Goal: Task Accomplishment & Management: Manage account settings

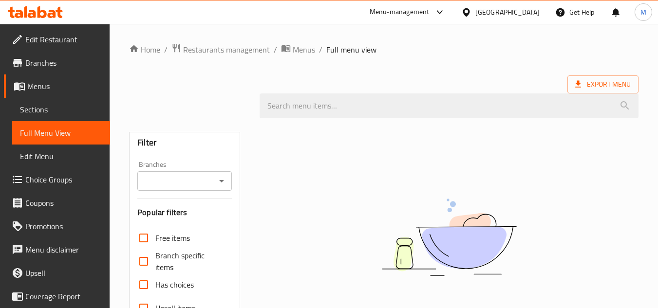
click at [523, 15] on div "United Arab Emirates" at bounding box center [507, 12] width 64 height 11
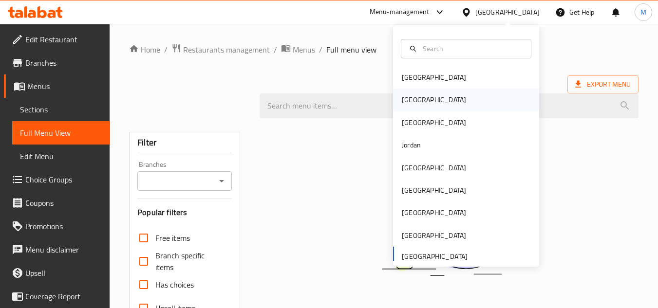
click at [437, 104] on div "[GEOGRAPHIC_DATA]" at bounding box center [466, 100] width 146 height 22
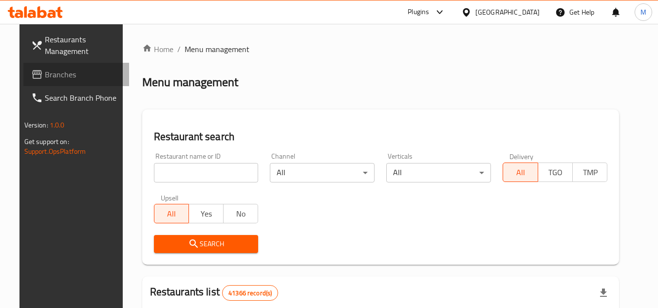
click at [61, 72] on span "Branches" at bounding box center [83, 75] width 77 height 12
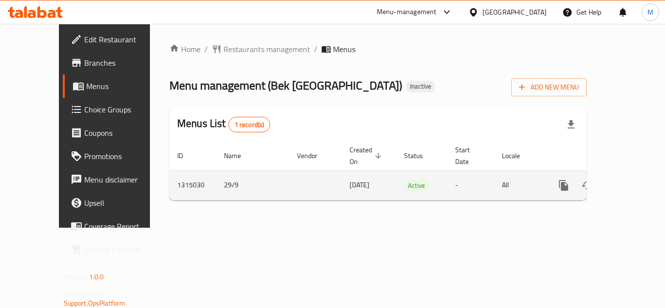
click at [628, 180] on icon "enhanced table" at bounding box center [634, 186] width 12 height 12
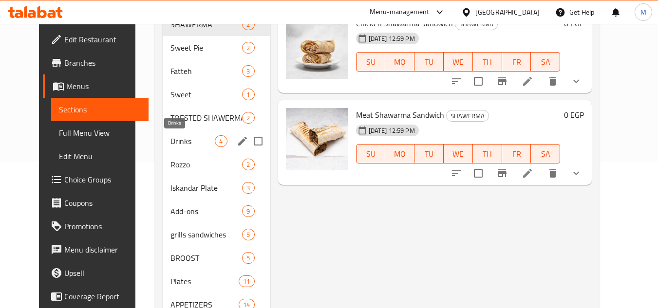
scroll to position [130, 0]
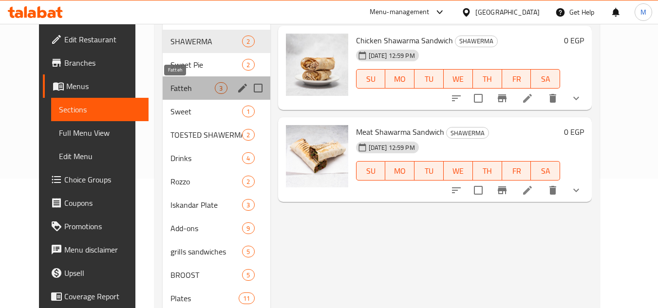
click at [182, 84] on span "Fatteh" at bounding box center [192, 88] width 44 height 12
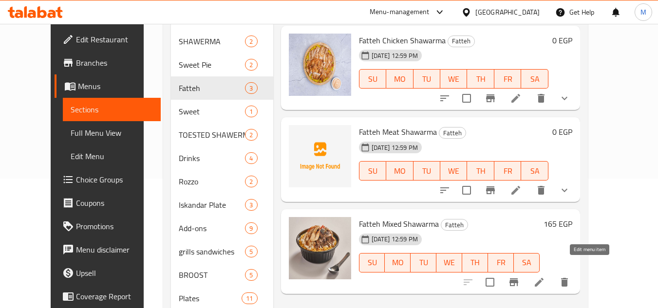
click at [545, 277] on icon at bounding box center [539, 283] width 12 height 12
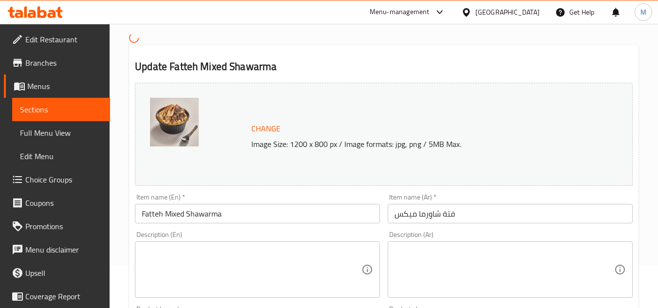
scroll to position [97, 0]
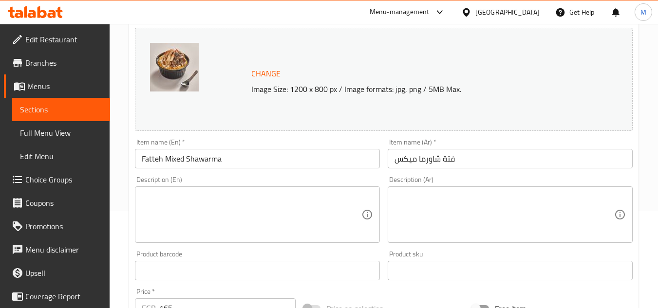
click at [252, 163] on input "Fatteh Mixed Shawarma" at bounding box center [257, 158] width 245 height 19
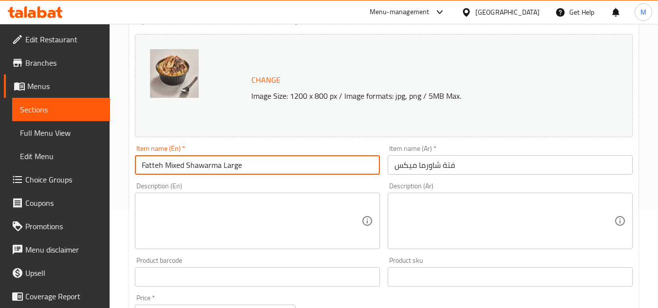
type input "Fatteh Mixed Shawarma Large"
click at [462, 170] on input "فتة شاورما ميكس" at bounding box center [510, 164] width 245 height 19
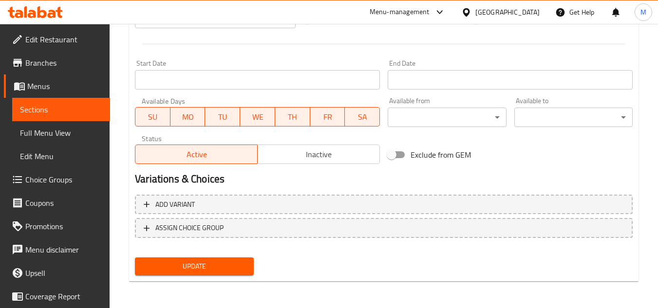
scroll to position [394, 0]
type input "فتة شاورما ميكس كبير"
click at [218, 263] on span "Update" at bounding box center [194, 266] width 103 height 12
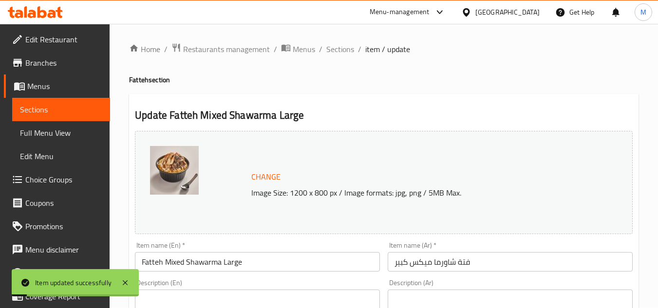
scroll to position [0, 0]
click at [338, 49] on span "Sections" at bounding box center [340, 50] width 28 height 12
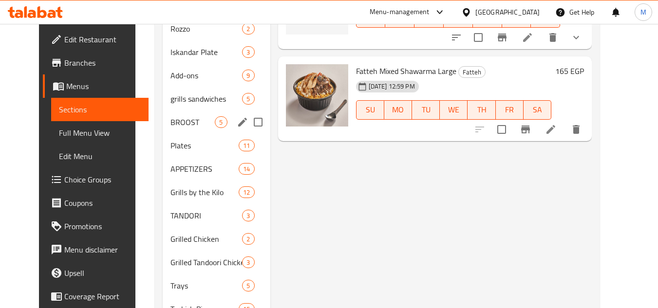
scroll to position [292, 0]
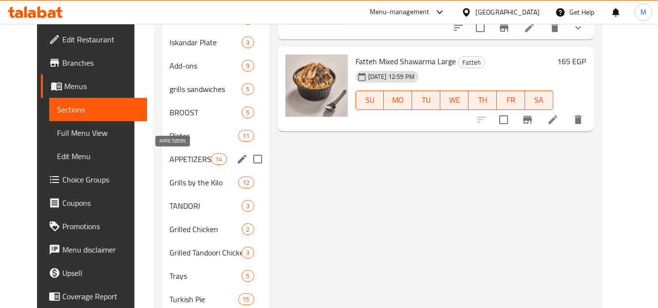
click at [184, 153] on span "APPETIZERS" at bounding box center [190, 159] width 41 height 12
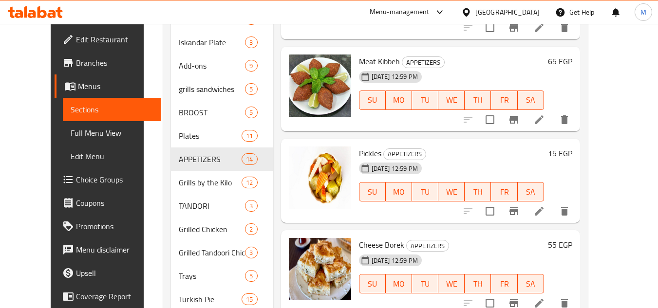
scroll to position [340, 0]
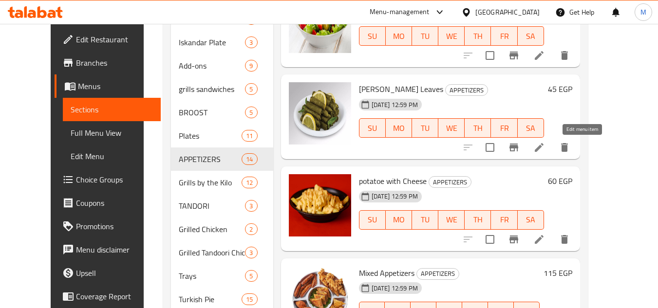
click at [545, 146] on icon at bounding box center [539, 148] width 12 height 12
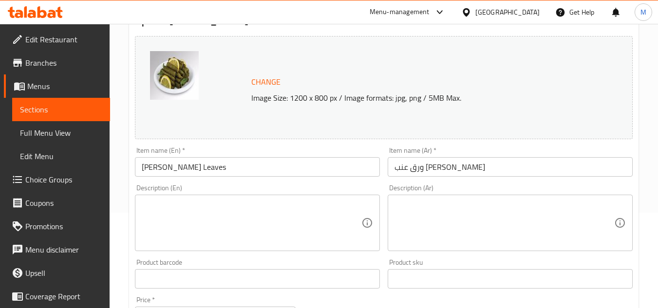
scroll to position [97, 0]
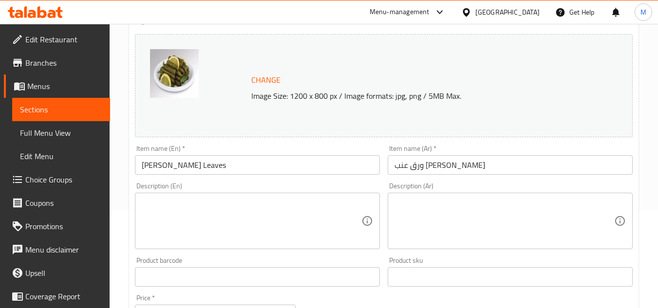
click at [176, 164] on input "[PERSON_NAME] Leaves" at bounding box center [257, 164] width 245 height 19
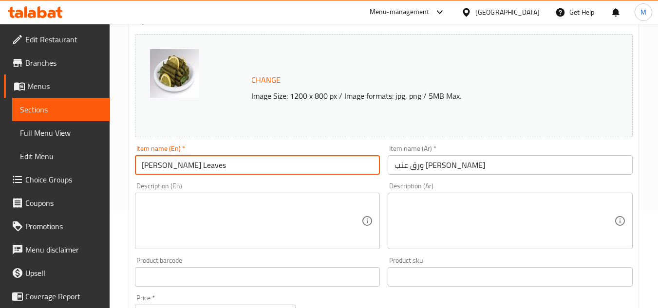
click at [176, 164] on input "[PERSON_NAME] Leaves" at bounding box center [257, 164] width 245 height 19
type input "[PERSON_NAME] Leaves"
click at [435, 165] on input "ورق عنب محشي باليالنجي" at bounding box center [510, 164] width 245 height 19
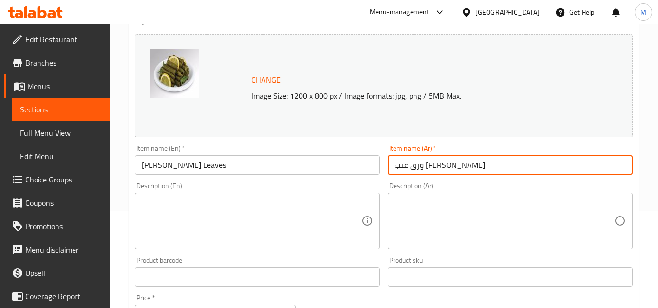
click at [435, 165] on input "ورق عنب محشي باليالنجي" at bounding box center [510, 164] width 245 height 19
click at [438, 163] on input "ورق عنب باليالنجي" at bounding box center [510, 164] width 245 height 19
click at [452, 165] on input "ورق عنب باليالنجي" at bounding box center [510, 164] width 245 height 19
drag, startPoint x: 452, startPoint y: 165, endPoint x: 437, endPoint y: 169, distance: 15.5
click at [437, 169] on input "ورق عنب باليالنجي" at bounding box center [510, 164] width 245 height 19
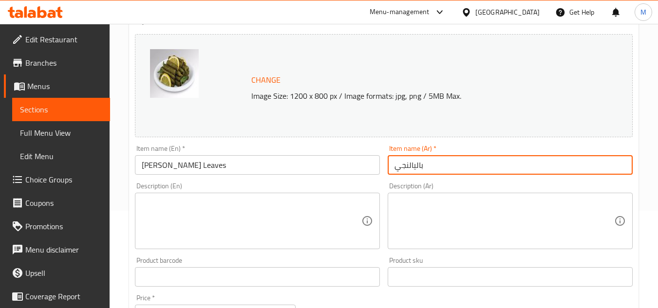
click at [426, 167] on input "باليالنجي" at bounding box center [510, 164] width 245 height 19
paste input "ورق عنب"
click at [424, 169] on input "باليالنجيورق عنب" at bounding box center [510, 164] width 245 height 19
click at [449, 165] on input "باليالنجي ورق عنب" at bounding box center [510, 164] width 245 height 19
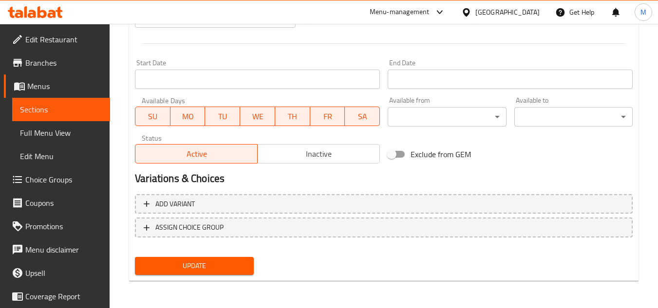
type input "يالنجي ورق عنب"
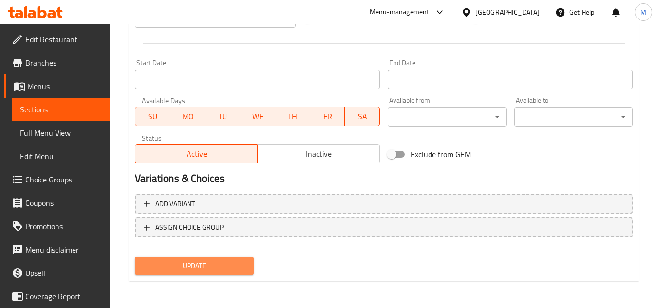
click at [235, 265] on span "Update" at bounding box center [194, 266] width 103 height 12
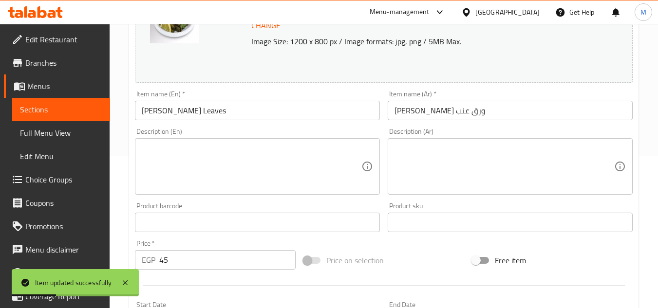
scroll to position [0, 0]
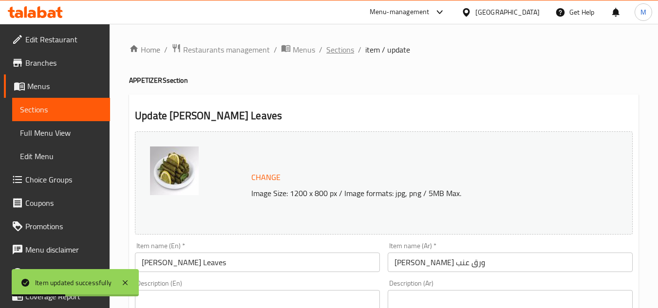
click at [341, 50] on span "Sections" at bounding box center [340, 50] width 28 height 12
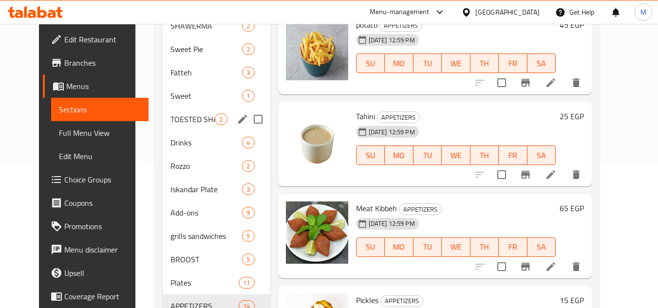
scroll to position [146, 0]
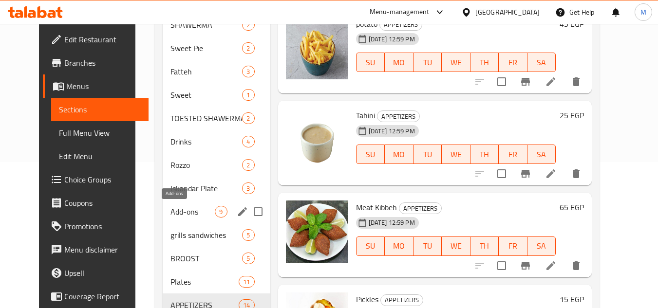
click at [197, 215] on span "Add-ons" at bounding box center [192, 212] width 44 height 12
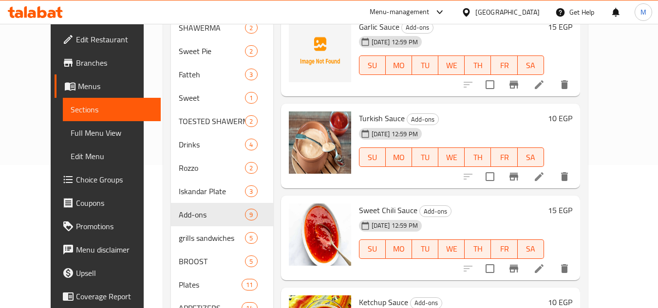
scroll to position [49, 0]
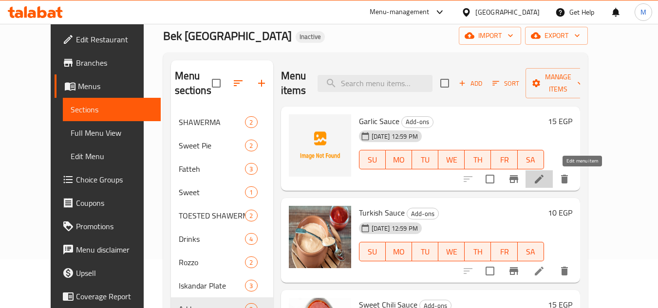
click at [545, 179] on icon at bounding box center [539, 179] width 12 height 12
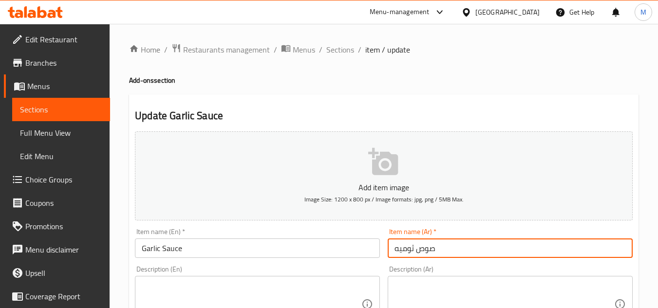
click at [462, 250] on input "صوص ثوميه" at bounding box center [510, 248] width 245 height 19
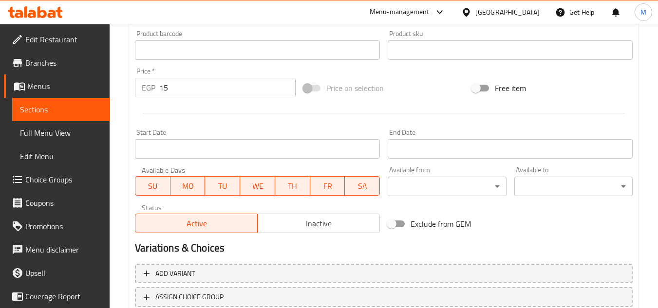
scroll to position [380, 0]
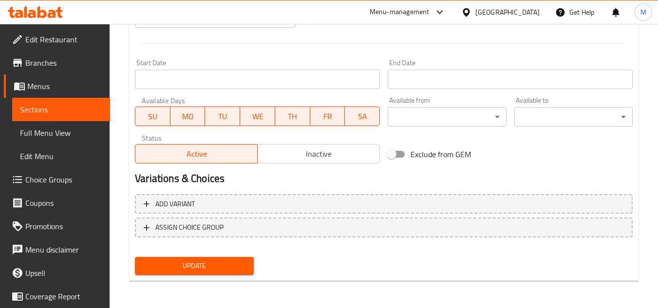
type input "صوص ثوم"
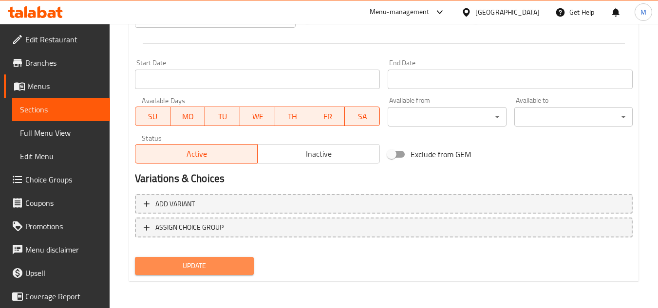
click at [226, 271] on span "Update" at bounding box center [194, 266] width 103 height 12
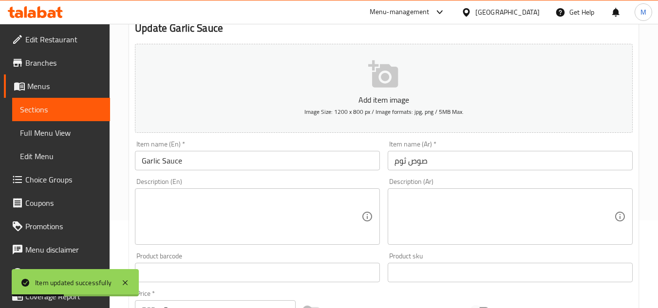
scroll to position [0, 0]
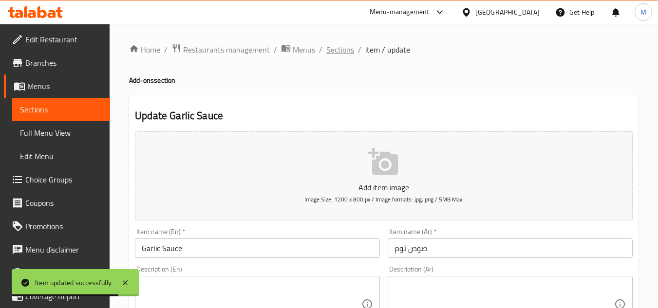
click at [340, 52] on span "Sections" at bounding box center [340, 50] width 28 height 12
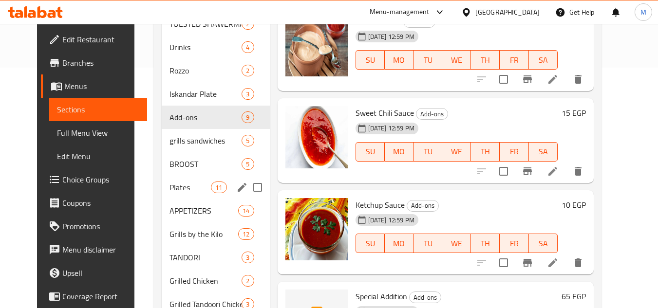
scroll to position [244, 0]
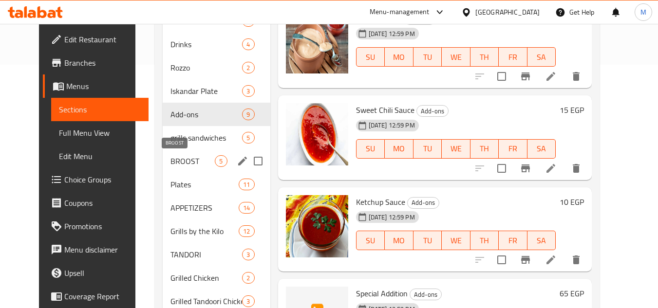
click at [183, 157] on span "BROOST" at bounding box center [192, 161] width 44 height 12
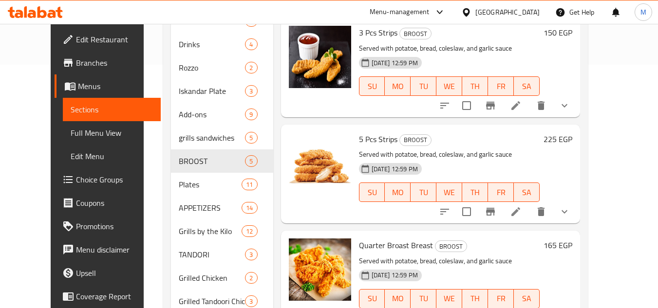
scroll to position [16, 0]
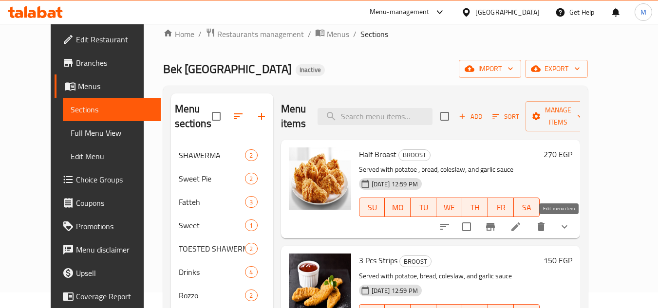
click at [522, 230] on icon at bounding box center [516, 227] width 12 height 12
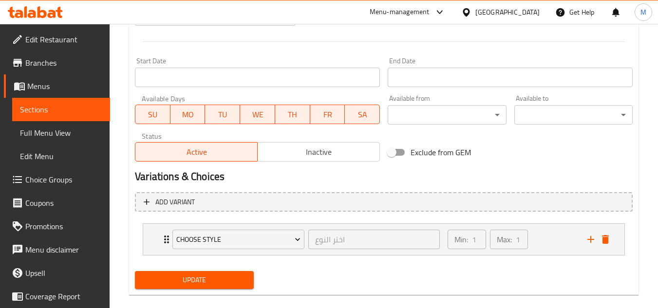
scroll to position [410, 0]
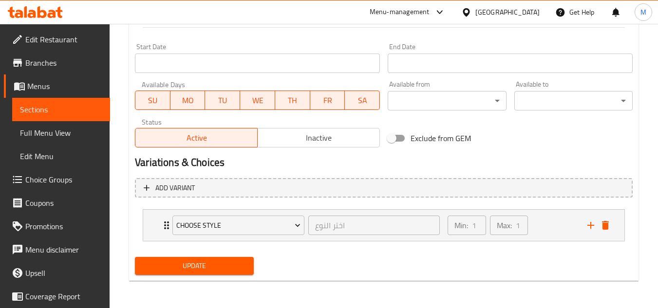
type textarea "تقدم مع البطاطس و خبز و كلوسلو وصوص توم"
click at [235, 260] on span "Update" at bounding box center [194, 266] width 103 height 12
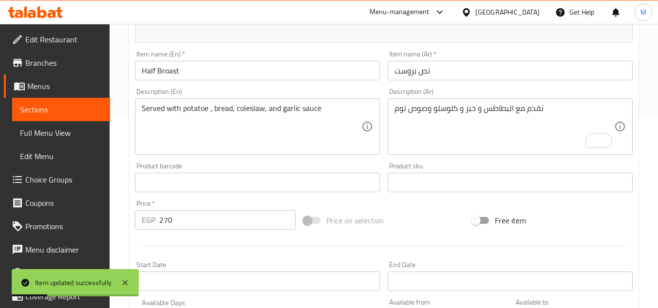
scroll to position [0, 0]
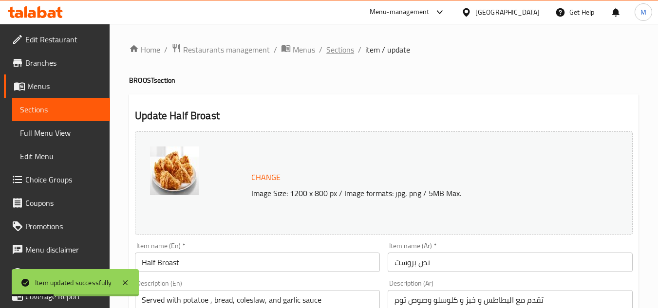
click at [341, 52] on span "Sections" at bounding box center [340, 50] width 28 height 12
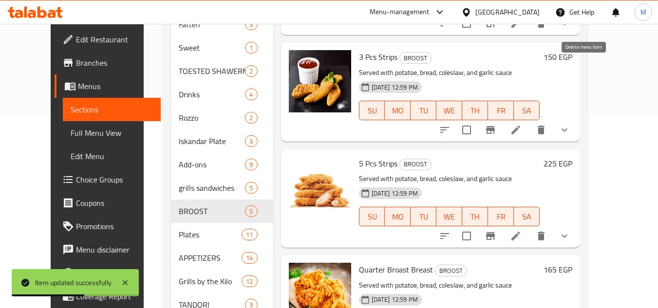
scroll to position [195, 0]
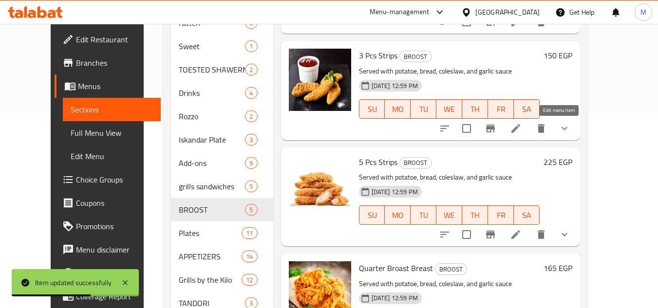
click at [522, 126] on icon at bounding box center [516, 129] width 12 height 12
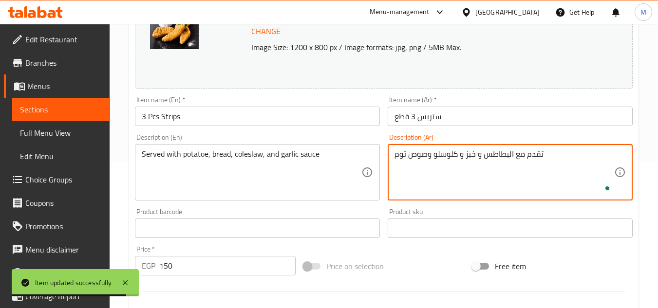
scroll to position [410, 0]
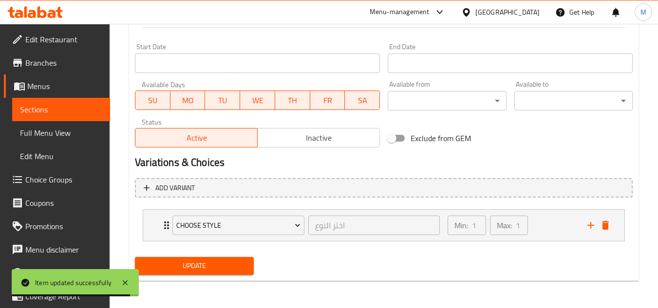
type textarea "تقدم مع البطاطس و خبز و كلوسلو وصوص توم"
click at [254, 268] on div "Update" at bounding box center [194, 266] width 126 height 26
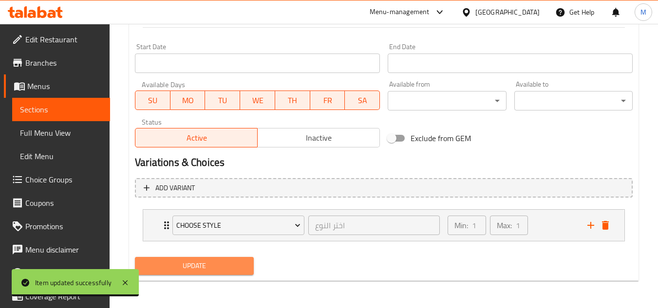
click at [247, 270] on button "Update" at bounding box center [194, 266] width 118 height 18
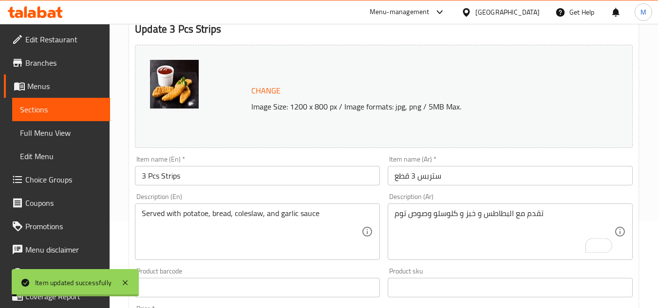
scroll to position [0, 0]
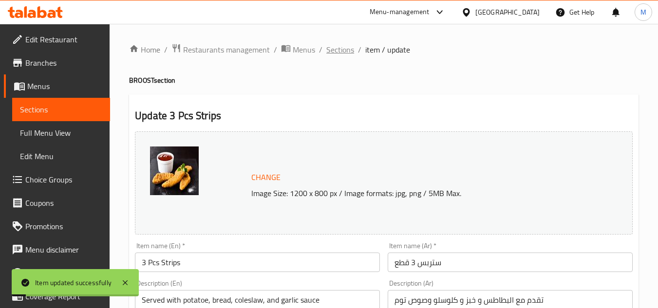
click at [339, 47] on span "Sections" at bounding box center [340, 50] width 28 height 12
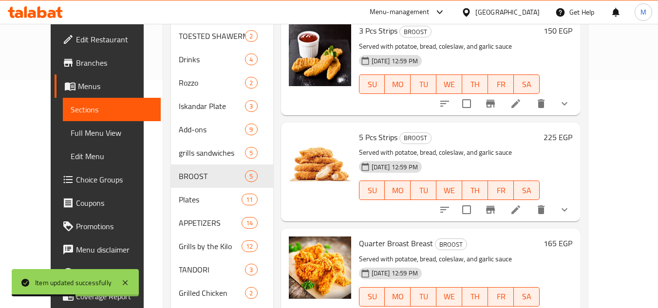
scroll to position [26, 0]
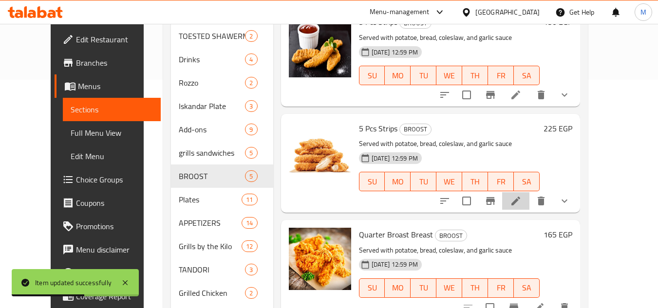
click at [529, 205] on li at bounding box center [515, 201] width 27 height 18
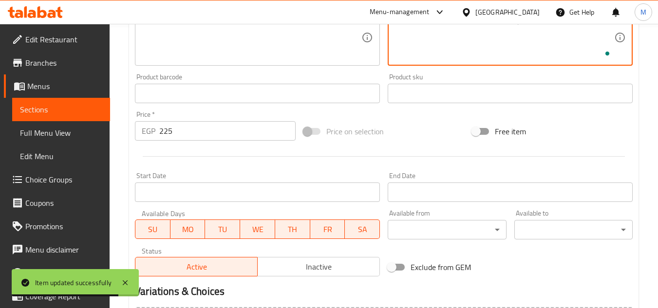
scroll to position [410, 0]
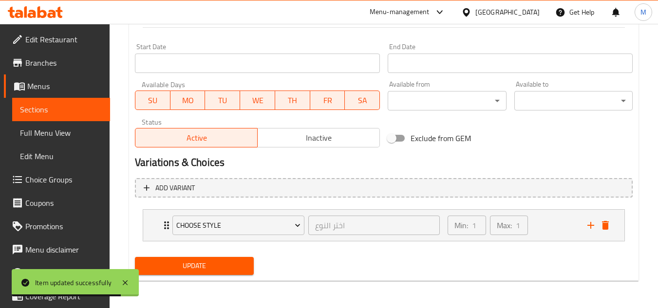
type textarea "تقدم مع البطاطس و خبز و كلوسلو وصوص توم"
click at [246, 260] on button "Update" at bounding box center [194, 266] width 118 height 18
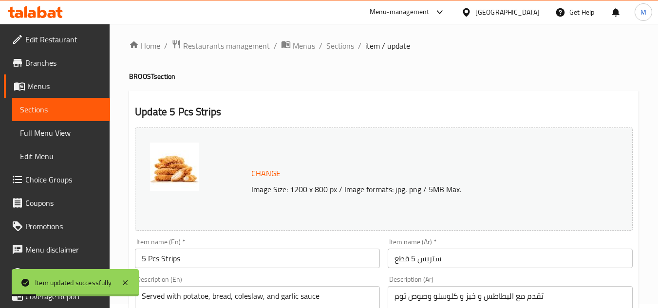
scroll to position [0, 0]
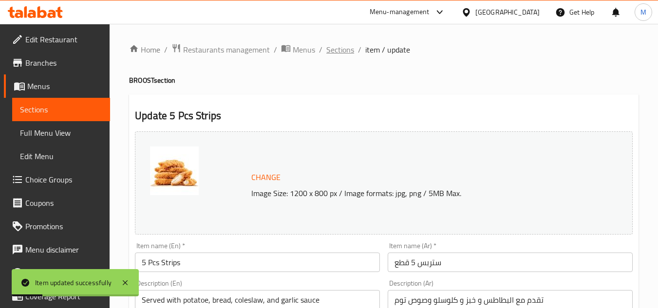
click at [341, 53] on span "Sections" at bounding box center [340, 50] width 28 height 12
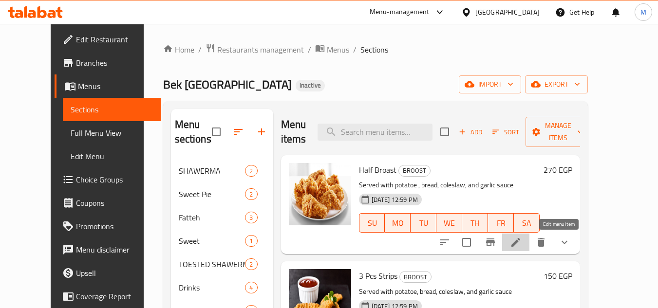
click at [522, 248] on icon at bounding box center [516, 243] width 12 height 12
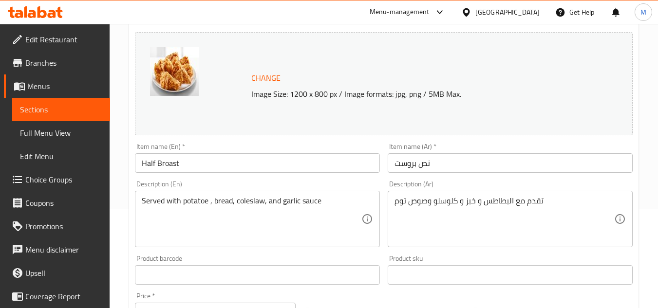
scroll to position [146, 0]
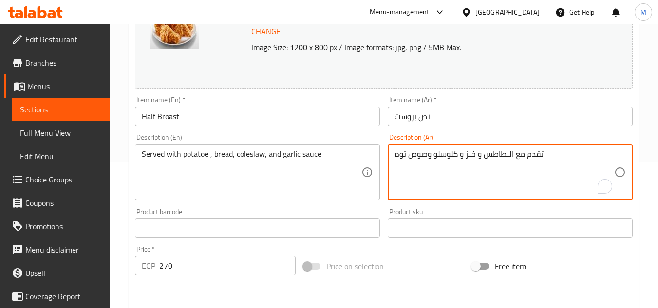
click at [398, 158] on textarea "تقدم مع البطاطس و خبز و كلوسلو وصوص توم" at bounding box center [505, 173] width 220 height 46
paste textarea "garlic sauce"
paste textarea "وم"
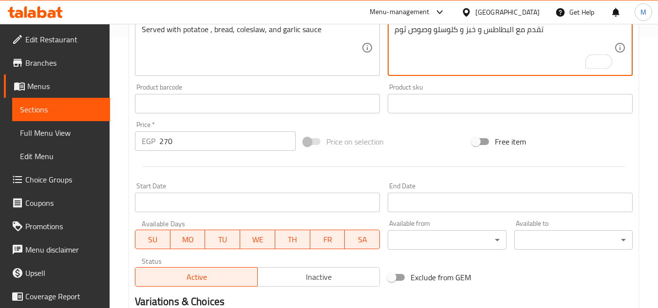
scroll to position [410, 0]
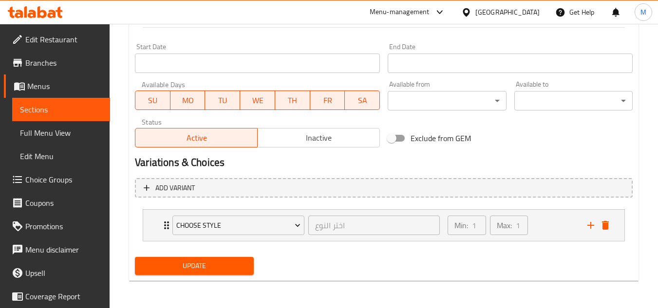
type textarea "تقدم مع البطاطس و خبز و كلوسلو وصوص ثوم"
click at [211, 271] on span "Update" at bounding box center [194, 266] width 103 height 12
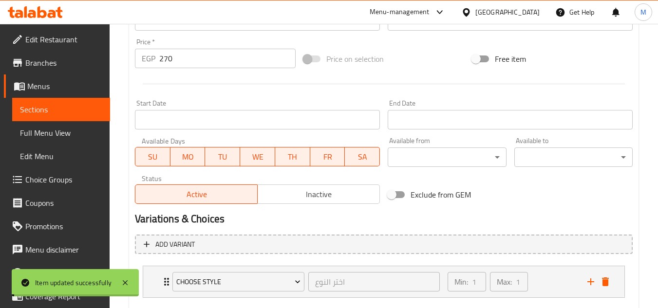
scroll to position [20, 0]
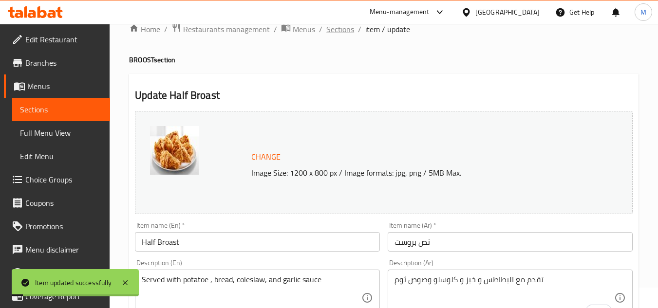
click at [340, 28] on span "Sections" at bounding box center [340, 29] width 28 height 12
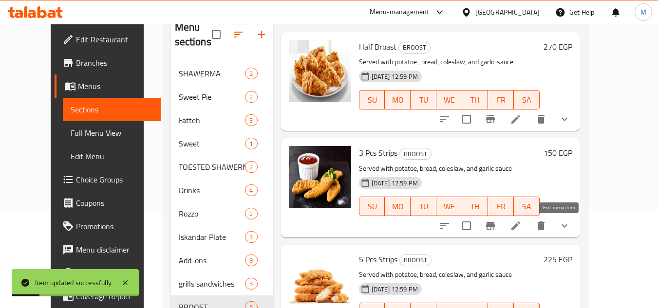
scroll to position [118, 0]
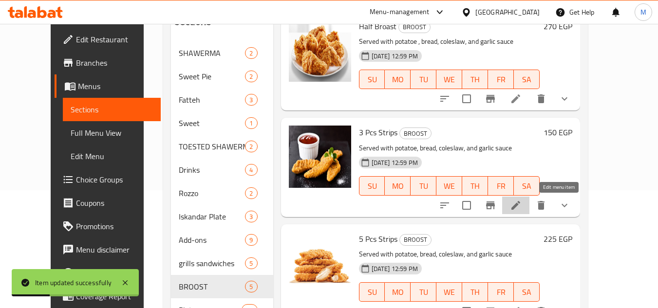
click at [522, 210] on icon at bounding box center [516, 206] width 12 height 12
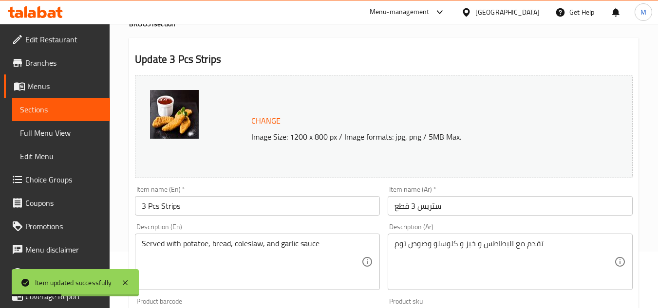
scroll to position [146, 0]
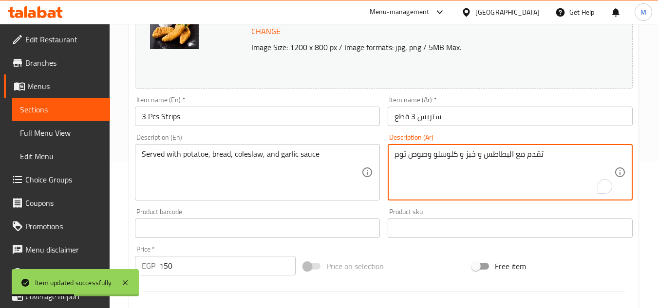
click at [403, 156] on textarea "تقدم مع البطاطس و خبز و كلوسلو وصوص توم" at bounding box center [505, 173] width 220 height 46
paste textarea "وم"
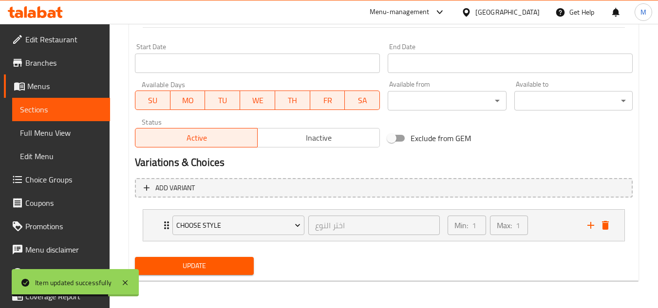
type textarea "تقدم مع البطاطس و خبز و كلوسلو وصوص ثوم"
click at [236, 267] on span "Update" at bounding box center [194, 266] width 103 height 12
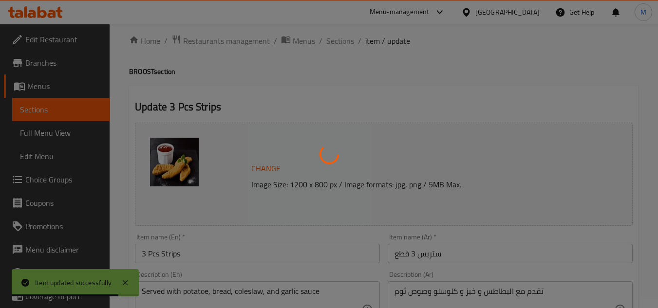
scroll to position [0, 0]
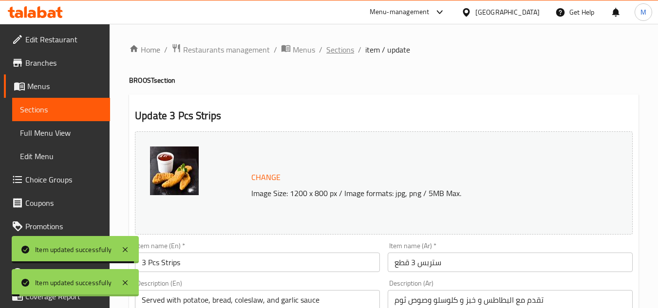
click at [340, 52] on span "Sections" at bounding box center [340, 50] width 28 height 12
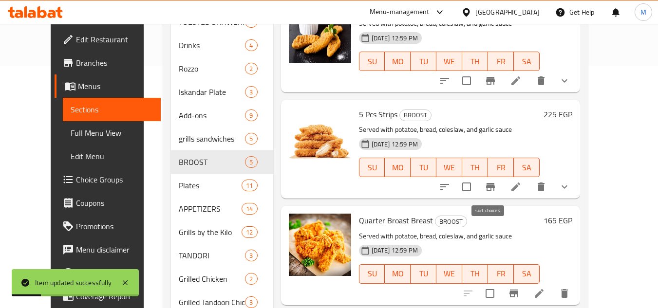
scroll to position [244, 0]
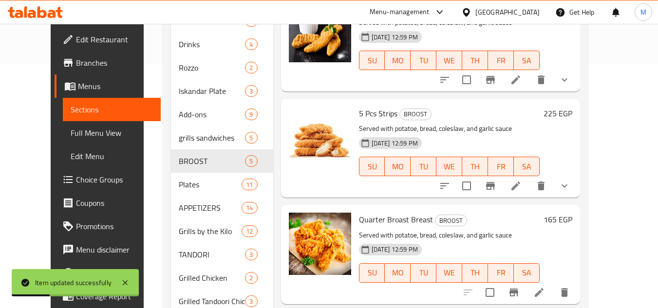
click at [529, 192] on li at bounding box center [515, 186] width 27 height 18
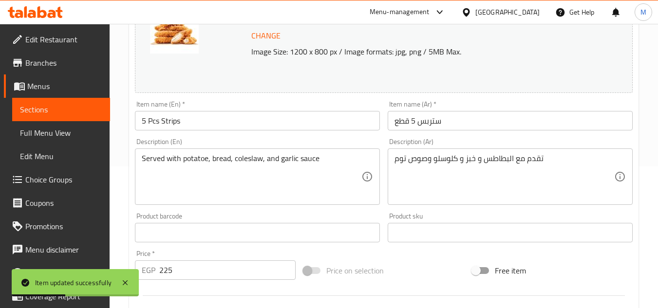
scroll to position [146, 0]
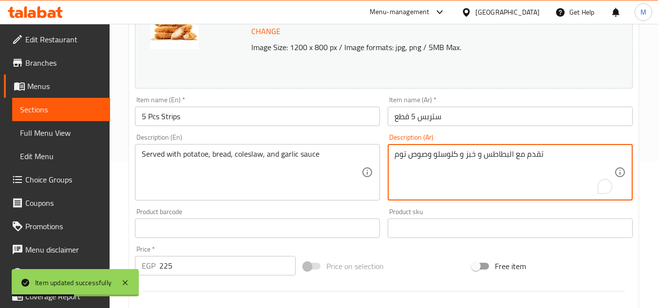
click at [400, 152] on textarea "تقدم مع البطاطس و خبز و كلوسلو وصوص توم" at bounding box center [505, 173] width 220 height 46
paste textarea "وم"
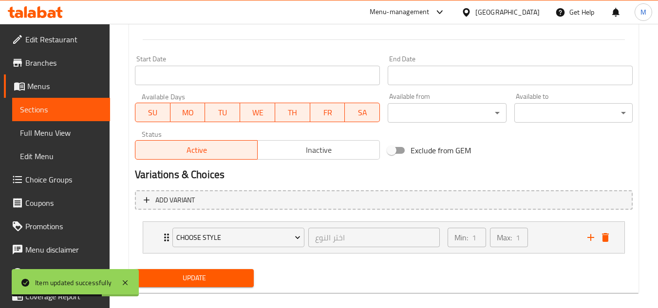
scroll to position [410, 0]
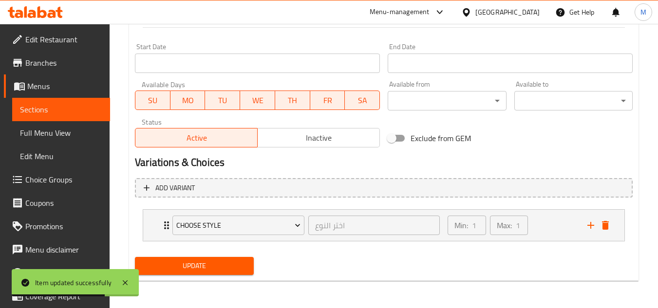
type textarea "تقدم مع البطاطس و خبز و كلوسلو وصوص ثوم"
click at [201, 266] on span "Update" at bounding box center [194, 266] width 103 height 12
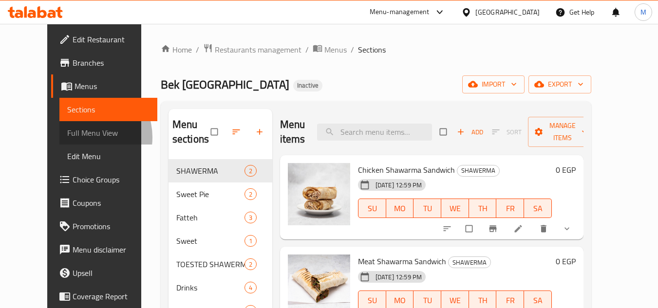
click at [67, 137] on span "Full Menu View" at bounding box center [108, 133] width 82 height 12
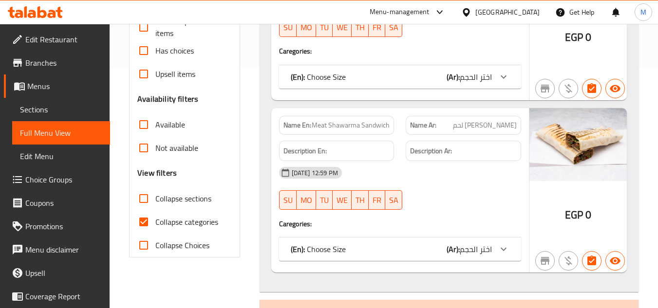
scroll to position [244, 0]
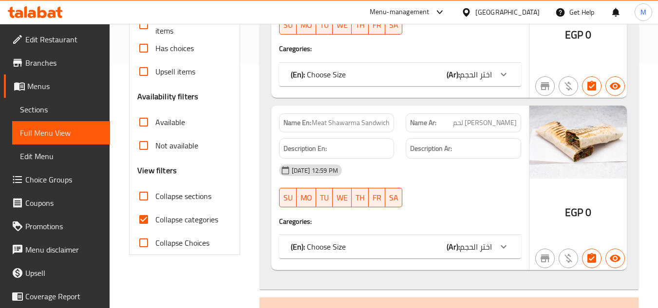
click at [143, 195] on input "Collapse sections" at bounding box center [143, 196] width 23 height 23
checkbox input "true"
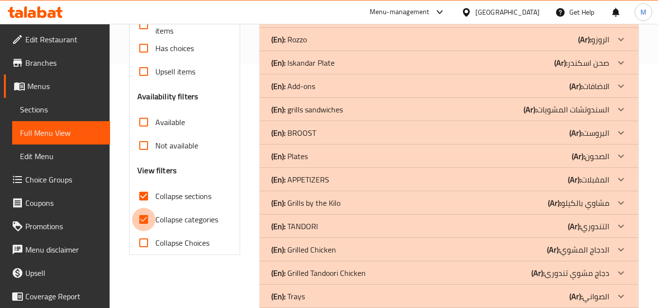
click at [145, 220] on input "Collapse categories" at bounding box center [143, 219] width 23 height 23
checkbox input "false"
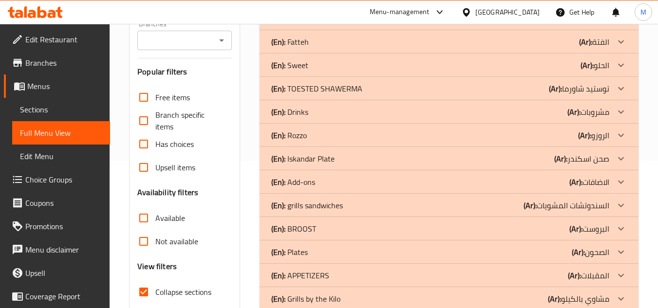
scroll to position [292, 0]
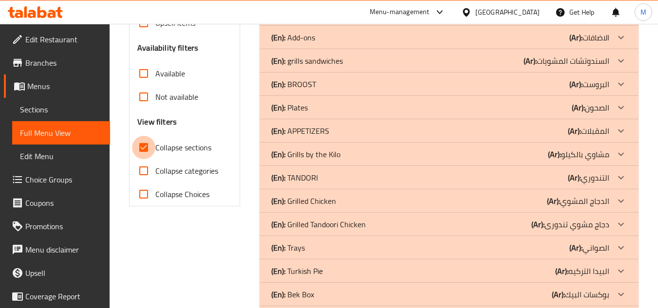
click at [146, 149] on input "Collapse sections" at bounding box center [143, 147] width 23 height 23
checkbox input "false"
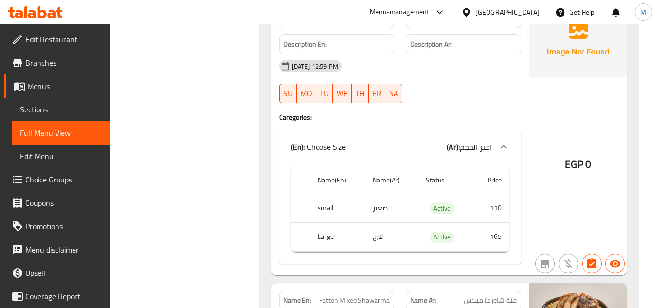
scroll to position [1626, 0]
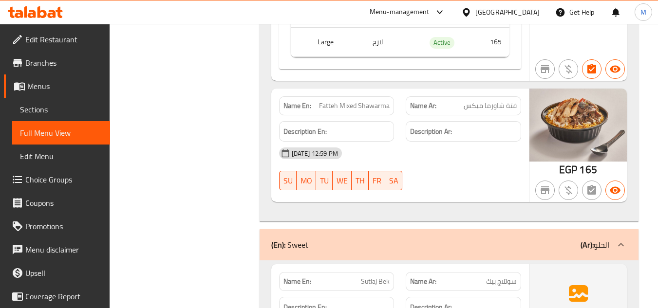
click at [360, 105] on span "Fatteh Mixed Shawarma" at bounding box center [354, 106] width 71 height 10
copy span "Fatteh Mixed Shawarma"
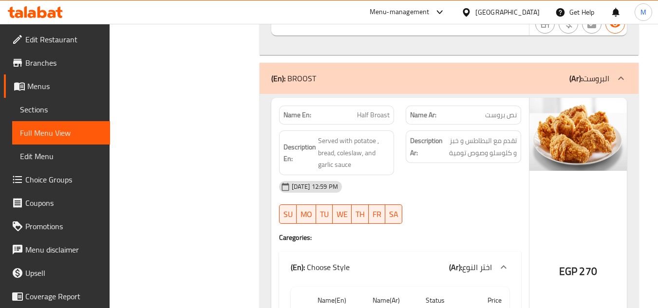
scroll to position [3495, 0]
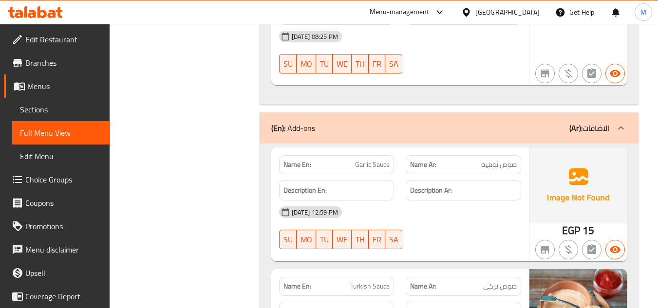
click at [368, 160] on span "Garlic Sauce" at bounding box center [372, 165] width 35 height 10
copy span "Garlic Sauce"
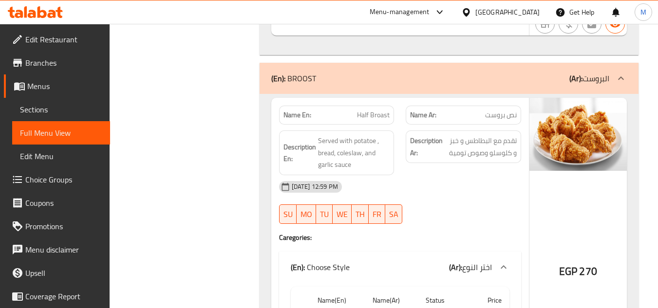
click at [366, 110] on span "Half Broast" at bounding box center [373, 115] width 33 height 10
copy span "Half Broast"
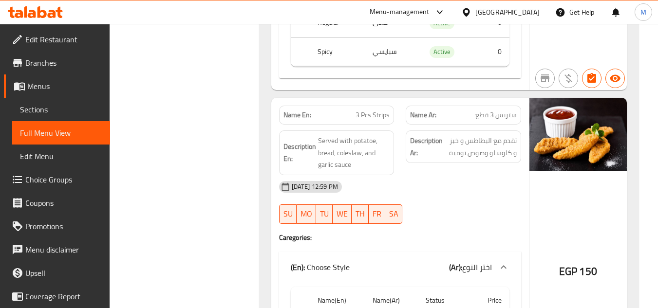
click at [373, 110] on span "3 Pcs Strips" at bounding box center [373, 115] width 34 height 10
copy span "3 Pcs Strips"
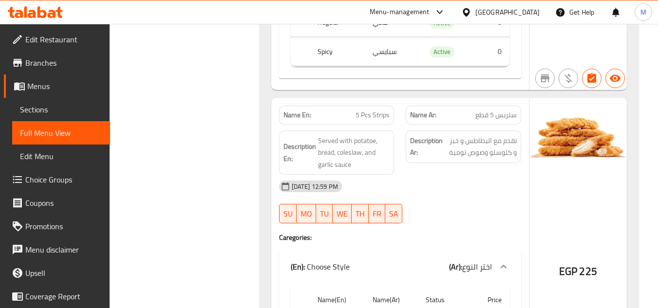
click at [365, 110] on span "5 Pcs Strips" at bounding box center [373, 115] width 34 height 10
copy span "5 Pcs Strips"
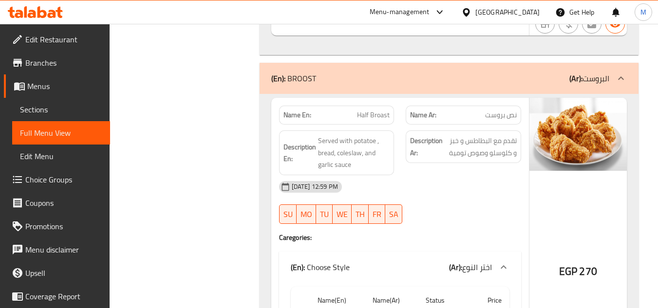
scroll to position [3495, 0]
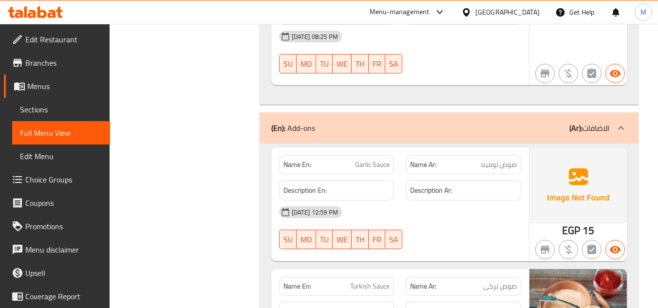
click at [372, 160] on span "Garlic Sauce" at bounding box center [372, 165] width 35 height 10
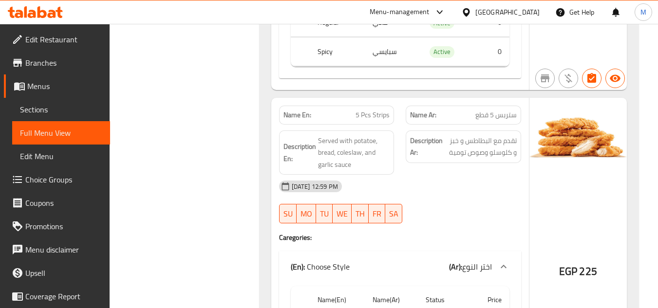
scroll to position [6593, 0]
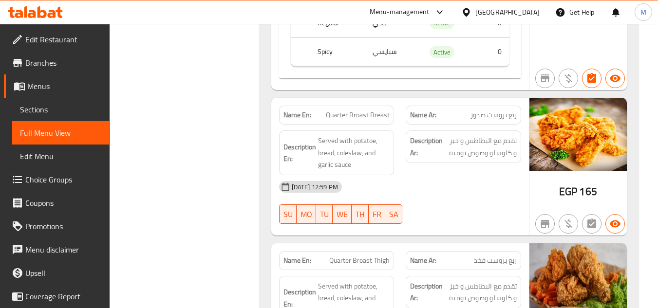
click at [357, 110] on span "Quarter Broast Breast" at bounding box center [358, 115] width 64 height 10
copy span "Quarter Broast Breast"
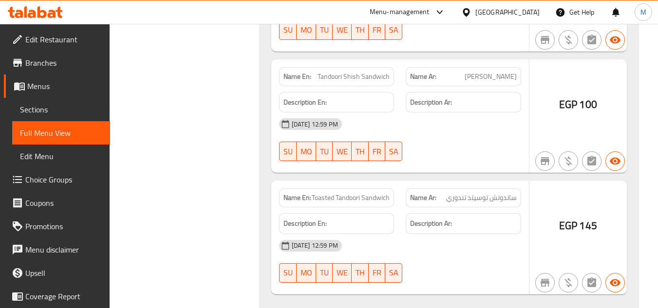
scroll to position [18992, 0]
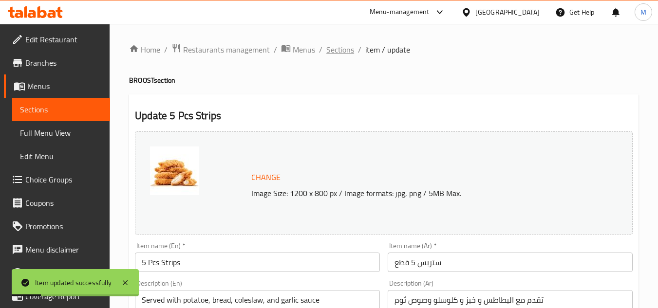
click at [348, 47] on span "Sections" at bounding box center [340, 50] width 28 height 12
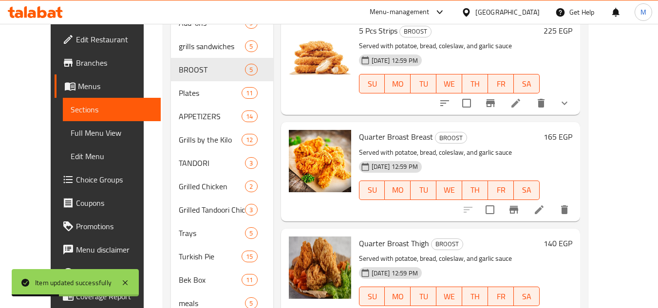
scroll to position [26, 0]
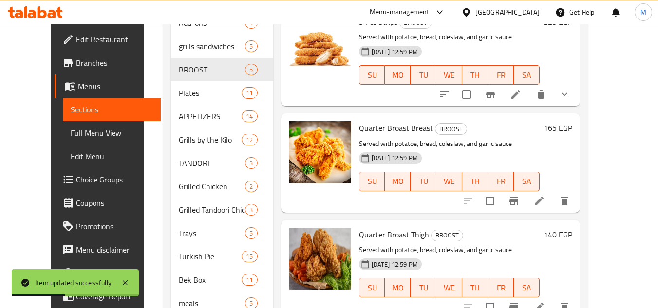
click at [553, 202] on li at bounding box center [539, 201] width 27 height 18
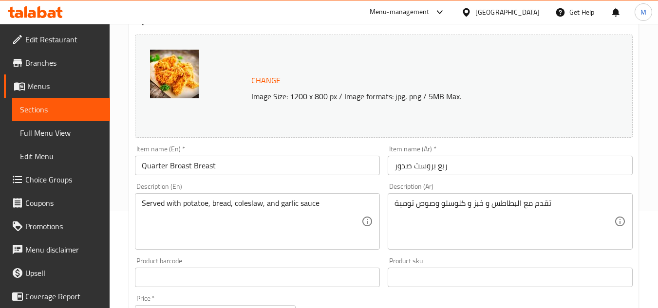
scroll to position [97, 0]
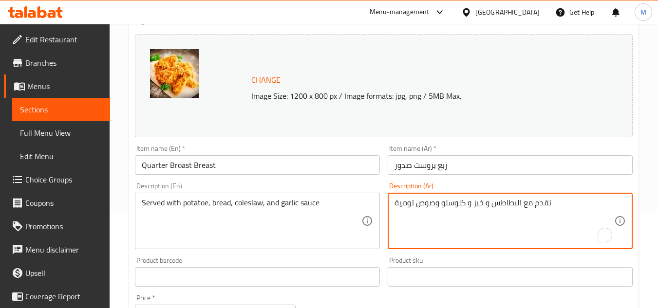
click at [407, 206] on textarea "تقدم مع البطاطس و خبز و كلوسلو وصوص تومية" at bounding box center [505, 221] width 220 height 46
paste textarea "وم"
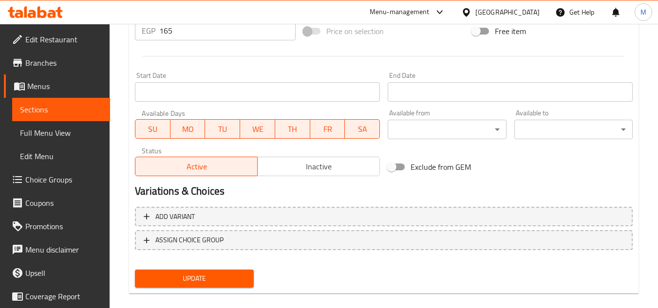
scroll to position [394, 0]
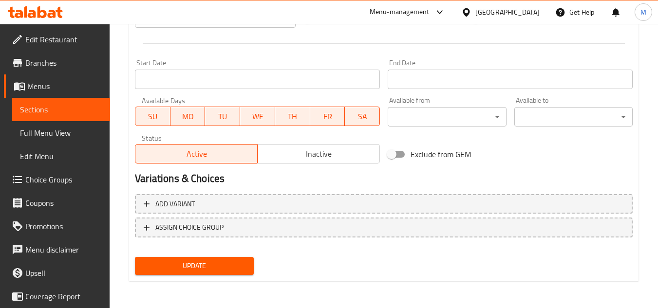
type textarea "تقدم مع البطاطس و خبز و كلوسلو وصوص ثوم"
click at [232, 278] on div "Update" at bounding box center [194, 266] width 126 height 26
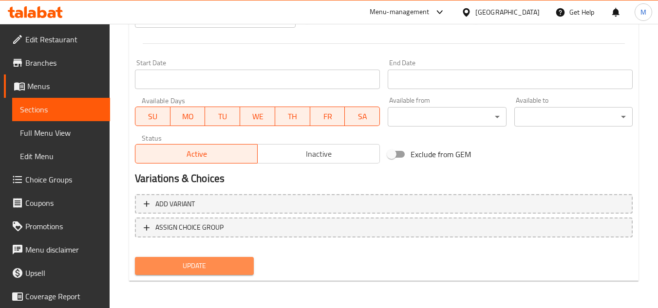
click at [230, 269] on span "Update" at bounding box center [194, 266] width 103 height 12
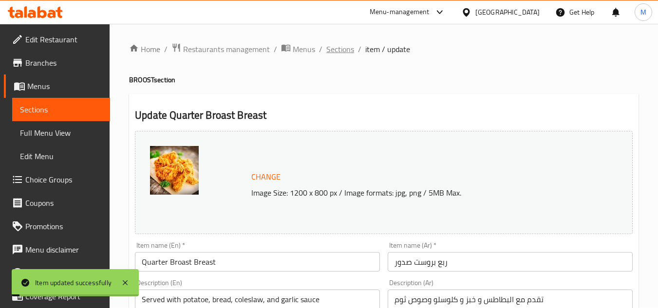
scroll to position [0, 0]
click at [346, 48] on span "Sections" at bounding box center [340, 50] width 28 height 12
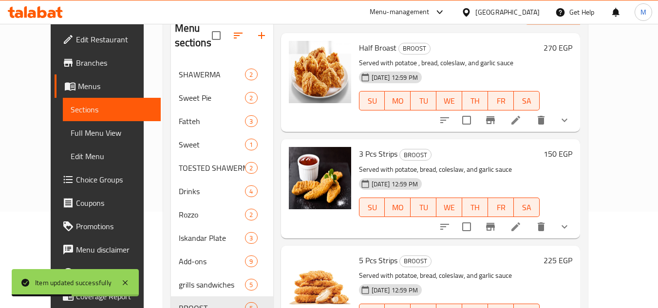
scroll to position [373, 0]
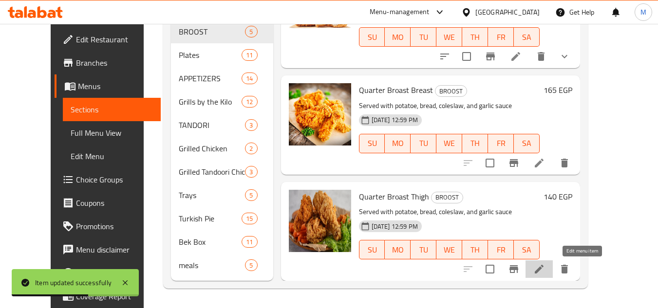
click at [544, 271] on icon at bounding box center [539, 269] width 9 height 9
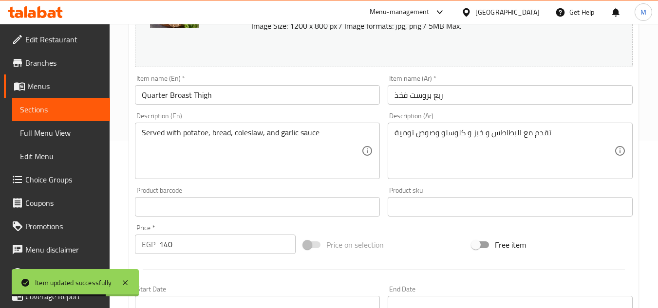
scroll to position [195, 0]
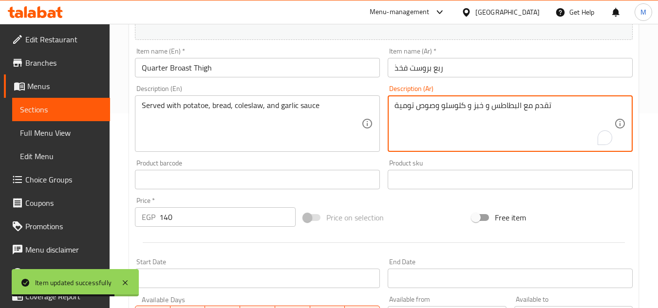
click at [408, 111] on textarea "تقدم مع البطاطس و خبز و كلوسلو وصوص تومية" at bounding box center [505, 124] width 220 height 46
paste textarea "وم"
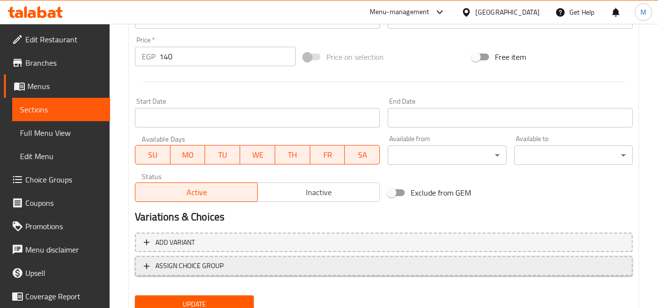
scroll to position [394, 0]
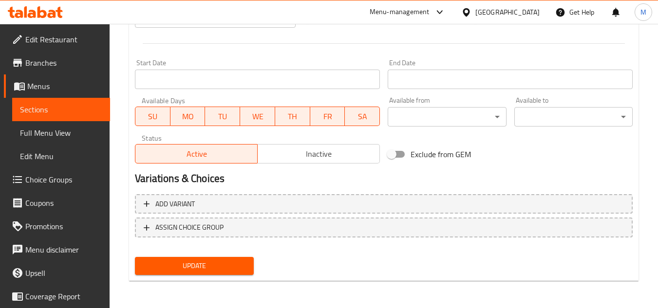
type textarea "تقدم مع البطاطس و خبز و كلوسلو وصوص ثوم"
click at [227, 266] on span "Update" at bounding box center [194, 266] width 103 height 12
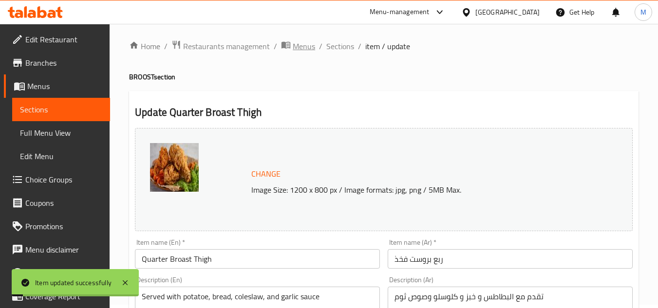
scroll to position [0, 0]
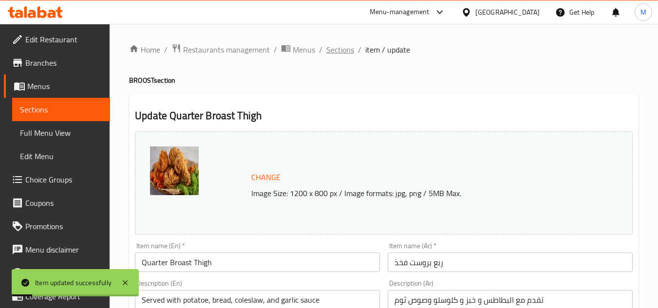
click at [344, 51] on span "Sections" at bounding box center [340, 50] width 28 height 12
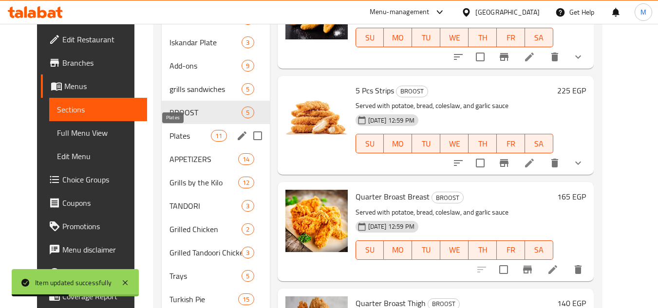
click at [184, 141] on span "Plates" at bounding box center [190, 136] width 41 height 12
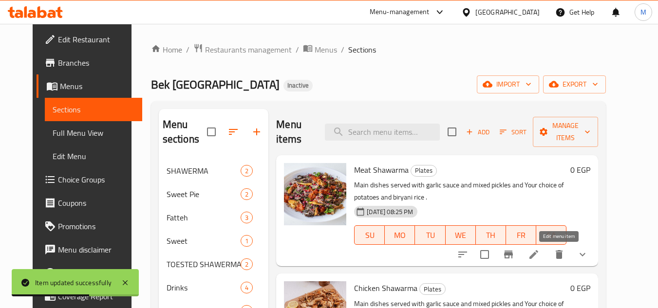
click at [540, 259] on icon at bounding box center [534, 255] width 12 height 12
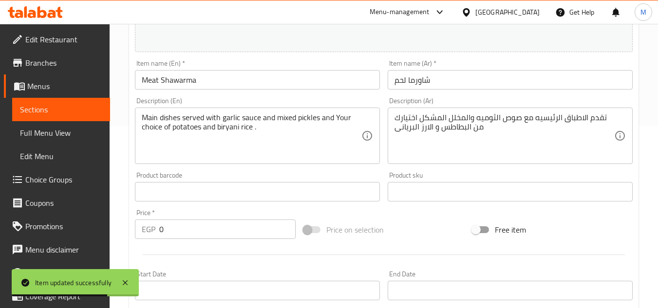
scroll to position [195, 0]
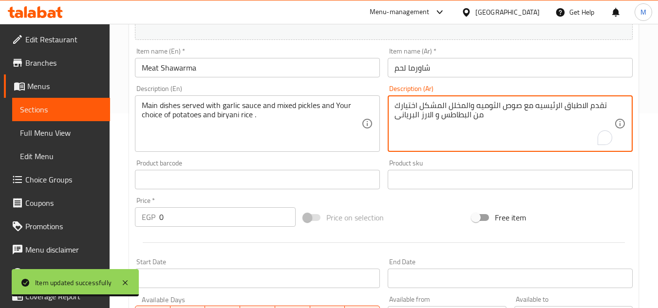
click at [491, 106] on textarea "تقدم الاطباق الرئيسيه مع صوص الثوميه والمخلل المشكل اختيارك من البطاطس و الارز …" at bounding box center [505, 124] width 220 height 46
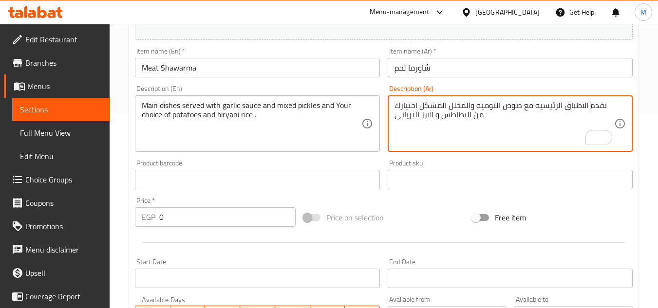
paste textarea "وم"
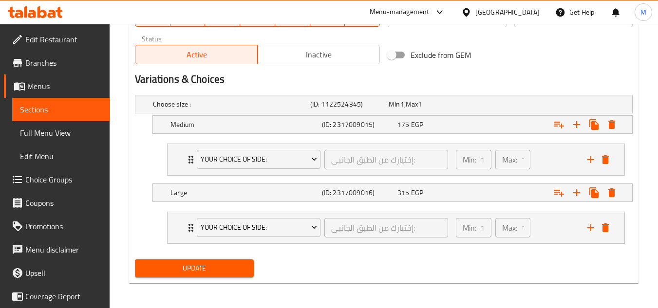
scroll to position [496, 0]
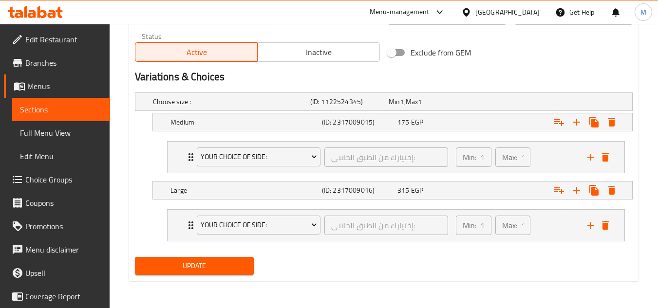
type textarea "تقدم الاطباق الرئيسيه مع صوص ثوم والمخلل المشكل اختيارك من البطاطس و الارز البر…"
click at [252, 267] on button "Update" at bounding box center [194, 266] width 118 height 18
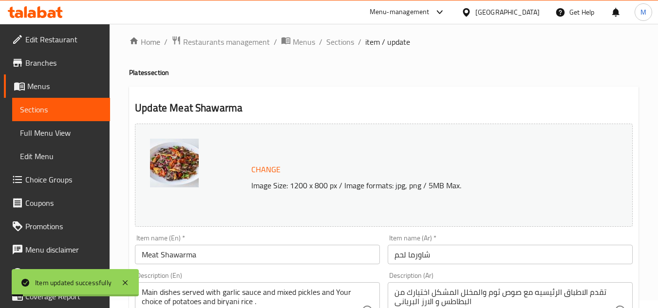
scroll to position [0, 0]
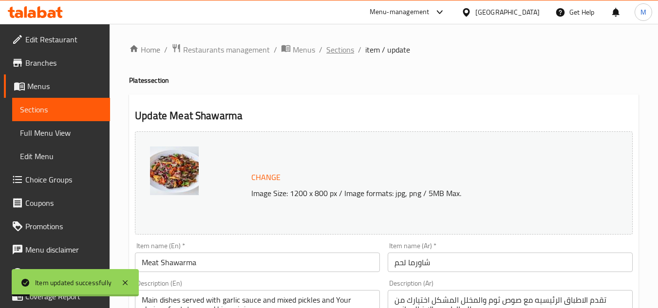
click at [340, 56] on span "Sections" at bounding box center [340, 50] width 28 height 12
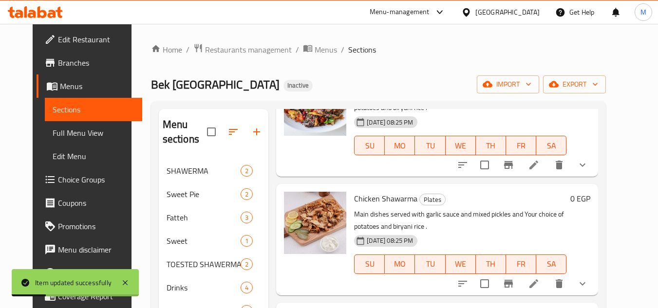
scroll to position [97, 0]
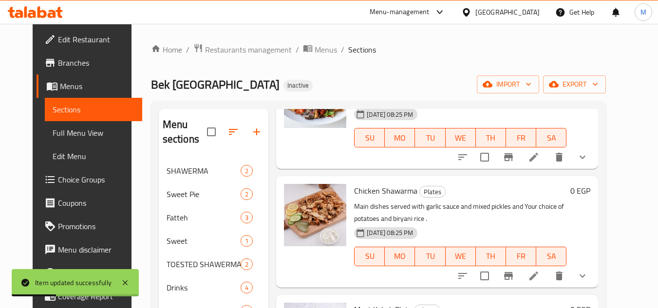
click at [540, 275] on icon at bounding box center [534, 276] width 12 height 12
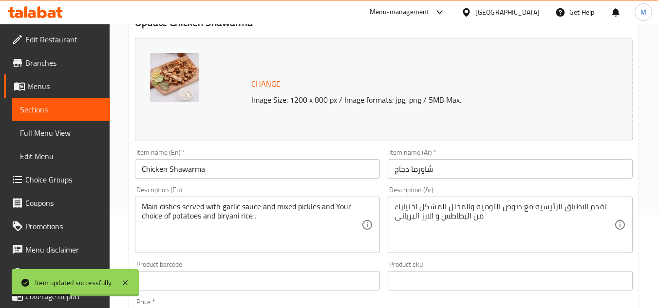
scroll to position [97, 0]
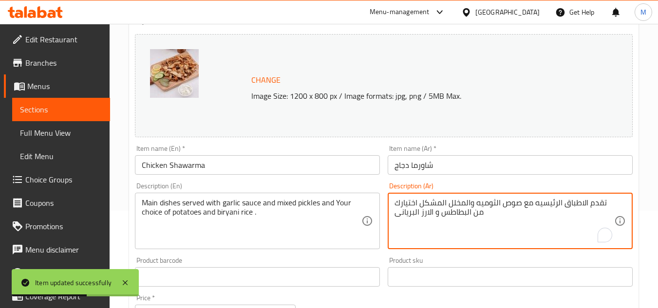
click at [487, 203] on textarea "تقدم الاطباق الرئيسيه مع صوص الثوميه والمخلل المشكل اختيارك من البطاطس و الارز …" at bounding box center [505, 221] width 220 height 46
paste textarea "وم"
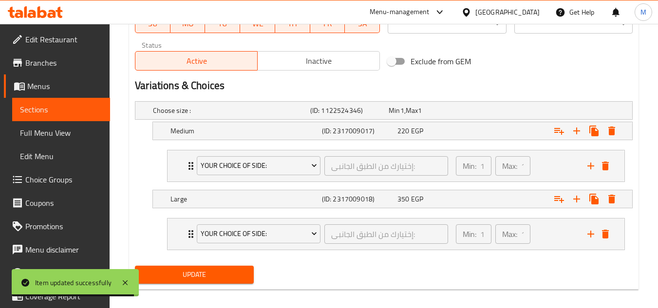
type textarea "تقدم الاطباق الرئيسيه مع صوص ثوم والمخلل المشكل اختيارك من البطاطس و الارز البر…"
click at [230, 280] on span "Update" at bounding box center [194, 275] width 103 height 12
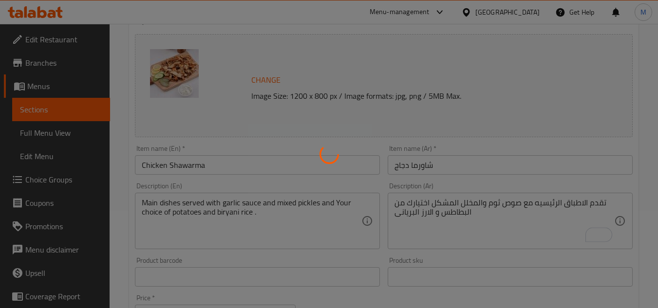
scroll to position [0, 0]
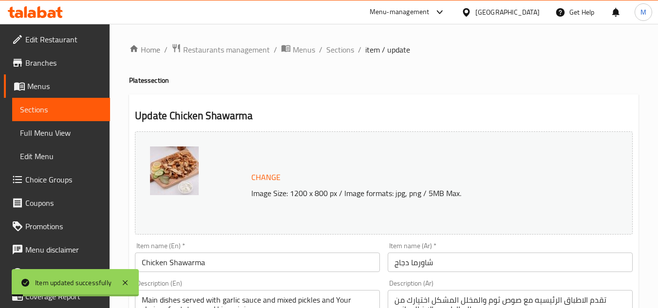
click at [337, 45] on span "Sections" at bounding box center [340, 50] width 28 height 12
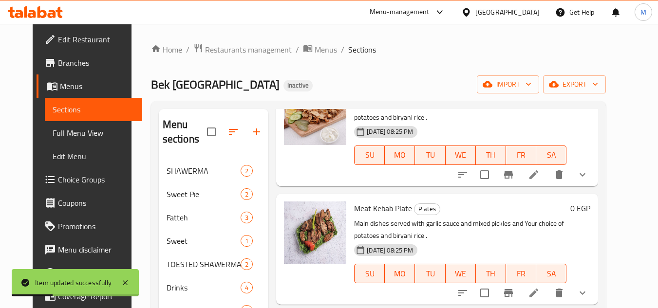
scroll to position [244, 0]
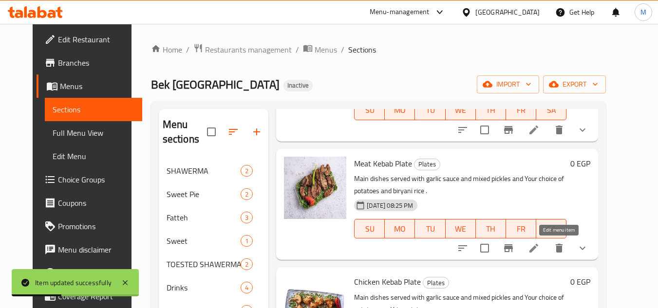
click at [540, 248] on icon at bounding box center [534, 249] width 12 height 12
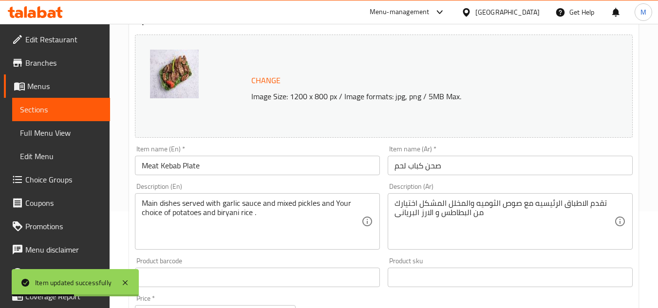
scroll to position [97, 0]
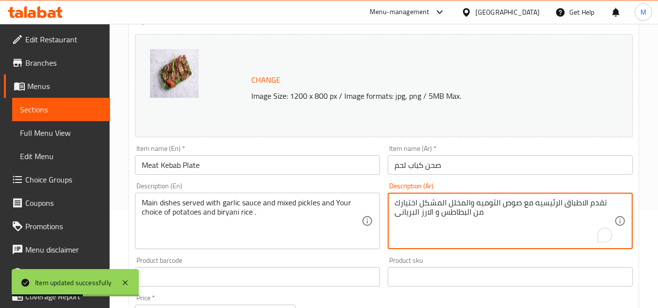
click at [490, 206] on textarea "تقدم الاطباق الرئيسيه مع صوص الثوميه والمخلل المشكل اختيارك من البطاطس و الارز …" at bounding box center [505, 221] width 220 height 46
paste textarea "وم"
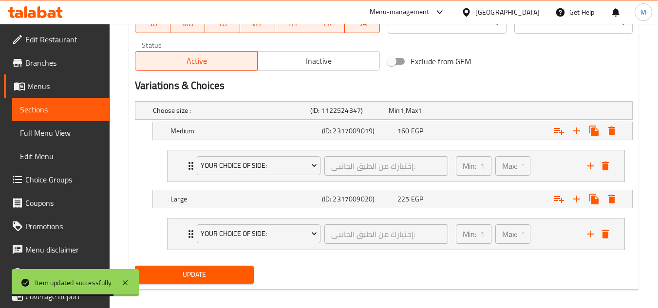
type textarea "تقدم الاطباق الرئيسيه مع صوص ثوم والمخلل المشكل اختيارك من البطاطس و الارز البر…"
click at [230, 282] on button "Update" at bounding box center [194, 275] width 118 height 18
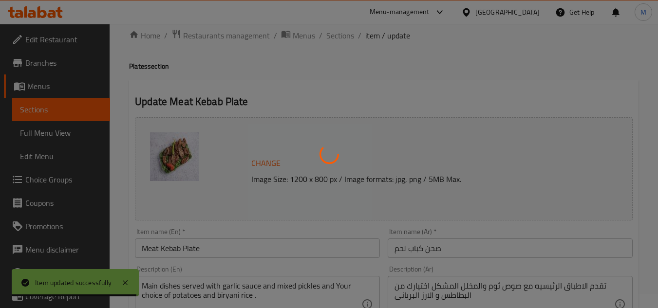
scroll to position [0, 0]
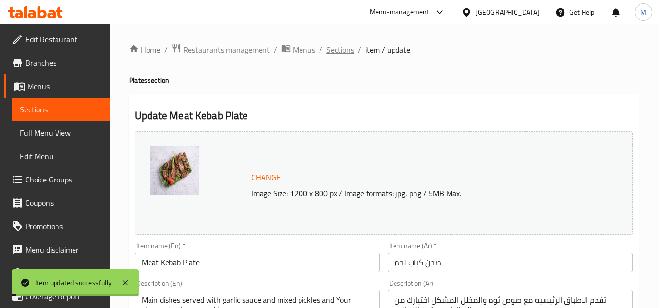
click at [342, 48] on span "Sections" at bounding box center [340, 50] width 28 height 12
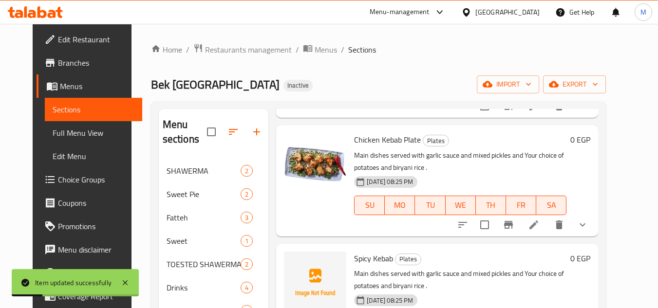
scroll to position [390, 0]
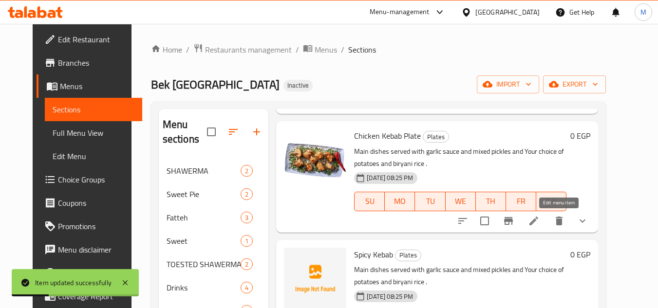
click at [540, 225] on icon at bounding box center [534, 221] width 12 height 12
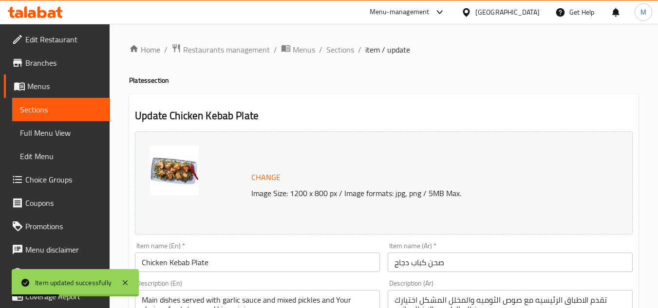
scroll to position [195, 0]
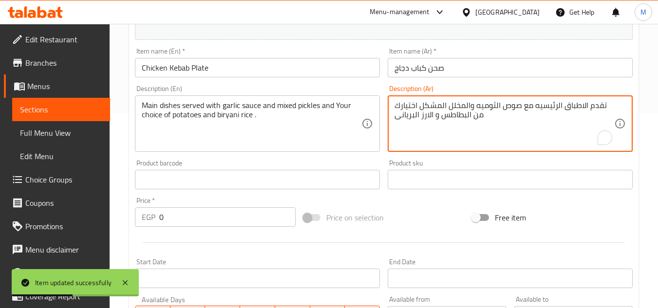
click at [489, 106] on textarea "تقدم الاطباق الرئيسيه مع صوص الثوميه والمخلل المشكل اختيارك من البطاطس و الارز …" at bounding box center [505, 124] width 220 height 46
paste textarea "وم"
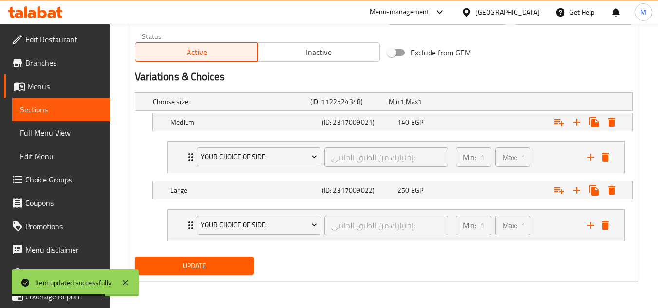
type textarea "تقدم الاطباق الرئيسيه مع صوص ثوم والمخلل المشكل اختيارك من البطاطس و الارز البر…"
click at [212, 264] on span "Update" at bounding box center [194, 266] width 103 height 12
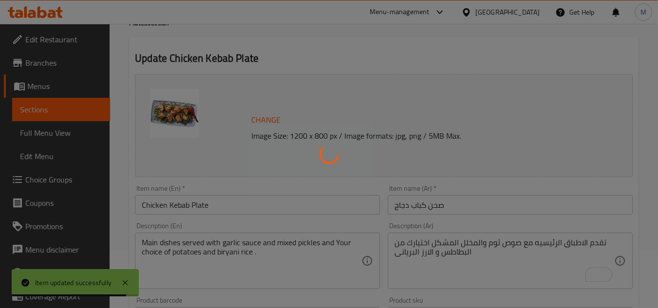
scroll to position [0, 0]
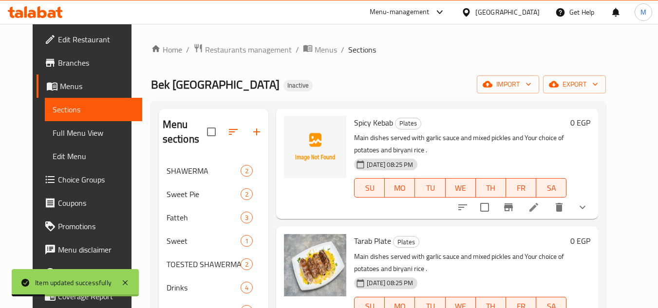
scroll to position [536, 0]
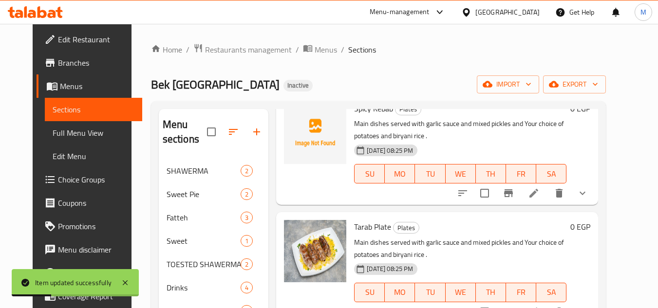
click at [562, 203] on div at bounding box center [522, 193] width 143 height 23
click at [540, 199] on icon at bounding box center [534, 194] width 12 height 12
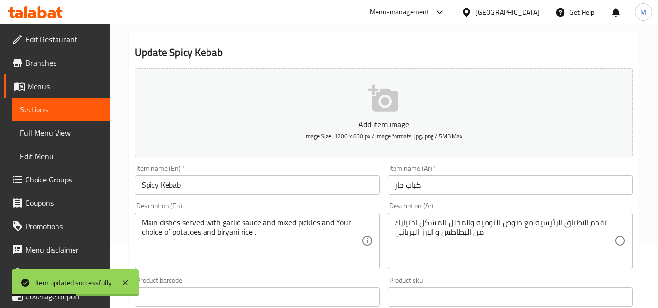
scroll to position [146, 0]
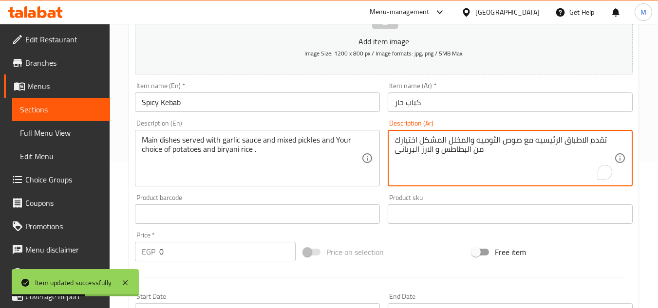
click at [483, 139] on textarea "تقدم الاطباق الرئيسيه مع صوص الثوميه والمخلل المشكل اختيارك من البطاطس و الارز …" at bounding box center [505, 158] width 220 height 46
paste textarea "وم"
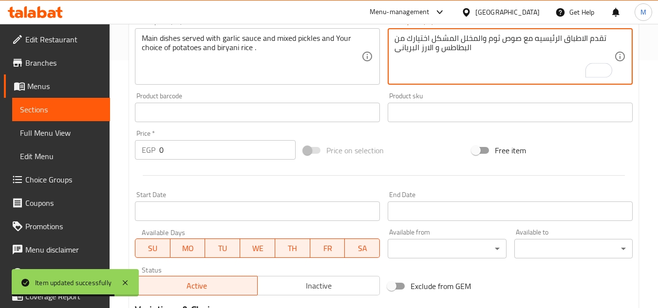
scroll to position [482, 0]
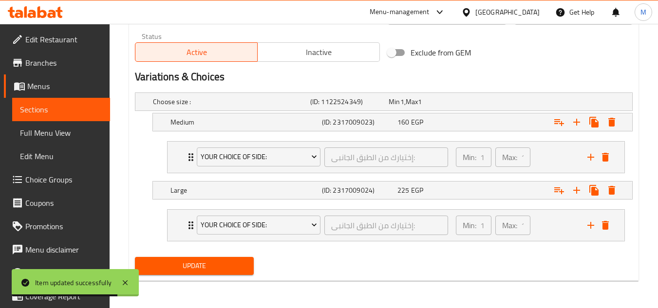
type textarea "تقدم الاطباق الرئيسيه مع صوص ثوم والمخلل المشكل اختيارك من البطاطس و الارز البر…"
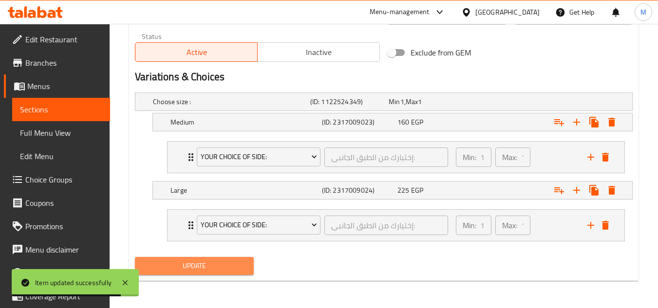
click at [216, 265] on span "Update" at bounding box center [194, 266] width 103 height 12
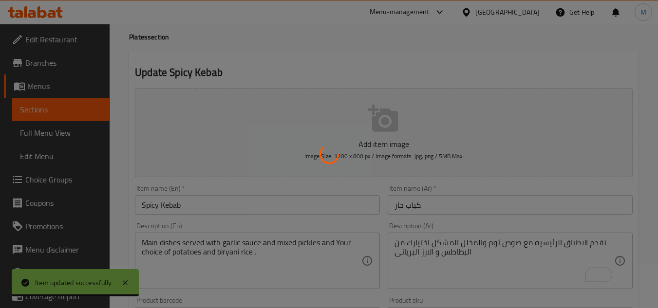
scroll to position [0, 0]
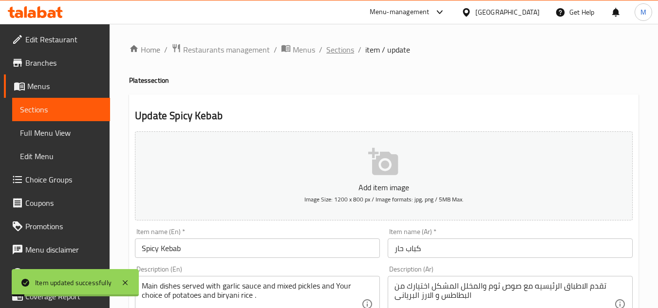
click at [337, 50] on span "Sections" at bounding box center [340, 50] width 28 height 12
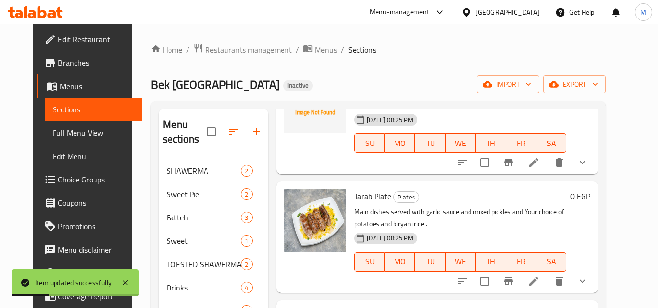
scroll to position [585, 0]
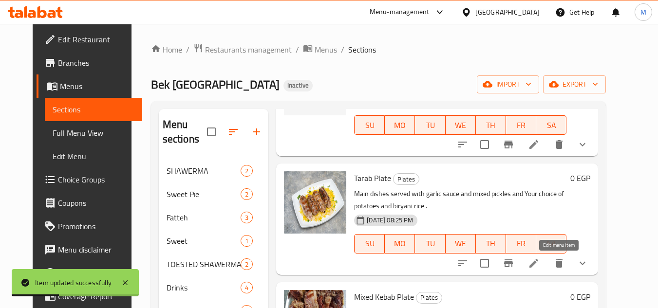
click at [540, 267] on icon at bounding box center [534, 264] width 12 height 12
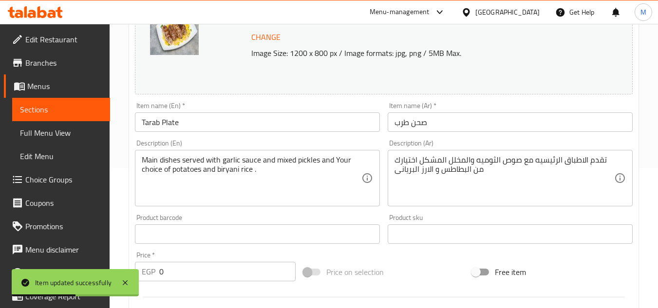
scroll to position [146, 0]
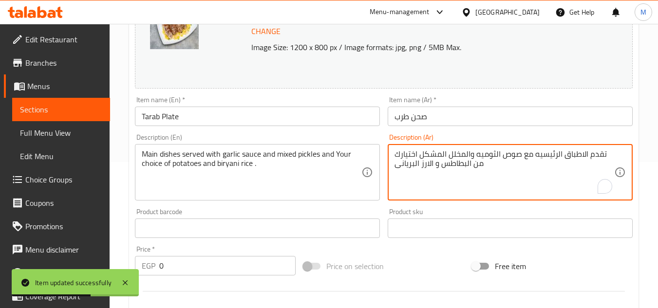
click at [488, 155] on textarea "تقدم الاطباق الرئيسيه مع صوص الثوميه والمخلل المشكل اختيارك من البطاطس و الارز …" at bounding box center [505, 173] width 220 height 46
paste textarea "وم"
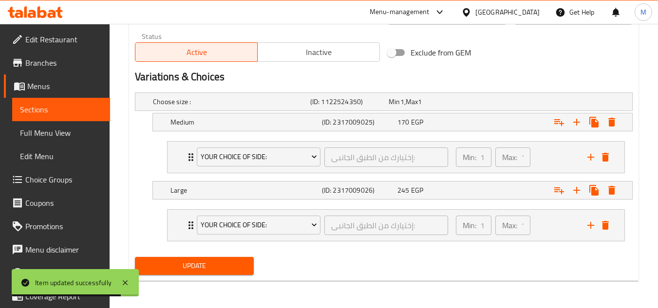
type textarea "تقدم الاطباق الرئيسيه مع صوص ثوم والمخلل المشكل اختيارك من البطاطس و الارز البر…"
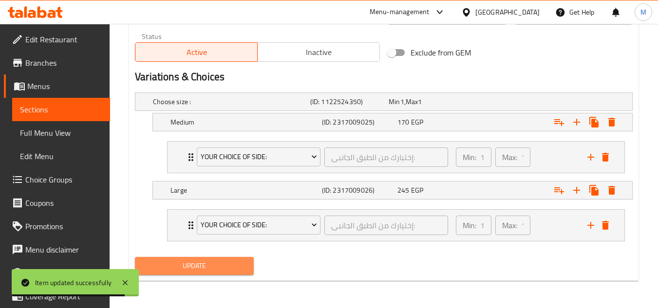
click at [243, 261] on span "Update" at bounding box center [194, 266] width 103 height 12
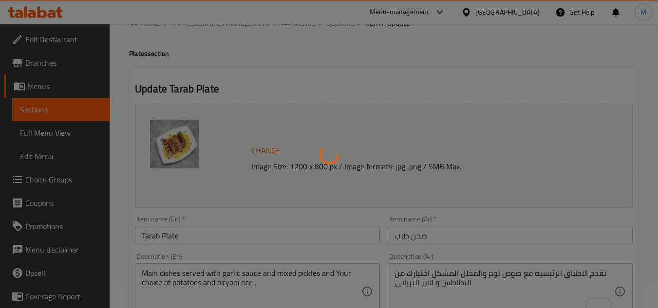
scroll to position [0, 0]
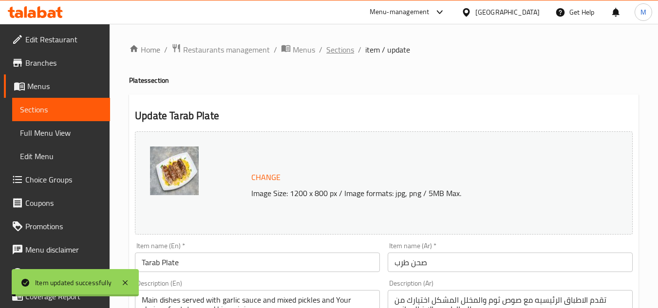
click at [336, 48] on span "Sections" at bounding box center [340, 50] width 28 height 12
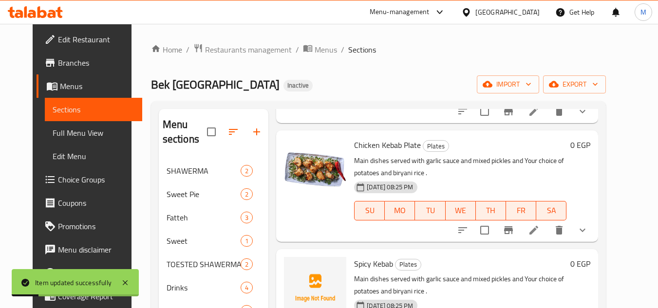
scroll to position [682, 0]
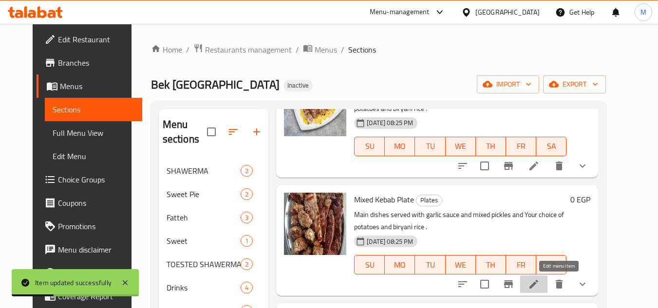
click at [538, 287] on icon at bounding box center [533, 284] width 9 height 9
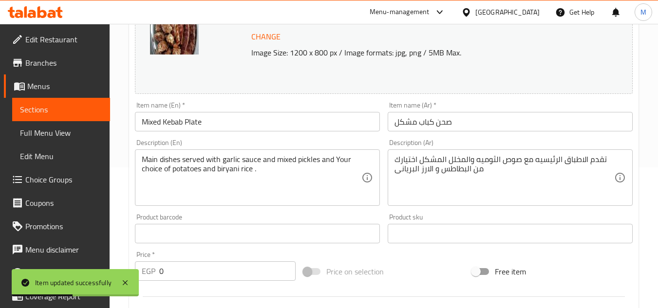
scroll to position [146, 0]
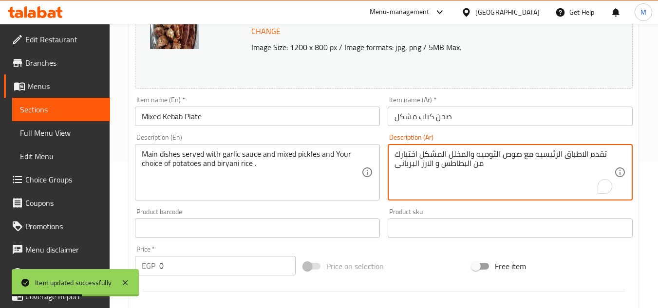
click at [488, 154] on textarea "تقدم الاطباق الرئيسيه مع صوص الثوميه والمخلل المشكل اختيارك من البطاطس و الارز …" at bounding box center [505, 173] width 220 height 46
paste textarea "وم"
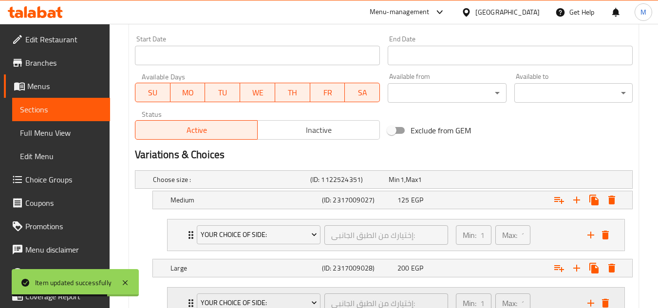
scroll to position [496, 0]
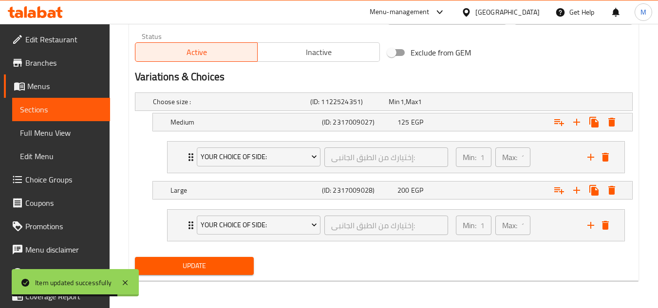
type textarea "تقدم الاطباق الرئيسيه مع صوص ثوم والمخلل المشكل اختيارك من البطاطس و الارز البر…"
click at [201, 266] on span "Update" at bounding box center [194, 266] width 103 height 12
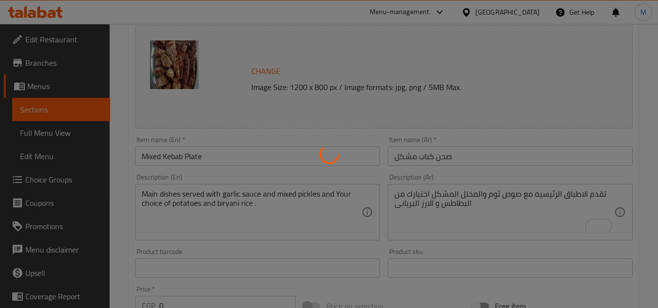
scroll to position [0, 0]
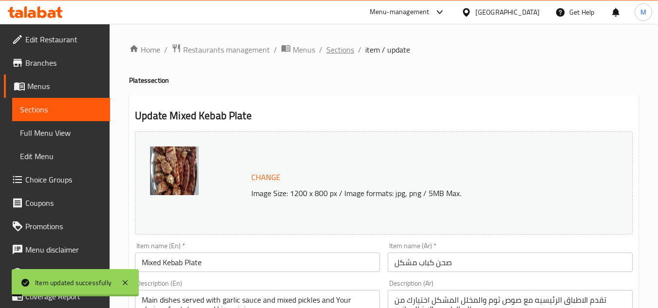
click at [342, 47] on span "Sections" at bounding box center [340, 50] width 28 height 12
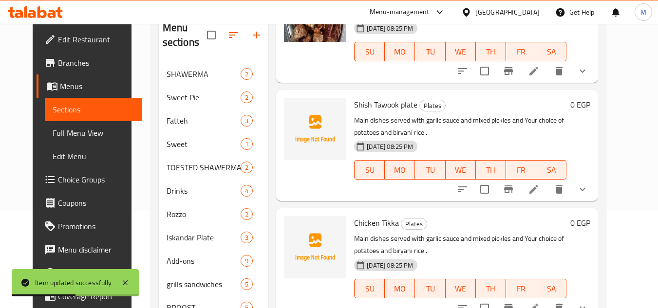
scroll to position [97, 0]
click at [548, 195] on li at bounding box center [533, 189] width 27 height 18
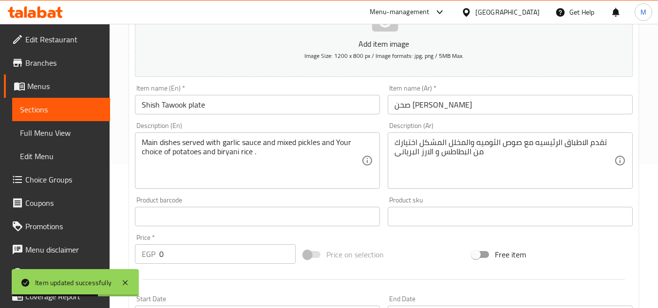
scroll to position [146, 0]
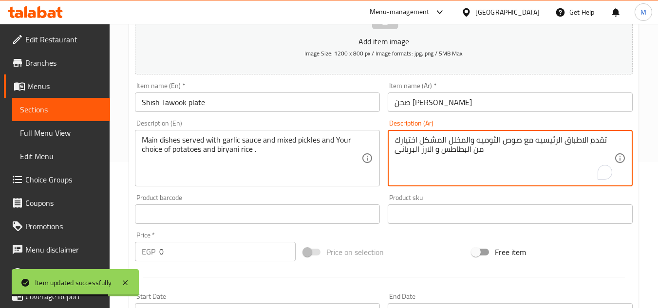
click at [485, 141] on textarea "تقدم الاطباق الرئيسيه مع صوص الثوميه والمخلل المشكل اختيارك من البطاطس و الارز …" at bounding box center [505, 158] width 220 height 46
paste textarea "وم"
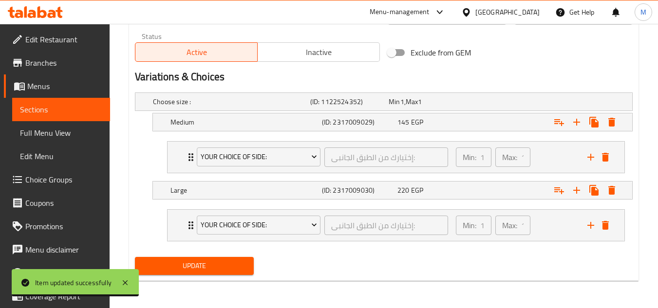
type textarea "تقدم الاطباق الرئيسيه مع صوص ثوم والمخلل المشكل اختيارك من البطاطس و الارز البر…"
click at [234, 273] on button "Update" at bounding box center [194, 266] width 118 height 18
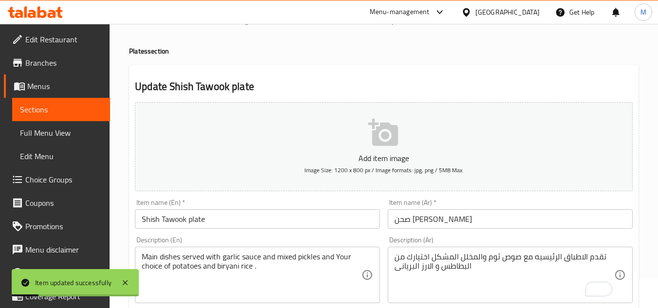
scroll to position [0, 0]
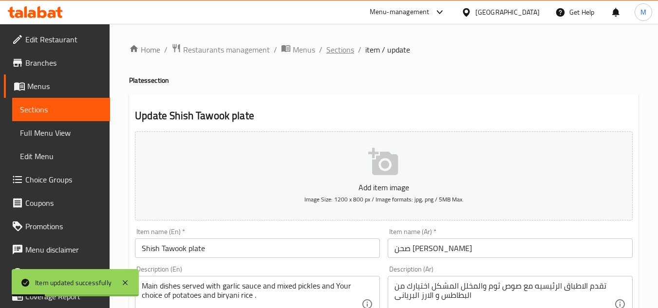
click at [346, 52] on span "Sections" at bounding box center [340, 50] width 28 height 12
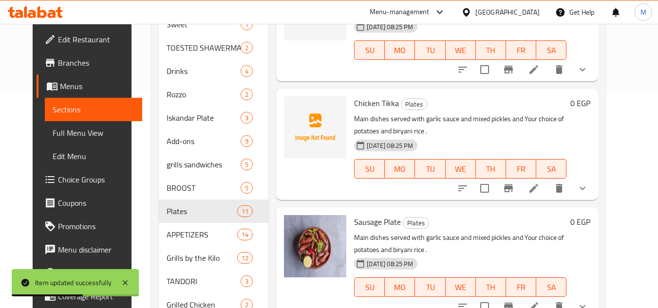
scroll to position [244, 0]
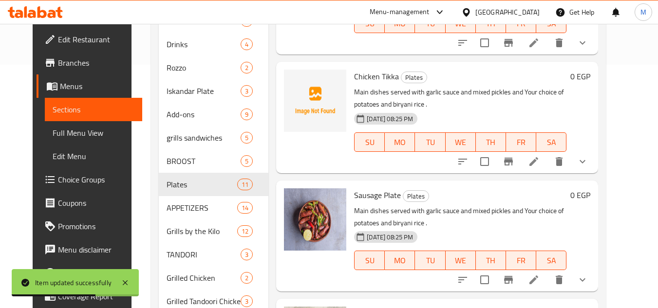
click at [540, 164] on icon at bounding box center [534, 162] width 12 height 12
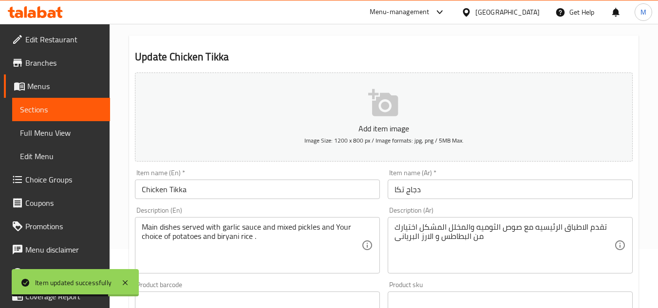
scroll to position [146, 0]
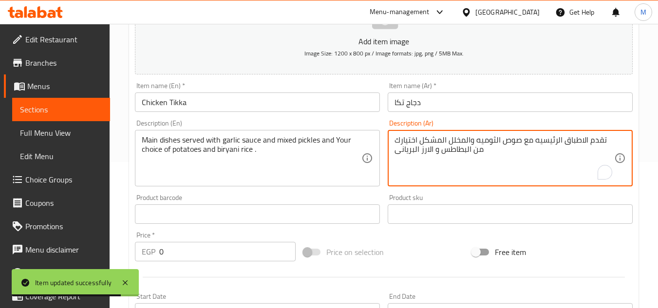
click at [488, 139] on textarea "تقدم الاطباق الرئيسيه مع صوص الثوميه والمخلل المشكل اختيارك من البطاطس و الارز …" at bounding box center [505, 158] width 220 height 46
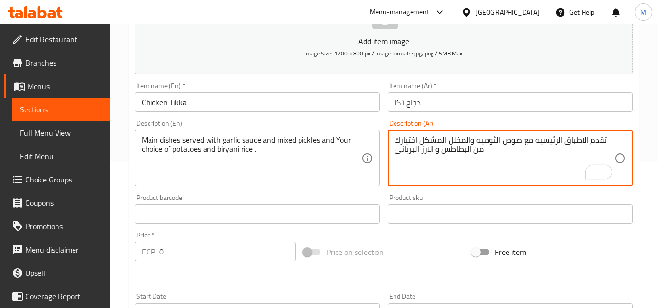
paste textarea "وم"
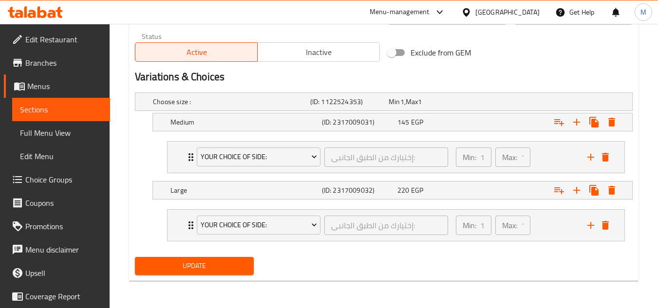
type textarea "تقدم الاطباق الرئيسيه مع صوص ثوم والمخلل المشكل اختيارك من البطاطس و الارز البر…"
click at [222, 267] on span "Update" at bounding box center [194, 266] width 103 height 12
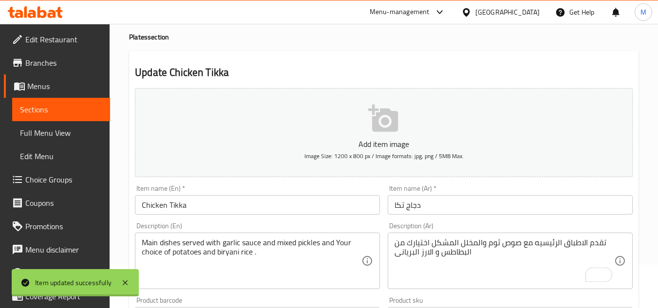
scroll to position [0, 0]
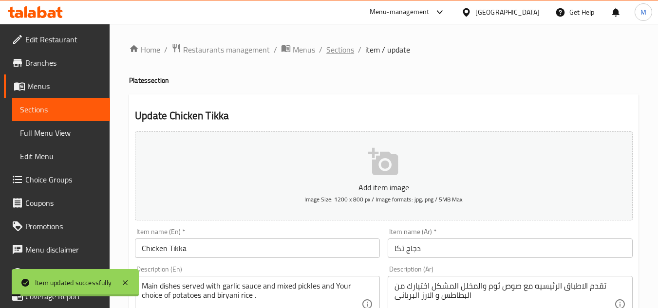
click at [340, 53] on span "Sections" at bounding box center [340, 50] width 28 height 12
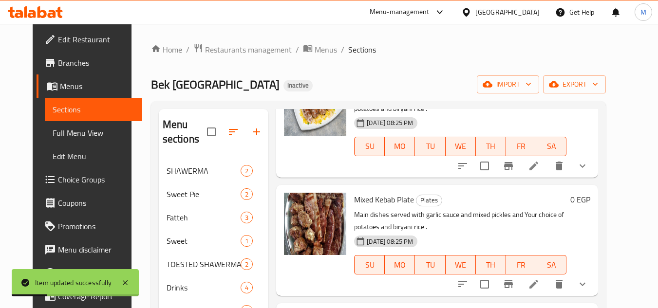
scroll to position [695, 0]
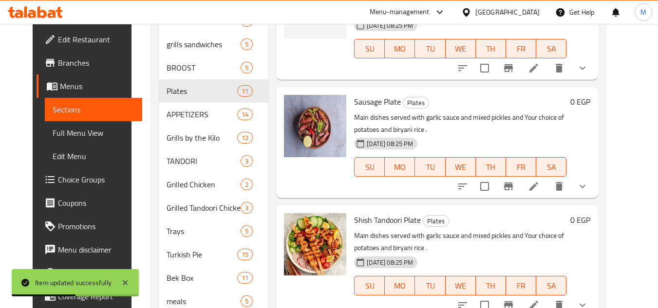
scroll to position [341, 0]
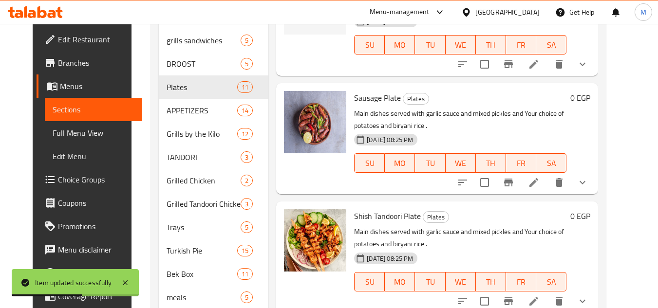
click at [540, 185] on icon at bounding box center [534, 183] width 12 height 12
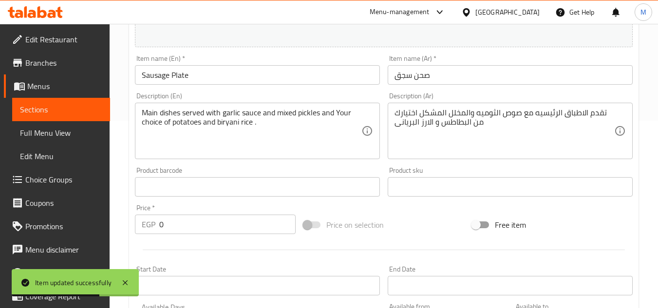
scroll to position [195, 0]
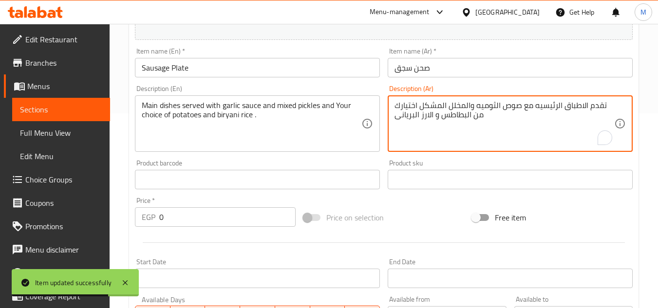
click at [479, 107] on textarea "تقدم الاطباق الرئيسيه مع صوص الثوميه والمخلل المشكل اختيارك من البطاطس و الارز …" at bounding box center [505, 124] width 220 height 46
paste textarea "وم"
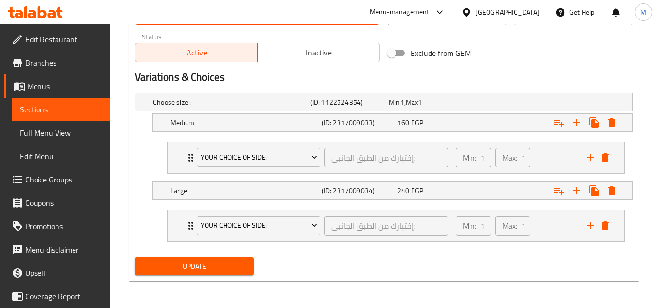
scroll to position [496, 0]
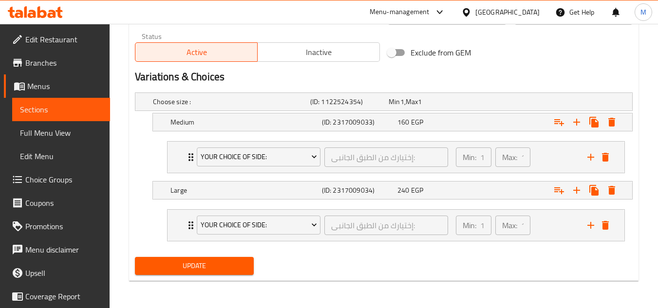
type textarea "تقدم الاطباق الرئيسيه مع صوص ثوم والمخلل المشكل اختيارك من البطاطس و الارز البر…"
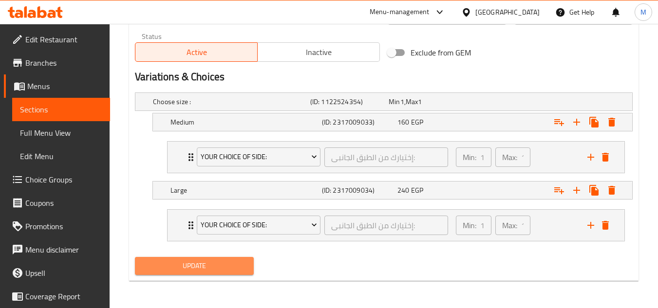
click at [242, 268] on span "Update" at bounding box center [194, 266] width 103 height 12
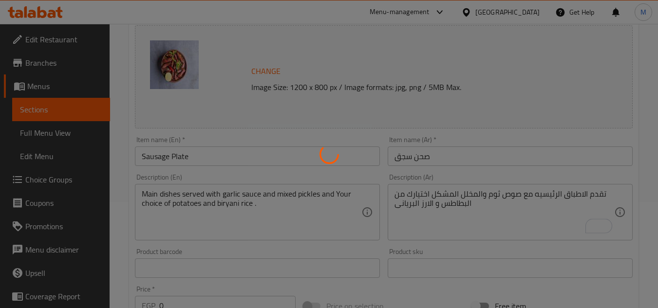
scroll to position [0, 0]
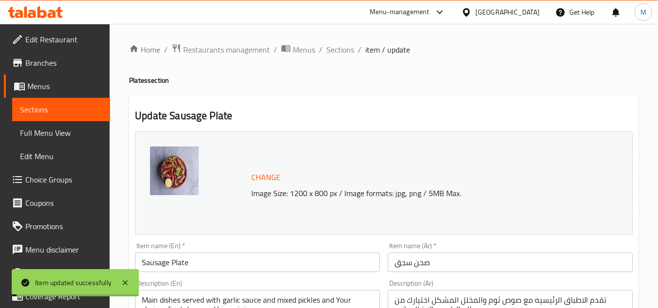
click at [332, 49] on span "Sections" at bounding box center [340, 50] width 28 height 12
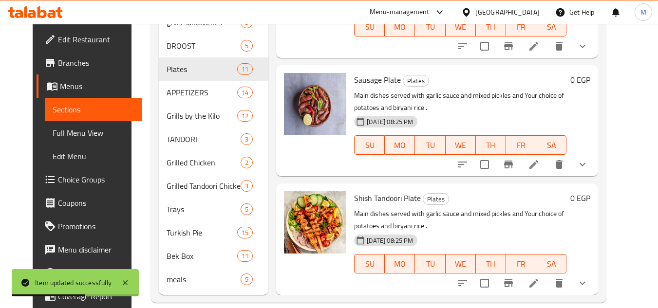
scroll to position [373, 0]
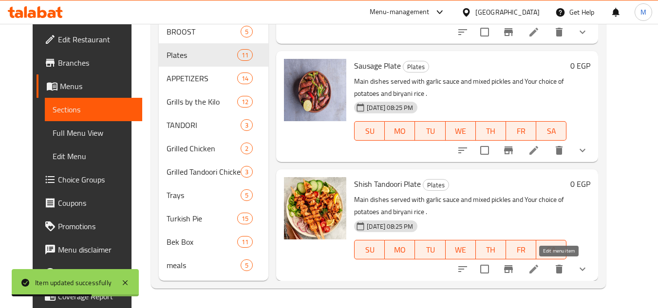
click at [540, 273] on icon at bounding box center [534, 270] width 12 height 12
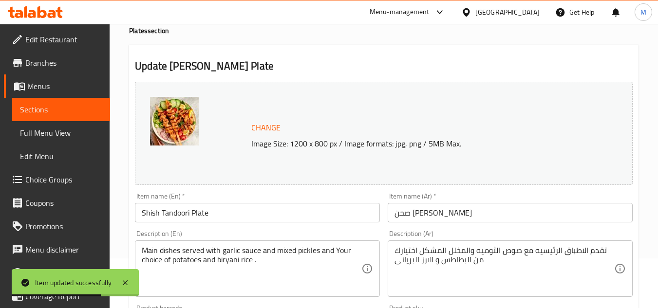
scroll to position [146, 0]
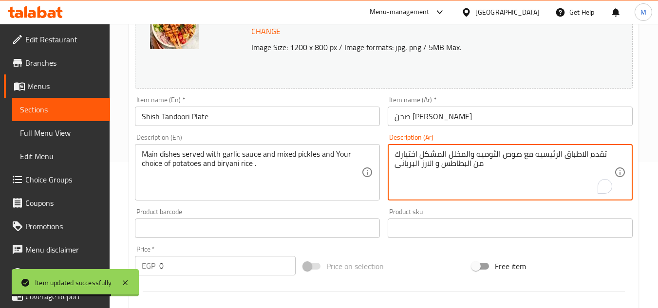
click at [491, 152] on textarea "تقدم الاطباق الرئيسيه مع صوص الثوميه والمخلل المشكل اختيارك من البطاطس و الارز …" at bounding box center [505, 173] width 220 height 46
paste textarea "وم"
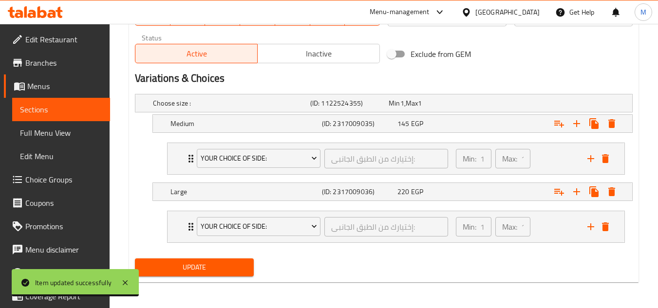
scroll to position [496, 0]
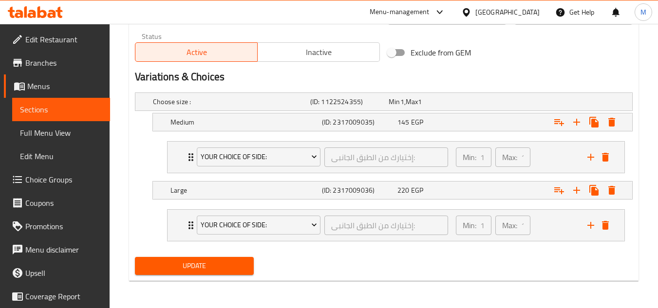
type textarea "تقدم الاطباق الرئيسيه مع صوص ثوم والمخلل المشكل اختيارك من البطاطس و الارز البر…"
click at [227, 276] on div "Update" at bounding box center [194, 266] width 126 height 26
click at [227, 275] on button "Update" at bounding box center [194, 266] width 118 height 18
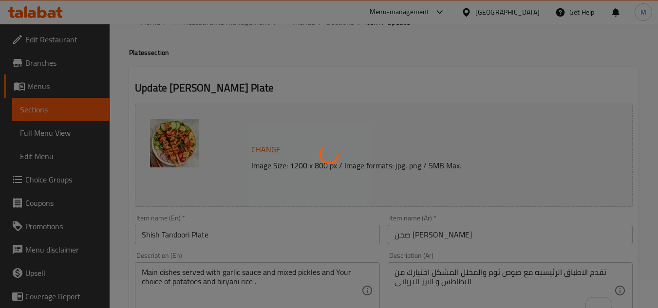
scroll to position [0, 0]
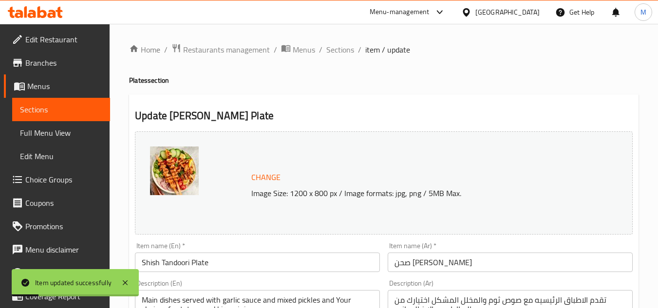
drag, startPoint x: 336, startPoint y: 49, endPoint x: 340, endPoint y: 4, distance: 45.5
click at [336, 49] on span "Sections" at bounding box center [340, 50] width 28 height 12
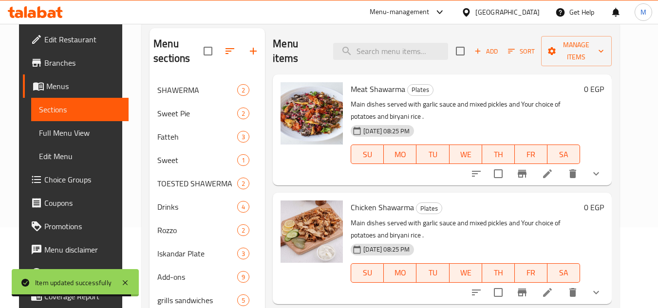
scroll to position [373, 0]
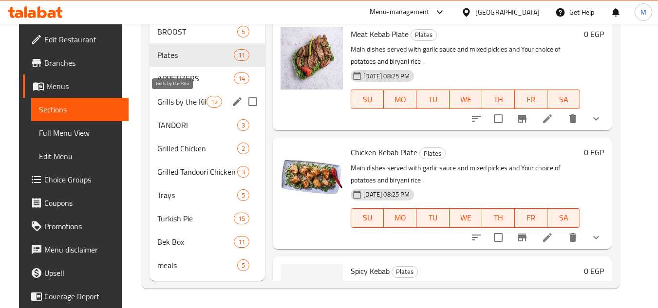
click at [193, 96] on span "Grills by the Kilo" at bounding box center [181, 102] width 49 height 12
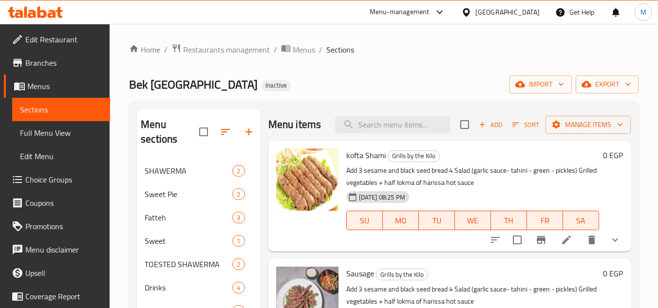
click at [559, 247] on li at bounding box center [566, 240] width 27 height 18
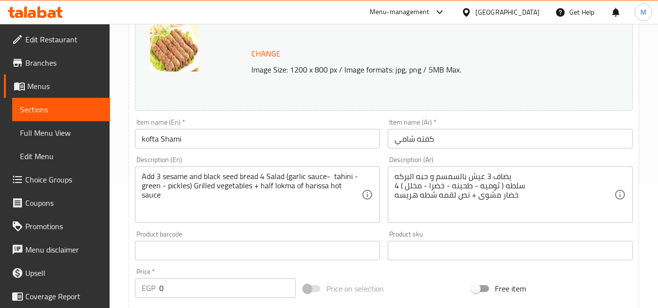
scroll to position [146, 0]
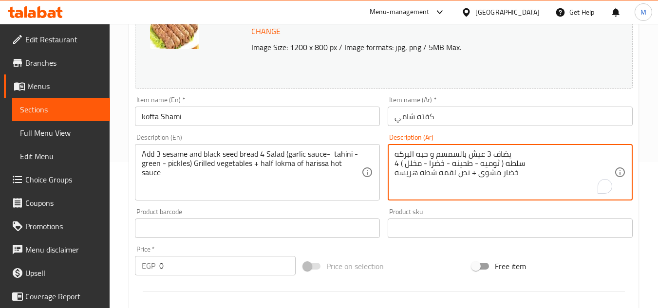
click at [491, 161] on textarea "يضاف 3 عيش بالسمسم و حبه البركه 4 سلطه ( ثوميه - طحينه - خضرا - مخلل ) خضار مشو…" at bounding box center [505, 173] width 220 height 46
paste textarea "صوص ثوم"
paste textarea "وص ثوم"
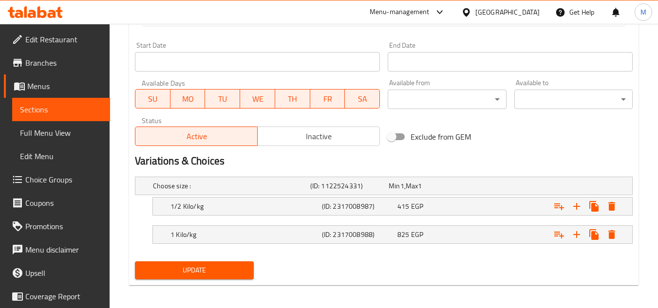
scroll to position [416, 0]
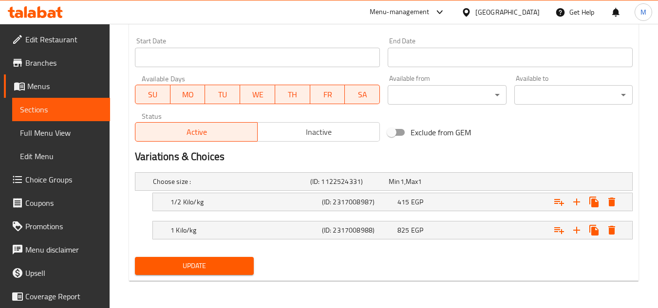
type textarea "يضاف 3 عيش بالسمسم و حبه البركه 4 سلطه ( صوص ثوم- طحينه - خضرا - مخلل ) خضار مش…"
click at [220, 269] on span "Update" at bounding box center [194, 266] width 103 height 12
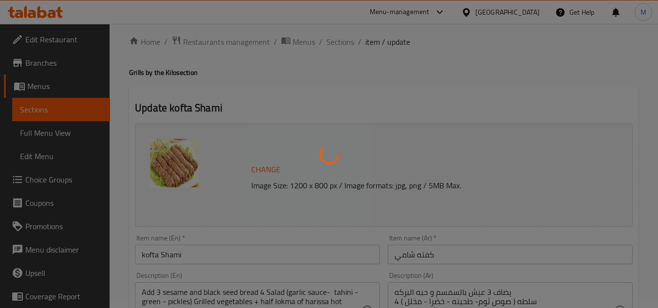
scroll to position [0, 0]
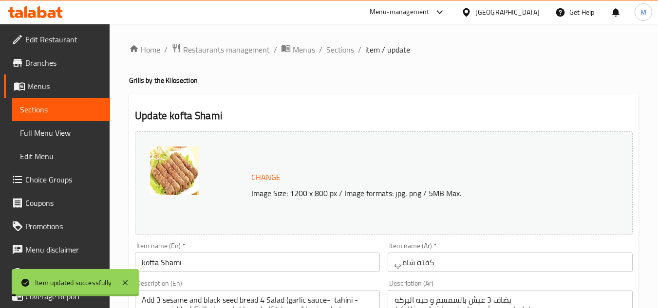
drag, startPoint x: 341, startPoint y: 48, endPoint x: 335, endPoint y: 1, distance: 46.8
click at [341, 48] on span "Sections" at bounding box center [340, 50] width 28 height 12
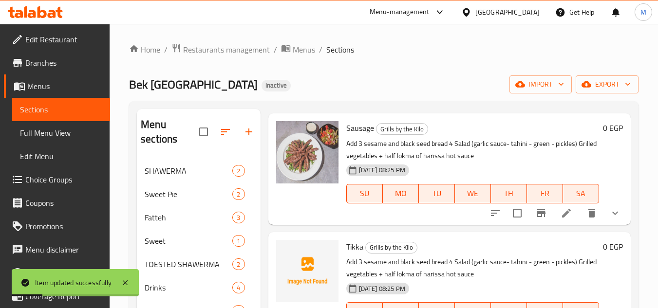
scroll to position [146, 0]
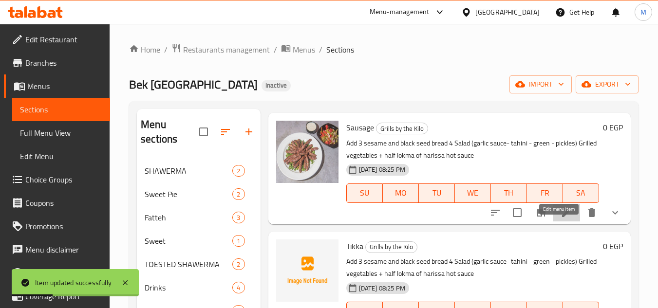
click at [562, 217] on icon at bounding box center [566, 212] width 9 height 9
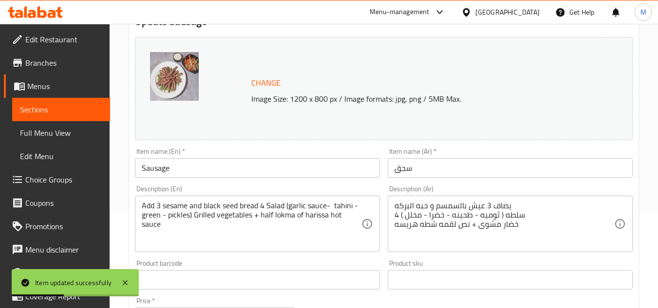
scroll to position [146, 0]
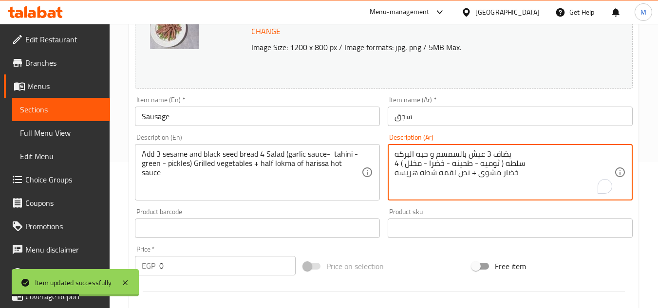
click at [487, 164] on textarea "يضاف 3 عيش بالسمسم و حبه البركه 4 سلطه ( ثوميه - طحينه - خضرا - مخلل ) خضار مشو…" at bounding box center [505, 173] width 220 height 46
paste textarea "وص ثوم"
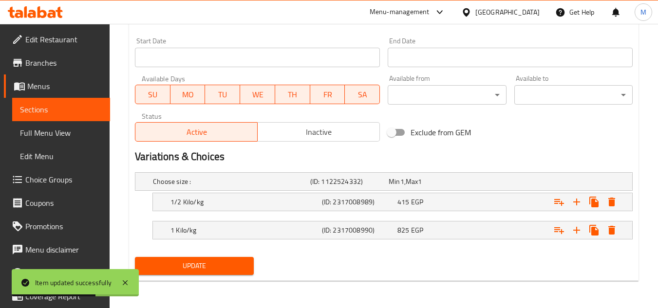
type textarea "يضاف 3 عيش بالسمسم و حبه البركه 4 سلطه ( صوص ثوم- طحينه - خضرا - مخلل ) خضار مش…"
click at [199, 264] on span "Update" at bounding box center [194, 266] width 103 height 12
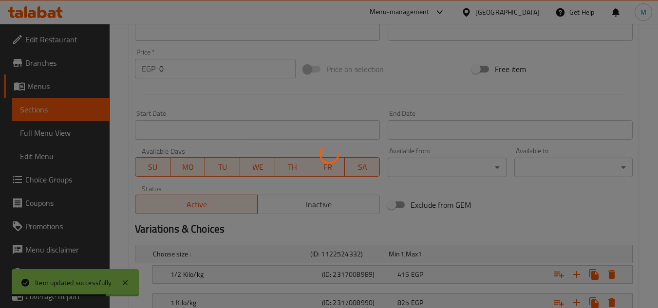
scroll to position [0, 0]
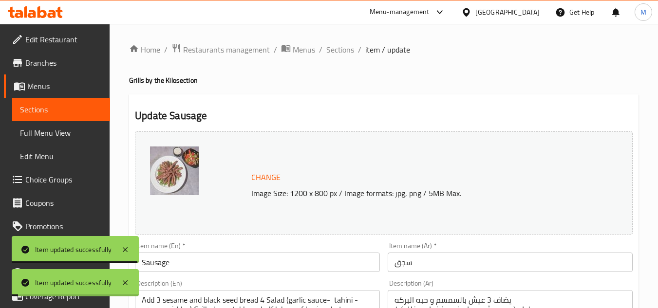
click at [346, 50] on span "Sections" at bounding box center [340, 50] width 28 height 12
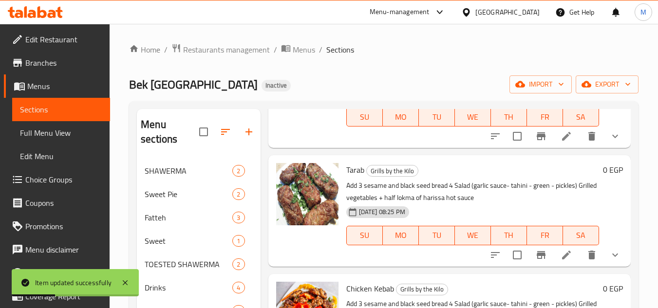
scroll to position [292, 0]
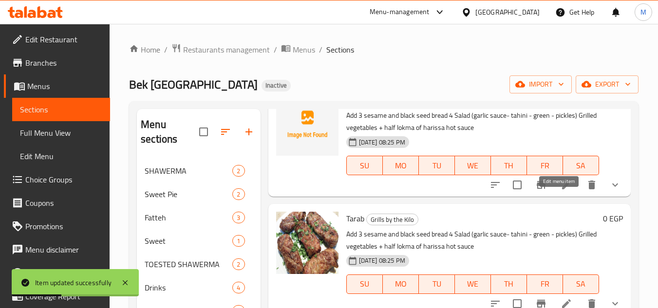
click at [563, 191] on icon at bounding box center [567, 185] width 12 height 12
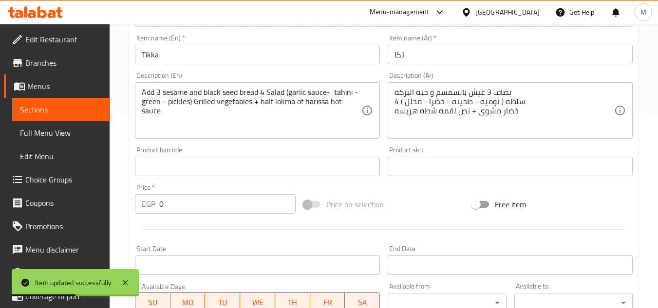
scroll to position [195, 0]
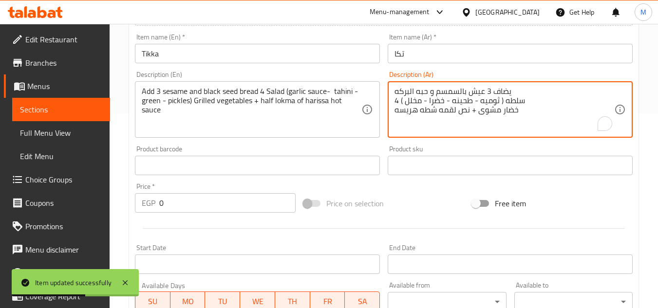
click at [490, 102] on textarea "يضاف 3 عيش بالسمسم و حبه البركه 4 سلطه ( ثوميه - طحينه - خضرا - مخلل ) خضار مشو…" at bounding box center [505, 110] width 220 height 46
paste textarea "وص ثوم"
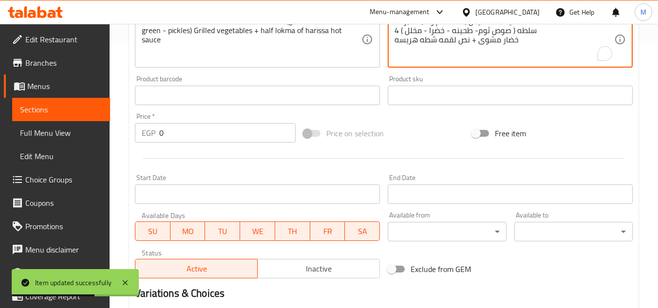
scroll to position [402, 0]
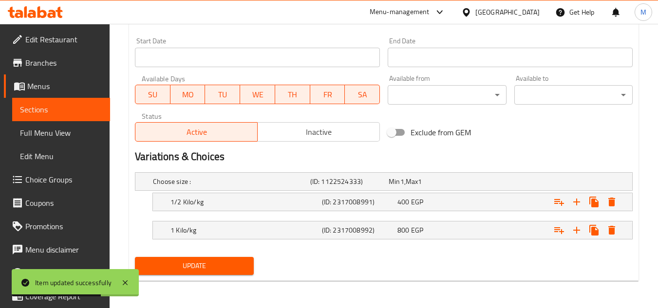
type textarea "يضاف 3 عيش بالسمسم و حبه البركه 4 سلطه ( صوص ثوم- طحينه - خضرا - مخلل ) خضار مش…"
click at [243, 263] on span "Update" at bounding box center [194, 266] width 103 height 12
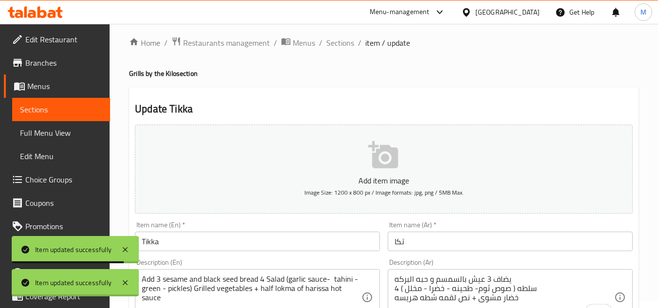
scroll to position [0, 0]
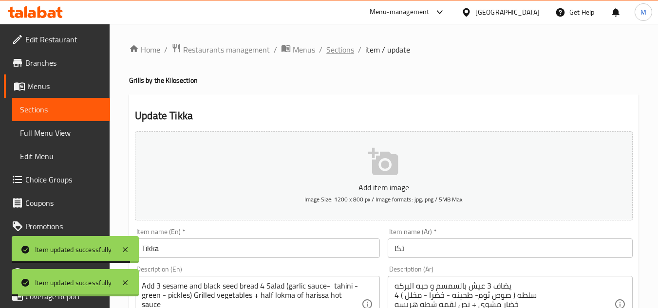
click at [351, 50] on span "Sections" at bounding box center [340, 50] width 28 height 12
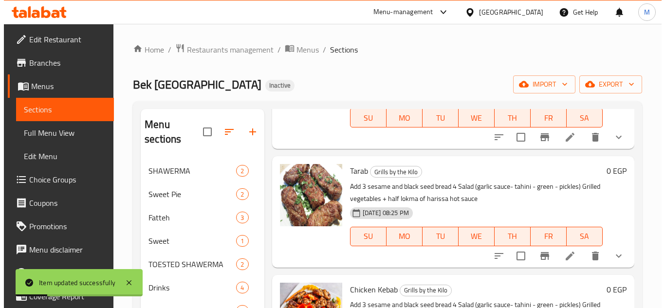
scroll to position [341, 0]
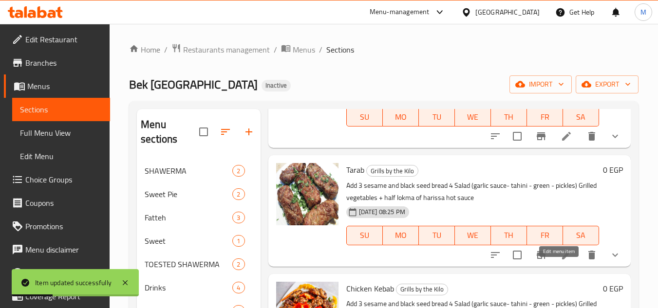
click at [563, 261] on icon at bounding box center [567, 255] width 12 height 12
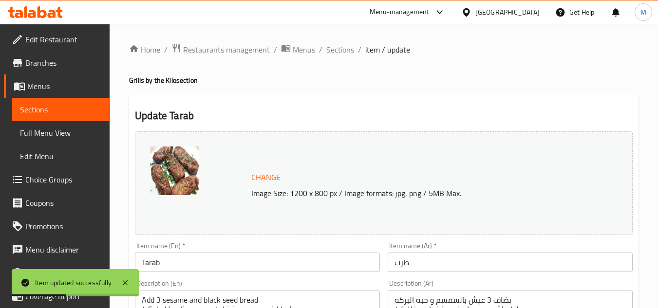
scroll to position [146, 0]
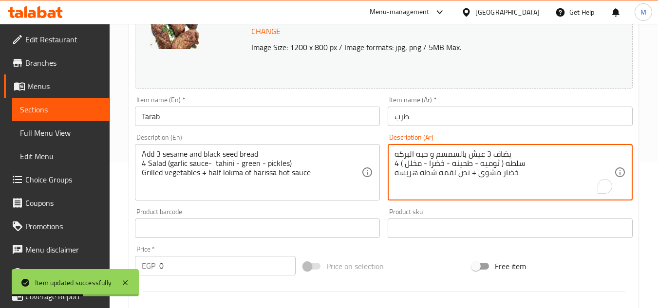
click at [489, 164] on textarea "يضاف 3 عيش بالسمسم و حبه البركه 4 سلطه ( ثوميه - طحينه - خضرا - مخلل ) خضار مشو…" at bounding box center [505, 173] width 220 height 46
paste textarea "وص ثوم"
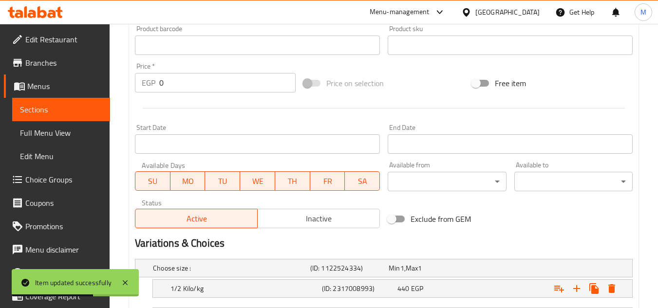
scroll to position [416, 0]
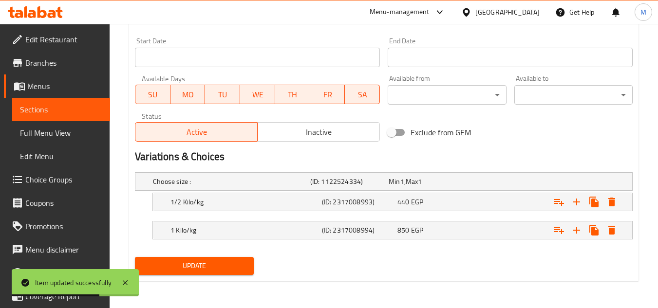
type textarea "يضاف 3 عيش بالسمسم و حبه البركه 4 سلطه ( صوص ثوم- طحينه - خضرا - مخلل ) خضار مش…"
click at [255, 266] on div "Update" at bounding box center [194, 266] width 126 height 26
click at [253, 266] on button "Update" at bounding box center [194, 266] width 118 height 18
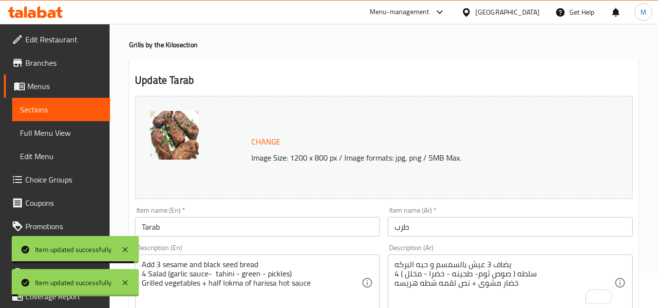
scroll to position [0, 0]
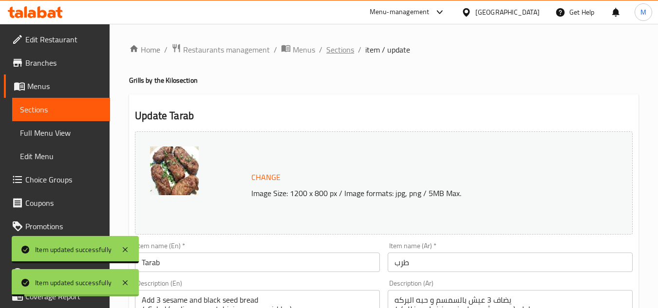
click at [336, 47] on span "Sections" at bounding box center [340, 50] width 28 height 12
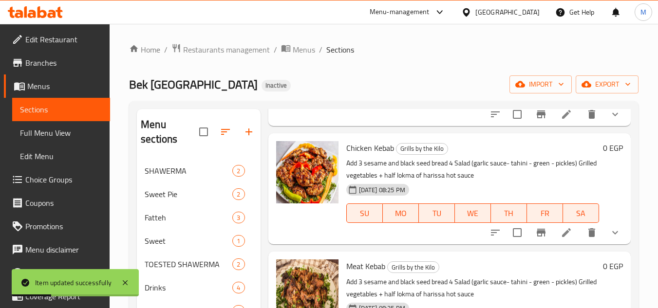
scroll to position [487, 0]
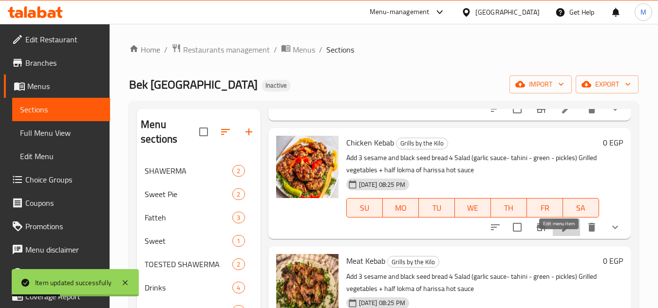
click at [561, 233] on icon at bounding box center [567, 228] width 12 height 12
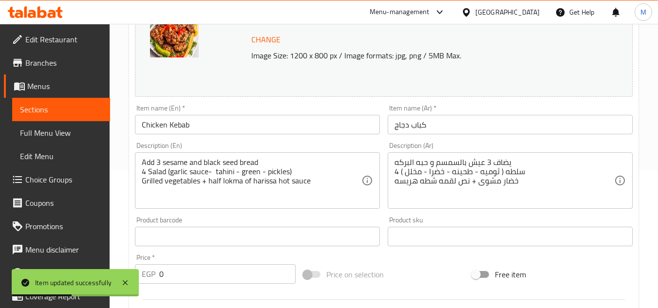
scroll to position [146, 0]
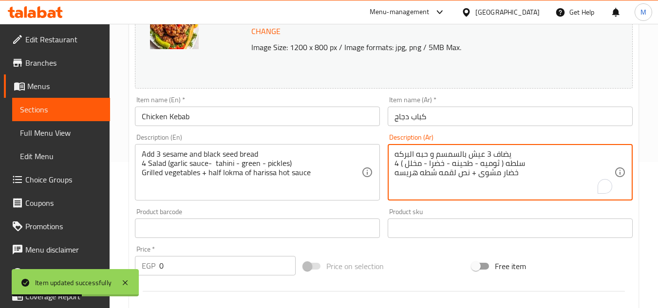
click at [486, 165] on textarea "يضاف 3 عيش بالسمسم و حبه البركه 4 سلطه ( ثوميه - طحينه - خضرا - مخلل ) خضار مشو…" at bounding box center [505, 173] width 220 height 46
paste textarea "وص ثوم"
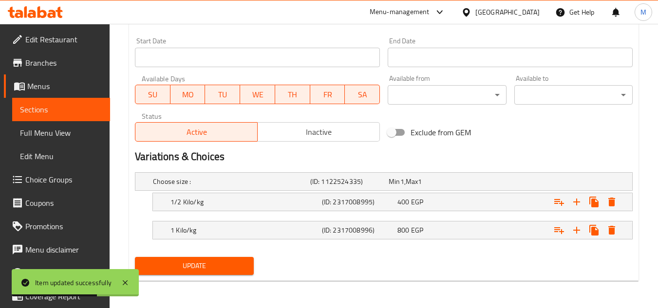
type textarea "يضاف 3 عيش بالسمسم و حبه البركه 4 سلطه ( صوص ثوم- طحينه - خضرا - مخلل ) خضار مش…"
click at [240, 262] on span "Update" at bounding box center [194, 266] width 103 height 12
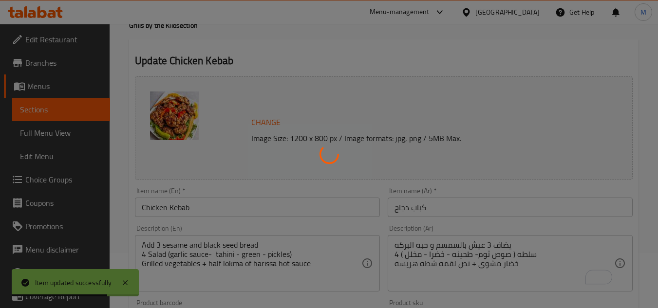
scroll to position [0, 0]
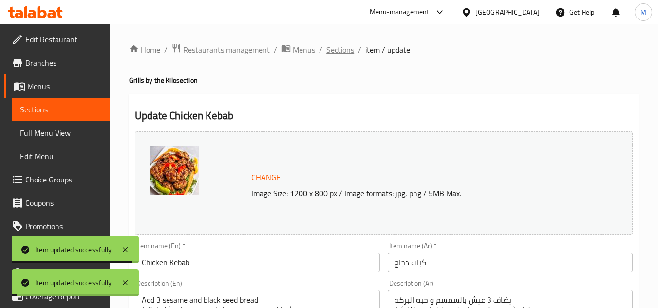
click at [346, 51] on span "Sections" at bounding box center [340, 50] width 28 height 12
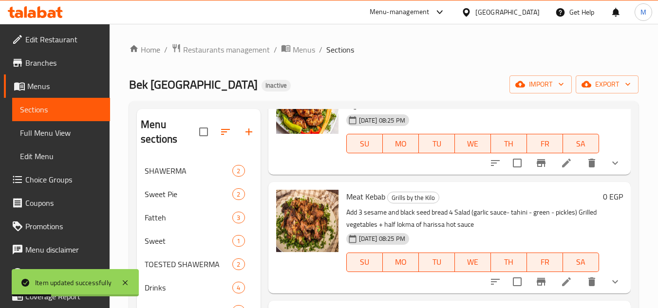
scroll to position [585, 0]
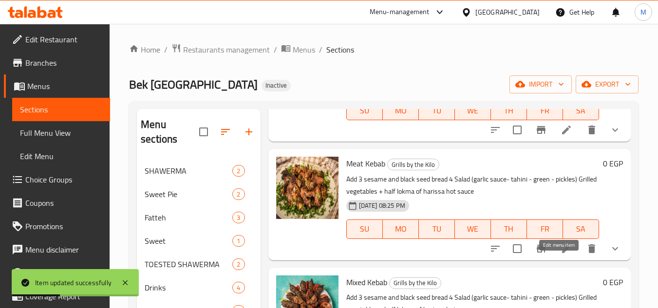
click at [562, 253] on icon at bounding box center [566, 249] width 9 height 9
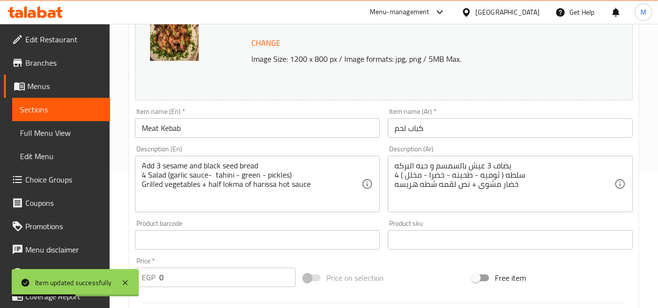
scroll to position [146, 0]
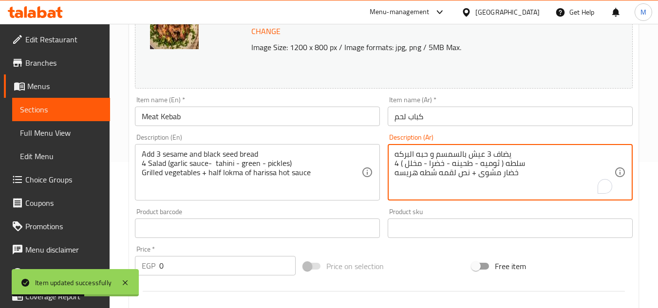
click at [488, 163] on textarea "يضاف 3 عيش بالسمسم و حبه البركه 4 سلطه ( ثوميه - طحينه - خضرا - مخلل ) خضار مشو…" at bounding box center [505, 173] width 220 height 46
paste textarea "وص ثوم"
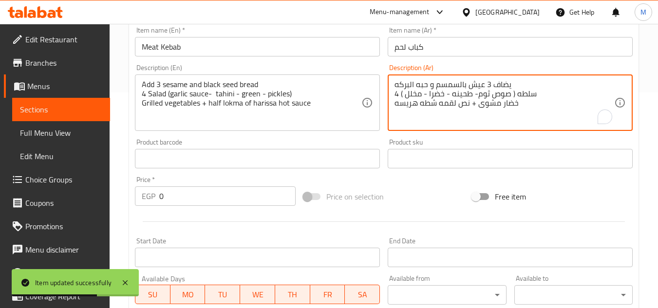
scroll to position [416, 0]
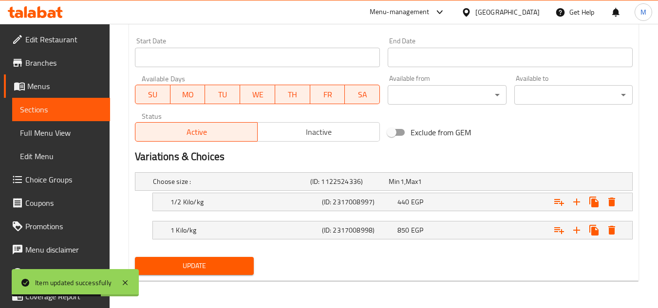
type textarea "يضاف 3 عيش بالسمسم و حبه البركه 4 سلطه ( صوص ثوم- طحينه - خضرا - مخلل ) خضار مش…"
click at [204, 277] on div "Update" at bounding box center [194, 266] width 126 height 26
click at [204, 270] on span "Update" at bounding box center [194, 266] width 103 height 12
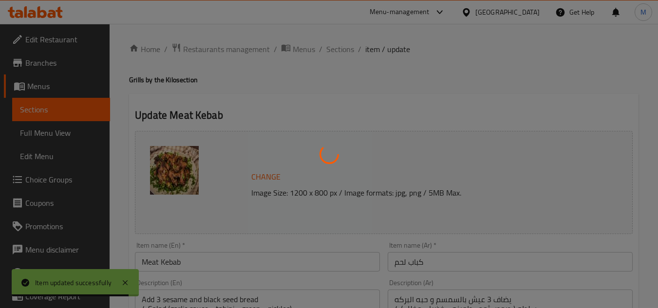
scroll to position [0, 0]
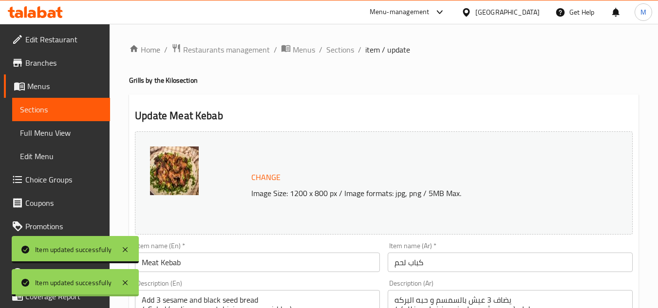
click at [344, 52] on span "Sections" at bounding box center [340, 50] width 28 height 12
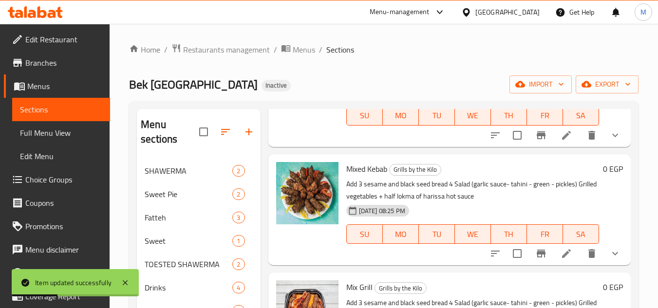
scroll to position [731, 0]
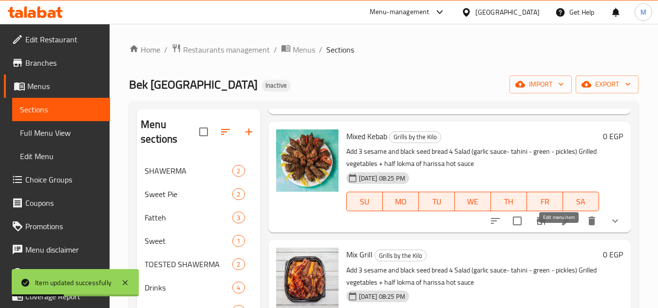
click at [562, 227] on icon at bounding box center [567, 221] width 12 height 12
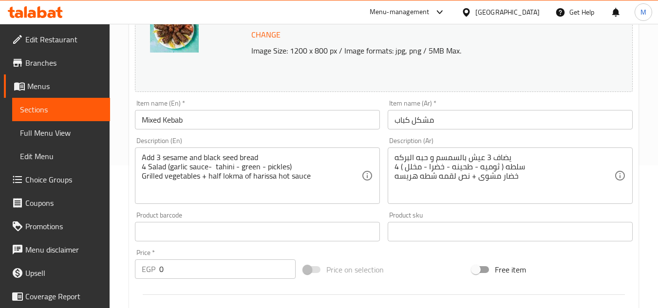
scroll to position [146, 0]
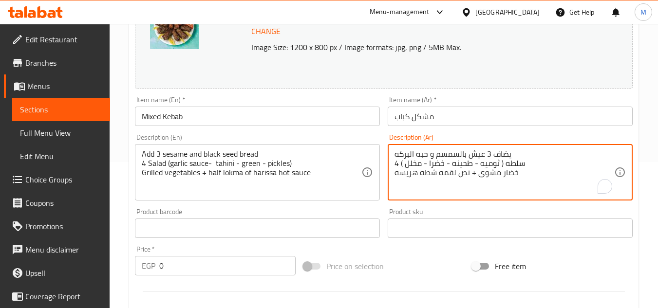
click at [486, 166] on textarea "يضاف 3 عيش بالسمسم و حبه البركه 4 سلطه ( ثوميه - طحينه - خضرا - مخلل ) خضار مشو…" at bounding box center [505, 173] width 220 height 46
click at [486, 161] on textarea "يضاف 3 عيش بالسمسم و حبه البركه 4 سلطه ( ثوميه - طحينه - خضرا - مخلل ) خضار مشو…" at bounding box center [505, 173] width 220 height 46
paste textarea "وص ثوم"
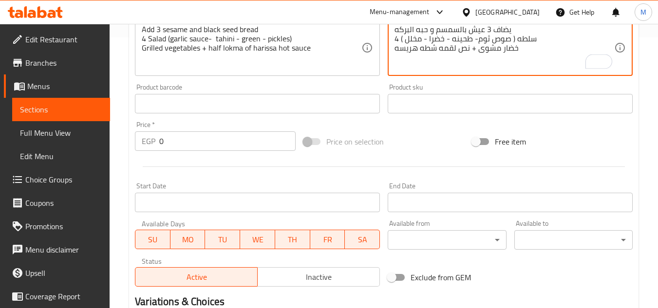
scroll to position [416, 0]
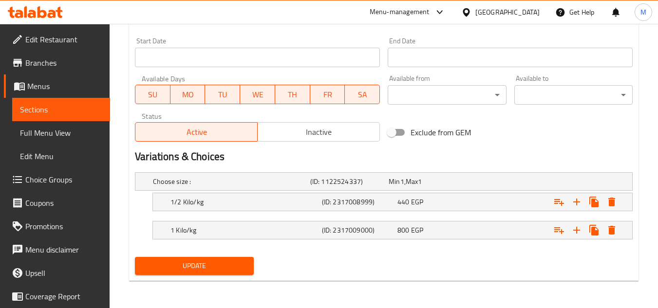
type textarea "يضاف 3 عيش بالسمسم و حبه البركه 4 سلطه ( صوص ثوم- طحينه - خضرا - مخلل ) خضار مش…"
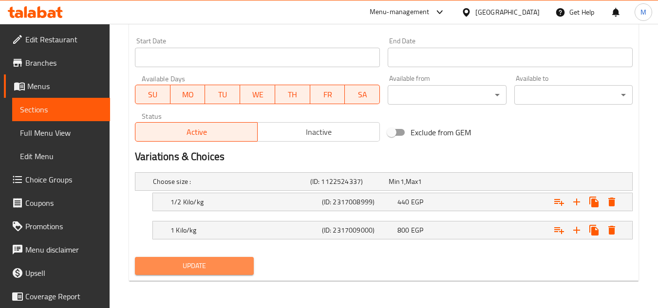
click at [236, 260] on span "Update" at bounding box center [194, 266] width 103 height 12
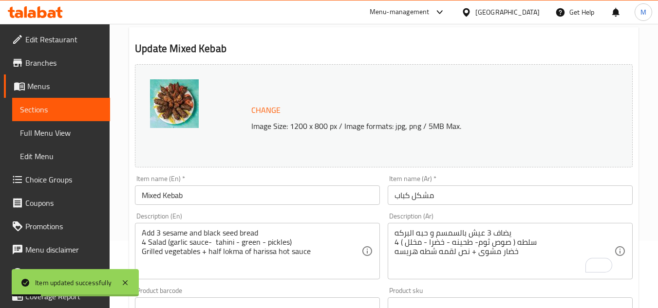
scroll to position [0, 0]
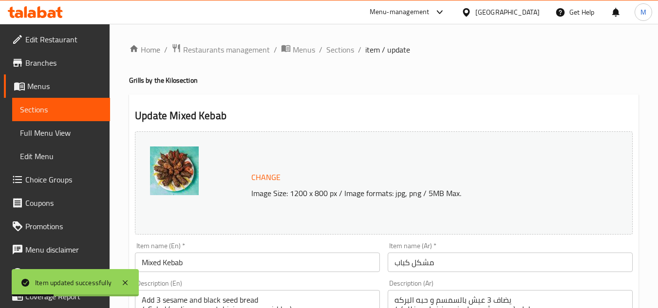
drag, startPoint x: 334, startPoint y: 50, endPoint x: 334, endPoint y: 4, distance: 45.3
click at [334, 50] on span "Sections" at bounding box center [340, 50] width 28 height 12
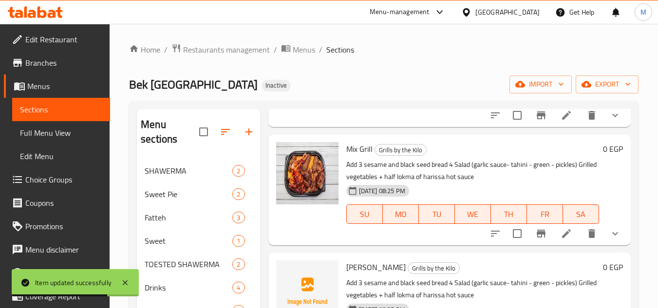
scroll to position [917, 0]
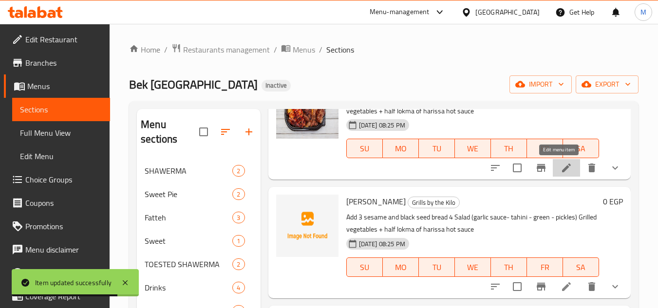
click at [561, 170] on icon at bounding box center [567, 168] width 12 height 12
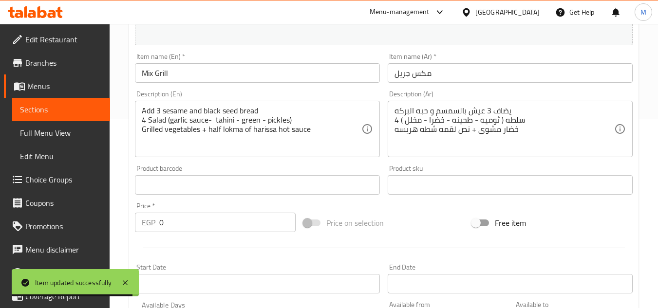
scroll to position [195, 0]
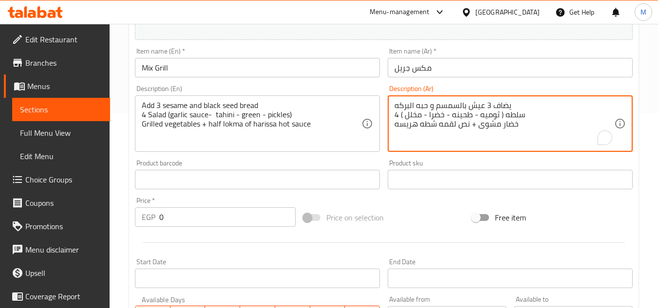
click at [488, 113] on textarea "يضاف 3 عيش بالسمسم و حبه البركه 4 سلطه ( ثوميه - طحينه - خضرا - مخلل ) خضار مشو…" at bounding box center [505, 124] width 220 height 46
paste textarea "وص ثوم"
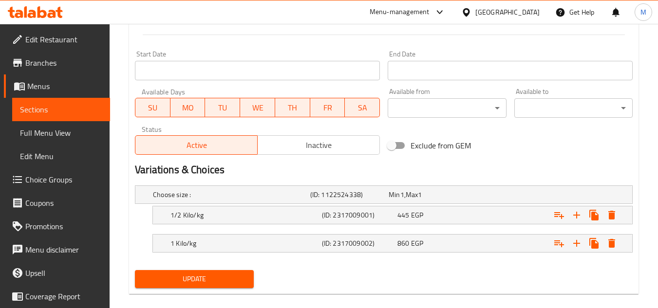
scroll to position [416, 0]
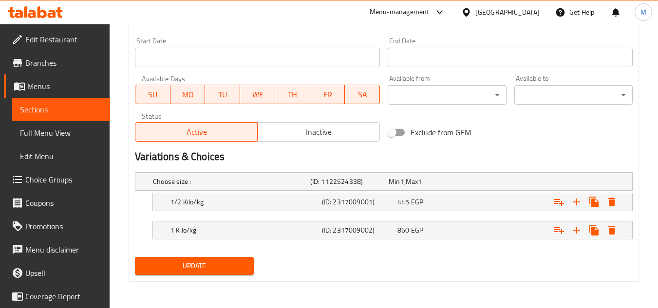
type textarea "يضاف 3 عيش بالسمسم و حبه البركه 4 سلطه ( صوص ثوم- طحينه - خضرا - مخلل ) خضار مش…"
click at [200, 269] on span "Update" at bounding box center [194, 266] width 103 height 12
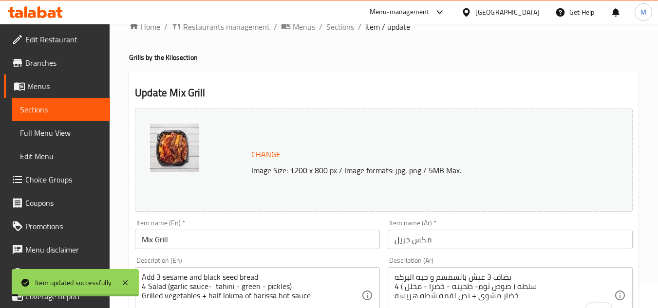
scroll to position [0, 0]
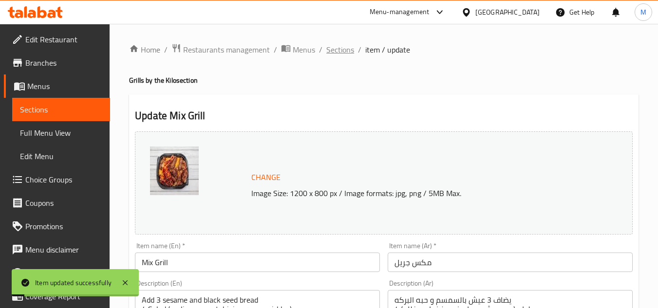
click at [346, 45] on span "Sections" at bounding box center [340, 50] width 28 height 12
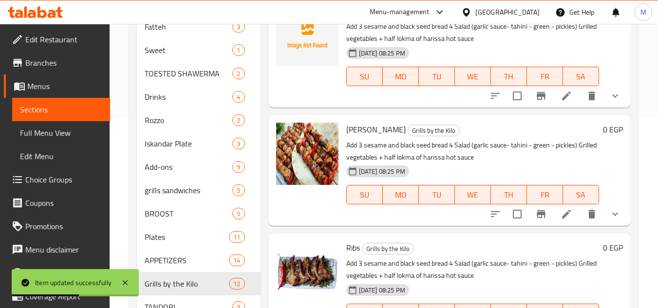
scroll to position [195, 0]
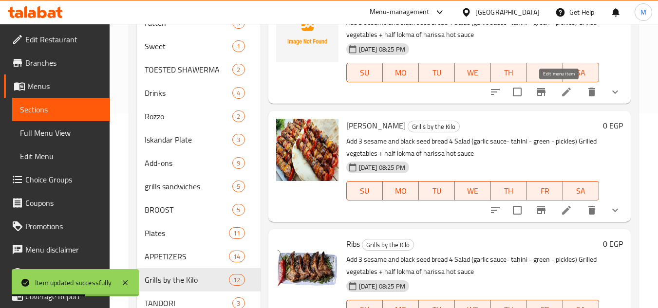
click at [561, 90] on icon at bounding box center [567, 92] width 12 height 12
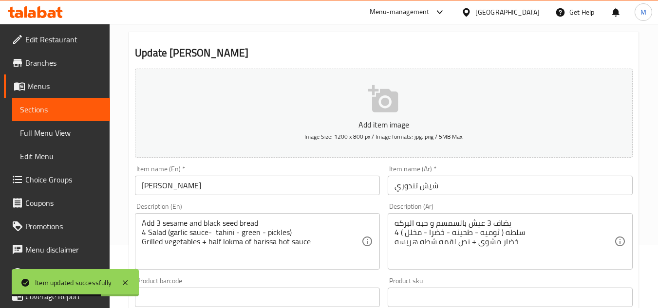
scroll to position [195, 0]
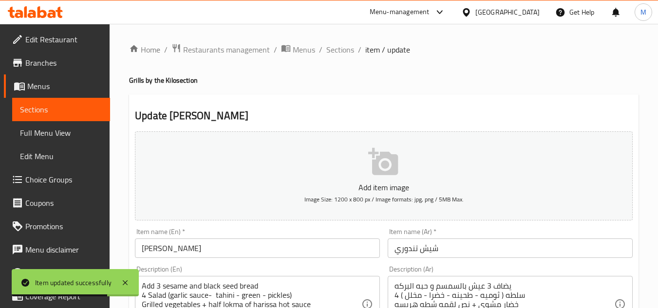
scroll to position [195, 0]
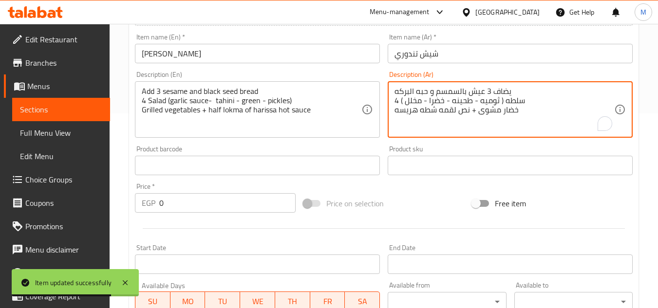
click at [489, 102] on textarea "يضاف 3 عيش بالسمسم و حبه البركه 4 سلطه ( ثوميه - طحينه - خضرا - مخلل ) خضار مشو…" at bounding box center [505, 110] width 220 height 46
click at [489, 99] on textarea "يضاف 3 عيش بالسمسم و حبه البركه 4 سلطه ( ثوميه - طحينه - خضرا - مخلل ) خضار مشو…" at bounding box center [505, 110] width 220 height 46
paste textarea "وص ثوم"
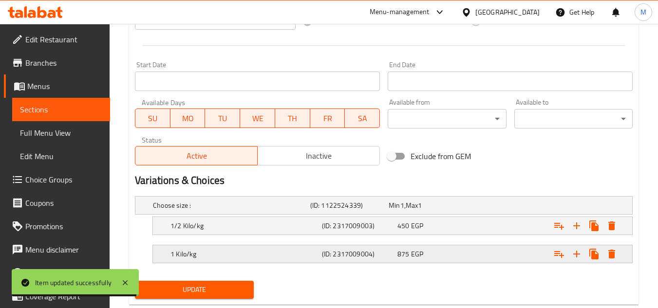
scroll to position [402, 0]
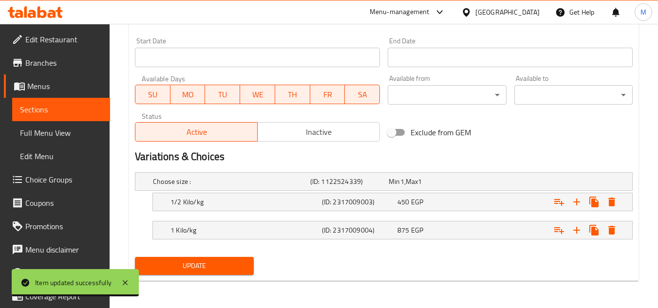
type textarea "يضاف 3 عيش بالسمسم و حبه البركه 4 سلطه ( صوص ثوم- طحينه - خضرا - مخلل ) خضار مش…"
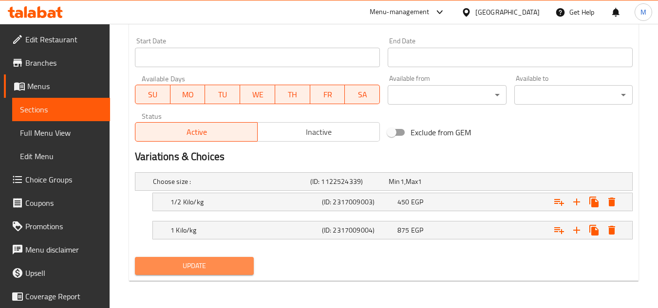
click at [244, 263] on span "Update" at bounding box center [194, 266] width 103 height 12
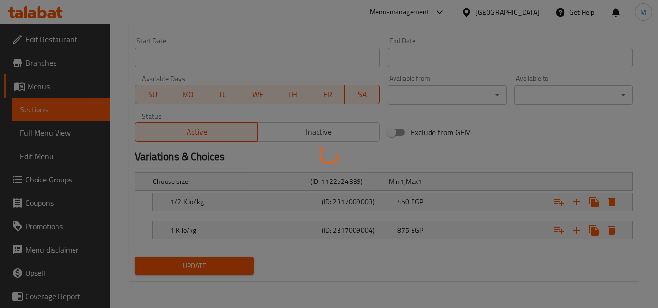
scroll to position [0, 0]
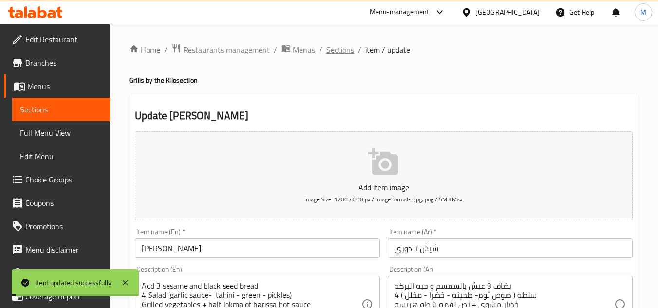
click at [338, 48] on span "Sections" at bounding box center [340, 50] width 28 height 12
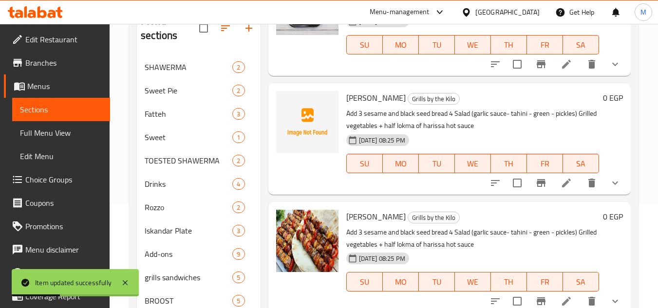
scroll to position [244, 0]
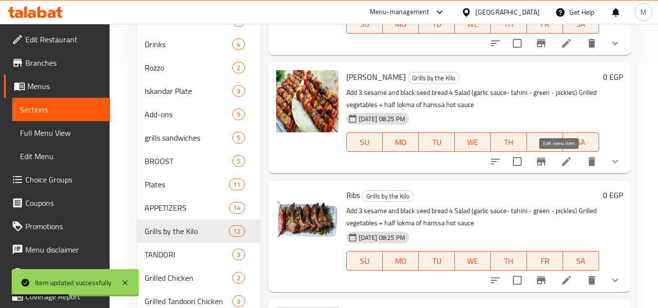
click at [553, 165] on li at bounding box center [566, 162] width 27 height 18
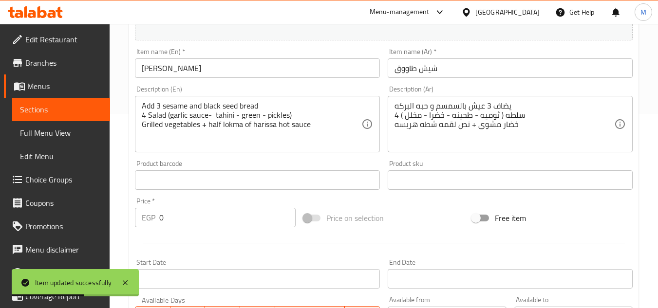
scroll to position [195, 0]
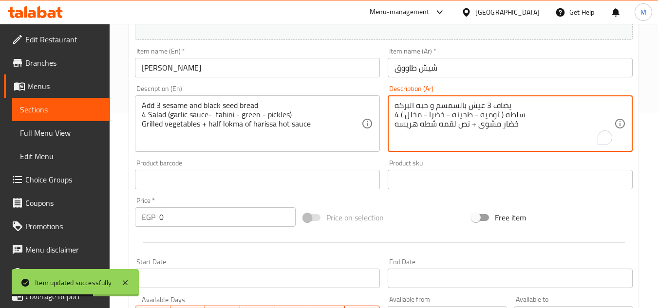
click at [487, 117] on textarea "يضاف 3 عيش بالسمسم و حبه البركه 4 سلطه ( ثوميه - طحينه - خضرا - مخلل ) خضار مشو…" at bounding box center [505, 124] width 220 height 46
click at [486, 111] on textarea "يضاف 3 عيش بالسمسم و حبه البركه 4 سلطه ( ثوميه - طحينه - خضرا - مخلل ) خضار مشو…" at bounding box center [505, 124] width 220 height 46
paste textarea "وص ثوم"
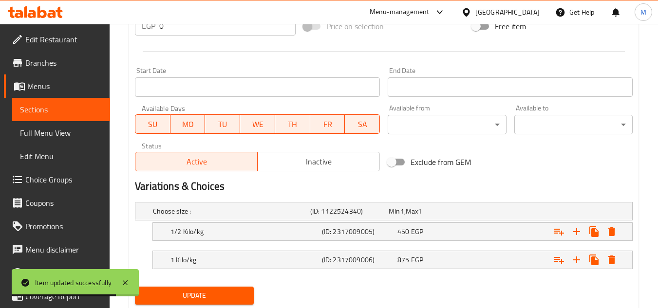
scroll to position [416, 0]
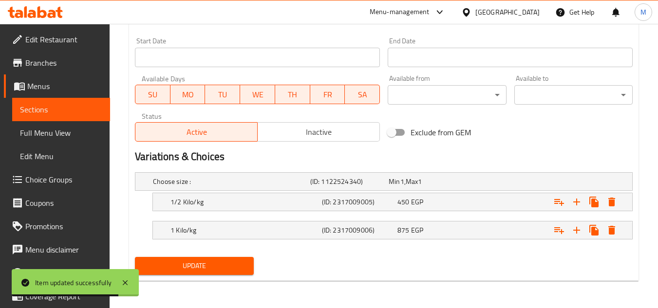
type textarea "يضاف 3 عيش بالسمسم و حبه البركه 4 سلطه ( صوص ثوم- طحينه - خضرا - مخلل ) خضار مش…"
click at [216, 269] on span "Update" at bounding box center [194, 266] width 103 height 12
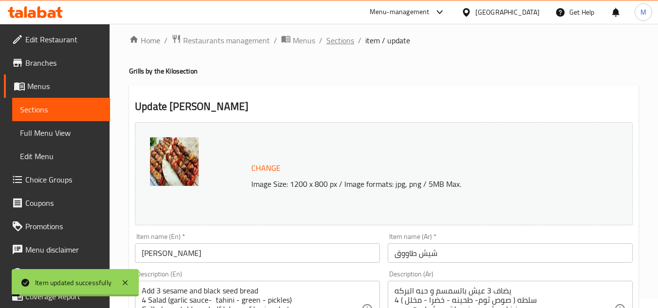
scroll to position [0, 0]
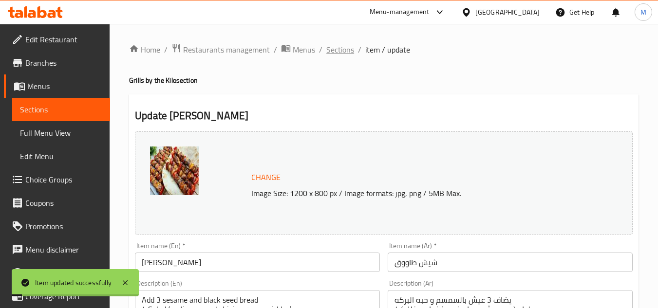
click at [340, 49] on span "Sections" at bounding box center [340, 50] width 28 height 12
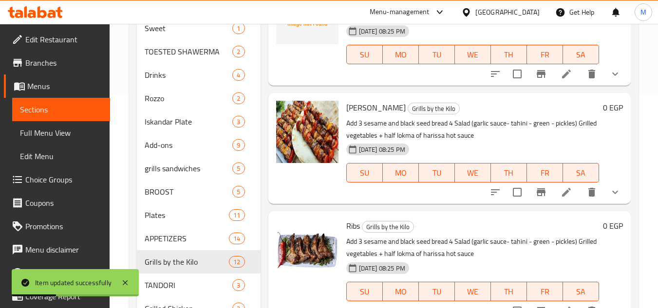
scroll to position [292, 0]
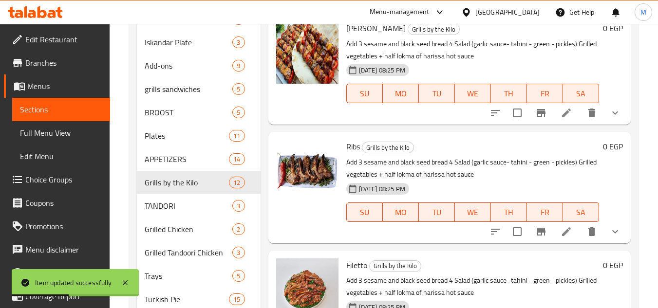
click at [562, 234] on icon at bounding box center [566, 231] width 9 height 9
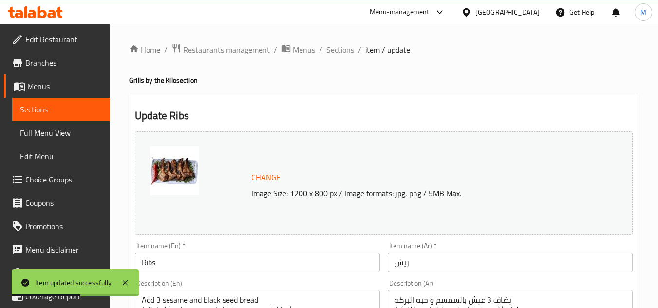
scroll to position [146, 0]
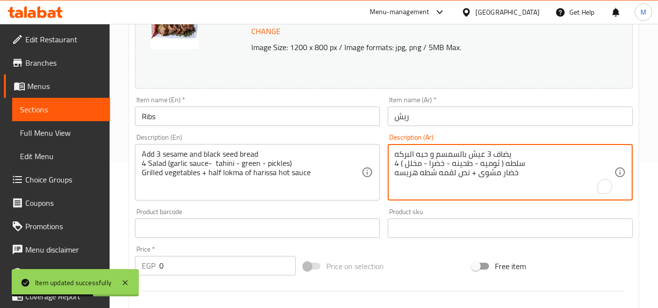
click at [484, 166] on textarea "يضاف 3 عيش بالسمسم و حبه البركه 4 سلطه ( ثوميه - طحينه - خضرا - مخلل ) خضار مشو…" at bounding box center [505, 173] width 220 height 46
click at [484, 161] on textarea "يضاف 3 عيش بالسمسم و حبه البركه 4 سلطه ( ثوميه - طحينه - خضرا - مخلل ) خضار مشو…" at bounding box center [505, 173] width 220 height 46
paste textarea "وص ثوم"
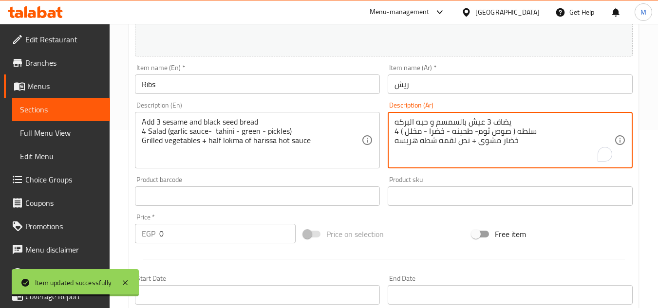
scroll to position [416, 0]
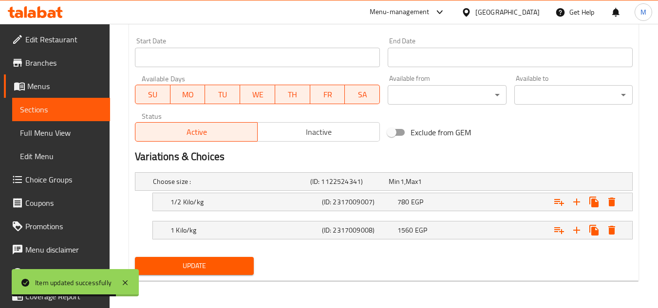
type textarea "يضاف 3 عيش بالسمسم و حبه البركه 4 سلطه ( صوص ثوم- طحينه - خضرا - مخلل ) خضار مش…"
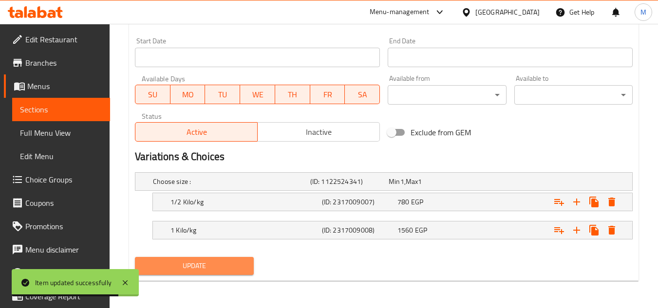
click at [227, 262] on span "Update" at bounding box center [194, 266] width 103 height 12
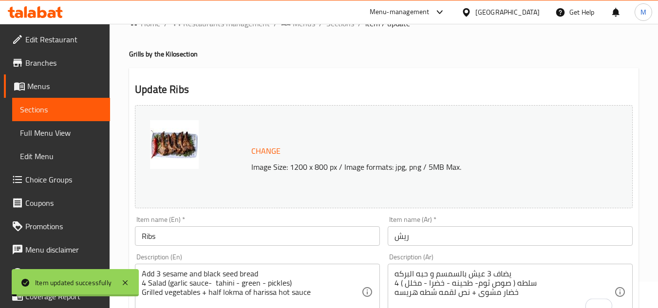
scroll to position [0, 0]
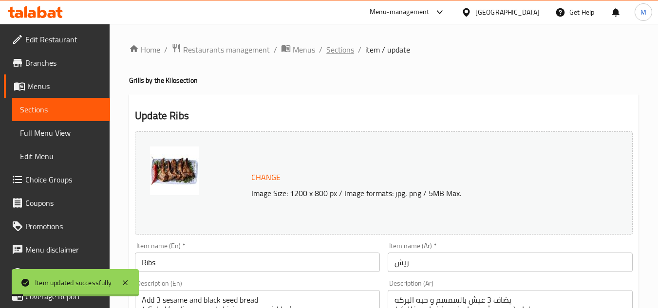
click at [348, 49] on span "Sections" at bounding box center [340, 50] width 28 height 12
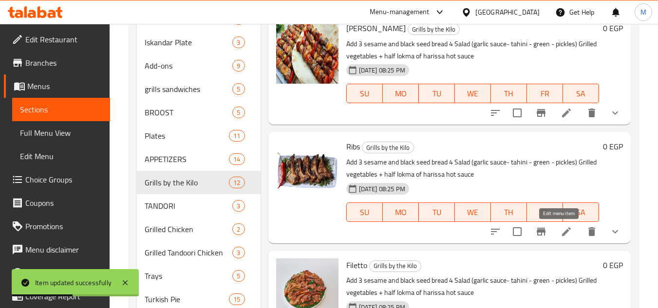
scroll to position [373, 0]
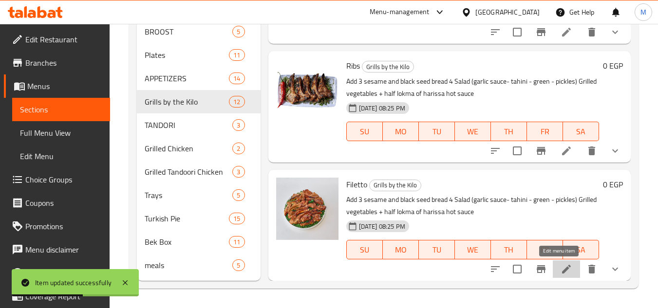
click at [562, 273] on icon at bounding box center [566, 269] width 9 height 9
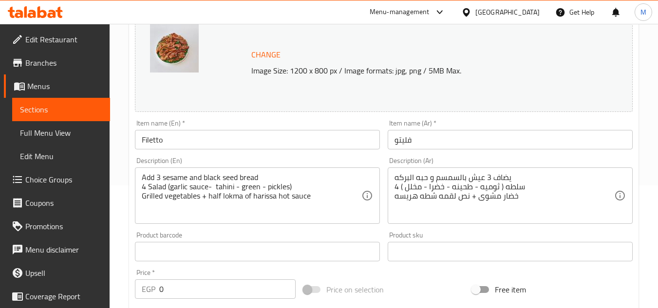
scroll to position [146, 0]
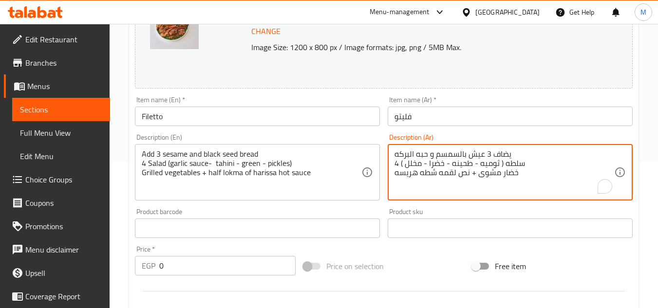
paste textarea "وص ثوم"
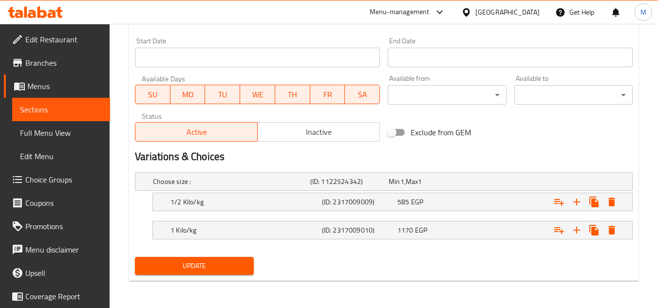
type textarea "يضاف 3 عيش بالسمسم و حبه البركه 4 سلطه ( صوص ثوم- طحينه - خضرا - مخلل ) خضار مش…"
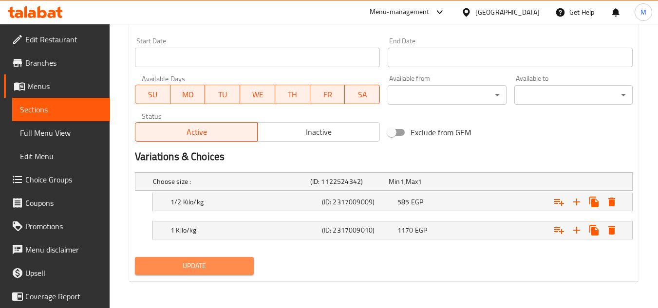
click at [225, 272] on button "Update" at bounding box center [194, 266] width 118 height 18
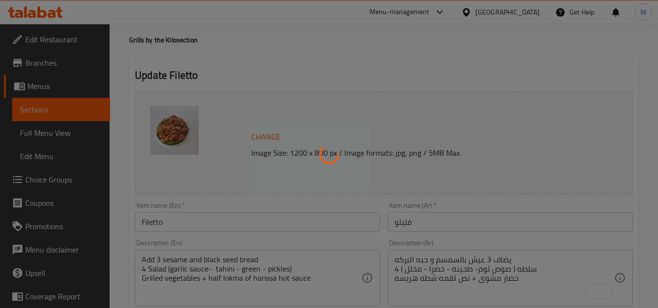
scroll to position [0, 0]
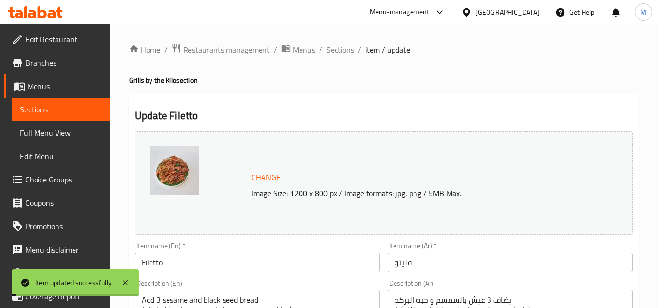
drag, startPoint x: 344, startPoint y: 49, endPoint x: 344, endPoint y: 0, distance: 48.7
click at [344, 49] on span "Sections" at bounding box center [340, 50] width 28 height 12
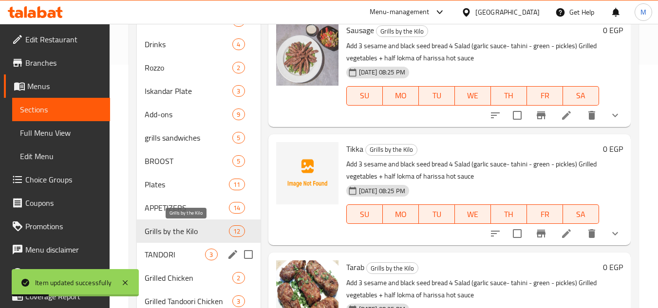
scroll to position [373, 0]
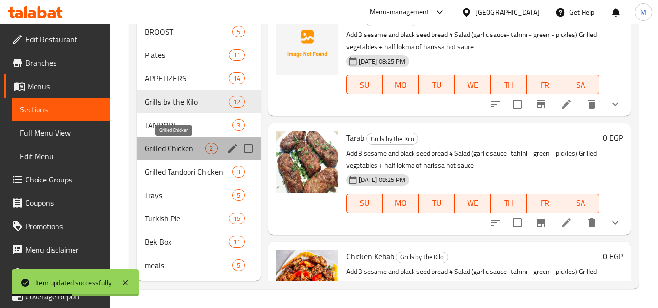
click at [188, 150] on span "Grilled Chicken" at bounding box center [175, 149] width 60 height 12
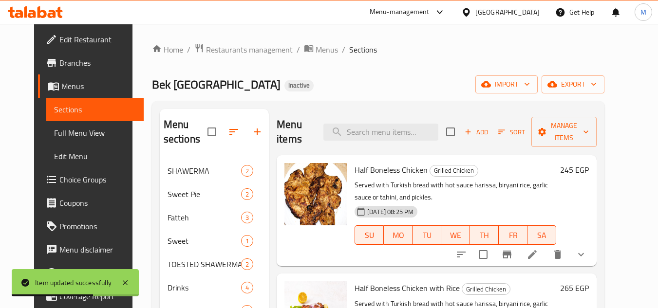
click at [538, 249] on icon at bounding box center [533, 255] width 12 height 12
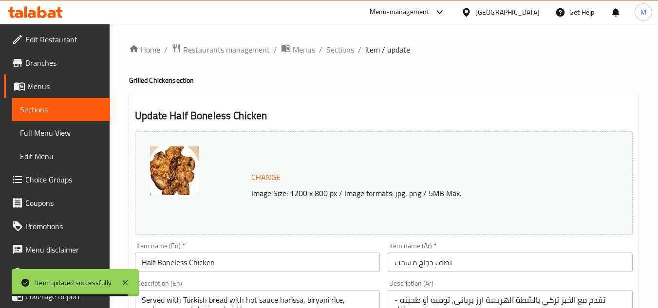
scroll to position [195, 0]
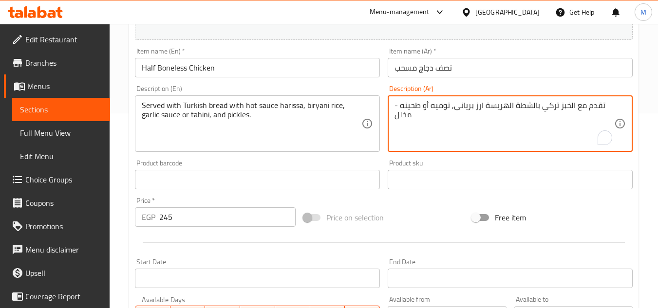
click at [441, 106] on textarea "تقدم مع الخبز تركي بالشطة الهريسة ارز بريانى, توميه أو طحينه - مخلل" at bounding box center [505, 124] width 220 height 46
paste textarea "وص ثوم"
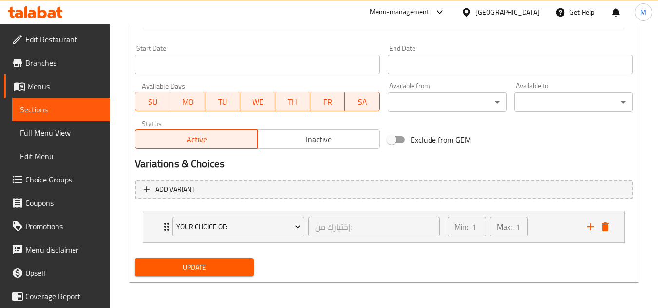
scroll to position [410, 0]
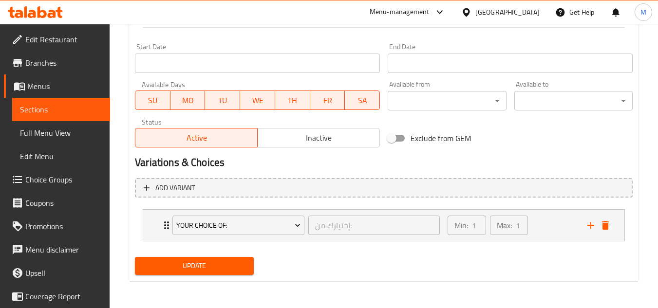
type textarea "تقدم مع الخبز تركي بالشطة الهريسة ارز بريانى, صوص ثوم أو طحينه - مخلل"
click at [240, 262] on span "Update" at bounding box center [194, 266] width 103 height 12
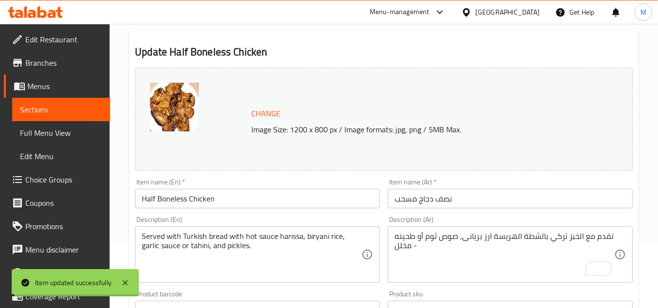
scroll to position [0, 0]
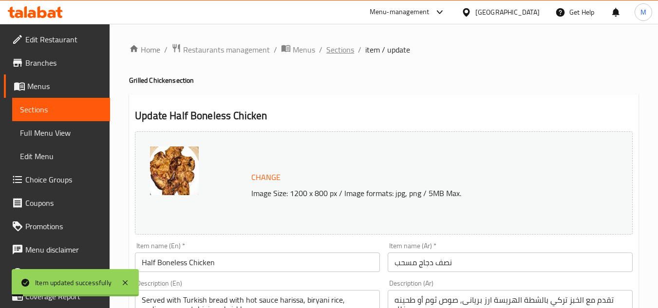
click at [338, 46] on span "Sections" at bounding box center [340, 50] width 28 height 12
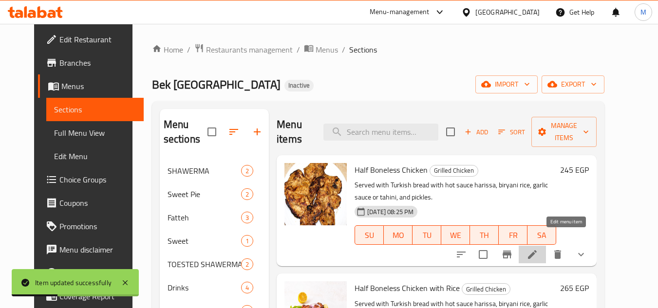
click at [537, 250] on icon at bounding box center [532, 254] width 9 height 9
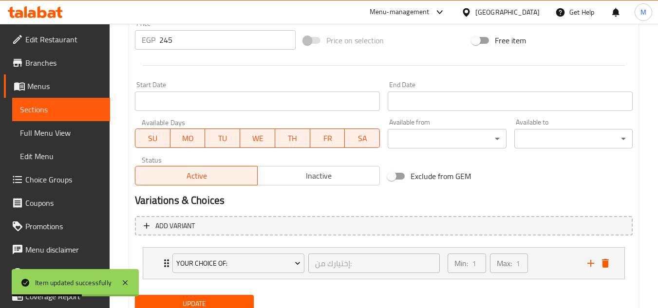
scroll to position [410, 0]
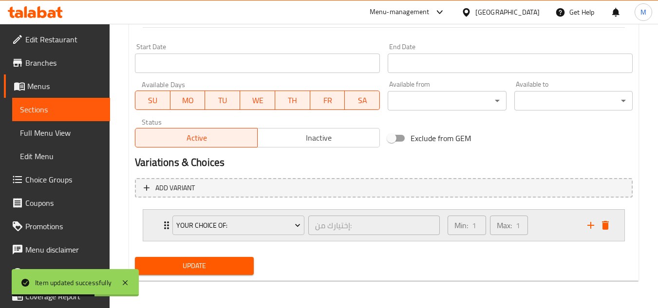
click at [541, 227] on div "Min: 1 ​ Max: 1 ​" at bounding box center [512, 225] width 140 height 31
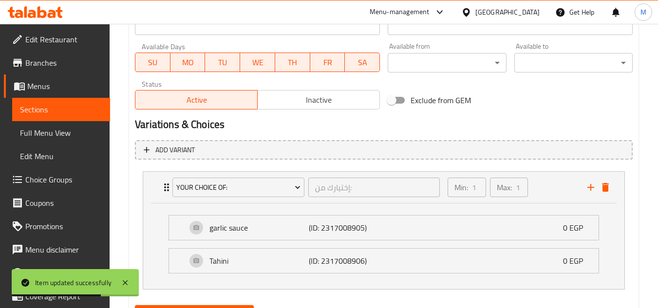
scroll to position [496, 0]
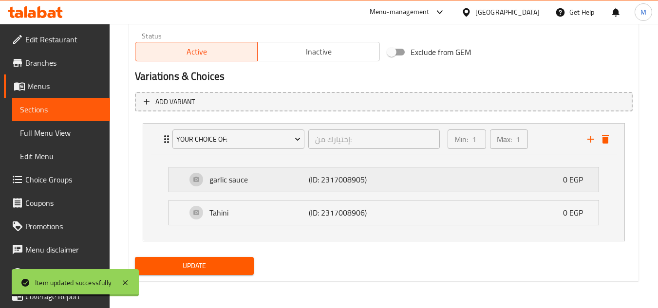
click at [359, 183] on p "(ID: 2317008905)" at bounding box center [342, 180] width 66 height 12
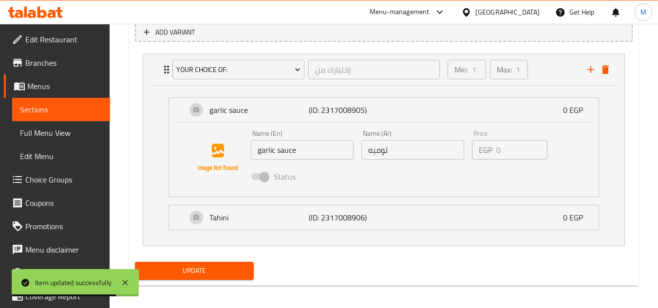
scroll to position [571, 0]
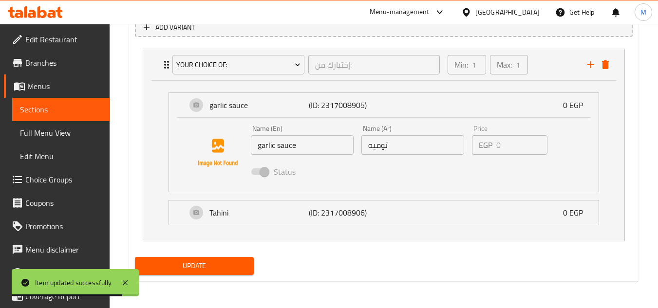
click at [379, 146] on input "توميه" at bounding box center [412, 144] width 103 height 19
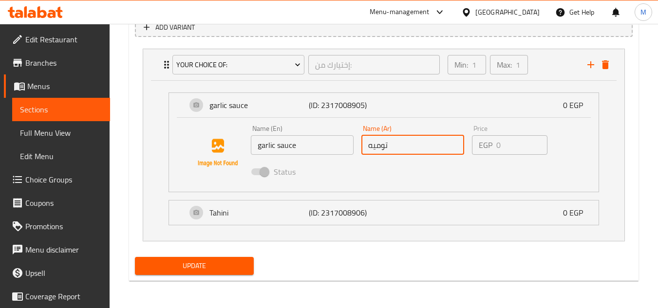
click at [58, 185] on span "Choice Groups" at bounding box center [63, 180] width 77 height 12
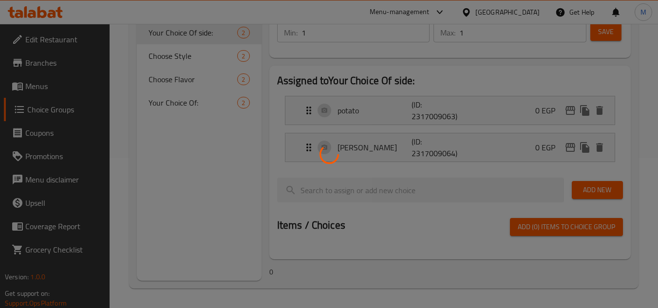
scroll to position [138, 0]
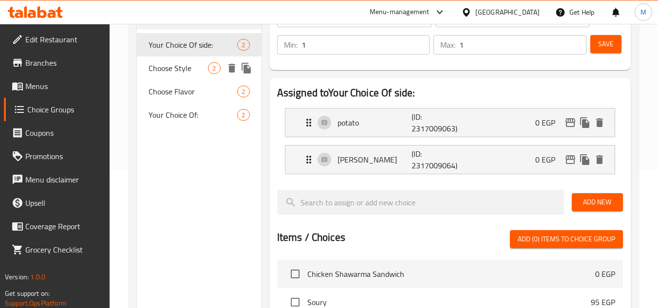
click at [202, 71] on span "Choose Style" at bounding box center [178, 68] width 59 height 12
type input "Choose Style"
type input "اختر النوع"
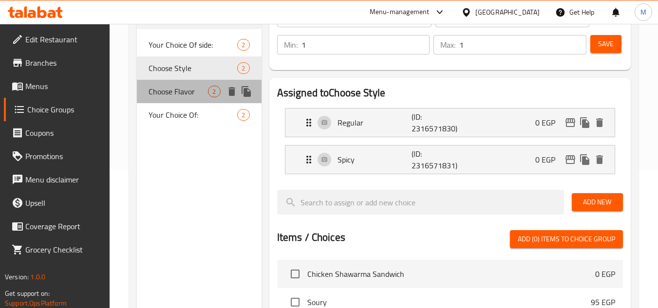
click at [185, 87] on span "Choose Flavor" at bounding box center [178, 92] width 59 height 12
type input "Choose Flavor"
type input "اختر النكهة"
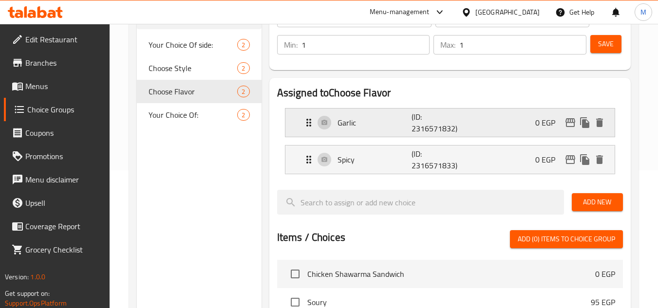
click at [421, 126] on p "(ID: 2316571832)" at bounding box center [437, 122] width 50 height 23
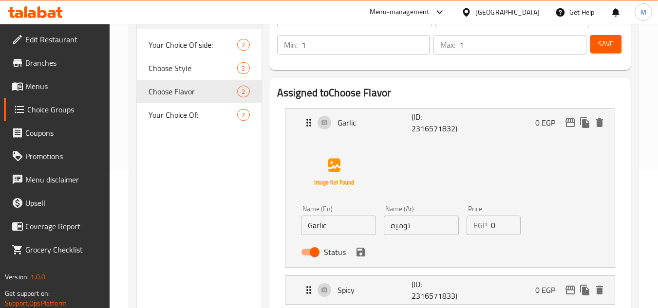
click at [404, 227] on input "توميه" at bounding box center [421, 225] width 75 height 19
type input "e"
type input "ثوم"
click at [607, 43] on span "Save" at bounding box center [606, 44] width 16 height 12
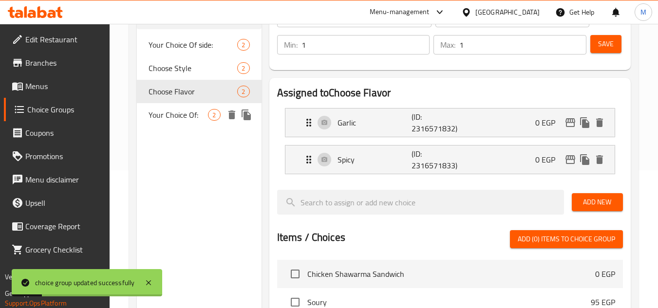
click at [205, 114] on span "Your Choice Of:" at bounding box center [178, 115] width 59 height 12
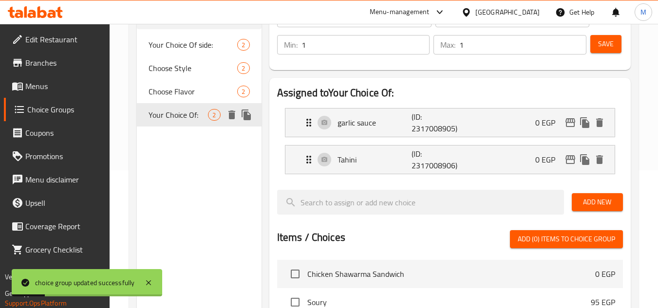
type input "Your Choice Of:"
type input "إختيارك من:"
click at [415, 125] on p "(ID: 2317008905)" at bounding box center [437, 122] width 50 height 23
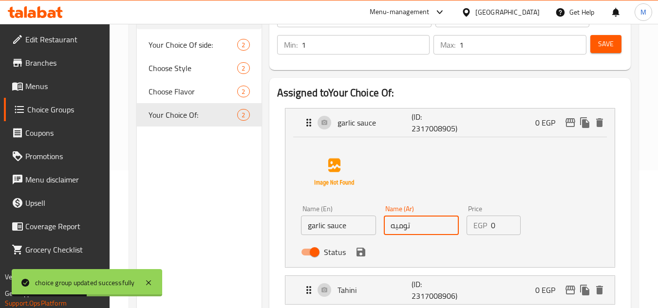
click at [403, 228] on input "توميه" at bounding box center [421, 225] width 75 height 19
paste input "صوص ثوم"
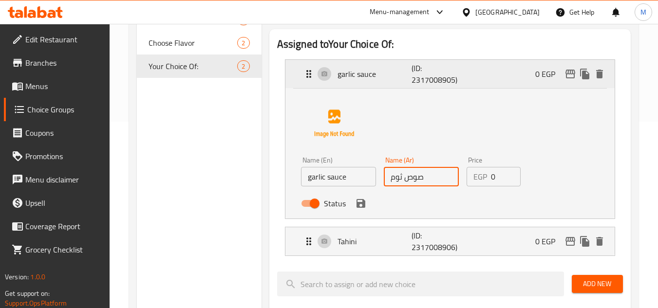
scroll to position [89, 0]
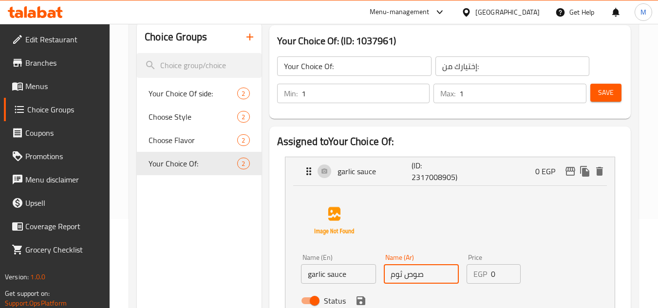
type input "صوص ثوم"
click at [591, 93] on button "Save" at bounding box center [605, 93] width 31 height 18
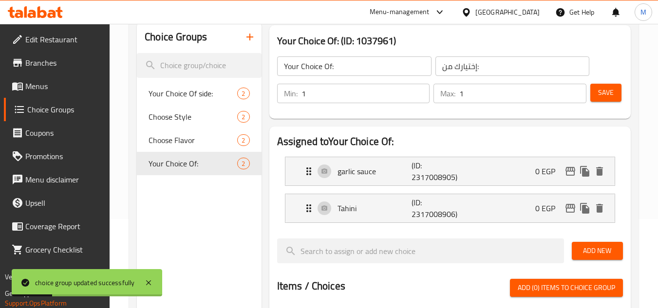
click at [61, 83] on span "Menus" at bounding box center [63, 86] width 77 height 12
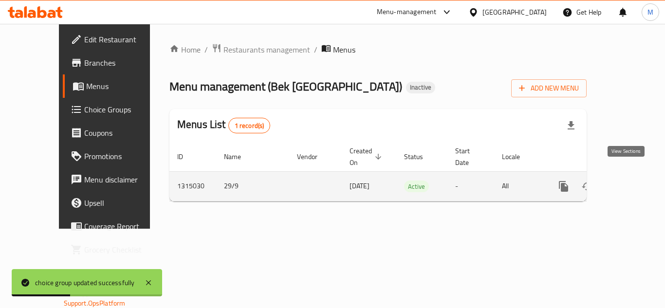
click at [625, 183] on link "enhanced table" at bounding box center [634, 186] width 23 height 23
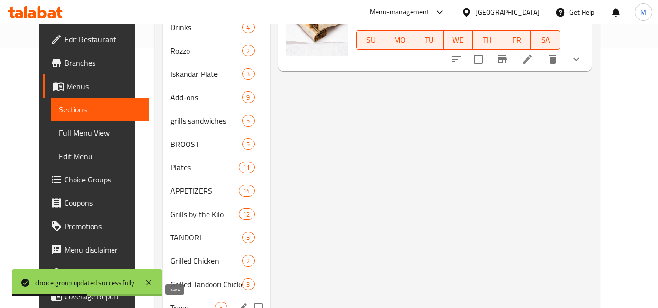
scroll to position [373, 0]
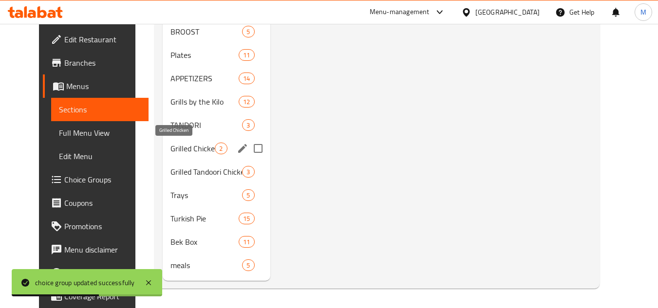
click at [196, 149] on span "Grilled Chicken" at bounding box center [192, 149] width 44 height 12
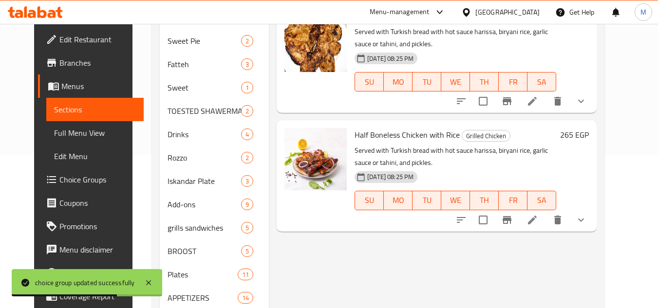
scroll to position [130, 0]
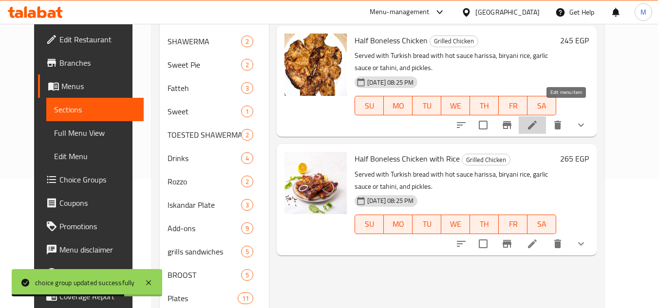
click at [538, 119] on icon at bounding box center [533, 125] width 12 height 12
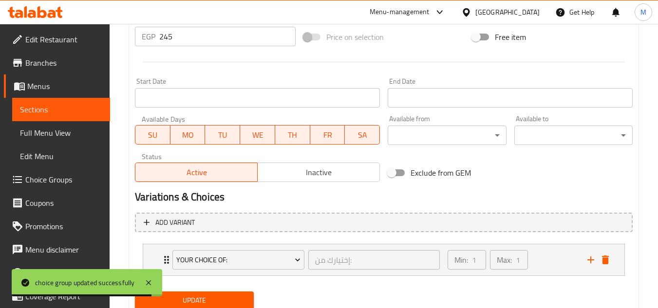
scroll to position [410, 0]
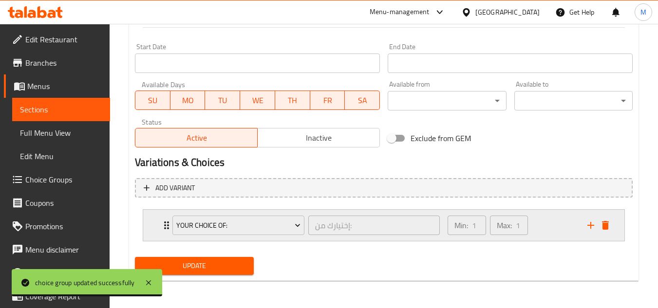
click at [555, 222] on div "Min: 1 ​ Max: 1 ​" at bounding box center [512, 225] width 140 height 31
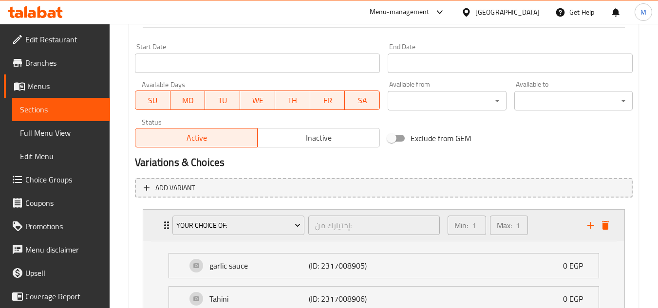
scroll to position [496, 0]
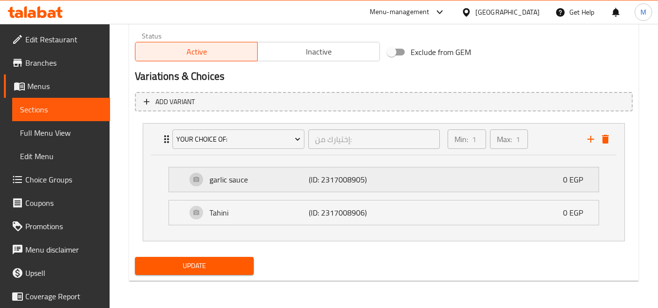
click at [445, 182] on div "garlic sauce (ID: 2317008905) 0 EGP" at bounding box center [387, 180] width 400 height 24
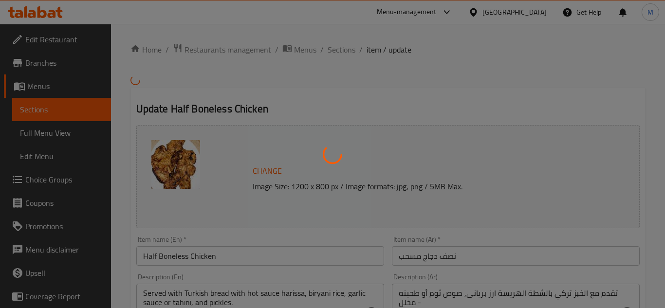
type input "إختيارك من:"
type input "1"
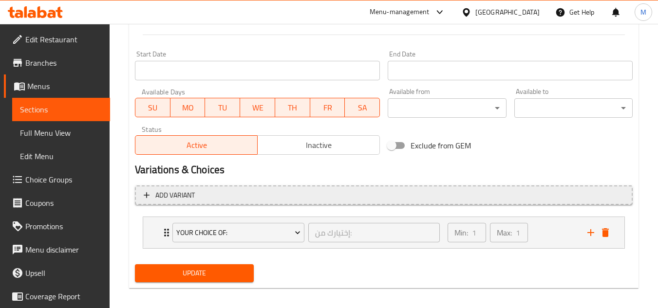
scroll to position [410, 0]
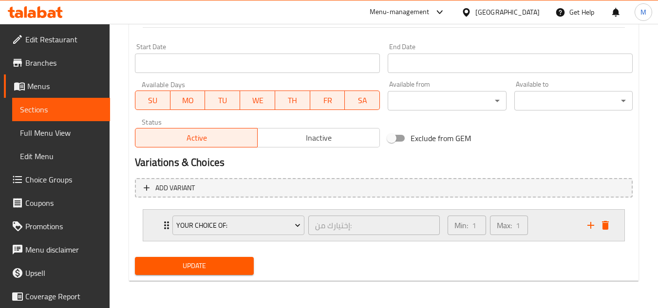
click at [550, 227] on div "Min: 1 ​ Max: 1 ​" at bounding box center [512, 225] width 140 height 31
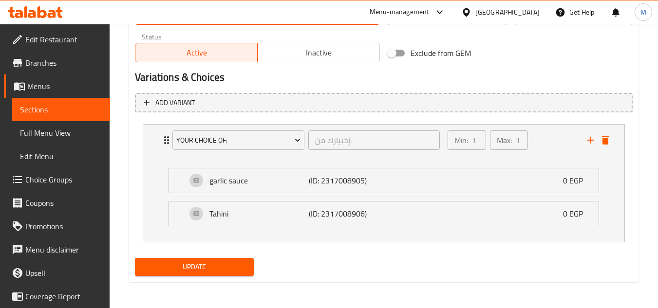
scroll to position [496, 0]
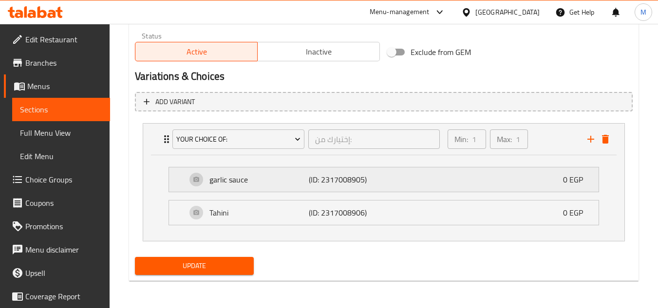
click at [472, 182] on div "garlic sauce (ID: 2317008905) 0 EGP" at bounding box center [387, 180] width 400 height 24
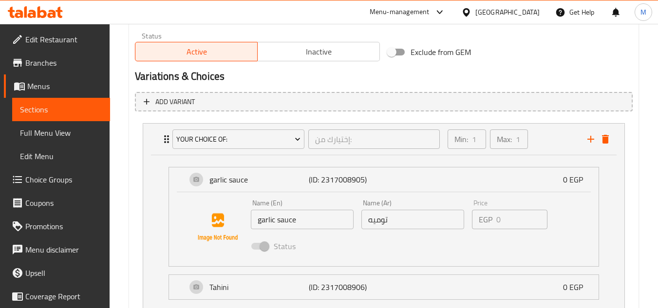
click at [63, 175] on span "Choice Groups" at bounding box center [63, 180] width 77 height 12
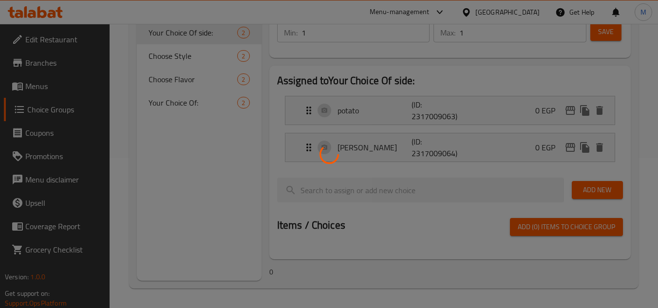
scroll to position [138, 0]
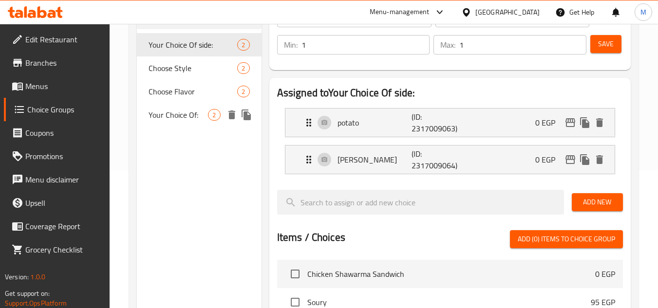
click at [201, 113] on span "Your Choice Of:" at bounding box center [178, 115] width 59 height 12
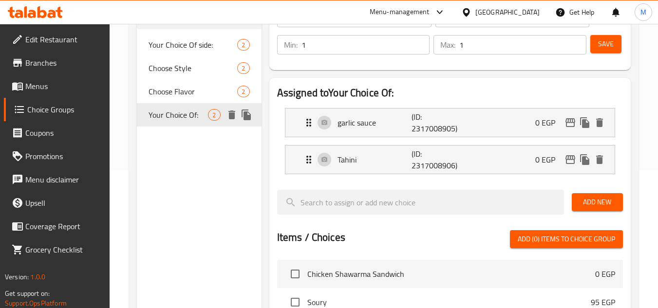
type input "Your Choice Of:"
type input "إختيارك من:"
click at [396, 128] on p "garlic sauce" at bounding box center [375, 123] width 75 height 12
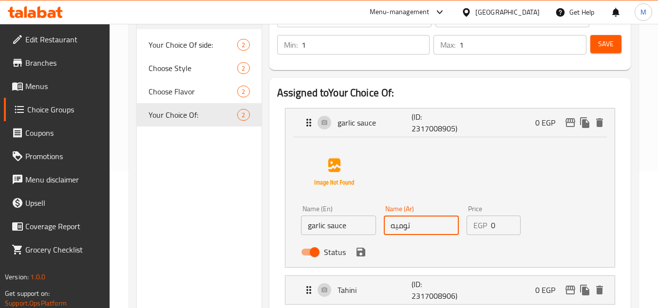
click at [399, 235] on input "توميه" at bounding box center [421, 225] width 75 height 19
click at [399, 235] on div "Name (Ar) توميه Name (Ar)" at bounding box center [421, 221] width 83 height 38
click at [401, 228] on input "توميه" at bounding box center [421, 225] width 75 height 19
paste input "صوص ثوم"
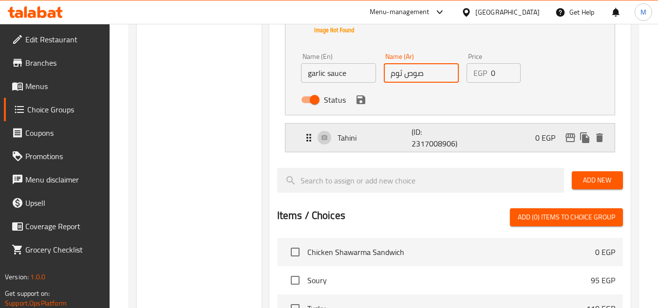
scroll to position [235, 0]
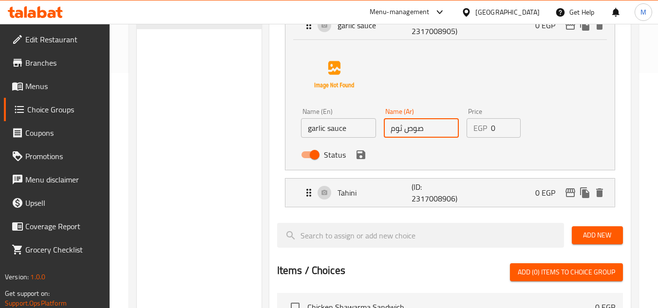
click at [359, 158] on icon "save" at bounding box center [361, 155] width 9 height 9
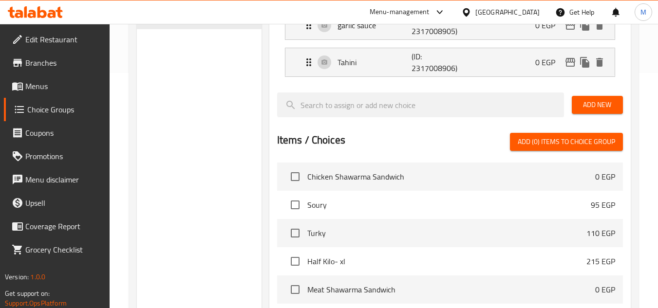
type input "صوص ثوم"
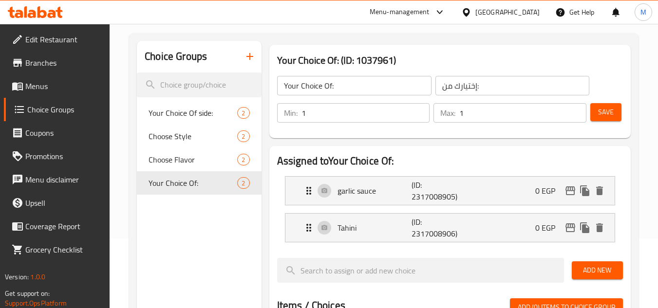
scroll to position [40, 0]
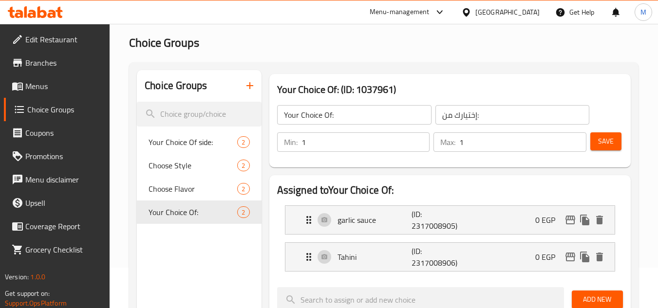
click at [620, 144] on button "Save" at bounding box center [605, 141] width 31 height 18
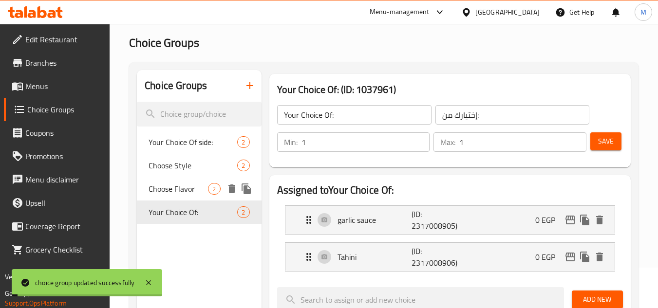
click at [197, 189] on span "Choose Flavor" at bounding box center [178, 189] width 59 height 12
type input "Choose Flavor"
type input "اختر النكهة"
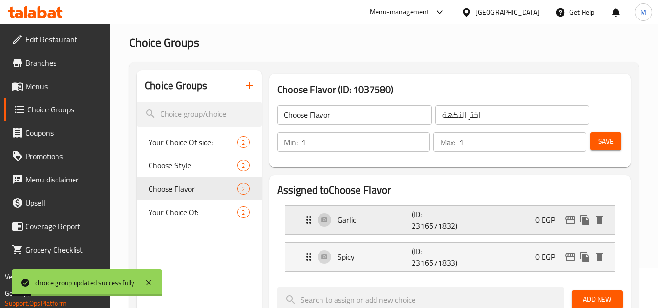
click at [408, 215] on p "Garlic" at bounding box center [375, 220] width 75 height 12
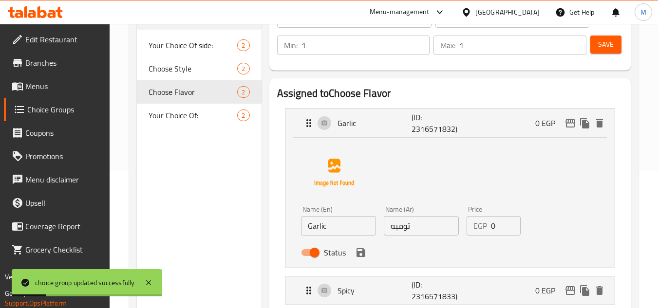
scroll to position [138, 0]
click at [398, 227] on input "توميه" at bounding box center [421, 225] width 75 height 19
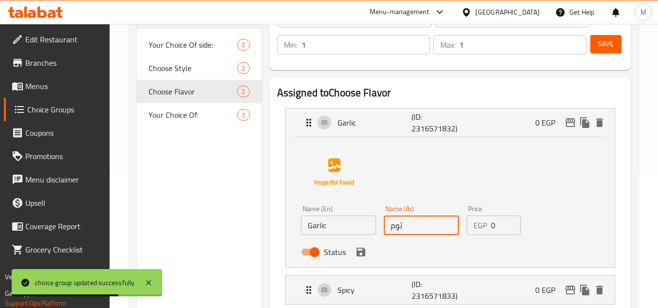
click at [365, 256] on icon "save" at bounding box center [361, 252] width 12 height 12
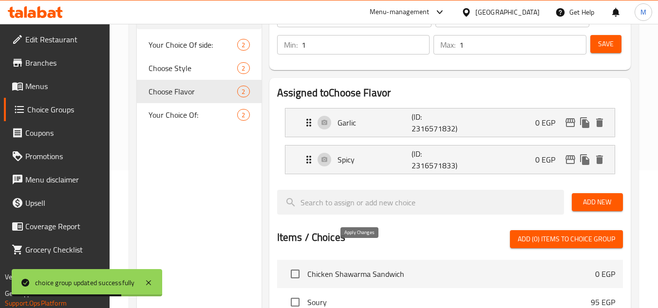
type input "ثوم"
click at [599, 43] on span "Save" at bounding box center [606, 44] width 16 height 12
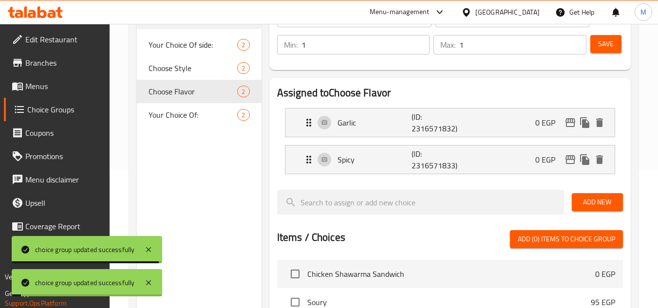
drag, startPoint x: 58, startPoint y: 82, endPoint x: 76, endPoint y: 90, distance: 19.0
click at [58, 82] on span "Menus" at bounding box center [63, 86] width 77 height 12
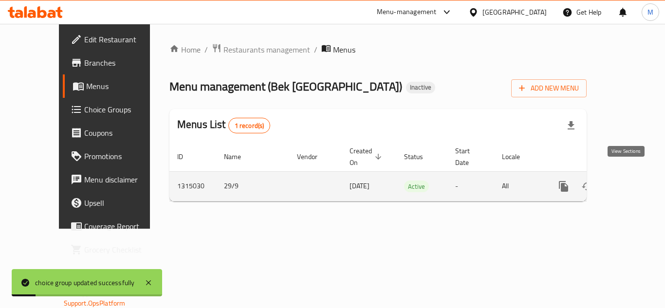
click at [628, 181] on icon "enhanced table" at bounding box center [634, 187] width 12 height 12
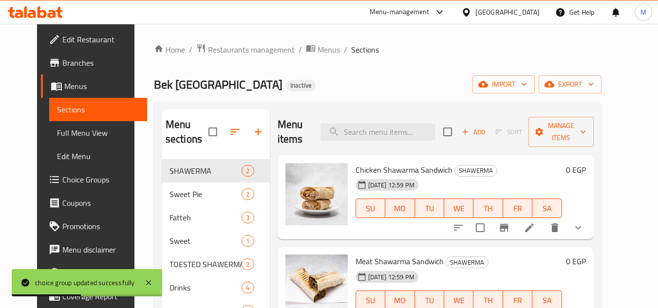
scroll to position [373, 0]
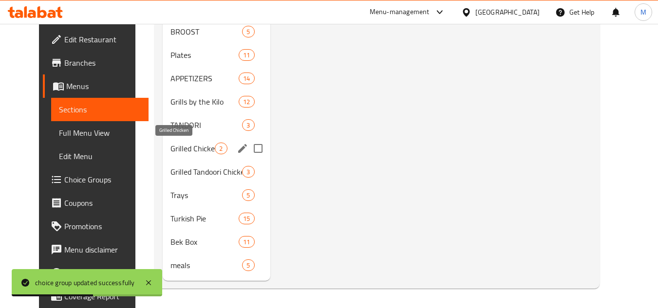
click at [191, 146] on span "Grilled Chicken" at bounding box center [192, 149] width 44 height 12
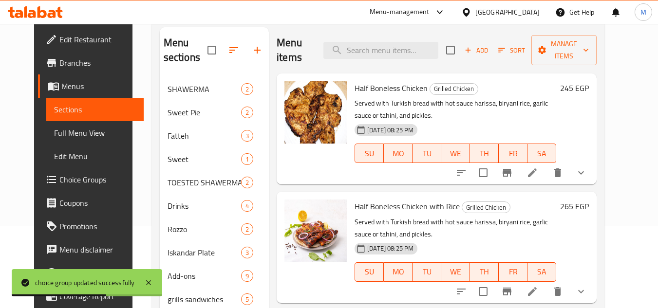
scroll to position [81, 0]
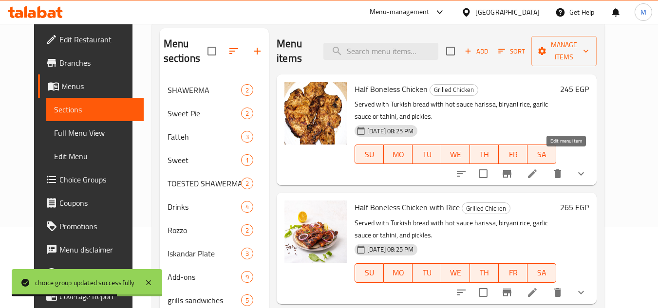
click at [537, 170] on icon at bounding box center [532, 174] width 9 height 9
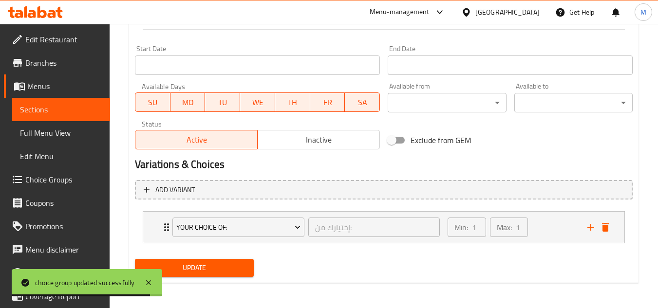
scroll to position [410, 0]
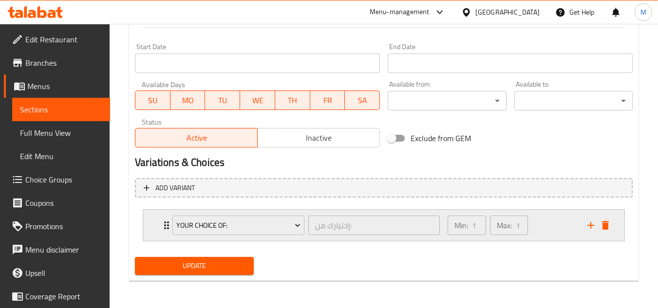
click at [549, 227] on div "Min: 1 ​ Max: 1 ​" at bounding box center [512, 225] width 140 height 31
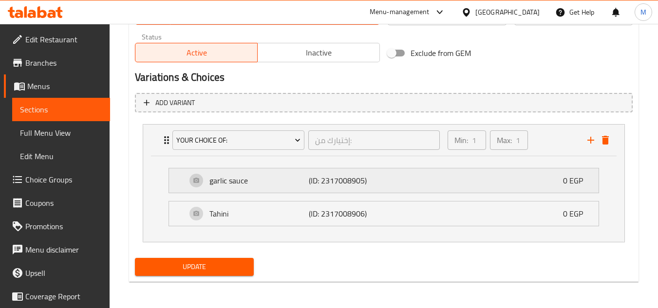
scroll to position [496, 0]
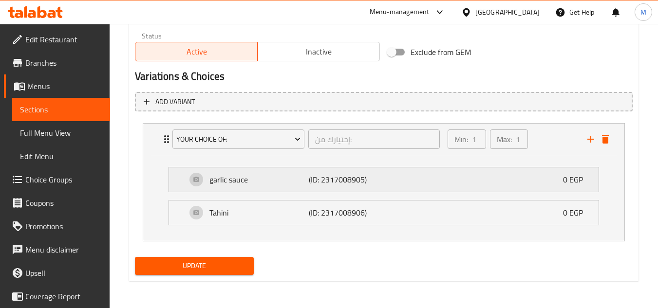
click at [462, 181] on div "garlic sauce (ID: 2317008905) 0 EGP" at bounding box center [387, 180] width 400 height 24
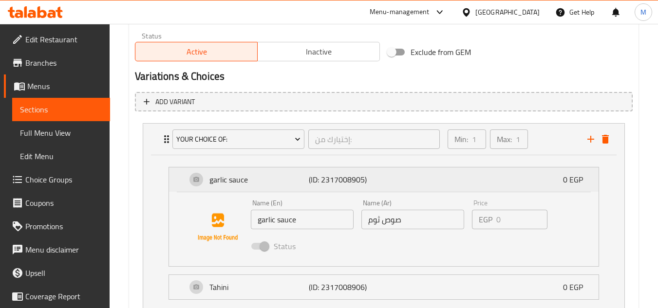
click at [462, 181] on div "garlic sauce (ID: 2317008905) 0 EGP" at bounding box center [387, 180] width 400 height 24
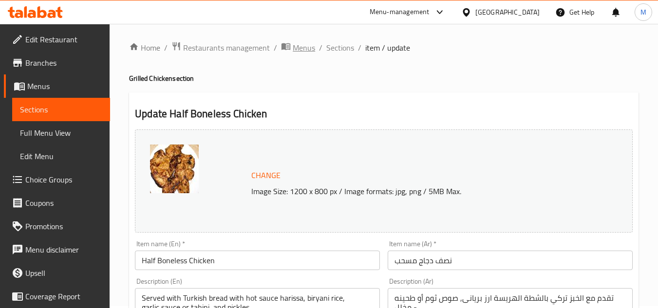
scroll to position [0, 0]
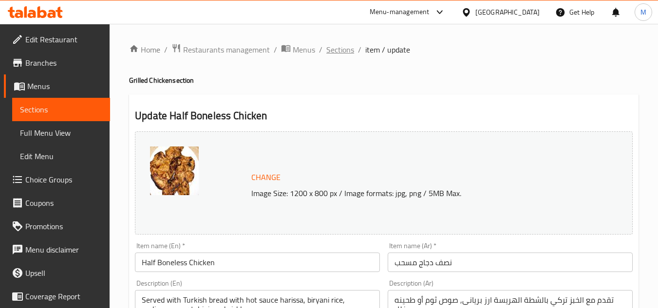
click at [342, 46] on span "Sections" at bounding box center [340, 50] width 28 height 12
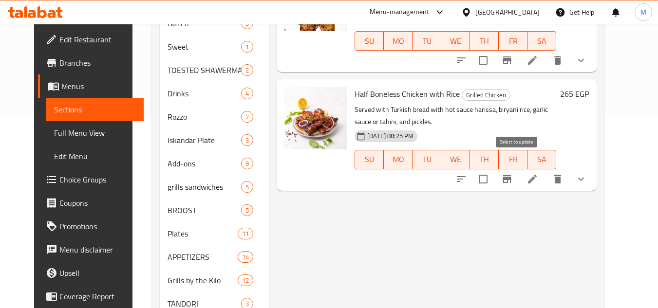
scroll to position [195, 0]
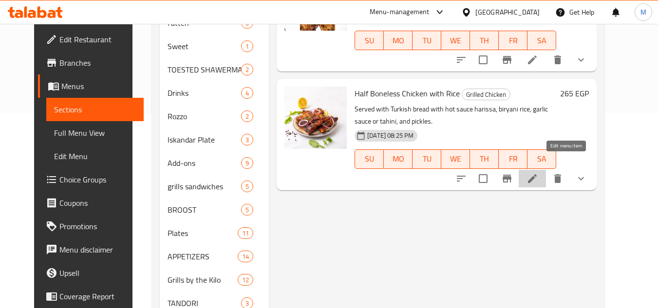
click at [538, 173] on icon at bounding box center [533, 179] width 12 height 12
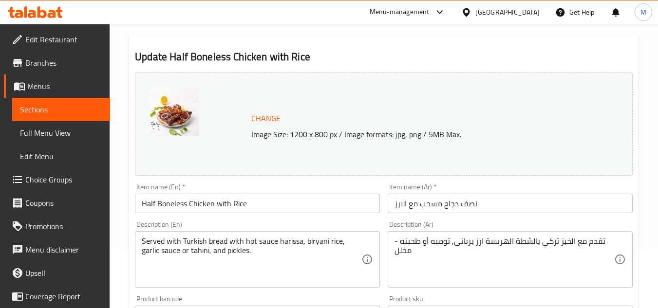
scroll to position [195, 0]
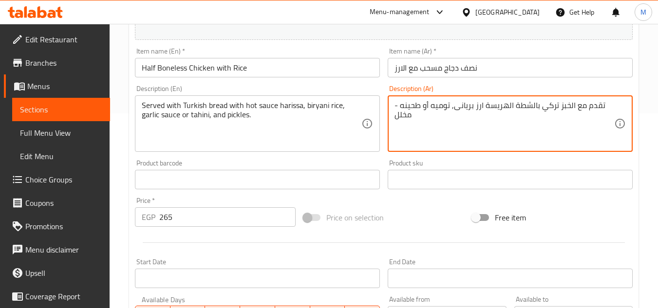
click at [444, 103] on textarea "تقدم مع الخبز تركي بالشطة الهريسة ارز بريانى, توميه أو طحينه - مخلل" at bounding box center [505, 124] width 220 height 46
paste textarea "وص ثوم"
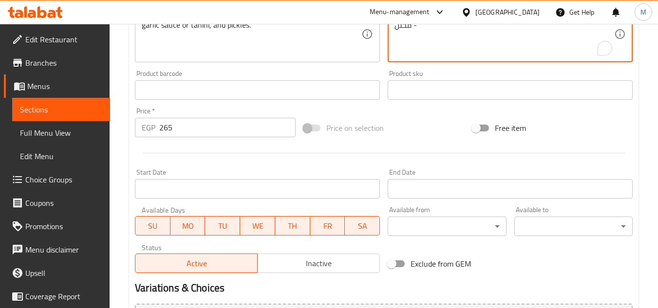
scroll to position [410, 0]
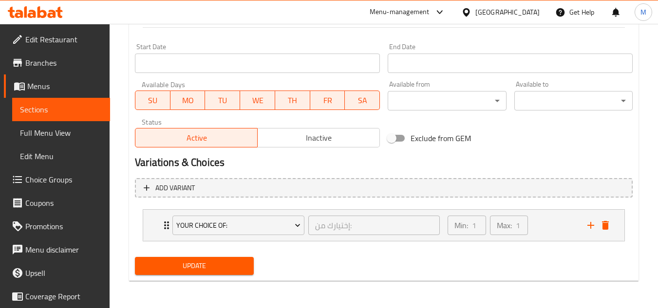
type textarea "تقدم مع الخبز تركي بالشطة الهريسة ارز بريانى, صوص ثوم أو طحينه - مخلل"
click at [241, 269] on span "Update" at bounding box center [194, 266] width 103 height 12
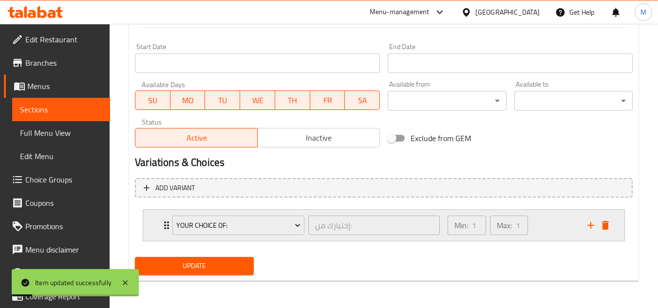
click at [540, 219] on div "Min: 1 ​ Max: 1 ​" at bounding box center [512, 225] width 140 height 31
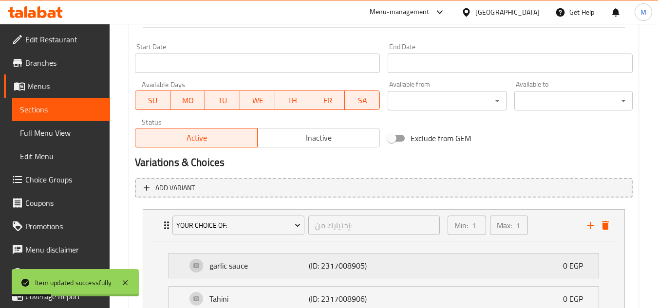
click at [389, 270] on div "garlic sauce (ID: 2317008905) 0 EGP" at bounding box center [387, 266] width 400 height 24
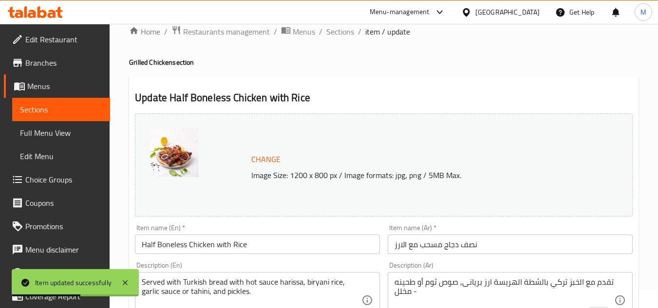
scroll to position [0, 0]
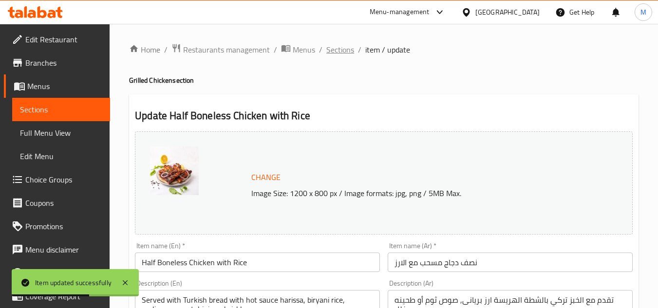
click at [349, 51] on span "Sections" at bounding box center [340, 50] width 28 height 12
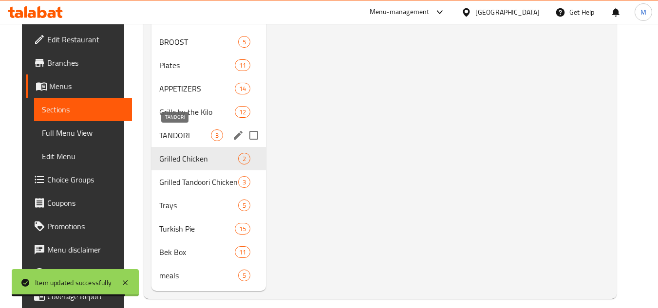
scroll to position [373, 0]
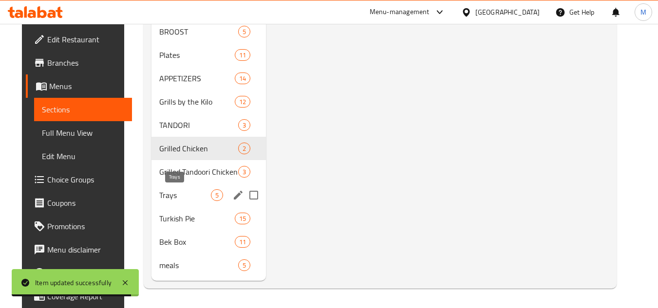
click at [189, 199] on span "Trays" at bounding box center [184, 195] width 51 height 12
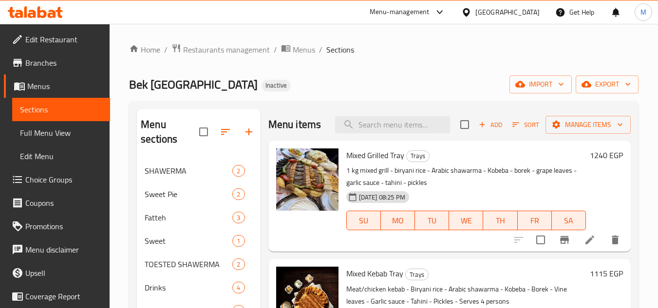
click at [584, 246] on icon at bounding box center [590, 240] width 12 height 12
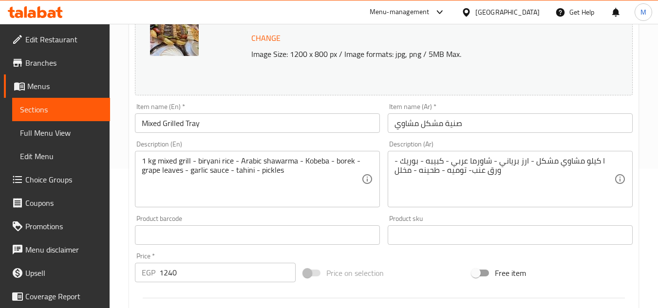
scroll to position [195, 0]
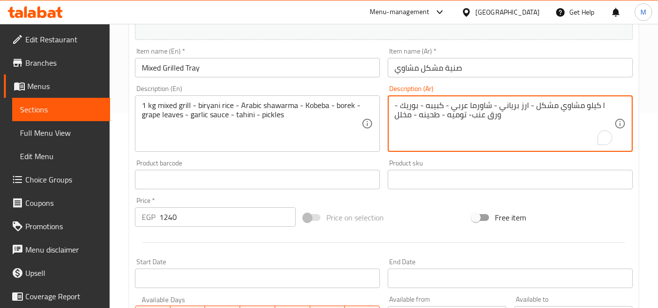
click at [452, 117] on textarea "ا كيلو مشاوي مشكل - ارز برياني - شاورما عربي - كبيبه - بوريك - ورق عنب- توميه -…" at bounding box center [505, 124] width 220 height 46
paste textarea "وص ثوم"
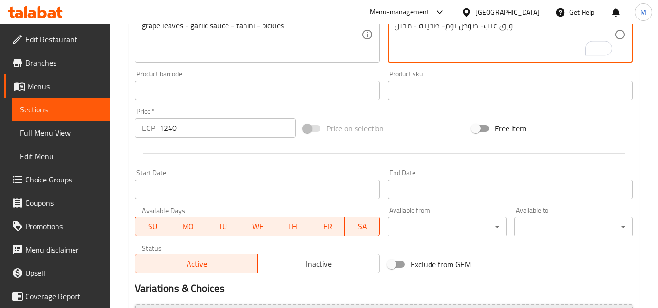
scroll to position [394, 0]
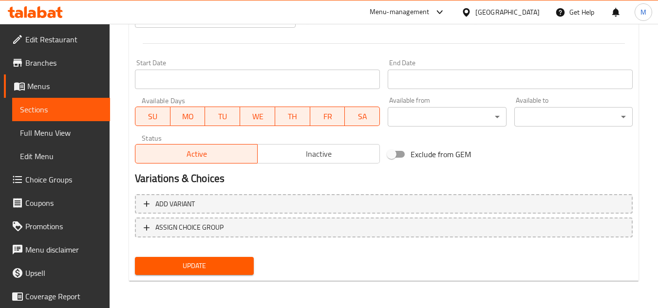
type textarea "ا كيلو مشاوي مشكل - ارز برياني - شاورما عربي - كبيبه - بوريك - ورق عنب- صوص ثوم…"
click at [243, 254] on div "Update" at bounding box center [194, 266] width 126 height 26
click at [243, 262] on span "Update" at bounding box center [194, 266] width 103 height 12
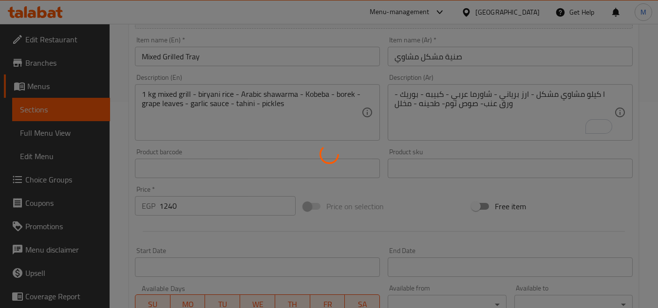
scroll to position [0, 0]
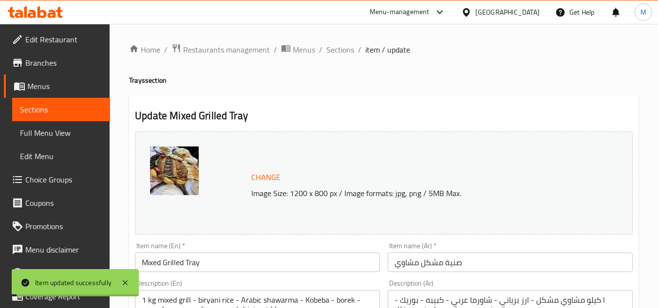
click at [343, 49] on span "Sections" at bounding box center [340, 50] width 28 height 12
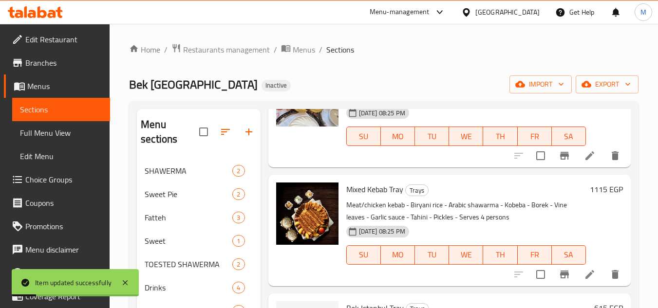
scroll to position [99, 0]
click at [585, 277] on icon at bounding box center [590, 275] width 12 height 12
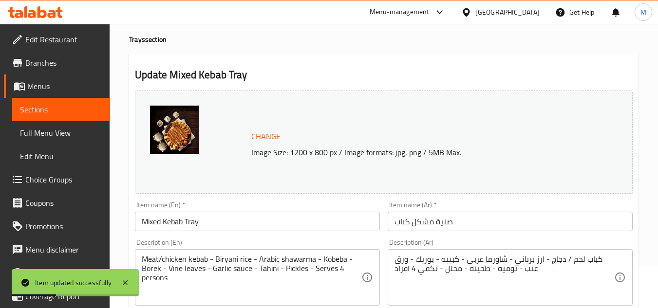
scroll to position [97, 0]
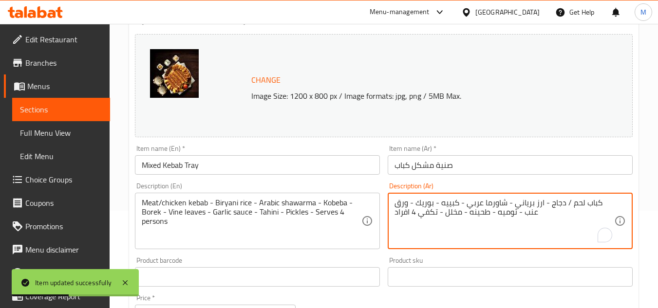
click at [503, 215] on textarea "كباب لحم / دجاج - ارز برياني - شاورما عربي - كبييه - بوريك - ورق عنب - ثوميه - …" at bounding box center [505, 221] width 220 height 46
paste textarea "وص ثوم"
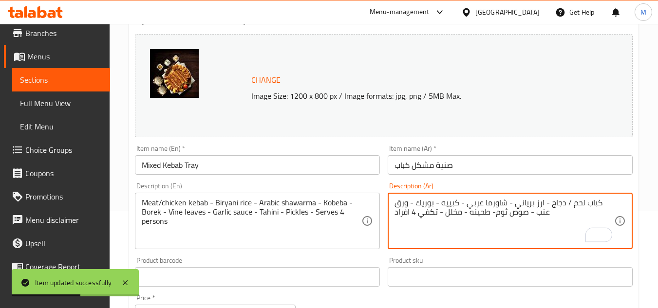
scroll to position [53, 0]
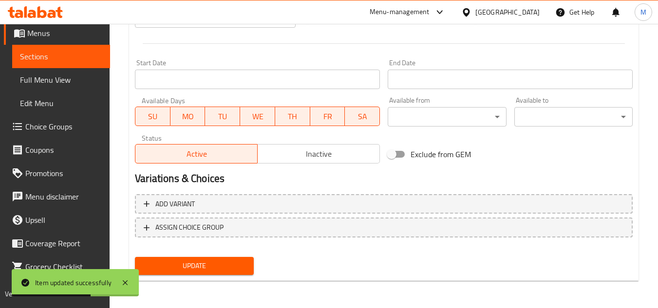
type textarea "كباب لحم / دجاج - ارز برياني - شاورما عربي - كبييه - بوريك - ورق عنب - صوص ثوم-…"
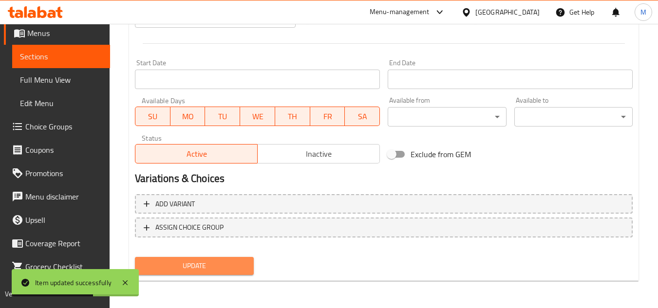
click at [192, 266] on span "Update" at bounding box center [194, 266] width 103 height 12
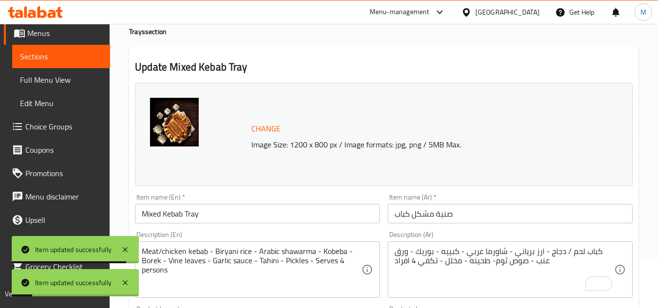
scroll to position [0, 0]
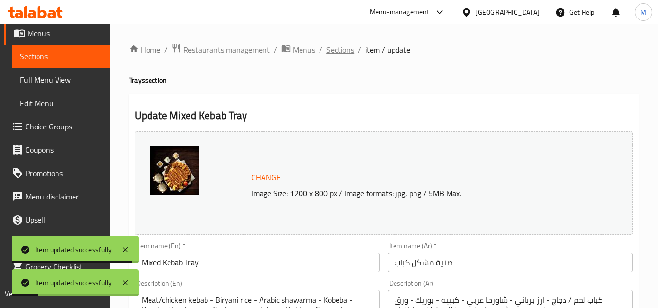
click at [344, 44] on span "Sections" at bounding box center [340, 50] width 28 height 12
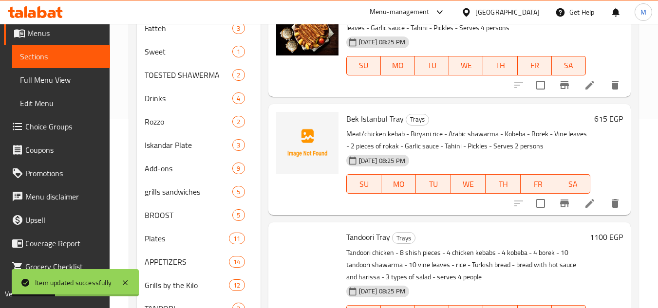
scroll to position [195, 0]
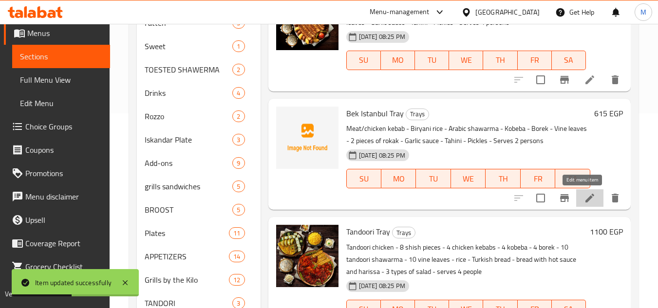
click at [586, 202] on icon at bounding box center [590, 198] width 9 height 9
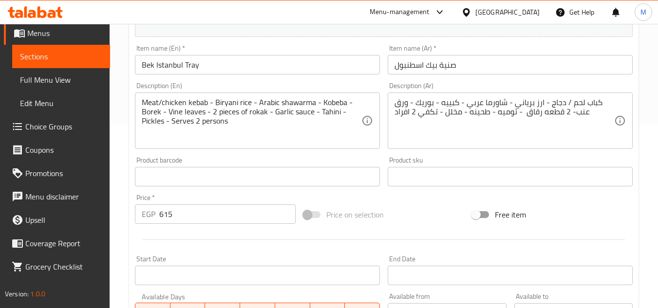
scroll to position [195, 0]
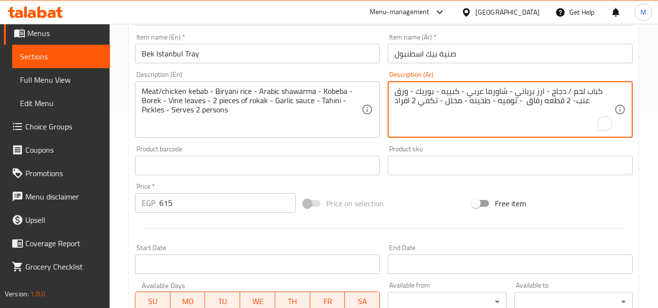
click at [507, 100] on textarea "كباب لحم / دجاج - ارز برياني - شاورما عربي - كبييه - بوريك - ورق عنب- 2 قطعه رق…" at bounding box center [505, 110] width 220 height 46
paste textarea "وص ثوم"
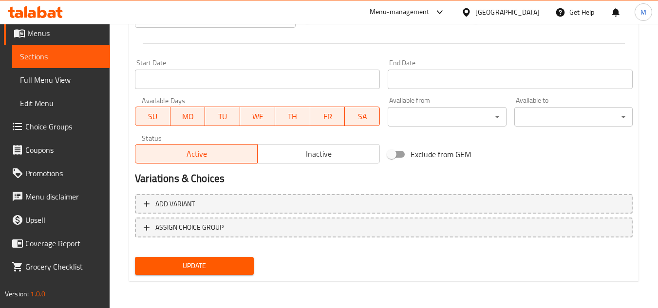
type textarea "كباب لحم / دجاج - ارز برياني - شاورما عربي - كبييه - بوريك - ورق عنب- 2 قطعه رق…"
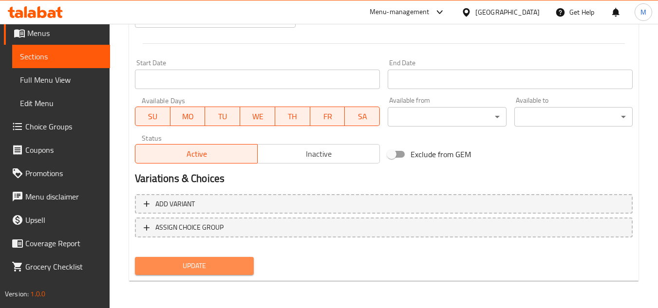
click at [200, 262] on span "Update" at bounding box center [194, 266] width 103 height 12
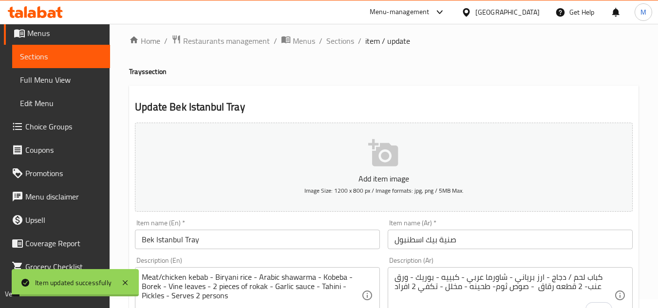
scroll to position [0, 0]
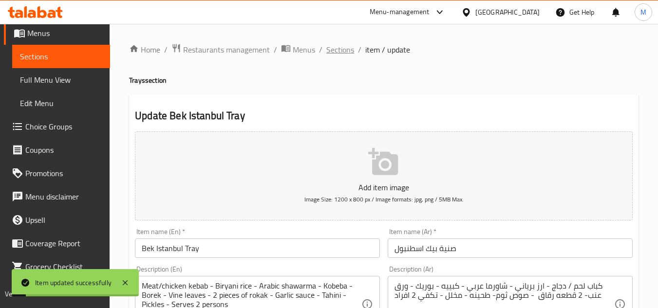
click at [341, 48] on span "Sections" at bounding box center [340, 50] width 28 height 12
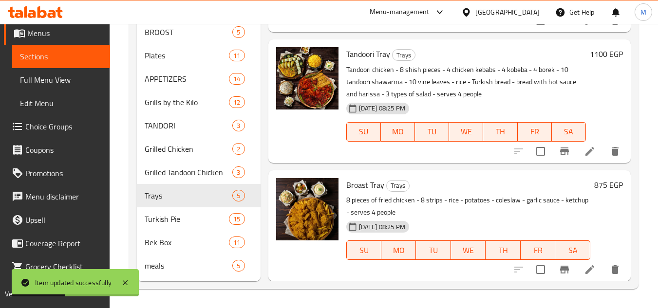
scroll to position [373, 0]
click at [586, 270] on icon at bounding box center [590, 269] width 9 height 9
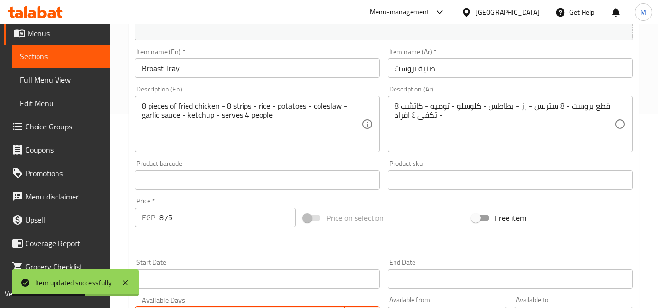
scroll to position [195, 0]
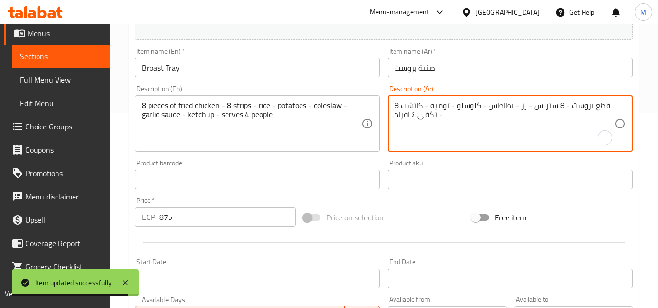
click at [440, 105] on textarea "8 قطع بروست - 8 ستربس - رز - بطاطس - كلوسلو - توميه - كاتشب - تكفى ٤ افراد" at bounding box center [505, 124] width 220 height 46
paste textarea "وص ثوم"
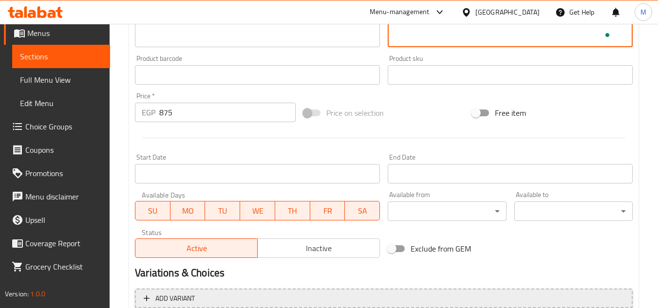
scroll to position [394, 0]
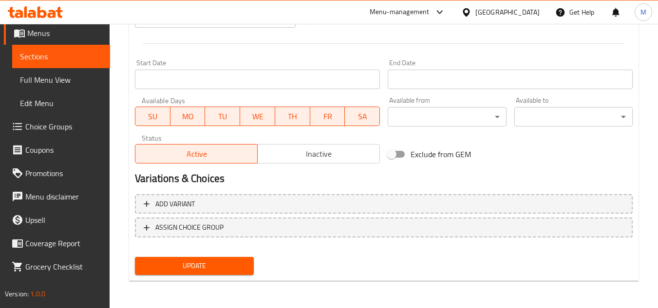
type textarea "8 قطع بروست - 8 ستربس - رز - بطاطس - كلوسلو - صوص ثوم - كاتشب - تكفى ٤ افراد"
click at [222, 262] on span "Update" at bounding box center [194, 266] width 103 height 12
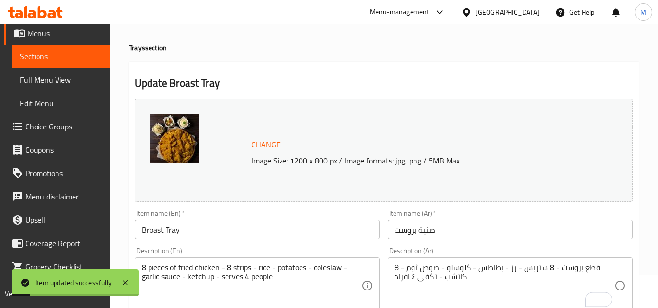
scroll to position [0, 0]
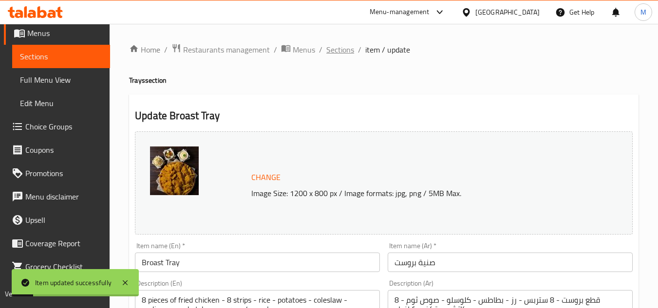
click at [350, 44] on span "Sections" at bounding box center [340, 50] width 28 height 12
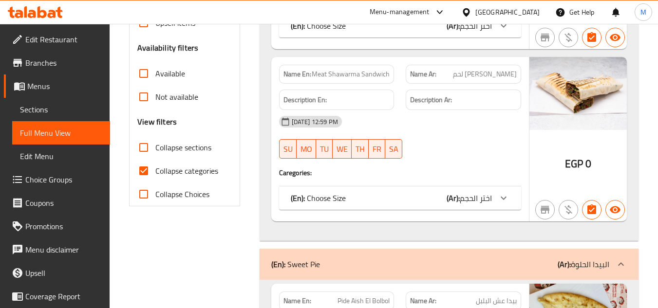
scroll to position [341, 0]
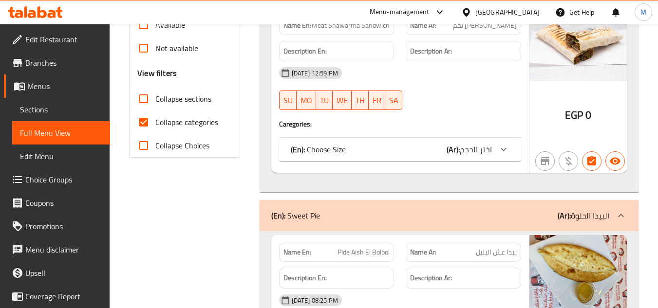
click at [149, 122] on input "Collapse categories" at bounding box center [143, 122] width 23 height 23
checkbox input "false"
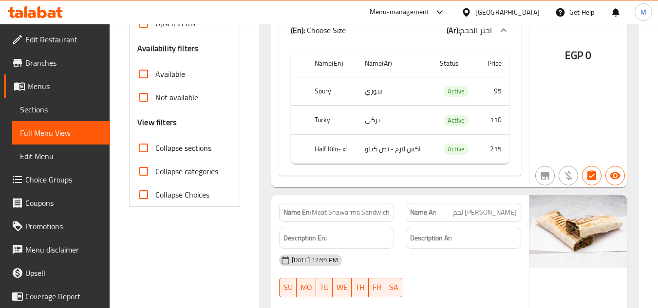
scroll to position [292, 0]
click at [143, 146] on input "Collapse sections" at bounding box center [143, 147] width 23 height 23
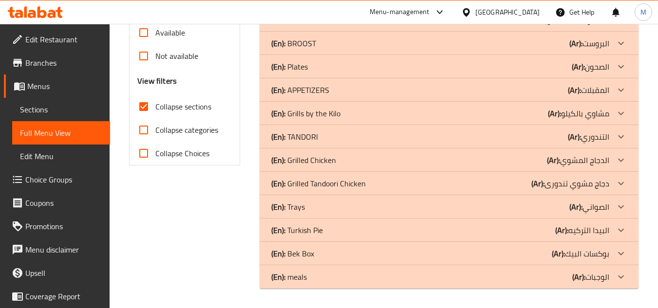
scroll to position [284, 0]
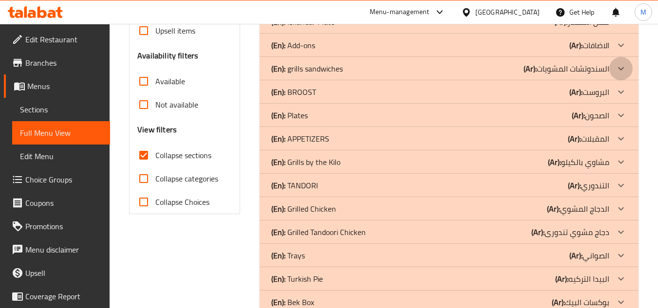
click at [622, 68] on icon at bounding box center [621, 68] width 6 height 3
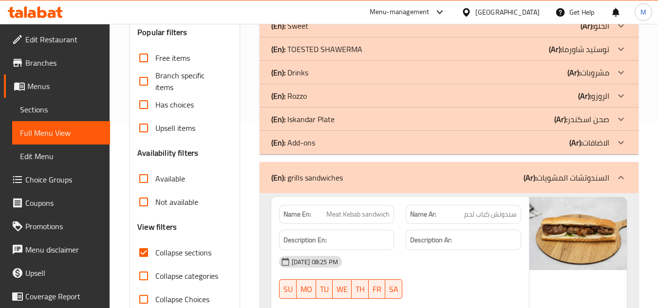
scroll to position [333, 0]
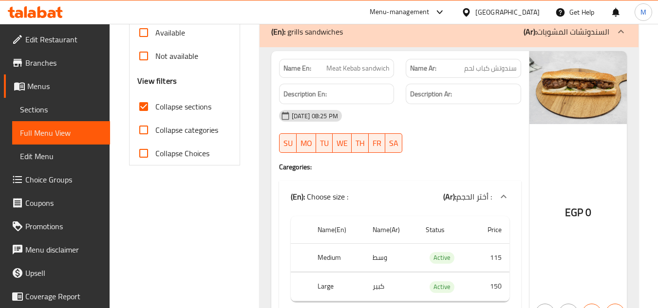
click at [620, 32] on icon at bounding box center [621, 31] width 6 height 3
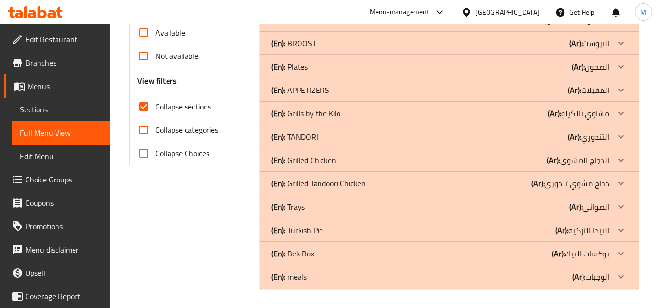
click at [625, 110] on icon at bounding box center [621, 114] width 12 height 12
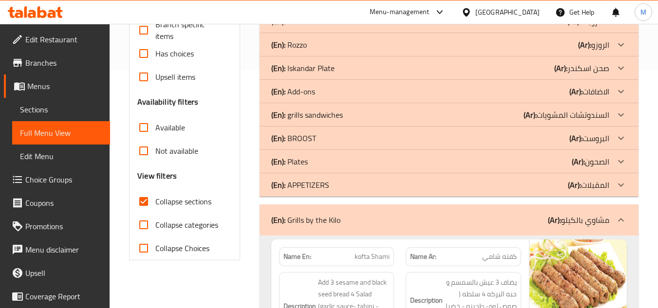
scroll to position [282, 0]
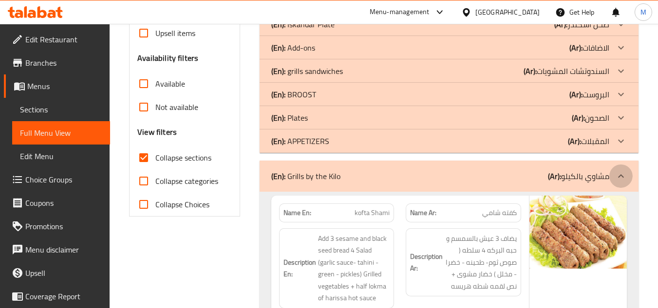
click at [624, 177] on icon at bounding box center [621, 176] width 12 height 12
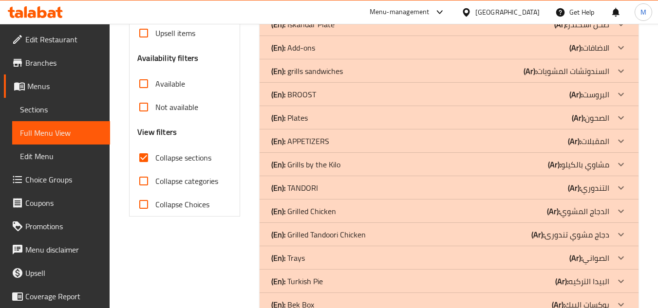
scroll to position [333, 0]
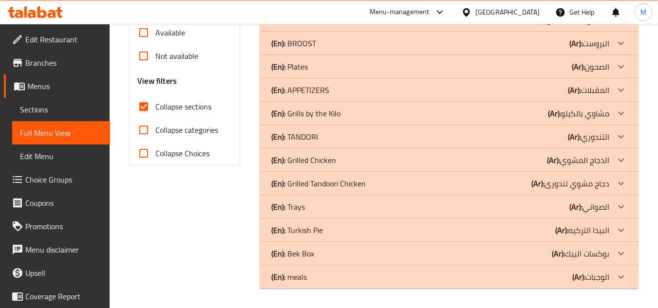
click at [623, 275] on icon at bounding box center [621, 277] width 12 height 12
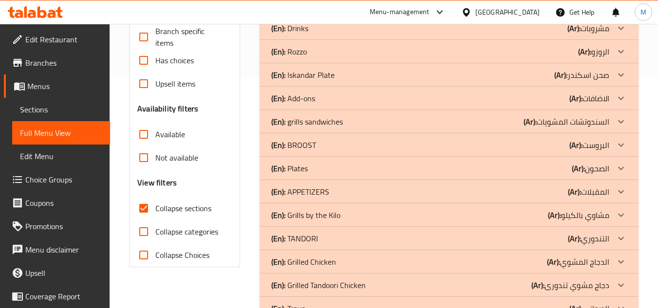
scroll to position [268, 0]
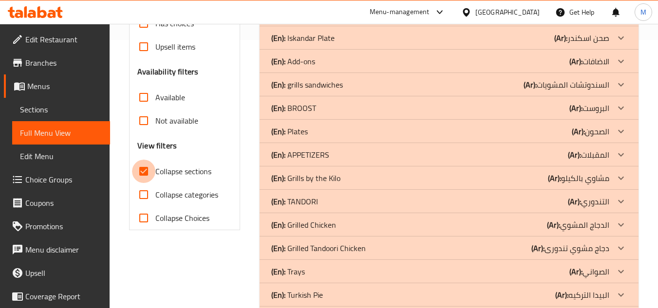
click at [145, 174] on input "Collapse sections" at bounding box center [143, 171] width 23 height 23
checkbox input "false"
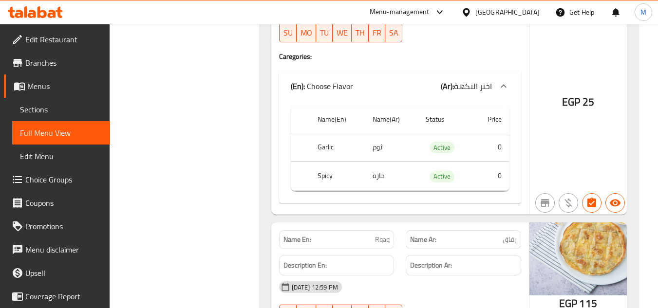
scroll to position [14385, 0]
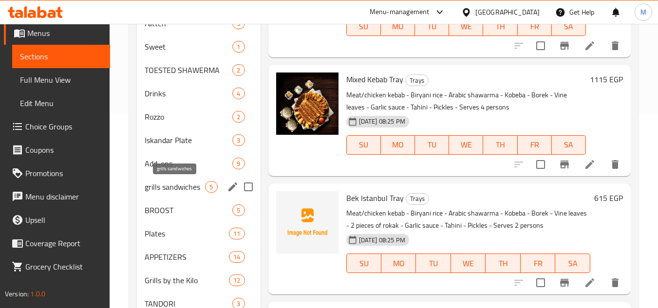
scroll to position [195, 0]
click at [187, 191] on span "grills sandwiches" at bounding box center [175, 187] width 60 height 12
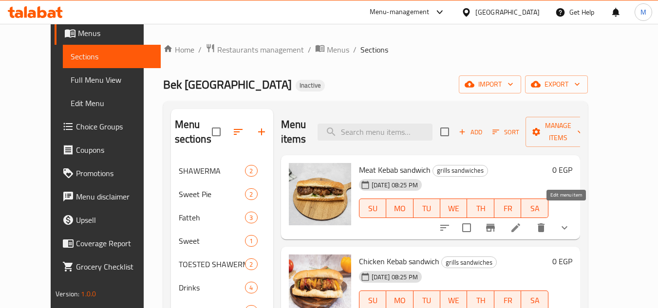
click at [522, 222] on icon at bounding box center [516, 228] width 12 height 12
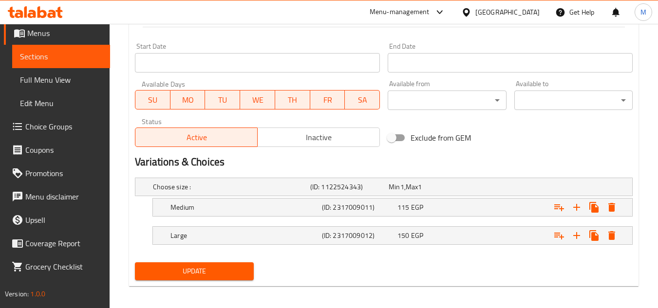
scroll to position [416, 0]
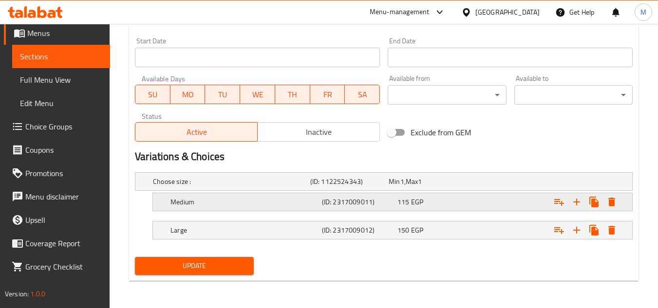
click at [436, 204] on div "115 EGP" at bounding box center [433, 202] width 72 height 10
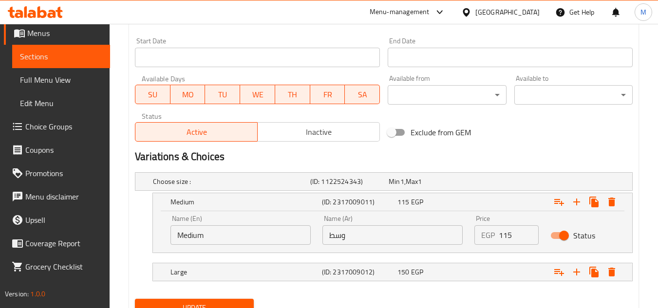
click at [198, 237] on input "Medium" at bounding box center [240, 235] width 140 height 19
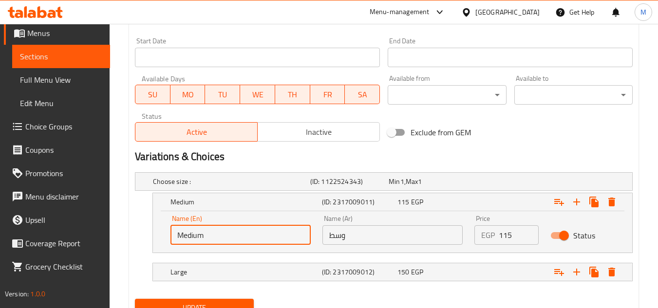
click at [198, 237] on input "Medium" at bounding box center [240, 235] width 140 height 19
type input "ٍ"
type input "Small"
click at [338, 238] on input "وسط" at bounding box center [392, 235] width 140 height 19
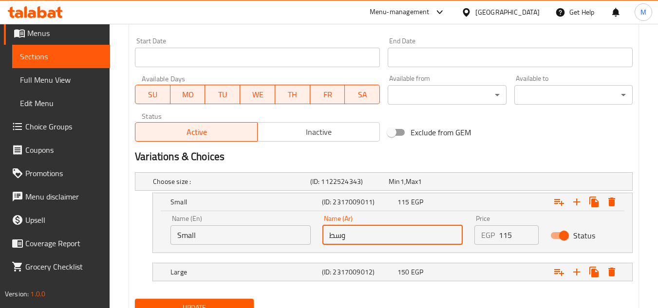
click at [338, 238] on input "وسط" at bounding box center [392, 235] width 140 height 19
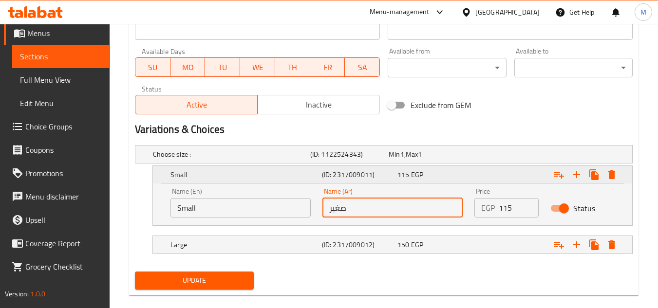
scroll to position [458, 0]
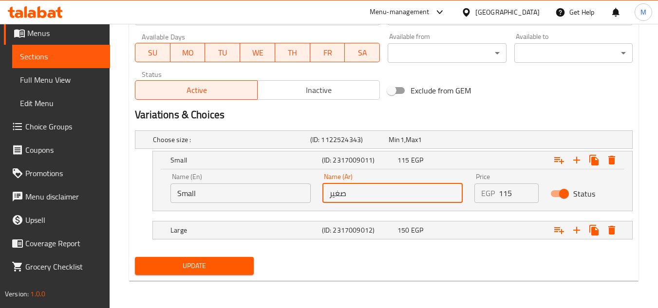
type input "صغير"
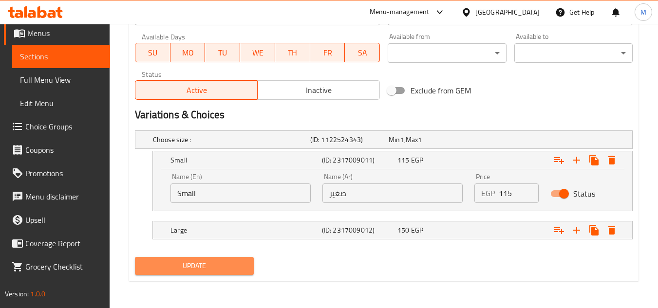
click at [238, 266] on span "Update" at bounding box center [194, 266] width 103 height 12
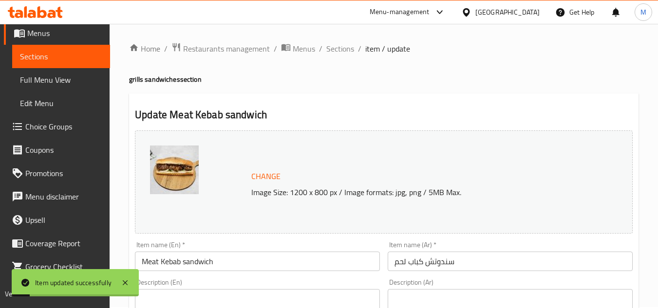
scroll to position [0, 0]
click at [345, 46] on span "Sections" at bounding box center [340, 50] width 28 height 12
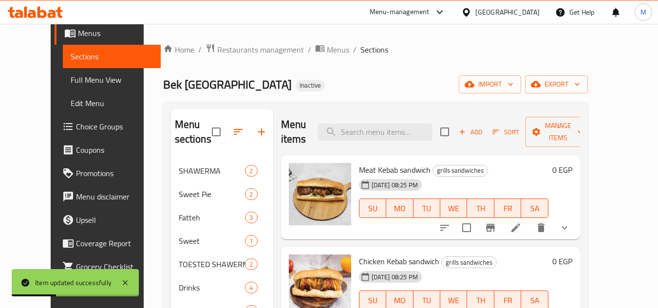
scroll to position [146, 0]
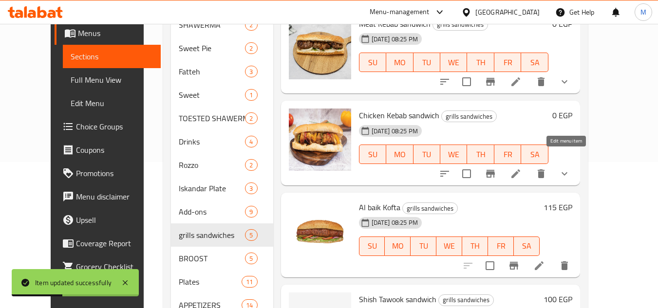
click at [520, 170] on icon at bounding box center [515, 174] width 9 height 9
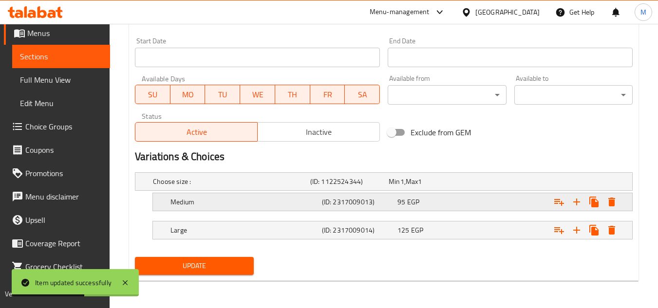
click at [388, 199] on h5 "(ID: 2317009013)" at bounding box center [358, 202] width 72 height 10
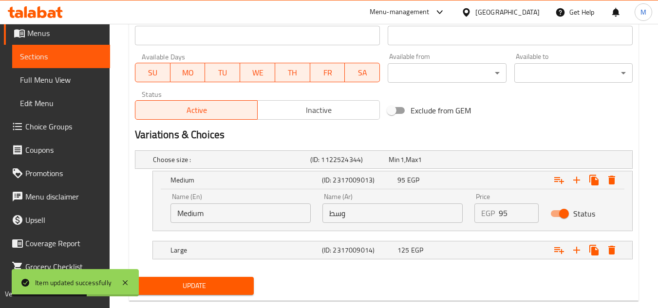
scroll to position [458, 0]
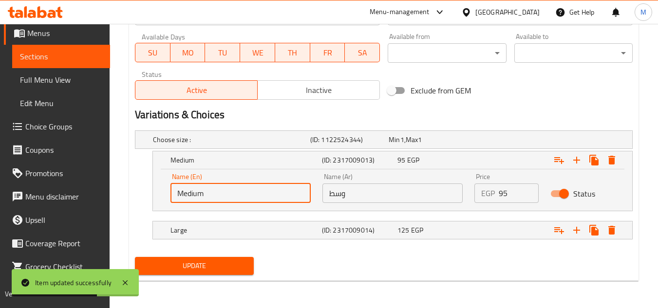
click at [201, 191] on input "Medium" at bounding box center [240, 193] width 140 height 19
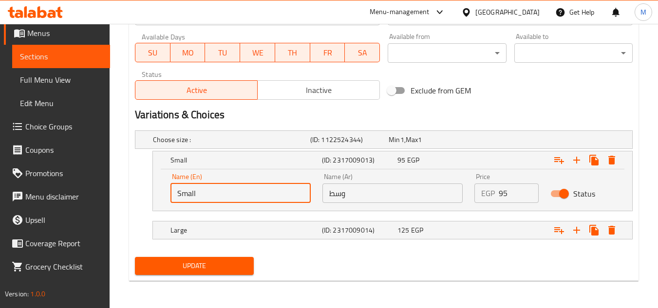
type input "Small"
click at [343, 191] on input "وسط" at bounding box center [392, 193] width 140 height 19
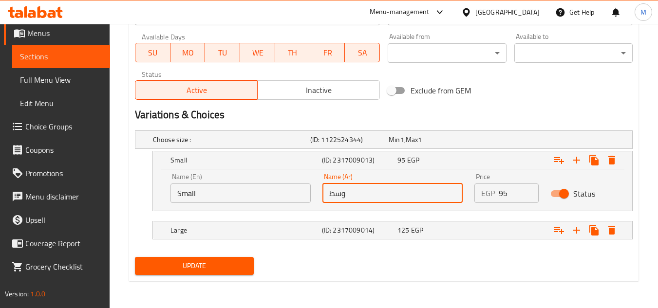
click at [343, 191] on input "وسط" at bounding box center [392, 193] width 140 height 19
type input "صغير"
click at [211, 263] on span "Update" at bounding box center [194, 266] width 103 height 12
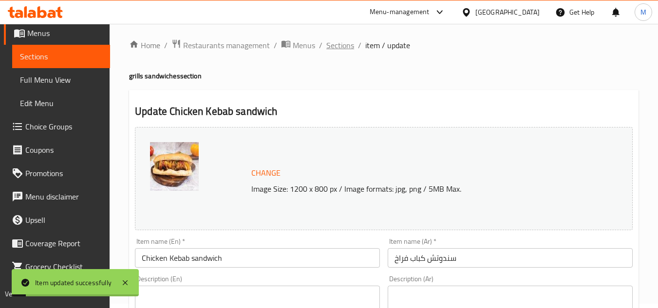
scroll to position [0, 0]
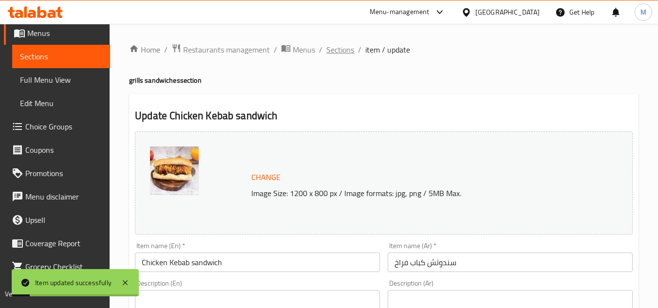
click at [337, 49] on span "Sections" at bounding box center [340, 50] width 28 height 12
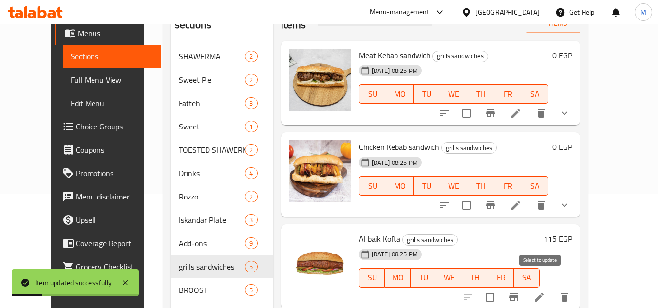
scroll to position [195, 0]
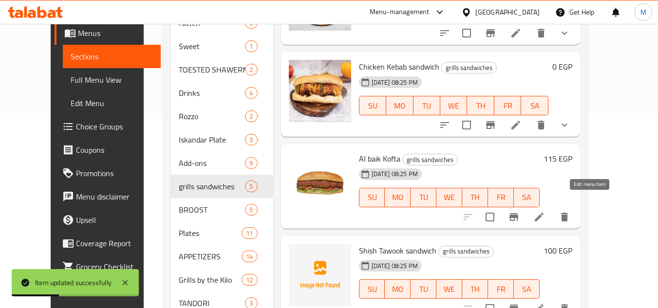
click at [545, 211] on icon at bounding box center [539, 217] width 12 height 12
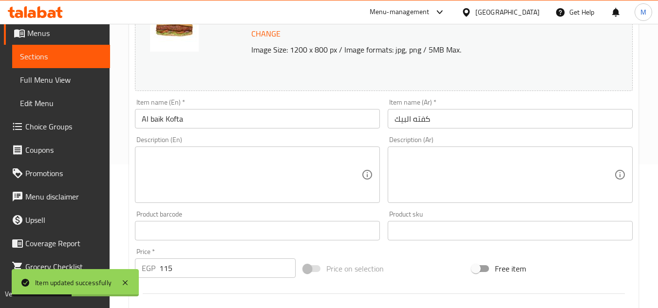
scroll to position [146, 0]
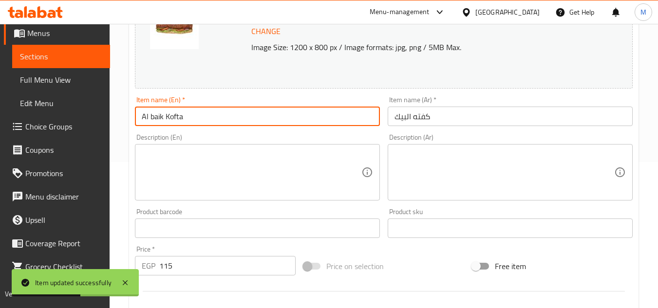
click at [215, 118] on input "Al baik Kofta" at bounding box center [257, 116] width 245 height 19
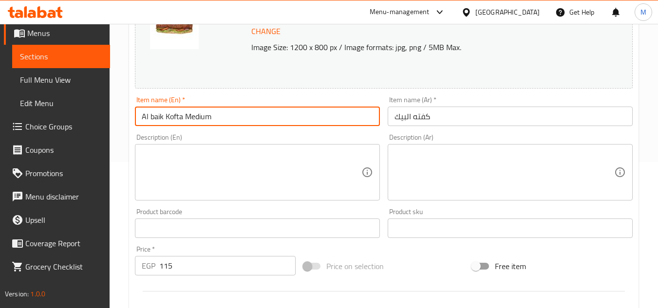
click at [196, 118] on input "Al baik Kofta Medium" at bounding box center [257, 116] width 245 height 19
type input "Al baik Kofta Medium"
click at [433, 118] on input "كفته البيك" at bounding box center [510, 116] width 245 height 19
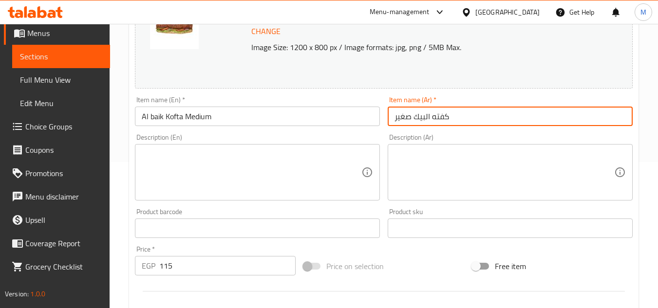
click at [400, 115] on input "كفته البيك صغير" at bounding box center [510, 116] width 245 height 19
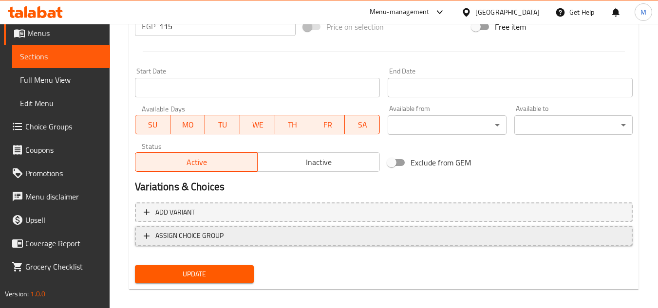
scroll to position [390, 0]
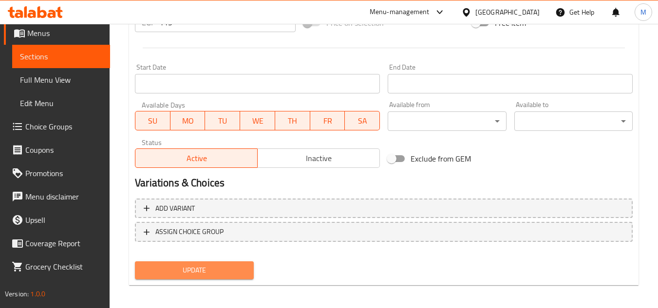
click at [223, 268] on span "Update" at bounding box center [194, 270] width 103 height 12
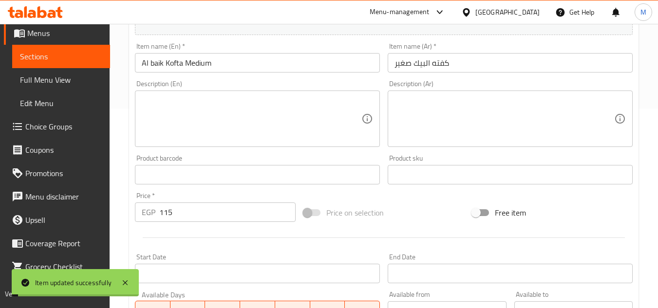
scroll to position [195, 0]
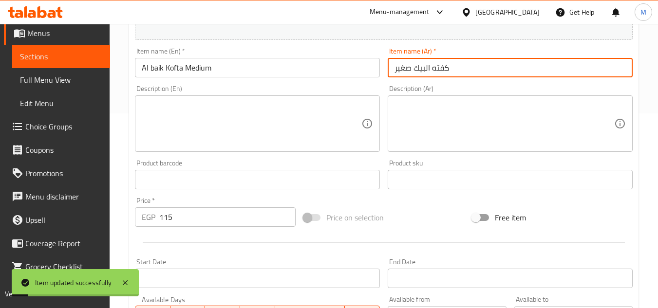
click at [398, 71] on input "كفته البيك صغير" at bounding box center [510, 67] width 245 height 19
click at [398, 71] on input "كفته البيك وسط" at bounding box center [510, 67] width 245 height 19
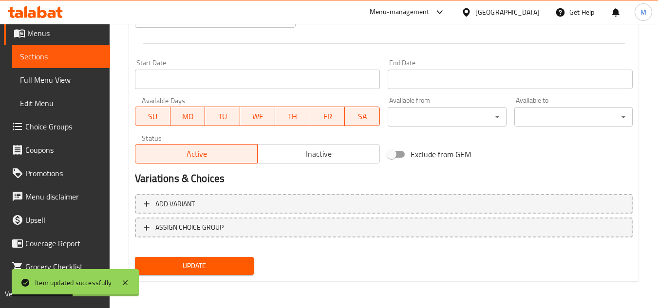
type input "كفته البيك وسط"
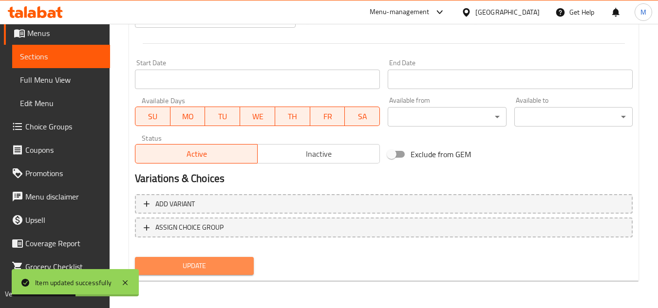
click at [209, 265] on span "Update" at bounding box center [194, 266] width 103 height 12
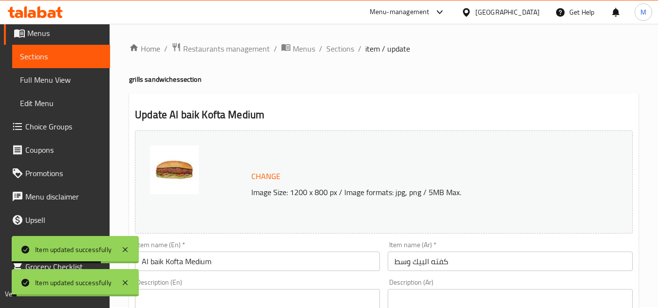
scroll to position [0, 0]
click at [338, 52] on span "Sections" at bounding box center [340, 50] width 28 height 12
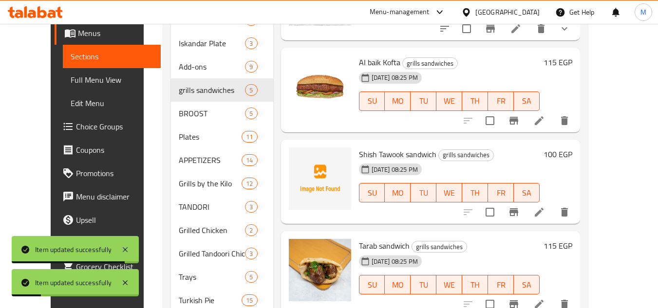
scroll to position [292, 0]
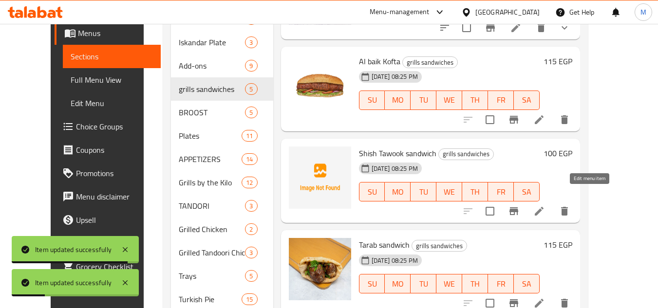
click at [545, 206] on icon at bounding box center [539, 212] width 12 height 12
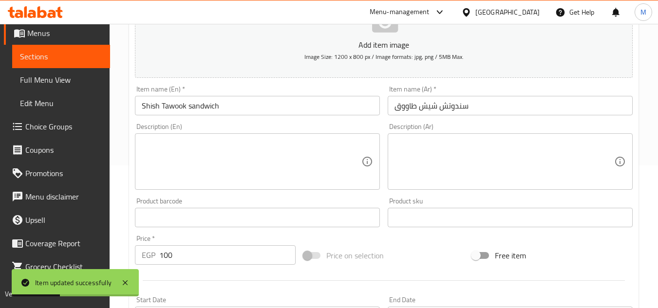
scroll to position [146, 0]
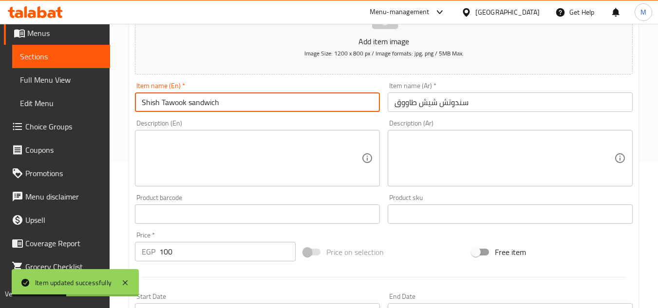
click at [255, 104] on input "Shish Tawook sandwich" at bounding box center [257, 102] width 245 height 19
paste input "Medium"
type input "Shish Tawook sandwich Medium"
click at [480, 101] on input "سندوتش شيش طاووق" at bounding box center [510, 102] width 245 height 19
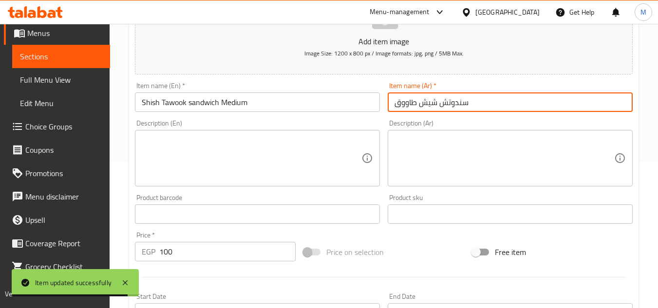
click at [480, 101] on input "سندوتش شيش طاووق" at bounding box center [510, 102] width 245 height 19
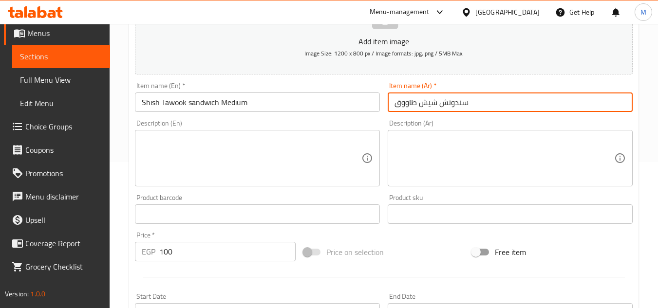
paste input "وسط"
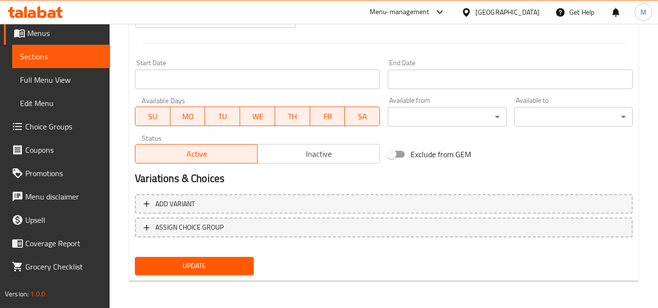
type input "سندوتش شيش طاووق وسط"
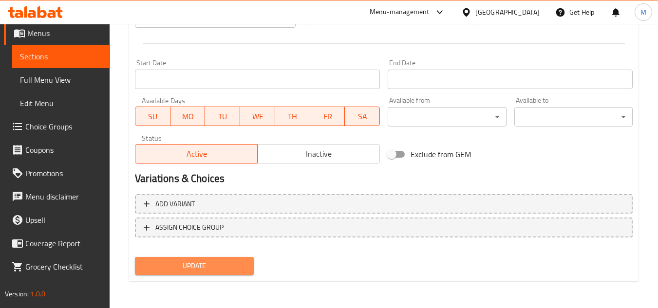
click at [241, 267] on span "Update" at bounding box center [194, 266] width 103 height 12
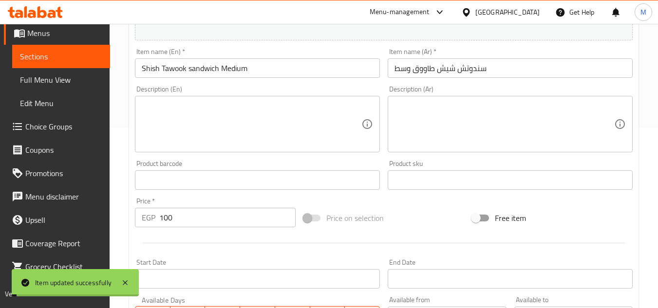
scroll to position [0, 0]
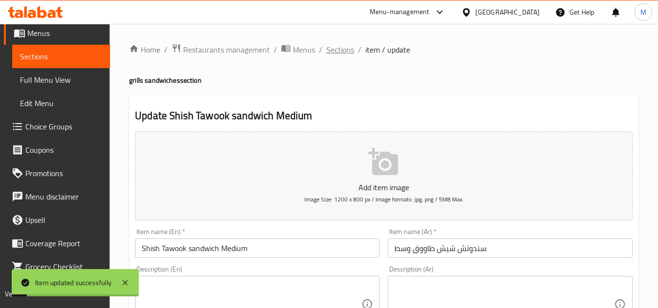
click at [345, 51] on span "Sections" at bounding box center [340, 50] width 28 height 12
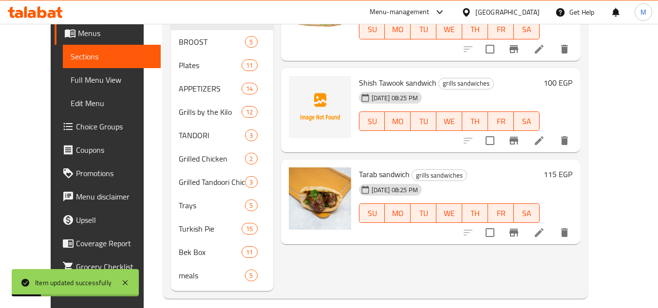
scroll to position [373, 0]
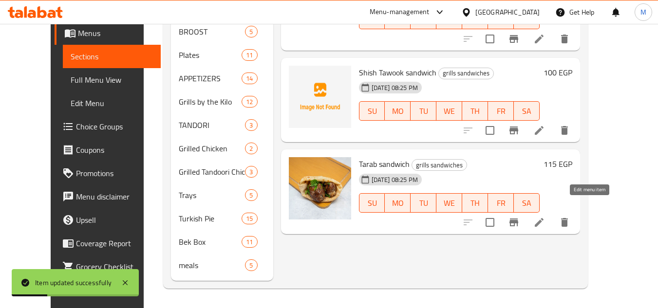
click at [545, 217] on icon at bounding box center [539, 223] width 12 height 12
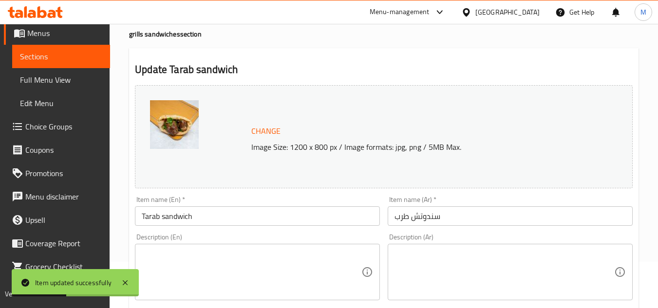
scroll to position [97, 0]
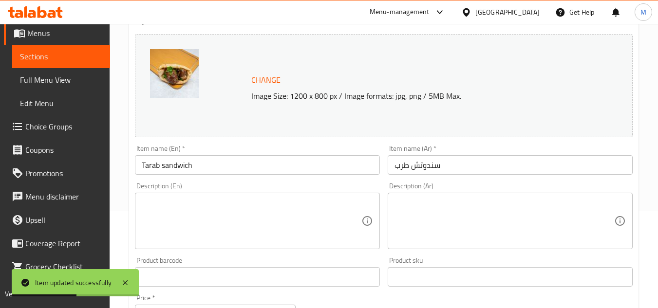
click at [208, 167] on input "Tarab sandwich" at bounding box center [257, 164] width 245 height 19
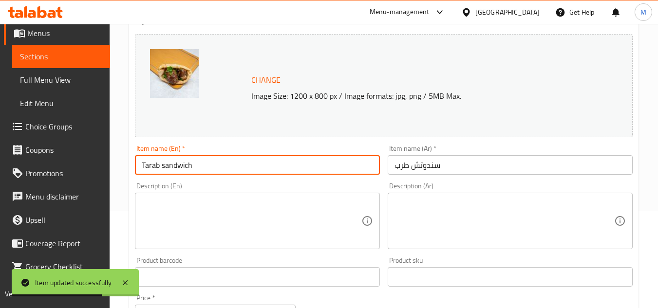
paste input "Medium"
type input "Tarab sandwich Medium"
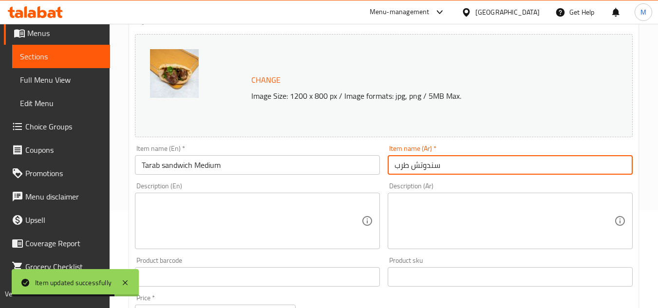
click at [395, 168] on input "سندوتش طرب" at bounding box center [510, 164] width 245 height 19
click at [445, 166] on input "سندوتش طرب" at bounding box center [510, 164] width 245 height 19
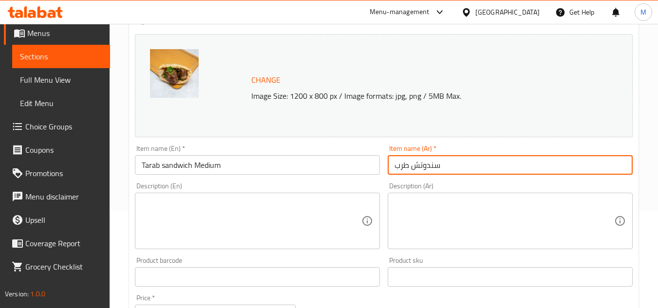
paste input "وسط"
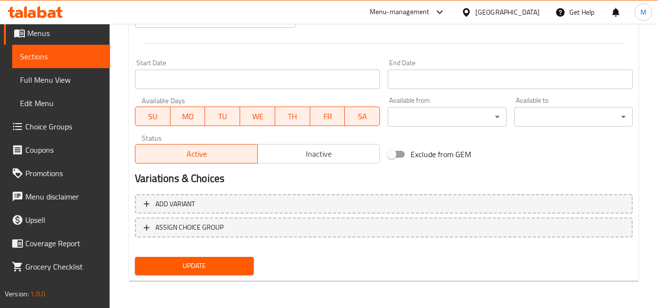
type input "سندوتش طرب وسط"
click at [248, 263] on button "Update" at bounding box center [194, 266] width 118 height 18
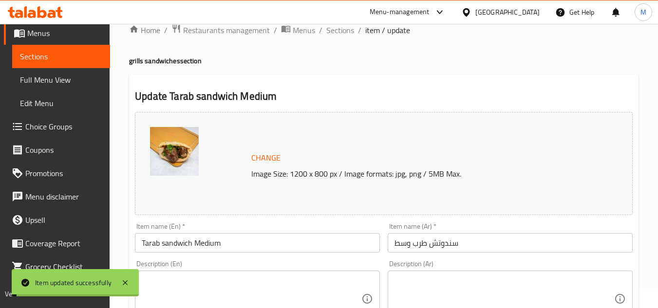
scroll to position [0, 0]
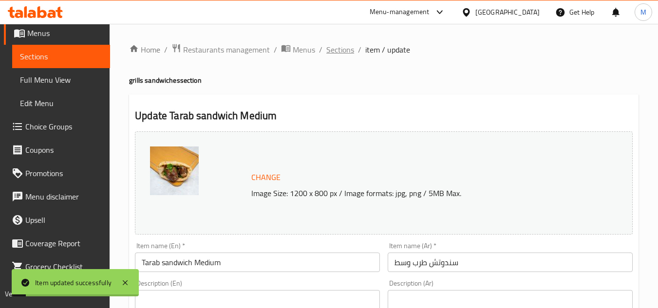
click at [338, 49] on span "Sections" at bounding box center [340, 50] width 28 height 12
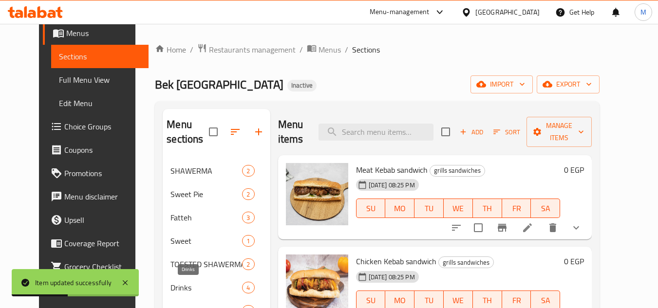
scroll to position [292, 0]
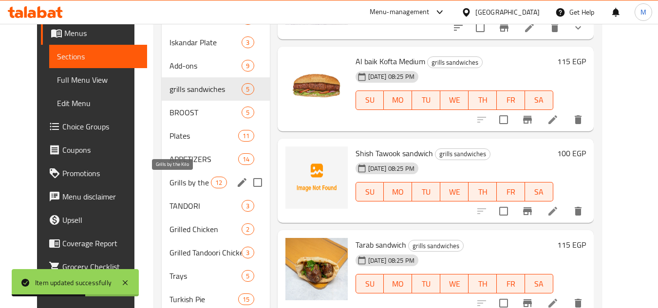
click at [187, 188] on span "Grills by the Kilo" at bounding box center [190, 183] width 41 height 12
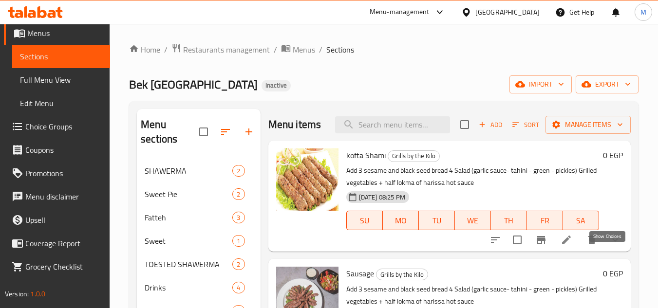
click at [611, 246] on icon "show more" at bounding box center [615, 240] width 12 height 12
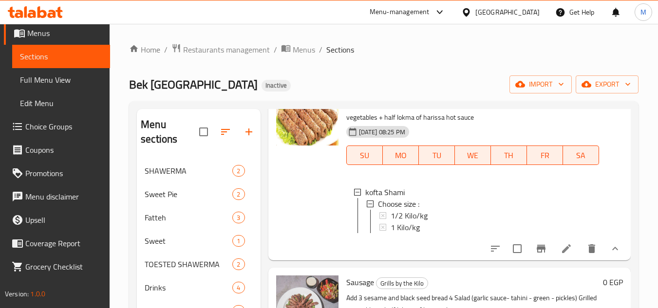
scroll to position [146, 0]
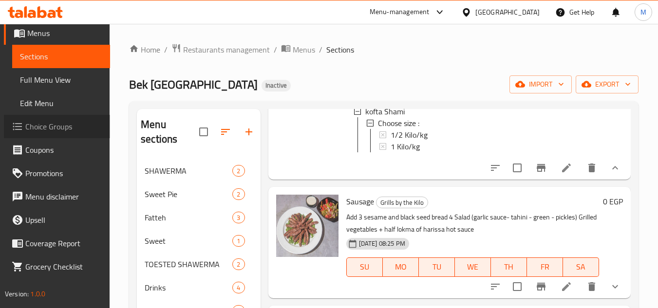
click at [65, 131] on span "Choice Groups" at bounding box center [63, 127] width 77 height 12
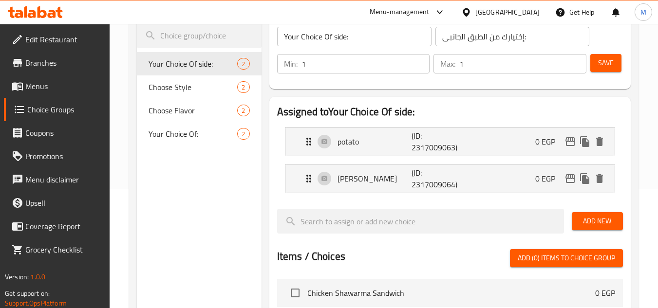
scroll to position [146, 0]
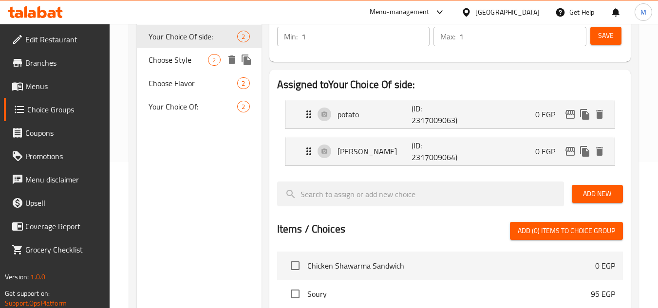
click at [197, 61] on span "Choose Style" at bounding box center [178, 60] width 59 height 12
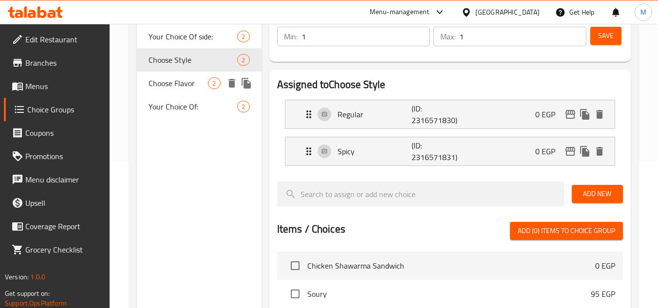
type input "Choose Style"
type input "اختر النوع"
click at [189, 81] on span "Choose Flavor" at bounding box center [178, 83] width 59 height 12
type input "Choose Flavor"
type input "اختر النكهة"
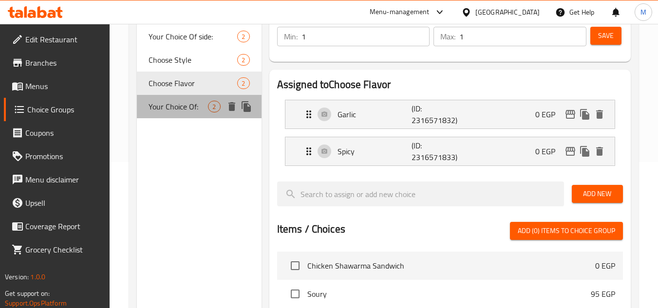
click at [183, 113] on span "Your Choice Of:" at bounding box center [178, 107] width 59 height 12
type input "Your Choice Of:"
type input "إختيارك من:"
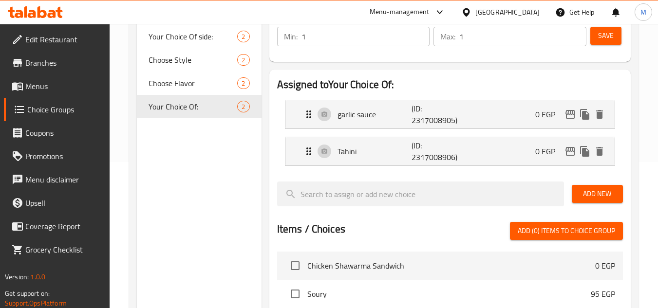
click at [54, 82] on span "Menus" at bounding box center [63, 86] width 77 height 12
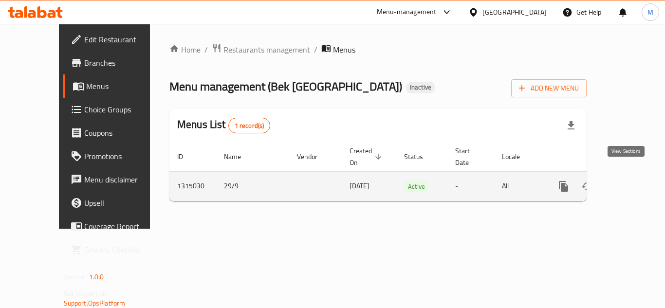
click at [628, 181] on icon "enhanced table" at bounding box center [634, 187] width 12 height 12
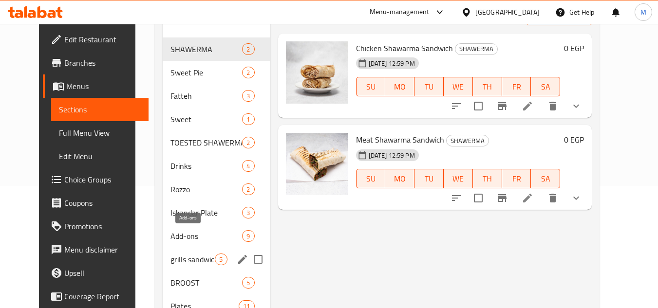
scroll to position [195, 0]
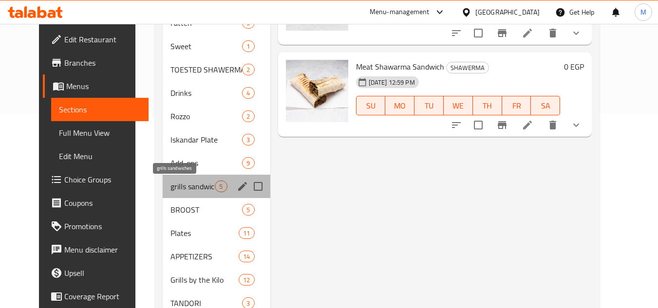
click at [193, 189] on span "grills sandwiches" at bounding box center [192, 187] width 44 height 12
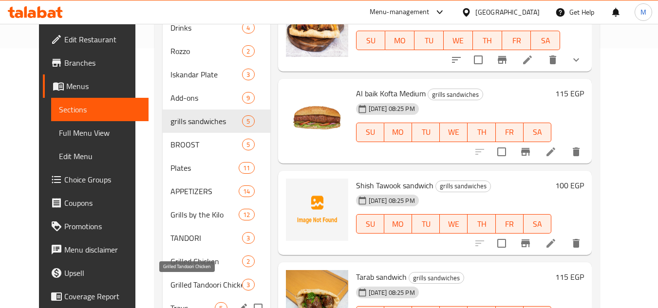
scroll to position [341, 0]
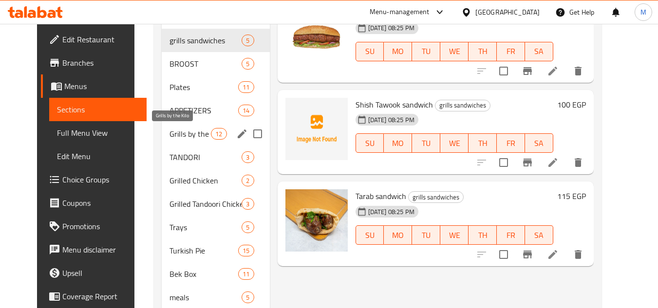
click at [186, 131] on span "Grills by the Kilo" at bounding box center [190, 134] width 41 height 12
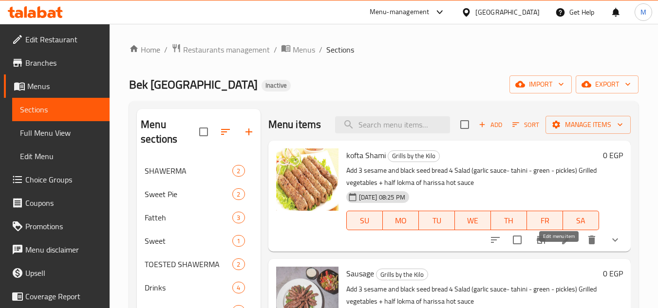
click at [561, 246] on icon at bounding box center [567, 240] width 12 height 12
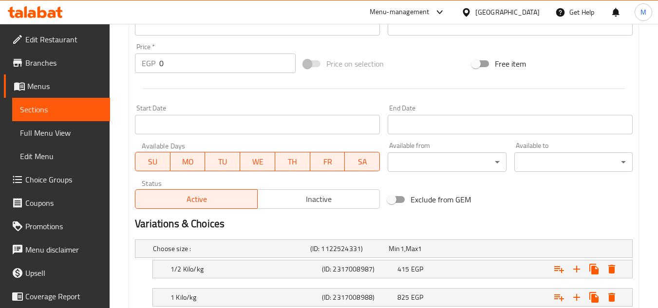
scroll to position [416, 0]
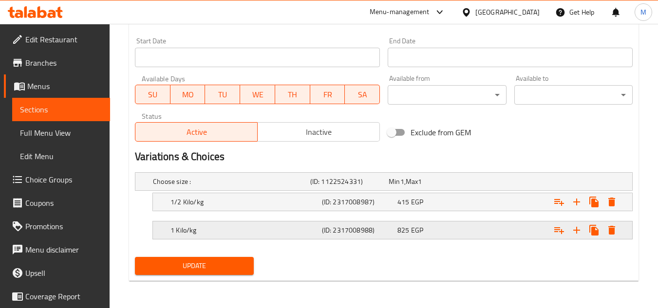
click at [449, 227] on div "825 EGP" at bounding box center [433, 231] width 72 height 10
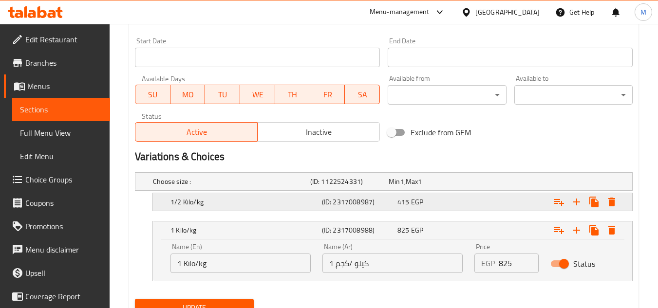
click at [450, 203] on div "415 EGP" at bounding box center [433, 202] width 72 height 10
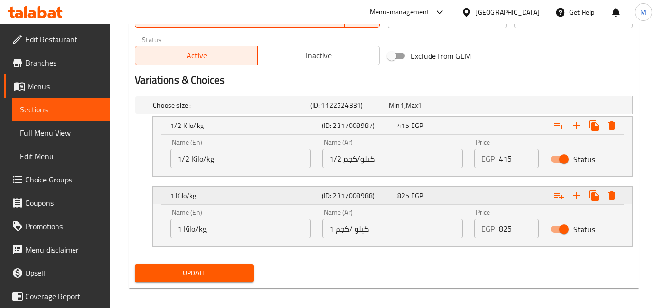
scroll to position [500, 0]
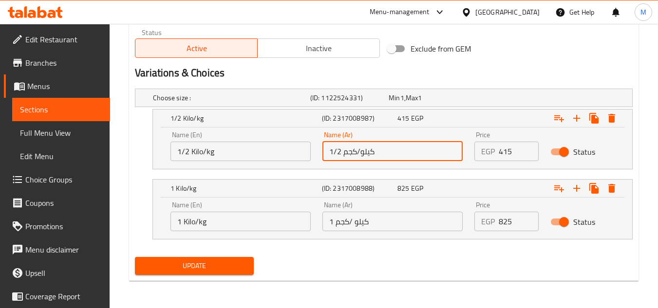
drag, startPoint x: 345, startPoint y: 153, endPoint x: 362, endPoint y: 153, distance: 16.6
click at [362, 153] on input "1/2 كيلو/كجم" at bounding box center [392, 151] width 140 height 19
type input "1/2 كيلو"
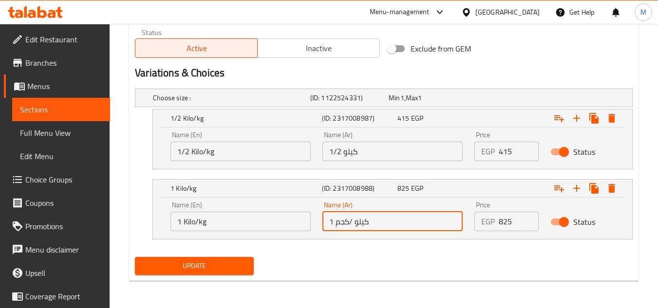
drag, startPoint x: 337, startPoint y: 223, endPoint x: 353, endPoint y: 224, distance: 16.6
click at [353, 224] on input "1 كيلو /كجم" at bounding box center [392, 221] width 140 height 19
type input "1 كيلو"
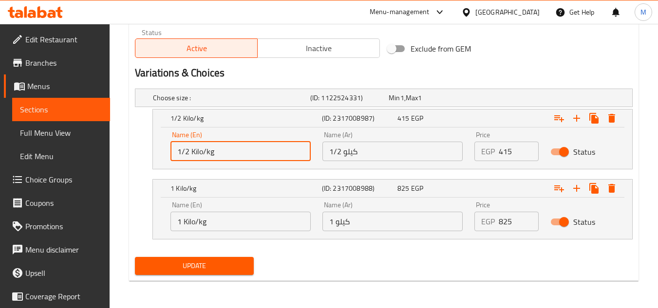
drag, startPoint x: 203, startPoint y: 151, endPoint x: 232, endPoint y: 154, distance: 29.3
click at [232, 154] on input "1/2 Kilo/kg" at bounding box center [240, 151] width 140 height 19
type input "1/2 Kilo"
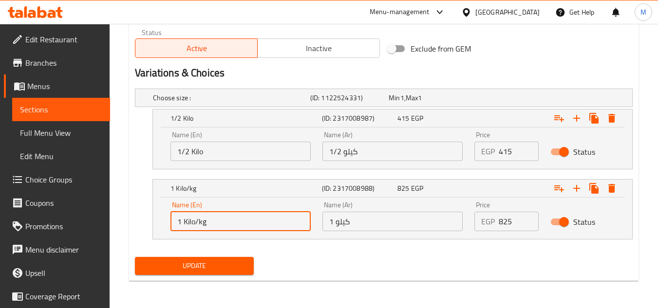
drag, startPoint x: 197, startPoint y: 221, endPoint x: 223, endPoint y: 221, distance: 26.3
click at [223, 221] on input "1 Kilo/kg" at bounding box center [240, 221] width 140 height 19
type input "1 Kilo"
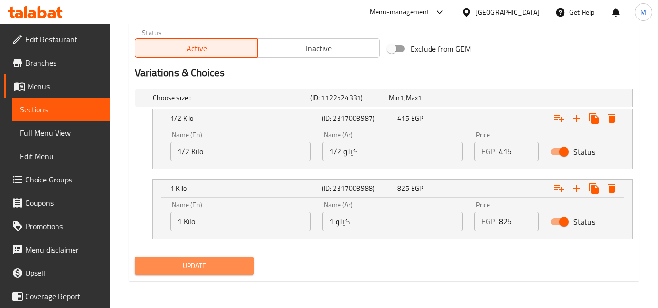
click at [216, 262] on span "Update" at bounding box center [194, 266] width 103 height 12
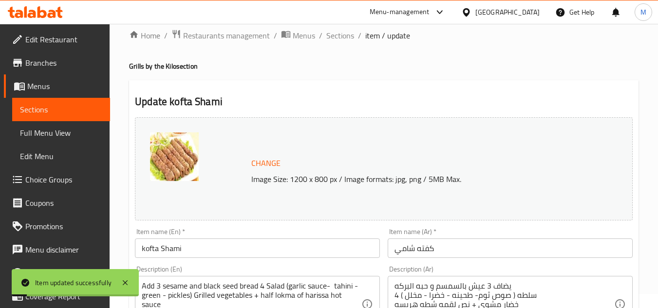
scroll to position [0, 0]
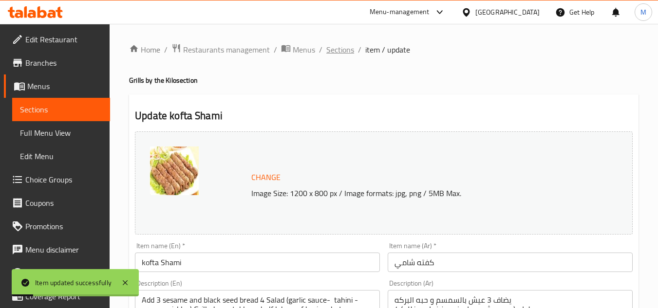
click at [345, 49] on span "Sections" at bounding box center [340, 50] width 28 height 12
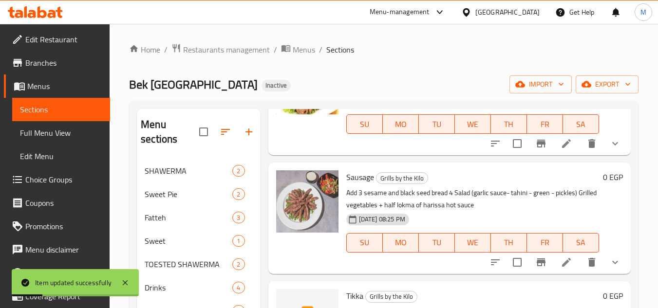
scroll to position [97, 0]
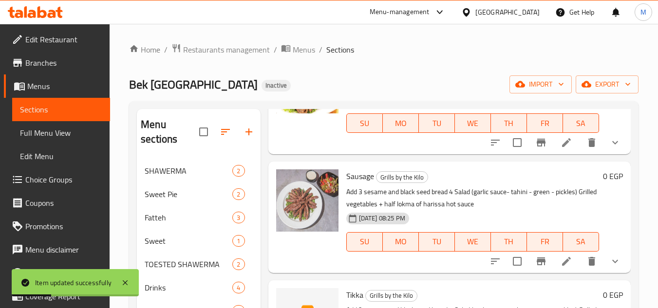
click at [566, 270] on li at bounding box center [566, 262] width 27 height 18
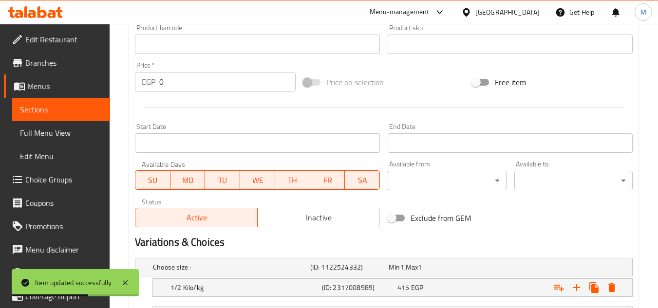
scroll to position [416, 0]
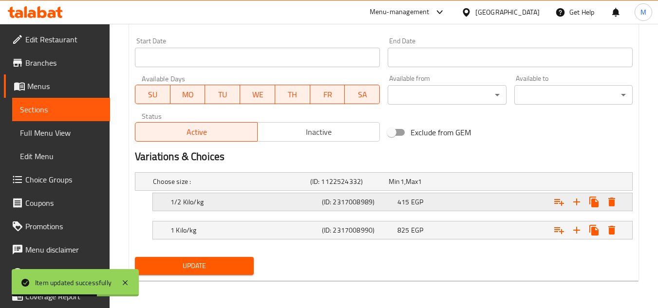
click at [421, 204] on span "EGP" at bounding box center [417, 202] width 12 height 13
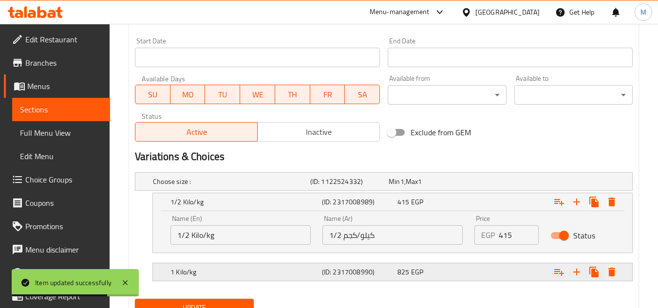
click at [433, 270] on div "825 EGP" at bounding box center [433, 272] width 72 height 10
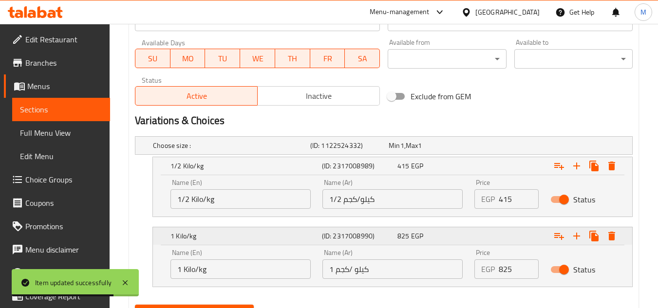
scroll to position [500, 0]
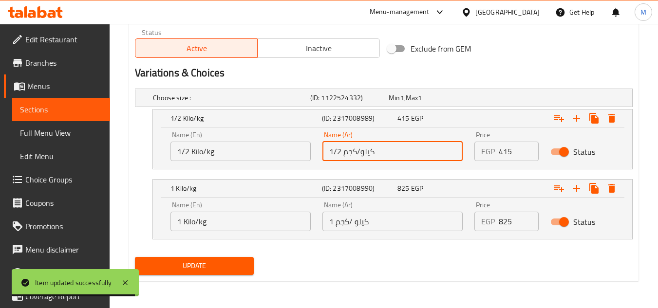
drag, startPoint x: 341, startPoint y: 155, endPoint x: 359, endPoint y: 155, distance: 17.0
click at [359, 155] on input "1/2 كيلو/كجم" at bounding box center [392, 151] width 140 height 19
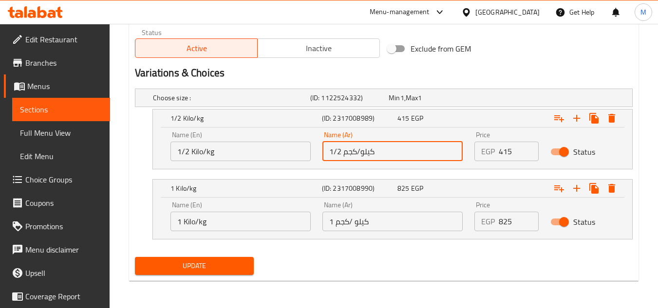
click at [346, 154] on input "1/2 كيلو/كجم" at bounding box center [392, 151] width 140 height 19
drag, startPoint x: 343, startPoint y: 152, endPoint x: 359, endPoint y: 152, distance: 16.1
click at [359, 152] on input "1/2 كيلو/كجم" at bounding box center [392, 151] width 140 height 19
type input "1/2 كيلو"
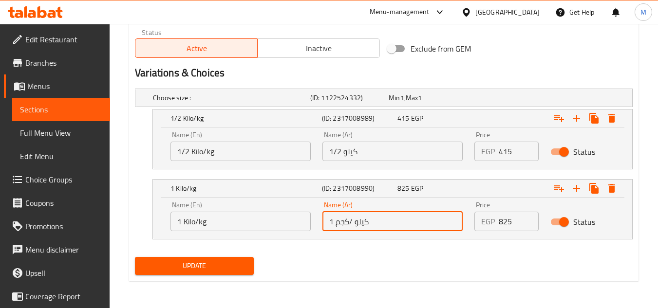
drag, startPoint x: 336, startPoint y: 221, endPoint x: 354, endPoint y: 222, distance: 17.6
click at [354, 222] on input "1 كيلو /كجم" at bounding box center [392, 221] width 140 height 19
type input "1 كيلو"
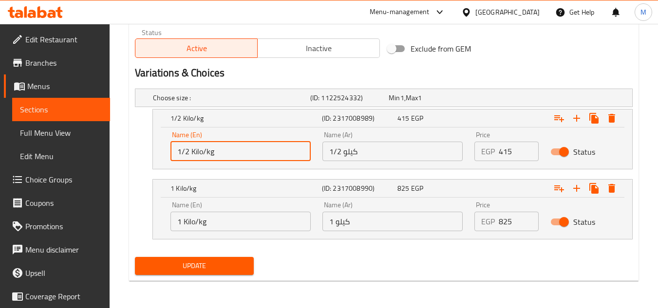
drag, startPoint x: 201, startPoint y: 150, endPoint x: 215, endPoint y: 152, distance: 14.3
click at [215, 152] on input "1/2 Kilo/kg" at bounding box center [240, 151] width 140 height 19
type input "1/2 Kilo"
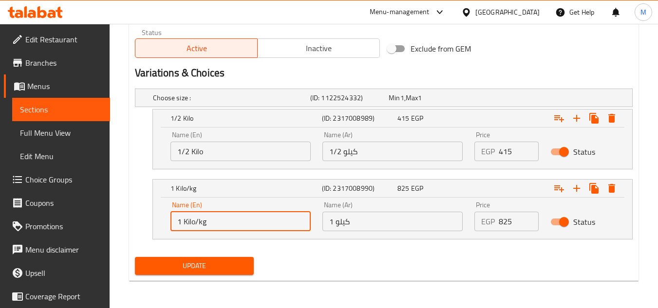
drag, startPoint x: 195, startPoint y: 223, endPoint x: 221, endPoint y: 223, distance: 25.3
click at [221, 223] on input "1 Kilo/kg" at bounding box center [240, 221] width 140 height 19
type input "1 Kilo"
click at [223, 265] on span "Update" at bounding box center [194, 266] width 103 height 12
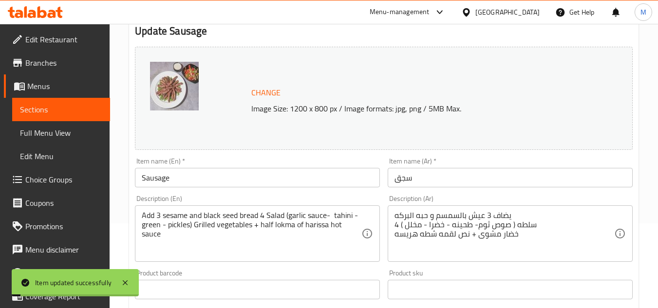
scroll to position [0, 0]
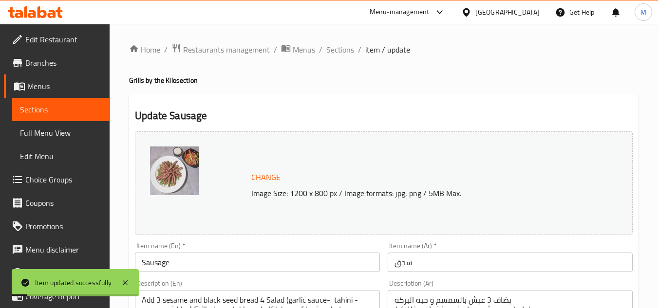
drag, startPoint x: 344, startPoint y: 54, endPoint x: 353, endPoint y: 67, distance: 15.1
click at [344, 54] on span "Sections" at bounding box center [340, 50] width 28 height 12
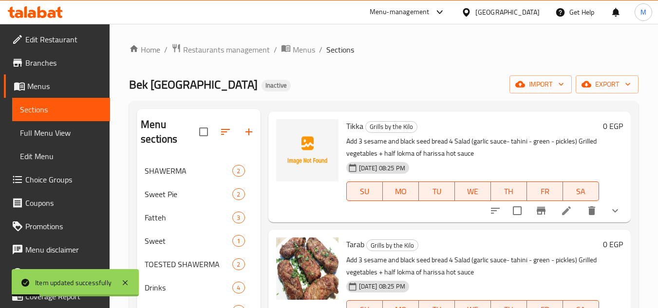
scroll to position [292, 0]
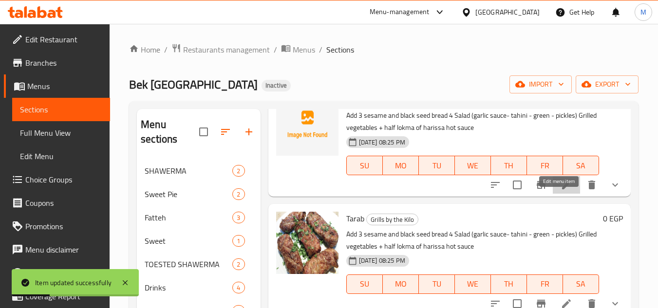
click at [561, 191] on icon at bounding box center [567, 185] width 12 height 12
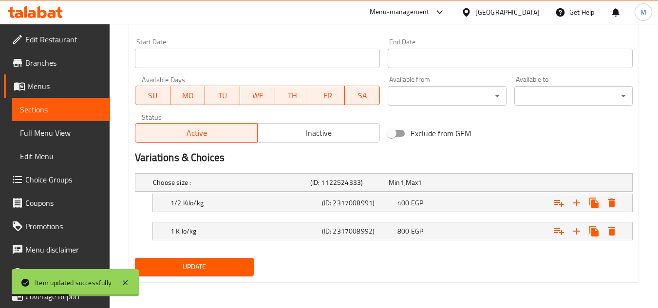
scroll to position [402, 0]
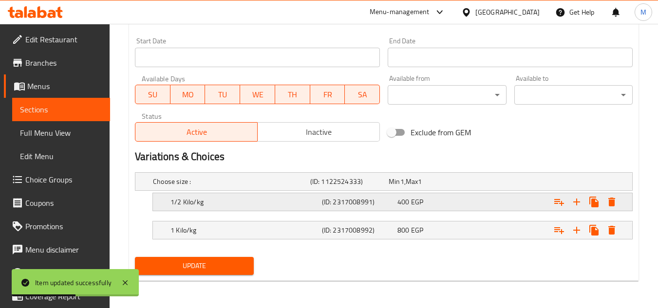
click at [412, 208] on span "EGP" at bounding box center [417, 202] width 12 height 13
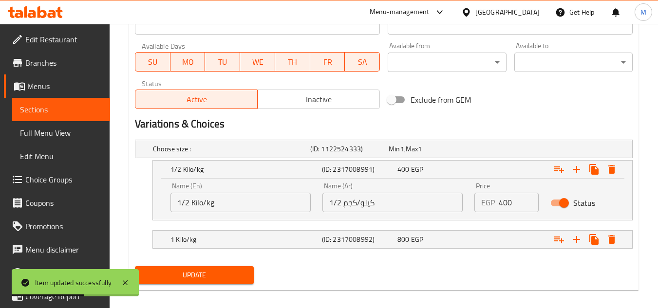
scroll to position [444, 0]
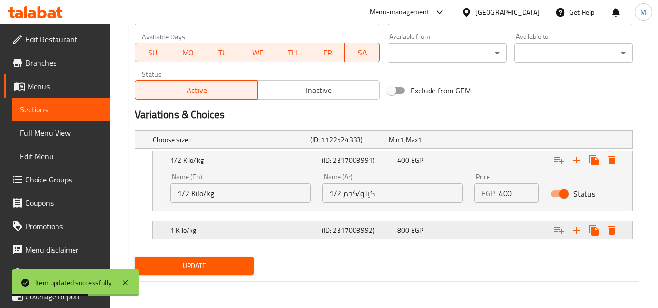
click at [416, 230] on span "EGP" at bounding box center [417, 230] width 12 height 13
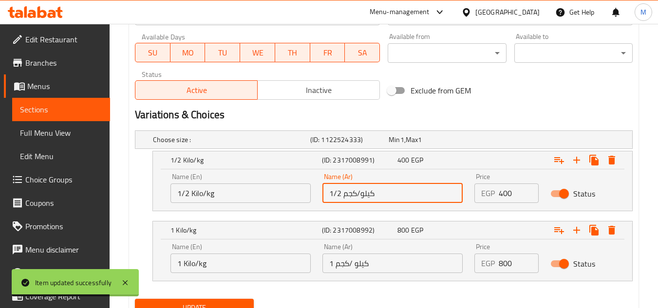
drag, startPoint x: 344, startPoint y: 193, endPoint x: 360, endPoint y: 197, distance: 16.9
click at [360, 197] on input "1/2 كيلو/كجم" at bounding box center [392, 193] width 140 height 19
type input "1/2 كيلو"
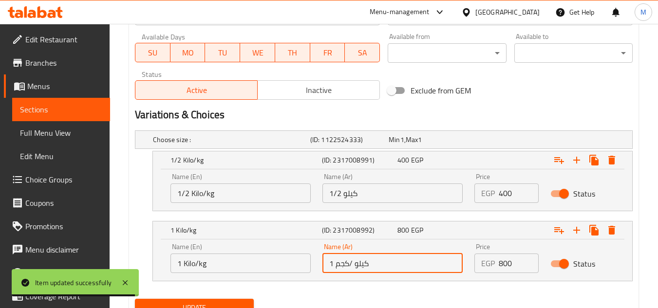
drag, startPoint x: 336, startPoint y: 265, endPoint x: 352, endPoint y: 266, distance: 16.6
click at [352, 266] on input "1 كيلو /كجم" at bounding box center [392, 263] width 140 height 19
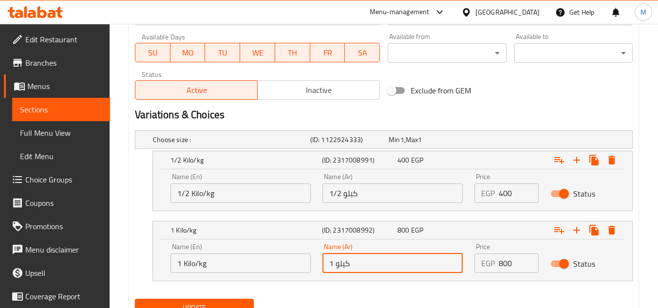
type input "1 كيلو"
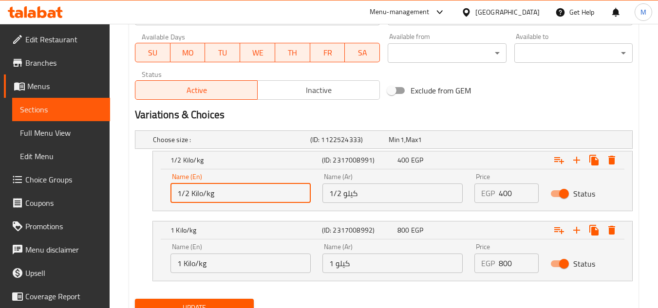
drag, startPoint x: 204, startPoint y: 193, endPoint x: 232, endPoint y: 195, distance: 28.4
click at [232, 195] on input "1/2 Kilo/kg" at bounding box center [240, 193] width 140 height 19
type input "1/2 Kilo"
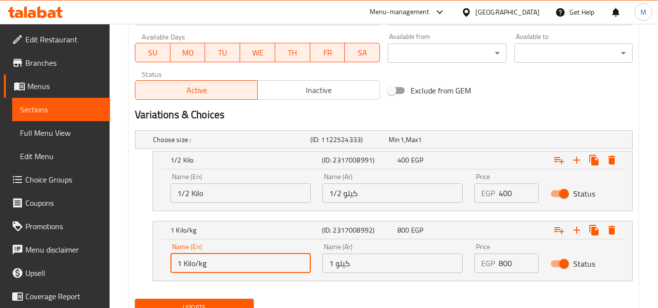
drag, startPoint x: 194, startPoint y: 260, endPoint x: 215, endPoint y: 265, distance: 21.1
click at [215, 265] on input "1 Kilo/kg" at bounding box center [240, 263] width 140 height 19
type input "1 Kilo"
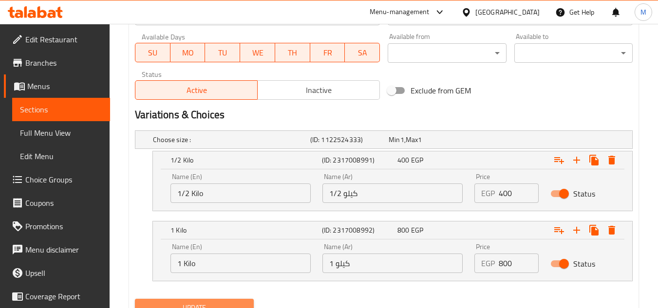
click at [222, 300] on button "Update" at bounding box center [194, 308] width 118 height 18
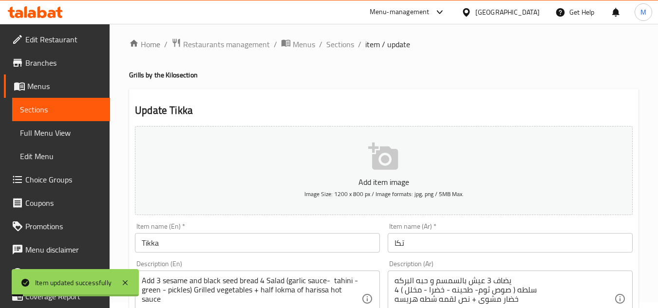
scroll to position [0, 0]
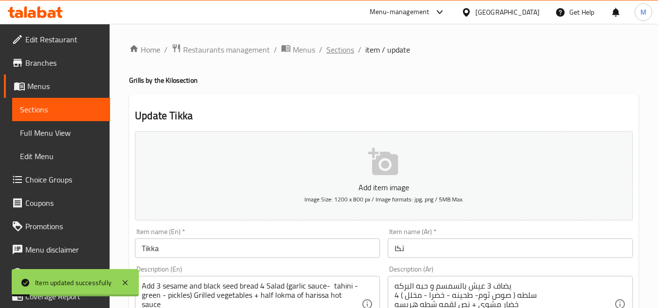
click at [340, 51] on span "Sections" at bounding box center [340, 50] width 28 height 12
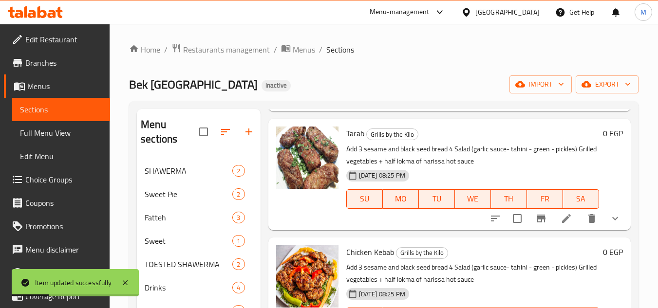
scroll to position [390, 0]
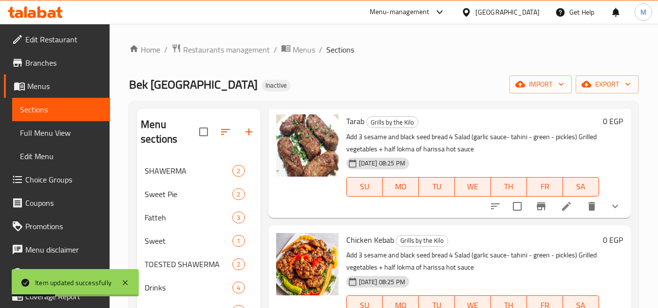
click at [554, 215] on li at bounding box center [566, 207] width 27 height 18
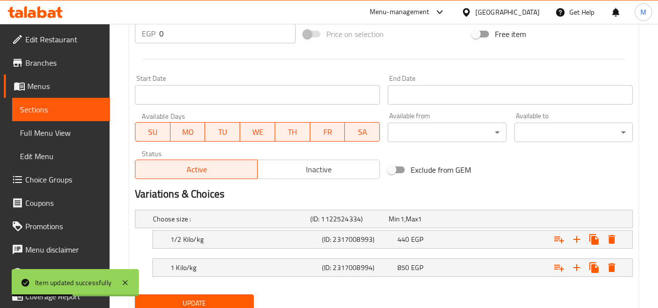
scroll to position [416, 0]
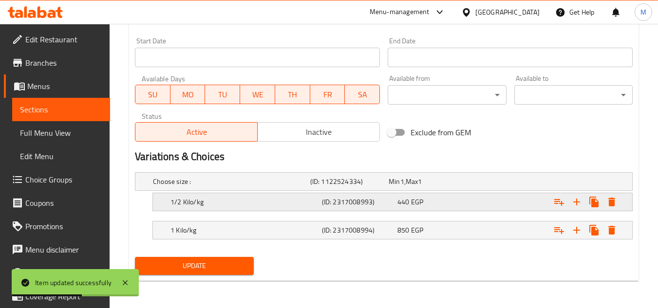
click at [389, 205] on h5 "(ID: 2317008993)" at bounding box center [358, 202] width 72 height 10
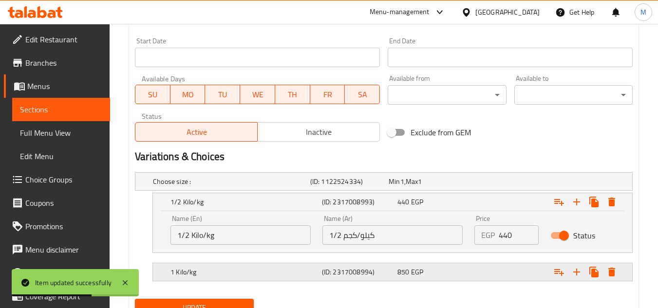
click at [401, 268] on span "850" at bounding box center [403, 272] width 12 height 13
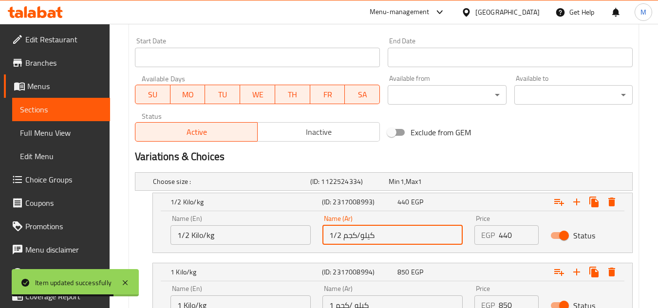
drag, startPoint x: 343, startPoint y: 238, endPoint x: 362, endPoint y: 238, distance: 19.5
click at [362, 238] on input "1/2 كيلو/كجم" at bounding box center [392, 235] width 140 height 19
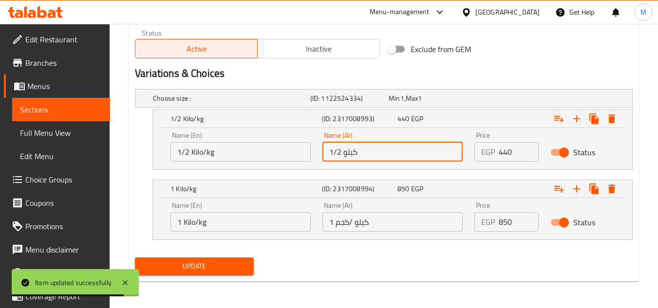
scroll to position [500, 0]
type input "1/2 كيلو"
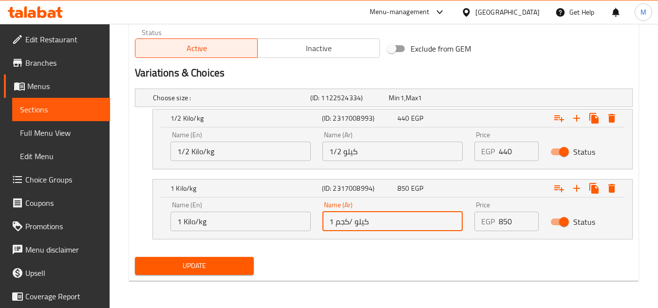
drag, startPoint x: 336, startPoint y: 223, endPoint x: 353, endPoint y: 225, distance: 17.2
click at [353, 225] on input "1 كيلو /كجم" at bounding box center [392, 221] width 140 height 19
type input "1 كيلو"
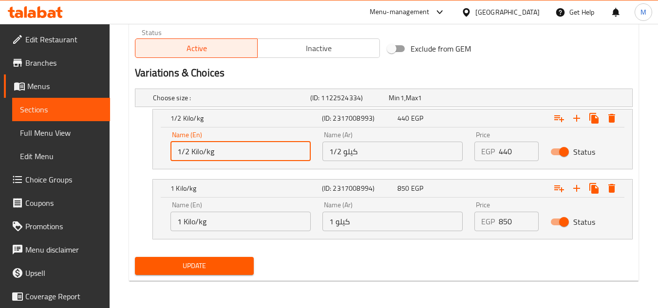
drag, startPoint x: 203, startPoint y: 151, endPoint x: 221, endPoint y: 152, distance: 18.0
click at [221, 152] on input "1/2 Kilo/kg" at bounding box center [240, 151] width 140 height 19
type input "1/2 Kilo"
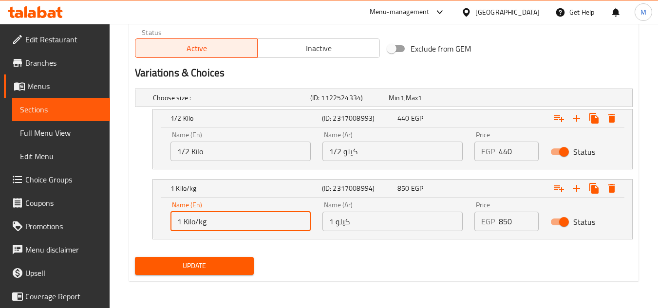
drag, startPoint x: 197, startPoint y: 218, endPoint x: 212, endPoint y: 221, distance: 15.3
click at [212, 221] on input "1 Kilo/kg" at bounding box center [240, 221] width 140 height 19
type input "1 Kilo"
click at [213, 256] on div "Update" at bounding box center [194, 266] width 126 height 26
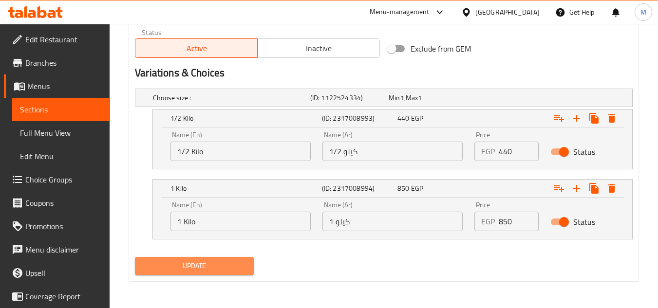
click at [218, 263] on span "Update" at bounding box center [194, 266] width 103 height 12
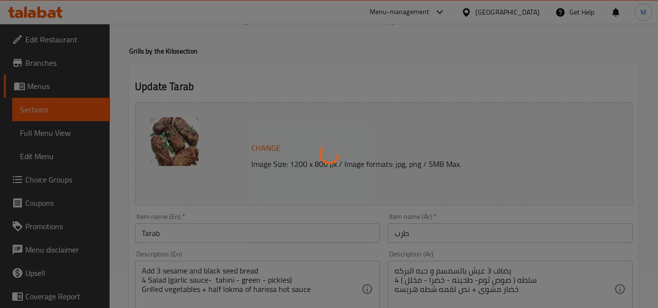
scroll to position [0, 0]
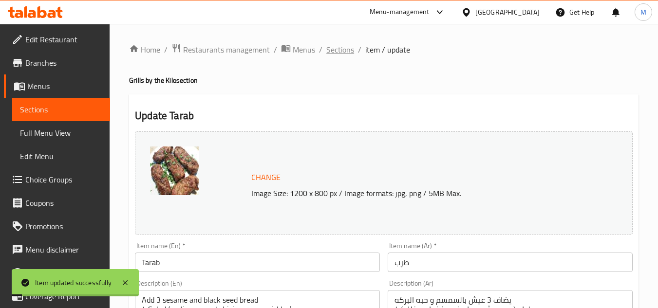
click at [337, 48] on span "Sections" at bounding box center [340, 50] width 28 height 12
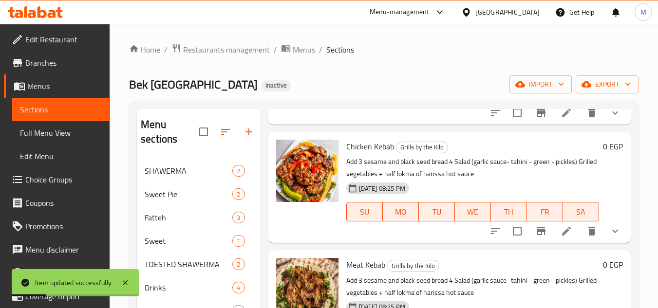
scroll to position [487, 0]
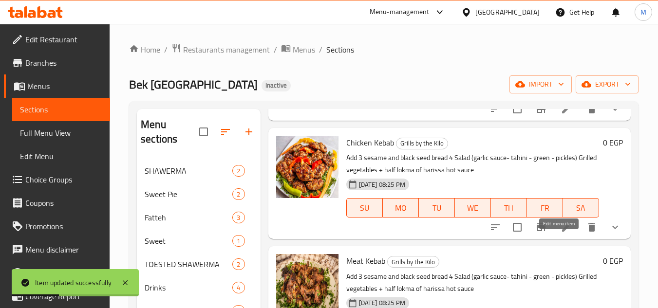
click at [561, 233] on icon at bounding box center [567, 228] width 12 height 12
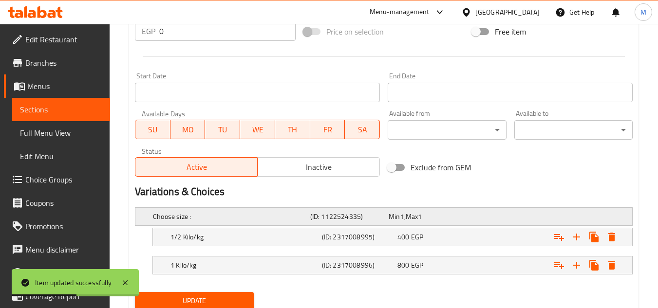
scroll to position [416, 0]
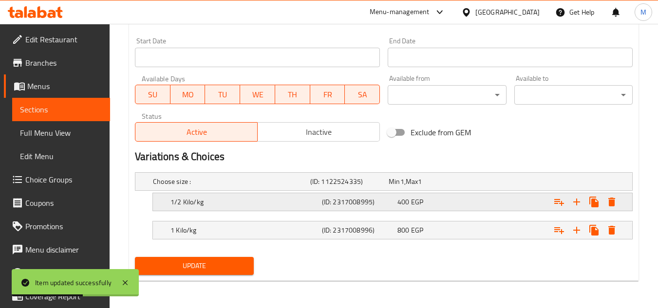
click at [368, 207] on h5 "(ID: 2317008995)" at bounding box center [358, 202] width 72 height 10
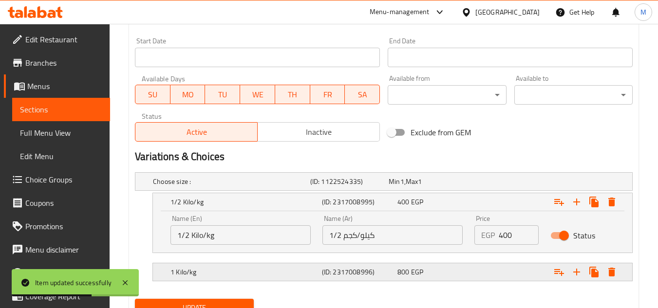
click at [376, 266] on div "(ID: 2317008996)" at bounding box center [358, 272] width 76 height 14
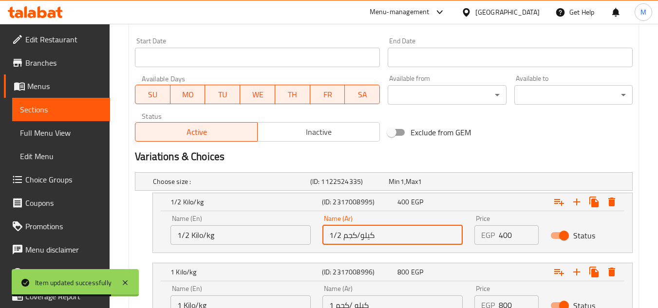
drag, startPoint x: 343, startPoint y: 236, endPoint x: 360, endPoint y: 238, distance: 17.2
click at [360, 238] on input "1/2 كيلو/كجم" at bounding box center [392, 235] width 140 height 19
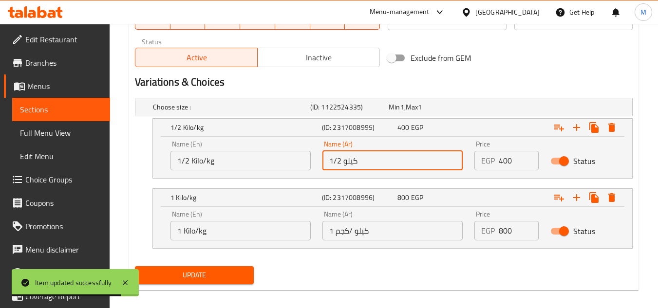
scroll to position [500, 0]
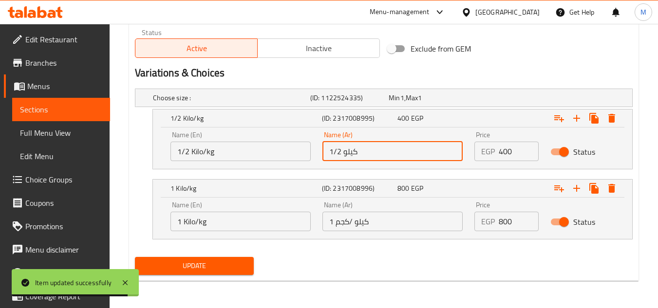
type input "1/2 كيلو"
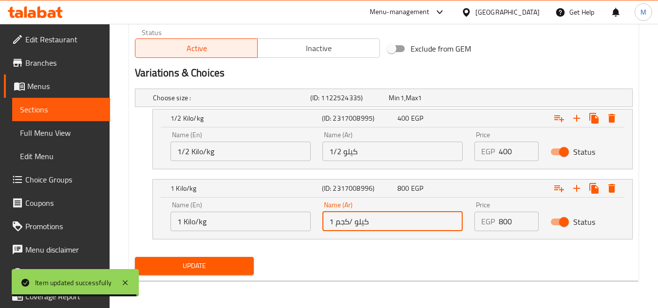
drag, startPoint x: 335, startPoint y: 224, endPoint x: 353, endPoint y: 226, distance: 17.6
click at [353, 226] on input "1 كيلو /كجم" at bounding box center [392, 221] width 140 height 19
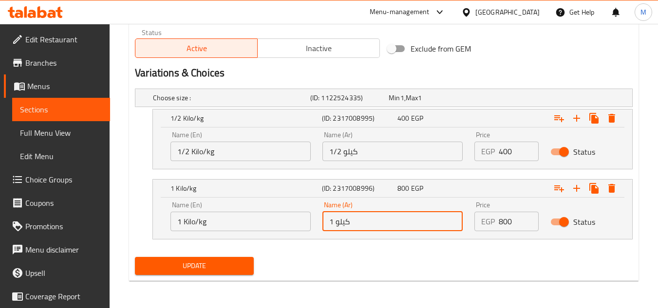
type input "1 كيلو"
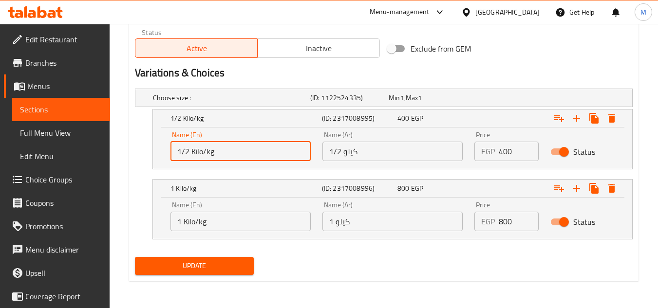
drag, startPoint x: 204, startPoint y: 152, endPoint x: 228, endPoint y: 154, distance: 23.9
click at [228, 154] on input "1/2 Kilo/kg" at bounding box center [240, 151] width 140 height 19
type input "1/2 Kilo"
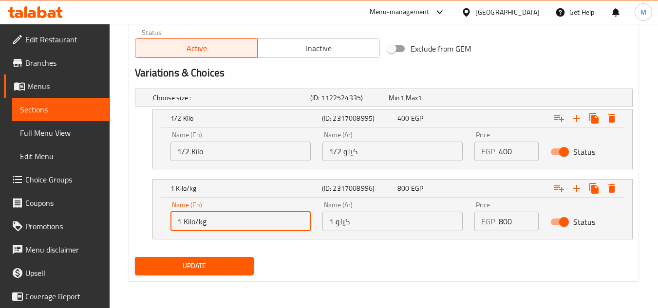
drag, startPoint x: 195, startPoint y: 221, endPoint x: 223, endPoint y: 227, distance: 28.3
click at [223, 227] on input "1 Kilo/kg" at bounding box center [240, 221] width 140 height 19
type input "1 Kilo"
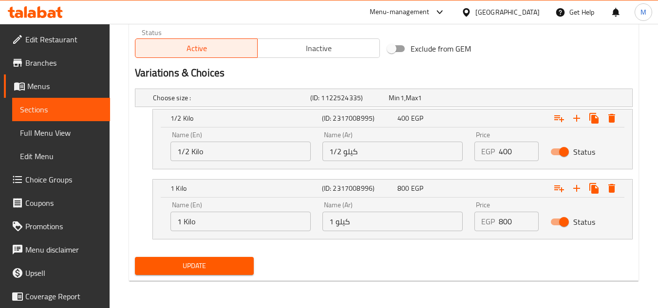
click at [224, 254] on div "Update" at bounding box center [194, 266] width 126 height 26
click at [224, 259] on button "Update" at bounding box center [194, 266] width 118 height 18
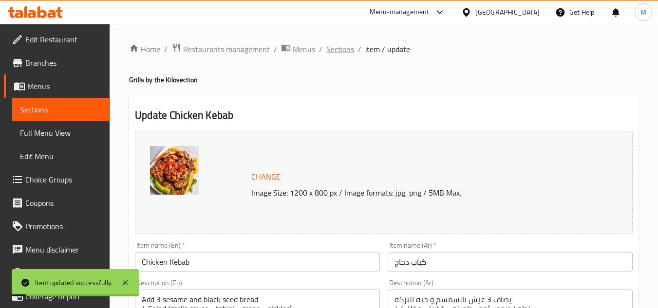
scroll to position [0, 0]
click at [347, 45] on span "Sections" at bounding box center [340, 50] width 28 height 12
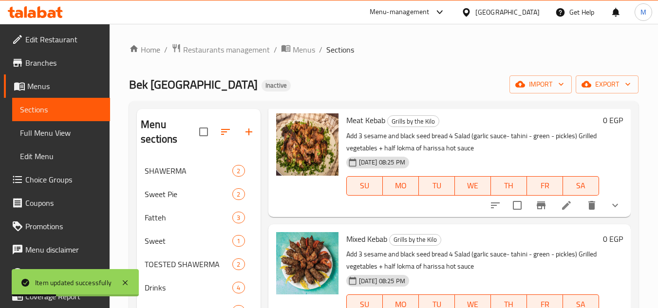
scroll to position [633, 0]
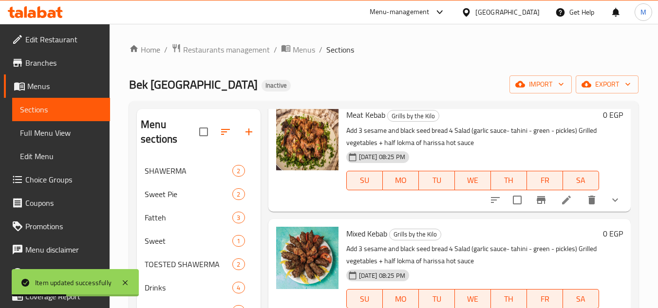
click at [553, 209] on li at bounding box center [566, 200] width 27 height 18
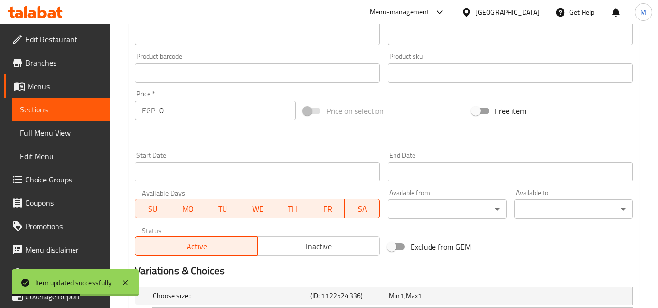
scroll to position [416, 0]
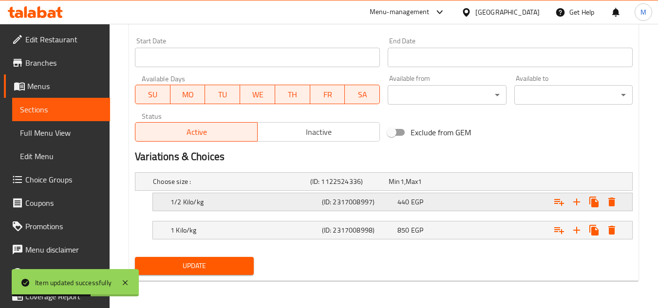
click at [373, 207] on h5 "(ID: 2317008997)" at bounding box center [358, 202] width 72 height 10
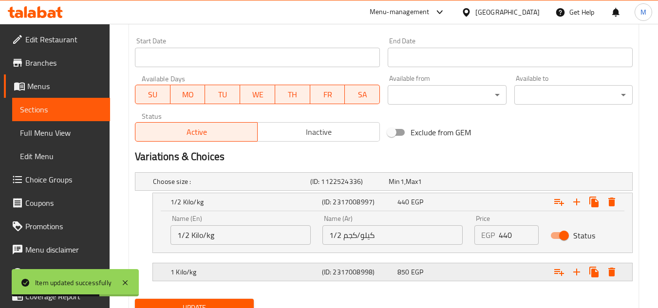
click at [379, 264] on div "1 Kilo/kg (ID: 2317008998) 850 EGP" at bounding box center [396, 272] width 454 height 21
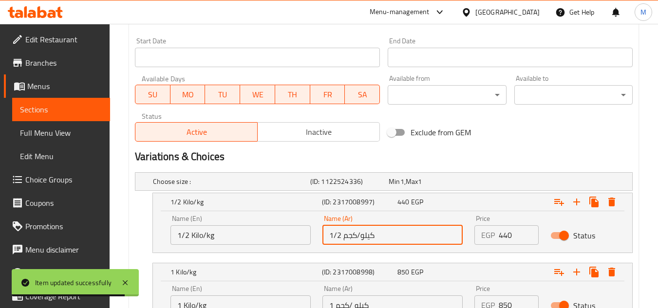
drag, startPoint x: 344, startPoint y: 237, endPoint x: 360, endPoint y: 237, distance: 16.6
click at [360, 237] on input "1/2 كيلو/كجم" at bounding box center [392, 235] width 140 height 19
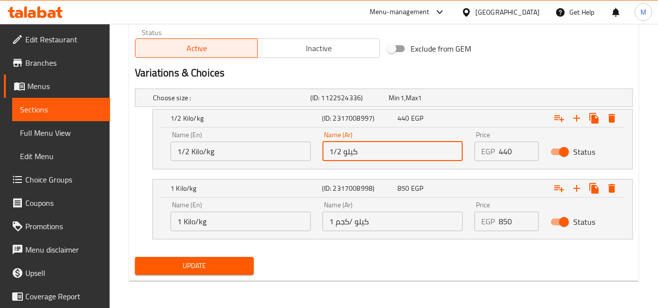
type input "1/2 كيلو"
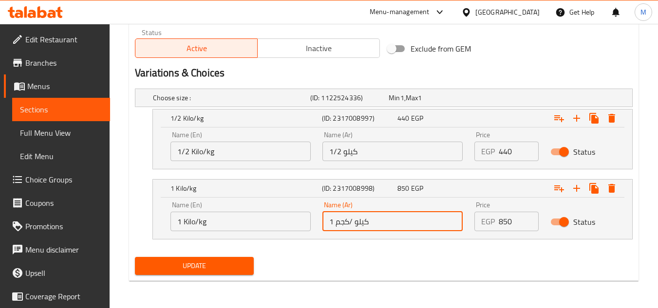
drag, startPoint x: 336, startPoint y: 225, endPoint x: 354, endPoint y: 226, distance: 17.6
click at [354, 226] on input "1 كيلو /كجم" at bounding box center [392, 221] width 140 height 19
type input "1 كيلو"
click at [199, 156] on input "1/2 Kilo/kg" at bounding box center [240, 151] width 140 height 19
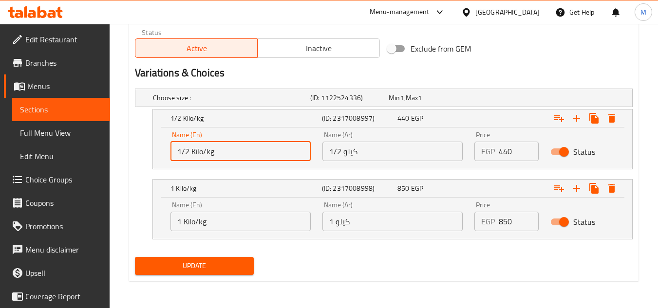
drag, startPoint x: 204, startPoint y: 151, endPoint x: 225, endPoint y: 153, distance: 20.7
click at [225, 153] on input "1/2 Kilo/kg" at bounding box center [240, 151] width 140 height 19
type input "1/2 Kilo"
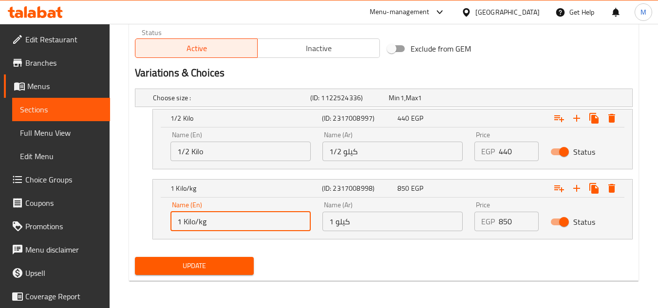
drag, startPoint x: 195, startPoint y: 221, endPoint x: 221, endPoint y: 224, distance: 26.0
click at [221, 224] on input "1 Kilo/kg" at bounding box center [240, 221] width 140 height 19
type input "1 Kilo"
click at [219, 264] on span "Update" at bounding box center [194, 266] width 103 height 12
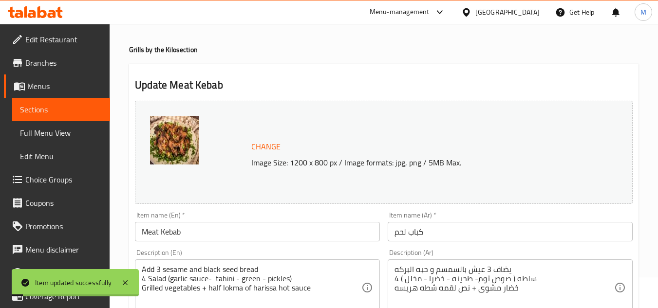
scroll to position [0, 0]
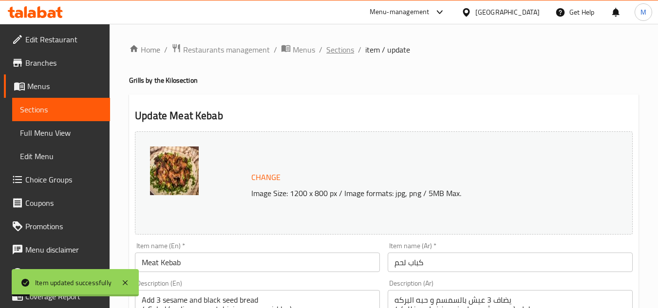
click at [342, 50] on span "Sections" at bounding box center [340, 50] width 28 height 12
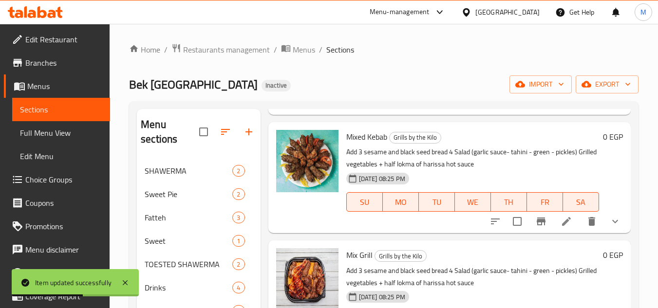
scroll to position [731, 0]
click at [561, 227] on icon at bounding box center [567, 221] width 12 height 12
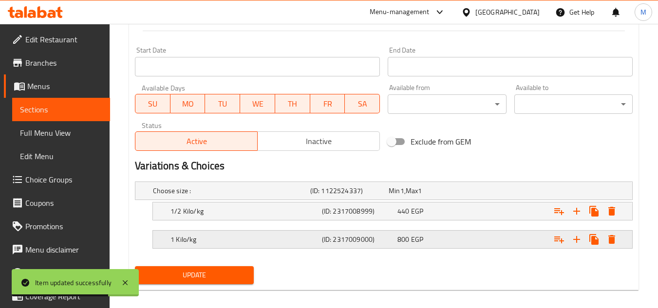
scroll to position [416, 0]
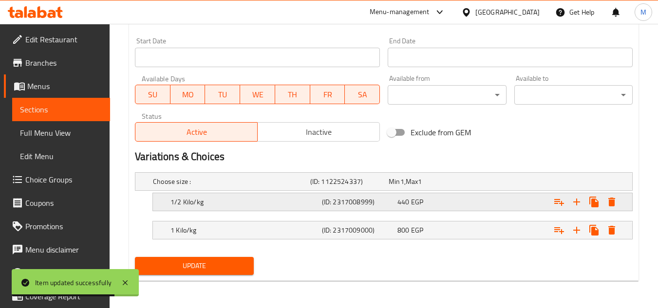
click at [413, 200] on span "EGP" at bounding box center [417, 202] width 12 height 13
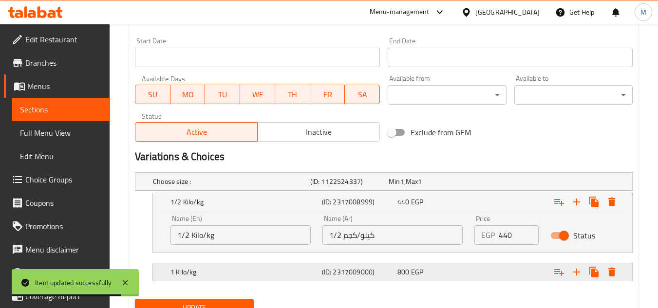
click at [427, 275] on div "800 EGP" at bounding box center [433, 272] width 72 height 10
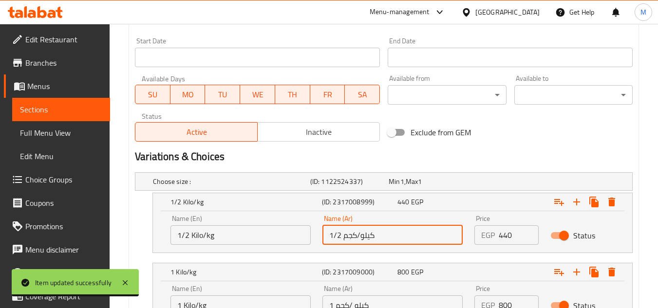
drag, startPoint x: 341, startPoint y: 238, endPoint x: 356, endPoint y: 239, distance: 14.2
click at [356, 239] on input "1/2 كيلو/كجم" at bounding box center [392, 235] width 140 height 19
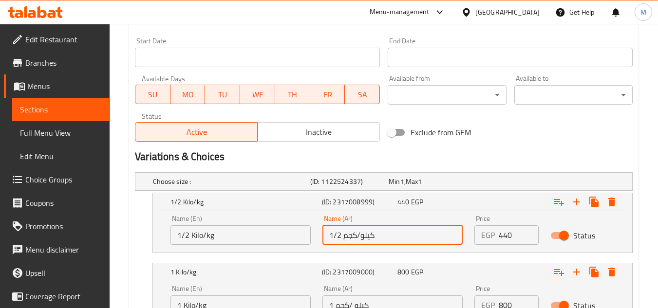
click at [341, 238] on input "1/2 كيلو/كجم" at bounding box center [392, 235] width 140 height 19
drag, startPoint x: 342, startPoint y: 235, endPoint x: 350, endPoint y: 236, distance: 7.9
click at [350, 236] on input "1/2 كيلو/كجم" at bounding box center [392, 235] width 140 height 19
click at [350, 237] on input "1/2 كيلو/كجم" at bounding box center [392, 235] width 140 height 19
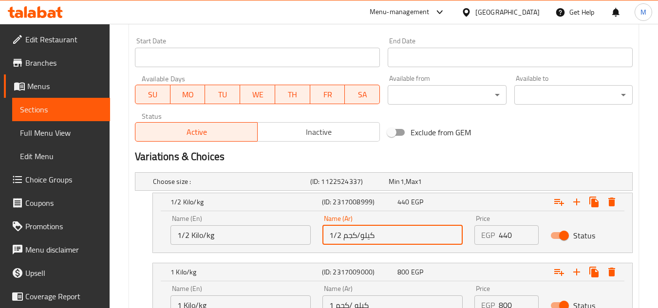
drag, startPoint x: 342, startPoint y: 236, endPoint x: 359, endPoint y: 238, distance: 17.1
click at [359, 238] on input "1/2 كيلو/كجم" at bounding box center [392, 235] width 140 height 19
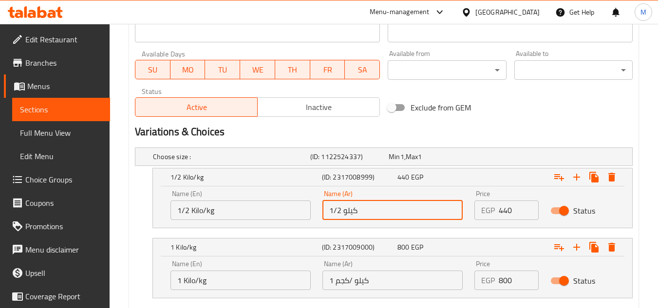
scroll to position [500, 0]
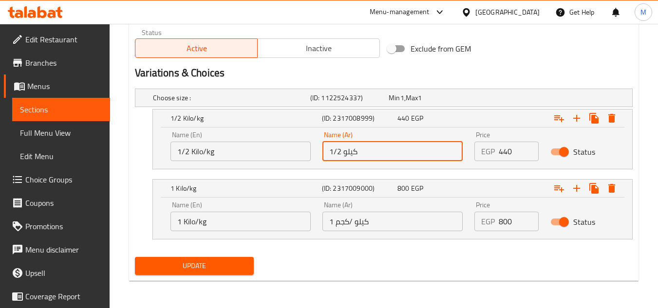
type input "1/2 كيلو"
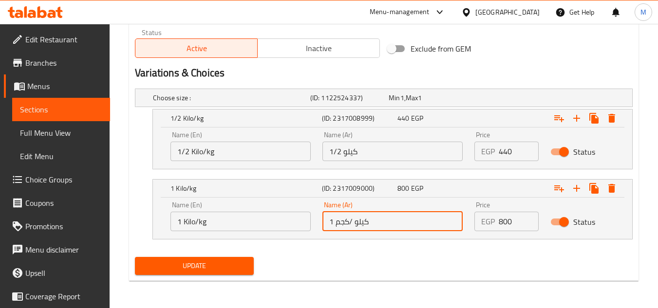
drag, startPoint x: 335, startPoint y: 222, endPoint x: 356, endPoint y: 226, distance: 21.7
click at [356, 226] on input "1 كيلو /كجم" at bounding box center [392, 221] width 140 height 19
type input "1 كيلو"
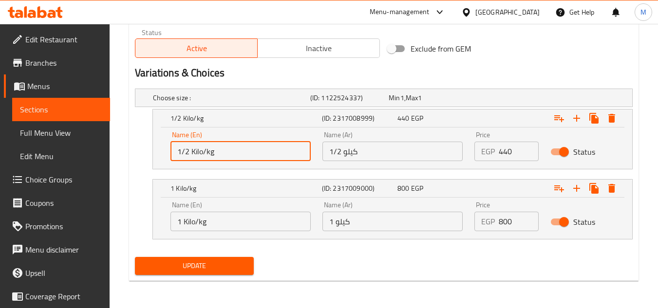
drag, startPoint x: 203, startPoint y: 151, endPoint x: 218, endPoint y: 153, distance: 15.9
click at [218, 153] on input "1/2 Kilo/kg" at bounding box center [240, 151] width 140 height 19
type input "1/2 Kilo"
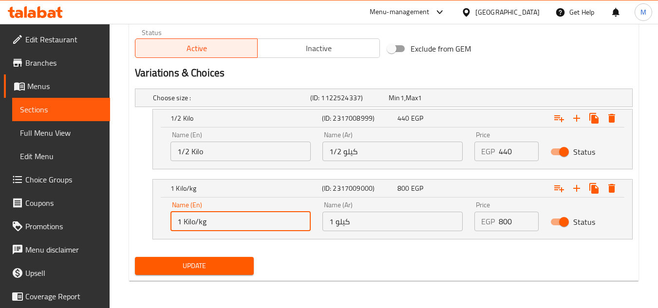
drag, startPoint x: 195, startPoint y: 219, endPoint x: 214, endPoint y: 223, distance: 19.8
click at [214, 223] on input "1 Kilo/kg" at bounding box center [240, 221] width 140 height 19
type input "1 Kilo"
click at [220, 259] on button "Update" at bounding box center [194, 266] width 118 height 18
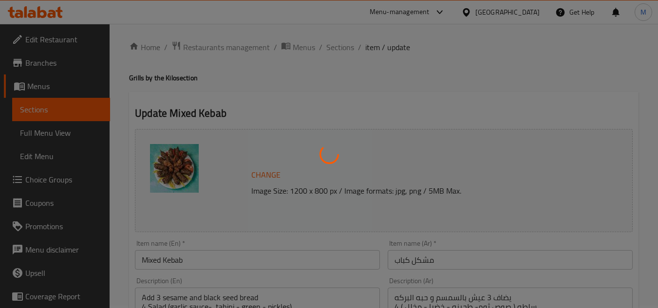
scroll to position [0, 0]
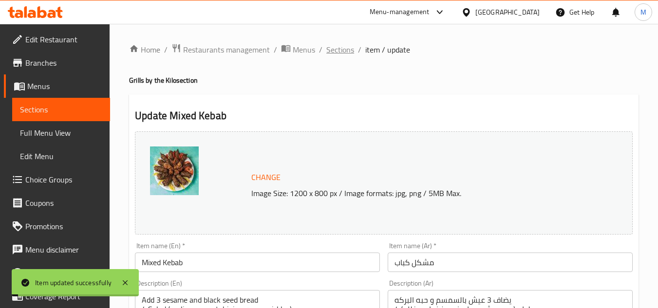
click at [342, 48] on span "Sections" at bounding box center [340, 50] width 28 height 12
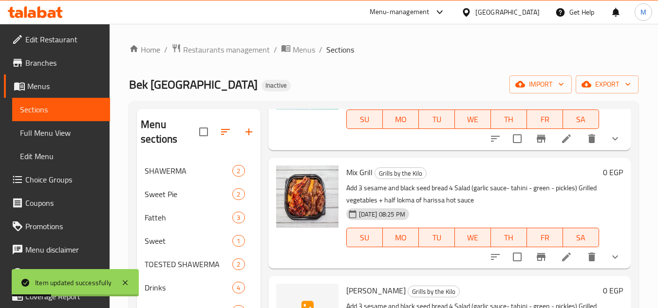
scroll to position [868, 0]
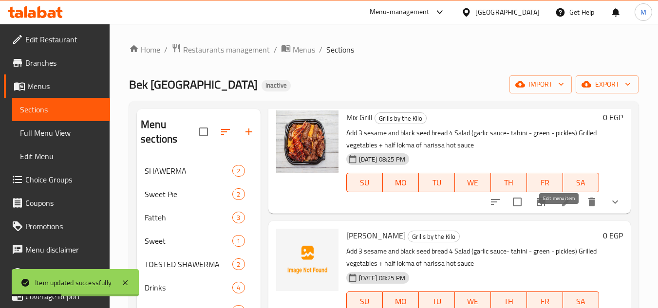
click at [561, 208] on icon at bounding box center [567, 202] width 12 height 12
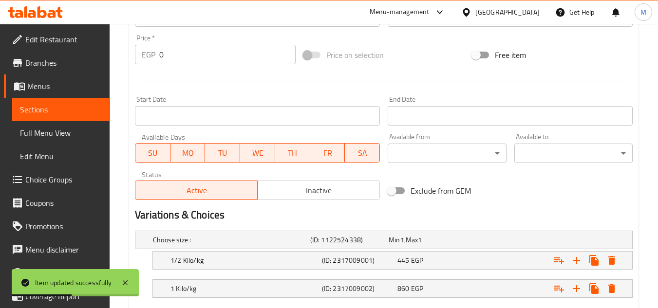
scroll to position [416, 0]
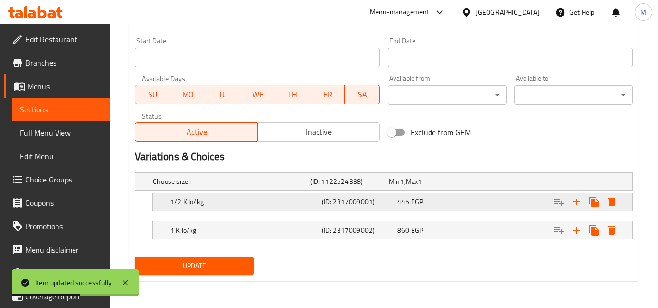
click at [369, 205] on h5 "(ID: 2317009001)" at bounding box center [358, 202] width 72 height 10
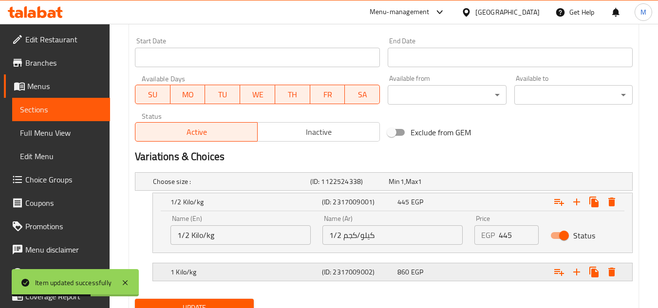
click at [388, 273] on h5 "(ID: 2317009002)" at bounding box center [358, 272] width 72 height 10
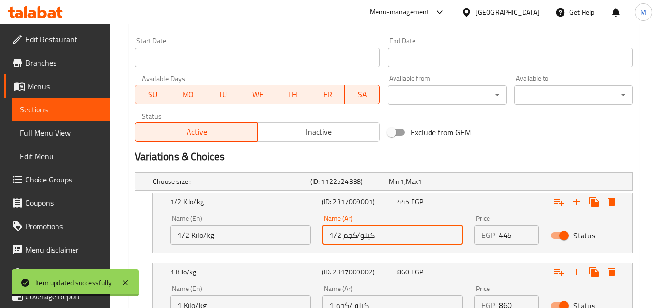
drag, startPoint x: 344, startPoint y: 239, endPoint x: 360, endPoint y: 241, distance: 16.7
click at [360, 241] on input "1/2 كيلو/كجم" at bounding box center [392, 235] width 140 height 19
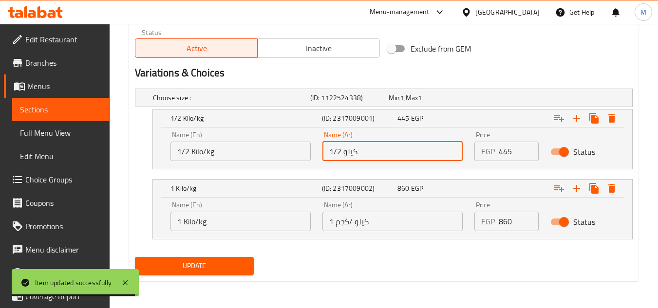
type input "1/2 كيلو"
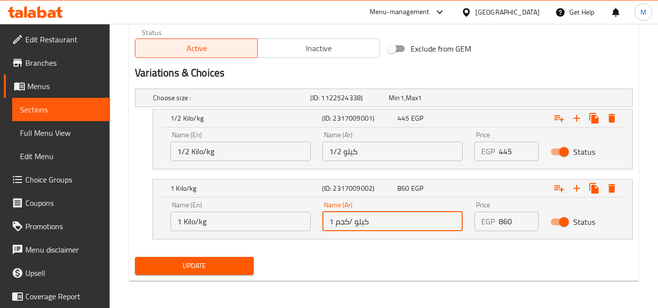
drag, startPoint x: 337, startPoint y: 224, endPoint x: 355, endPoint y: 227, distance: 18.3
click at [355, 227] on input "1 كيلو /كجم" at bounding box center [392, 221] width 140 height 19
type input "1 كيلو"
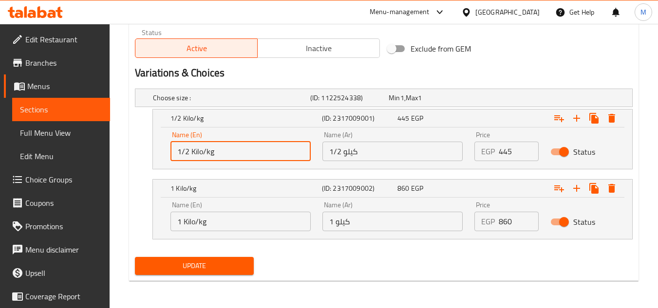
drag, startPoint x: 202, startPoint y: 156, endPoint x: 219, endPoint y: 157, distance: 17.5
click at [219, 157] on input "1/2 Kilo/kg" at bounding box center [240, 151] width 140 height 19
type input "1/2 Kilo"
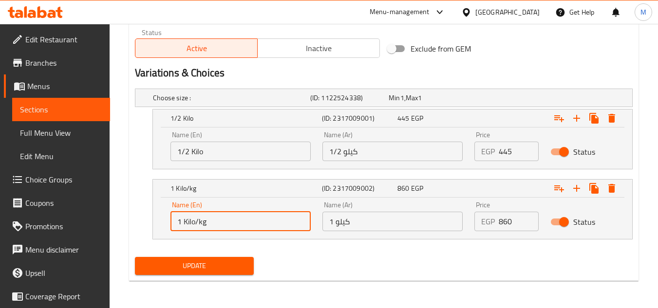
drag, startPoint x: 195, startPoint y: 218, endPoint x: 212, endPoint y: 222, distance: 17.0
click at [212, 222] on input "1 Kilo/kg" at bounding box center [240, 221] width 140 height 19
type input "1 Kilo"
click at [217, 263] on span "Update" at bounding box center [194, 266] width 103 height 12
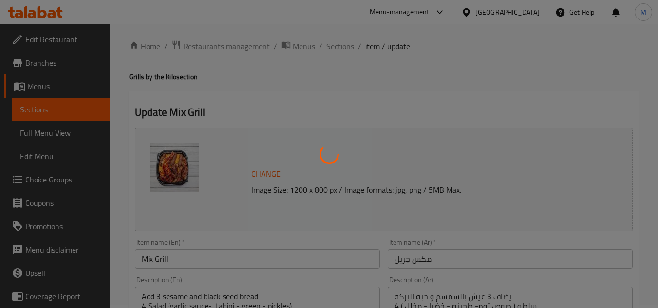
scroll to position [0, 0]
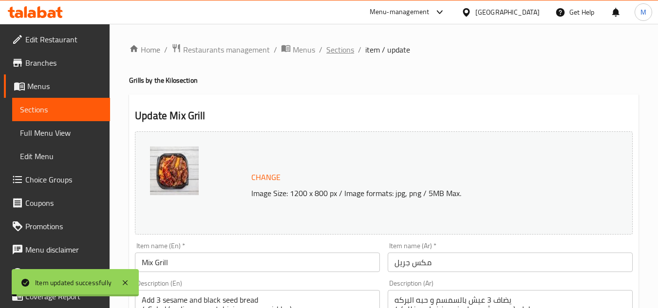
click at [349, 46] on span "Sections" at bounding box center [340, 50] width 28 height 12
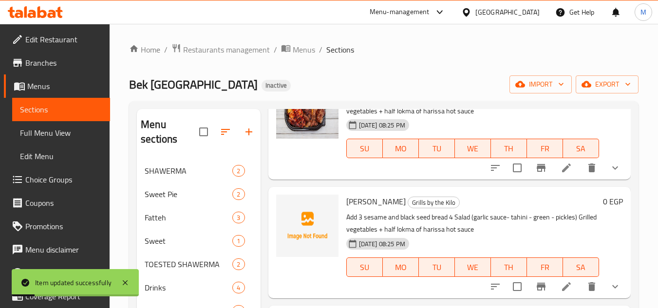
scroll to position [917, 0]
click at [563, 283] on icon at bounding box center [567, 287] width 12 height 12
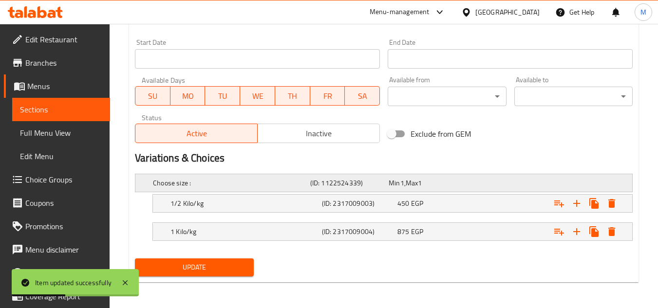
scroll to position [402, 0]
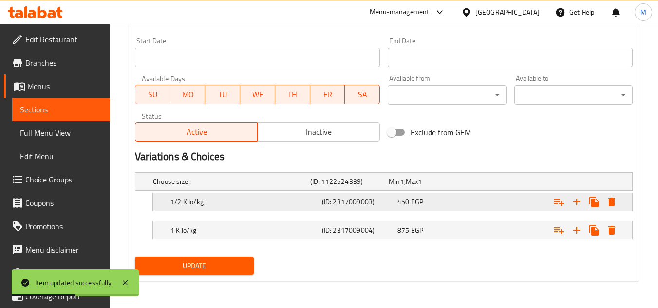
click at [360, 206] on h5 "(ID: 2317009003)" at bounding box center [358, 202] width 72 height 10
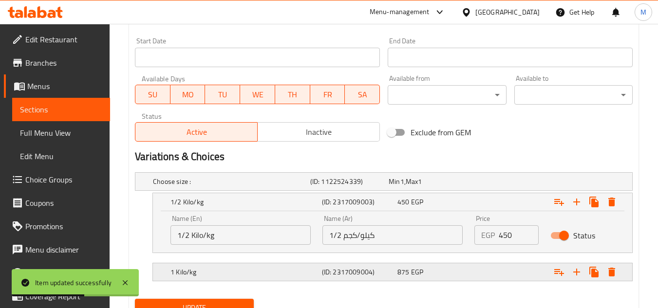
click at [375, 268] on h5 "(ID: 2317009004)" at bounding box center [358, 272] width 72 height 10
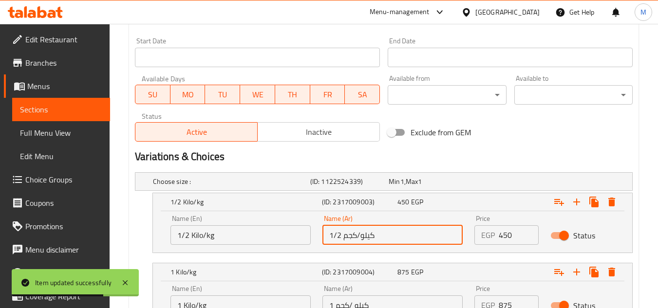
drag, startPoint x: 342, startPoint y: 238, endPoint x: 360, endPoint y: 239, distance: 17.6
click at [360, 239] on input "1/2 كيلو/كجم" at bounding box center [392, 235] width 140 height 19
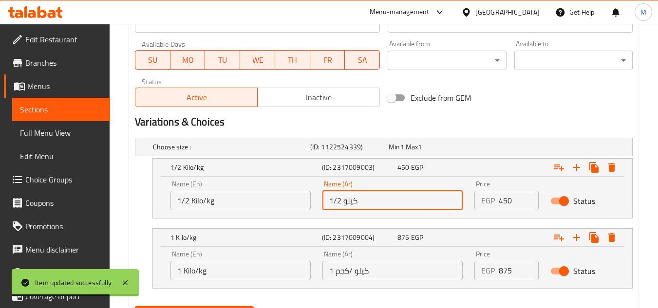
scroll to position [486, 0]
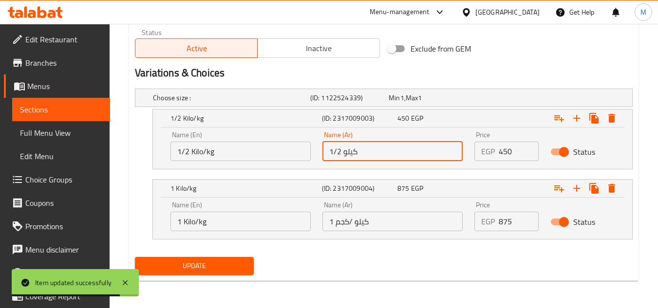
type input "1/2 كيلو"
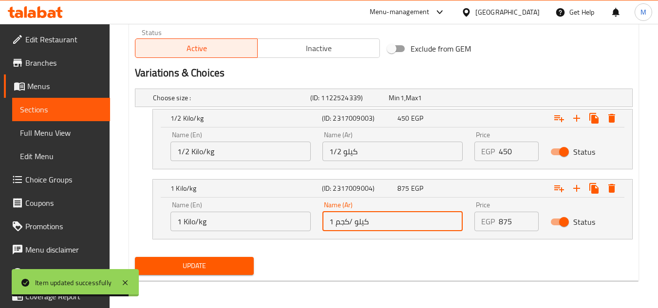
drag, startPoint x: 336, startPoint y: 224, endPoint x: 355, endPoint y: 225, distance: 19.0
click at [355, 225] on input "1 كيلو /كجم" at bounding box center [392, 221] width 140 height 19
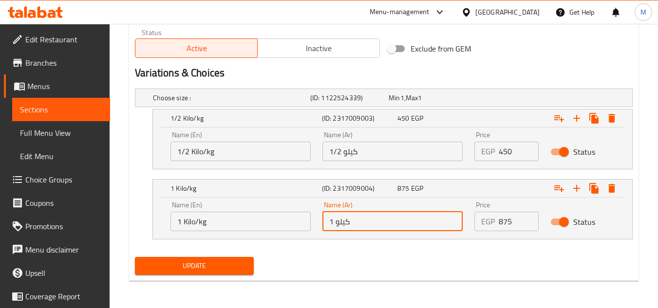
type input "1 كيلو"
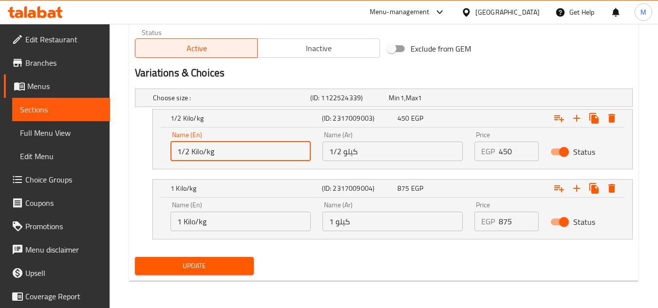
drag, startPoint x: 203, startPoint y: 151, endPoint x: 219, endPoint y: 153, distance: 16.2
click at [219, 153] on input "1/2 Kilo/kg" at bounding box center [240, 151] width 140 height 19
type input "1/2 Kilo"
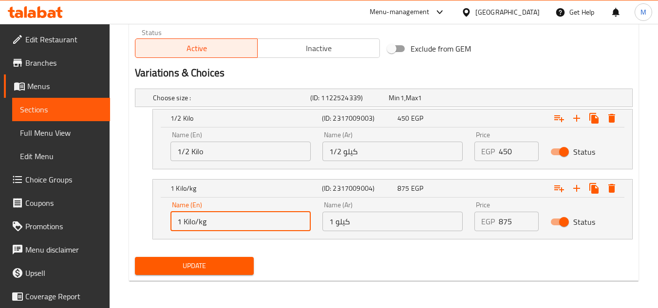
drag, startPoint x: 194, startPoint y: 222, endPoint x: 227, endPoint y: 245, distance: 40.3
click at [232, 224] on input "1 Kilo/kg" at bounding box center [240, 221] width 140 height 19
type input "1 Kilo"
click at [220, 266] on span "Update" at bounding box center [194, 266] width 103 height 12
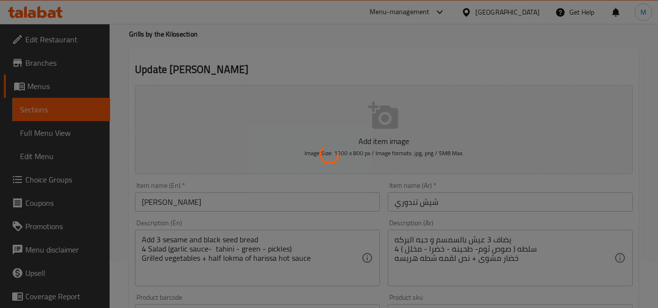
scroll to position [0, 0]
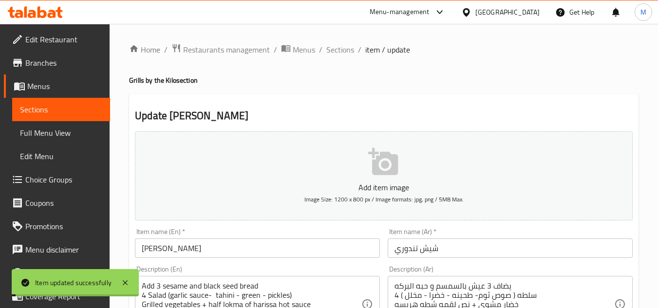
drag, startPoint x: 337, startPoint y: 53, endPoint x: 356, endPoint y: 97, distance: 48.7
click at [337, 53] on span "Sections" at bounding box center [340, 50] width 28 height 12
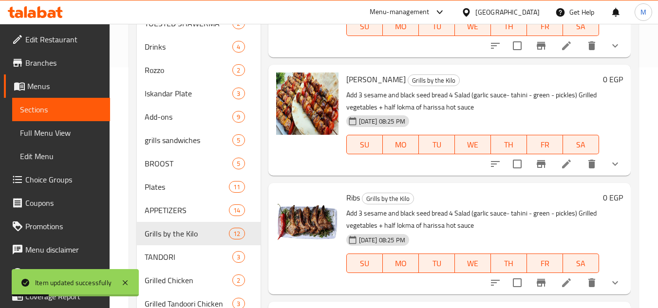
scroll to position [244, 0]
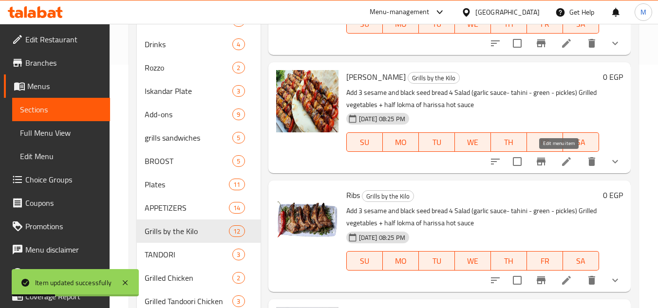
click at [561, 159] on icon at bounding box center [567, 162] width 12 height 12
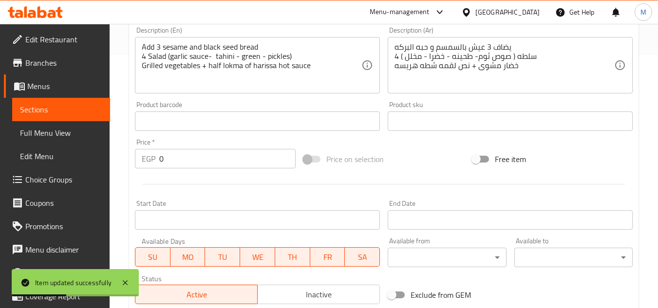
scroll to position [416, 0]
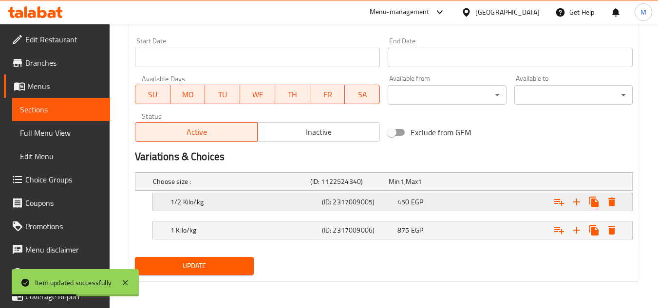
click at [351, 206] on h5 "(ID: 2317009005)" at bounding box center [358, 202] width 72 height 10
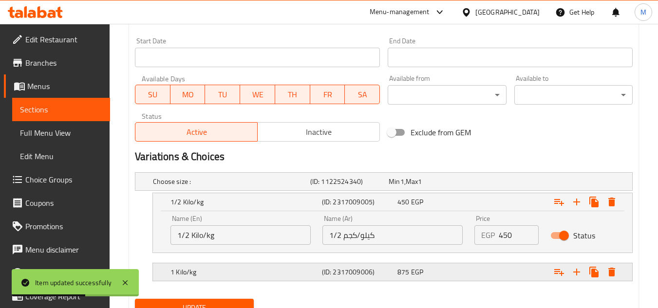
click at [364, 270] on h5 "(ID: 2317009006)" at bounding box center [358, 272] width 72 height 10
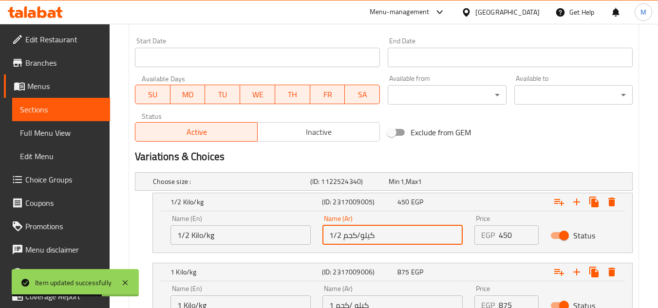
drag, startPoint x: 344, startPoint y: 236, endPoint x: 359, endPoint y: 238, distance: 15.2
click at [359, 238] on input "1/2 كيلو/كجم" at bounding box center [392, 235] width 140 height 19
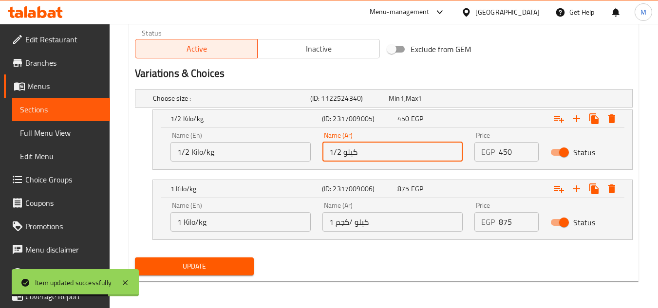
scroll to position [500, 0]
type input "1/2 كيلو"
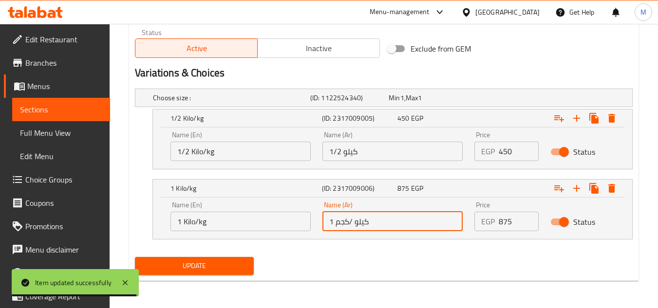
drag, startPoint x: 336, startPoint y: 224, endPoint x: 354, endPoint y: 224, distance: 18.5
click at [354, 224] on input "1 كيلو /كجم" at bounding box center [392, 221] width 140 height 19
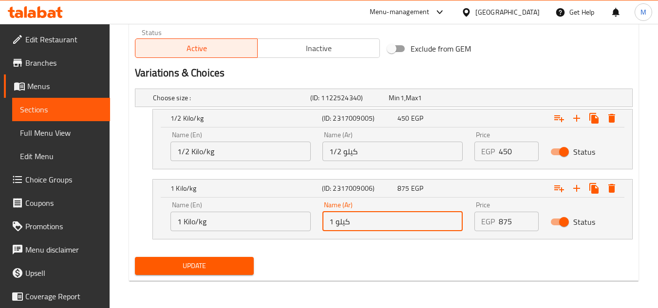
type input "1 كيلو"
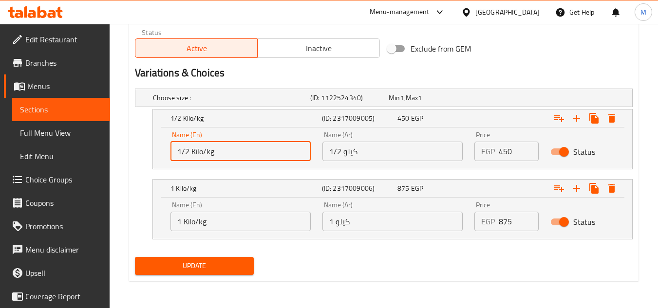
drag, startPoint x: 202, startPoint y: 151, endPoint x: 217, endPoint y: 153, distance: 14.8
click at [217, 153] on input "1/2 Kilo/kg" at bounding box center [240, 151] width 140 height 19
type input "1/2 Kilo"
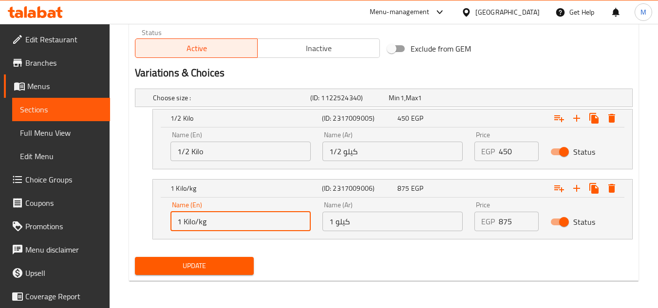
drag, startPoint x: 194, startPoint y: 225, endPoint x: 219, endPoint y: 225, distance: 25.3
click at [219, 225] on input "1 Kilo/kg" at bounding box center [240, 221] width 140 height 19
type input "1 Kilo"
click at [214, 258] on button "Update" at bounding box center [194, 266] width 118 height 18
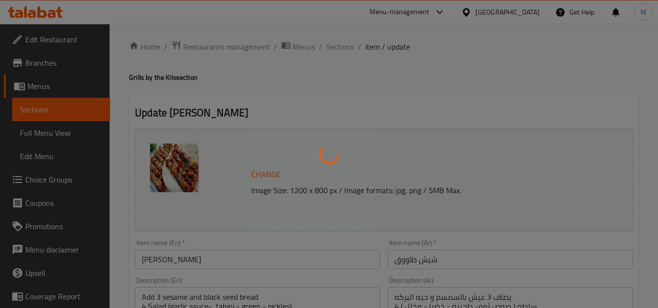
scroll to position [0, 0]
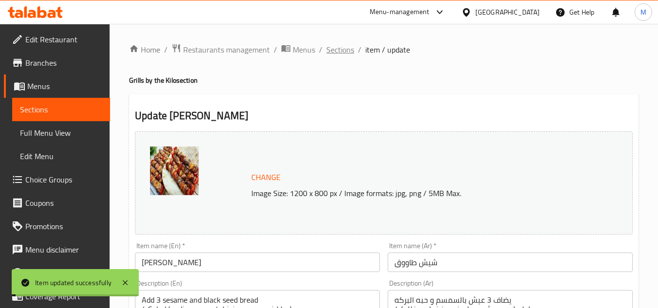
click at [351, 46] on span "Sections" at bounding box center [340, 50] width 28 height 12
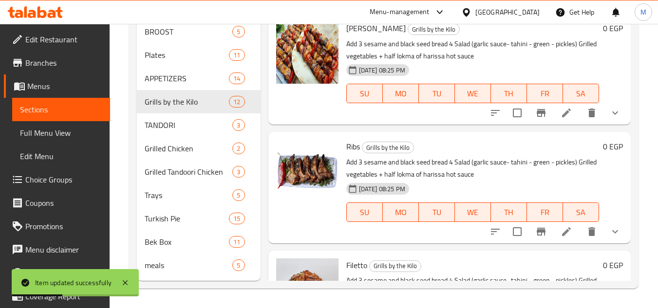
scroll to position [917, 0]
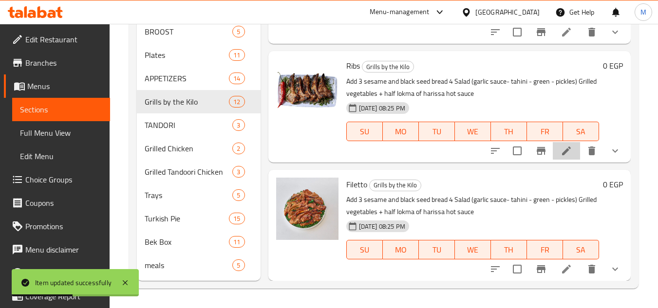
click at [557, 158] on li at bounding box center [566, 151] width 27 height 18
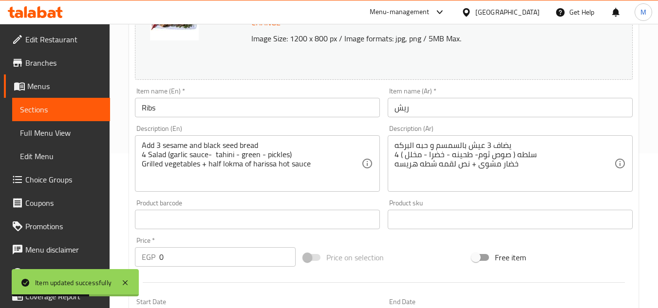
scroll to position [416, 0]
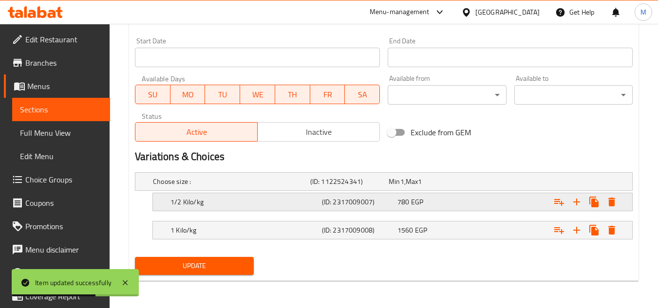
click at [312, 198] on h5 "1/2 Kilo/kg" at bounding box center [244, 202] width 148 height 10
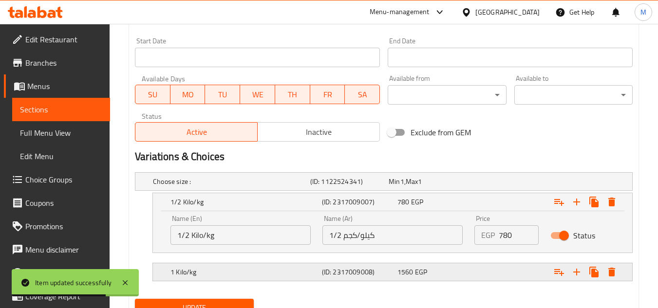
click at [322, 270] on h5 "(ID: 2317009008)" at bounding box center [358, 272] width 72 height 10
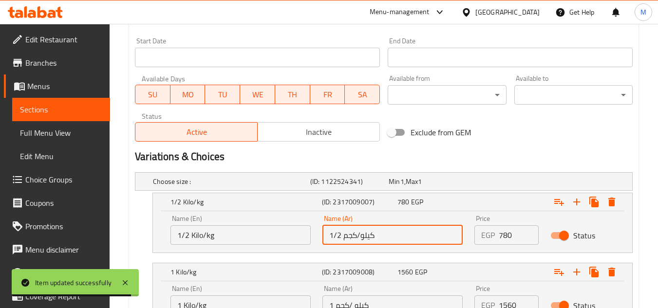
drag, startPoint x: 342, startPoint y: 236, endPoint x: 357, endPoint y: 239, distance: 15.3
click at [357, 239] on input "1/2 كيلو/كجم" at bounding box center [392, 235] width 140 height 19
click at [342, 237] on input "1/2 كيلو/كجم" at bounding box center [392, 235] width 140 height 19
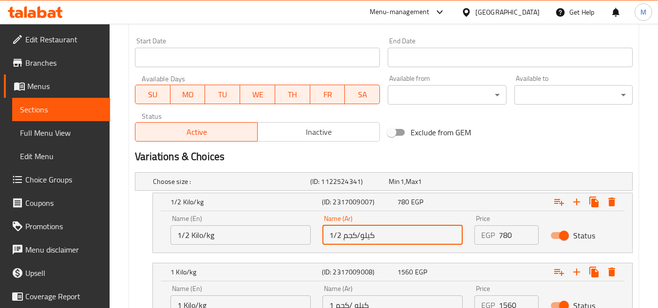
drag, startPoint x: 342, startPoint y: 235, endPoint x: 360, endPoint y: 237, distance: 17.6
click at [360, 237] on input "1/2 كيلو/كجم" at bounding box center [392, 235] width 140 height 19
type input "1/2 كيلو"
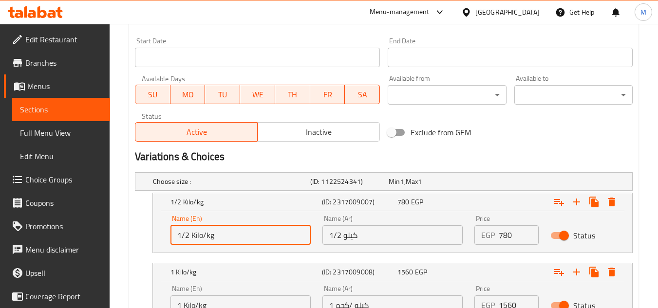
drag, startPoint x: 204, startPoint y: 236, endPoint x: 216, endPoint y: 238, distance: 12.3
click at [216, 238] on input "1/2 Kilo/kg" at bounding box center [240, 235] width 140 height 19
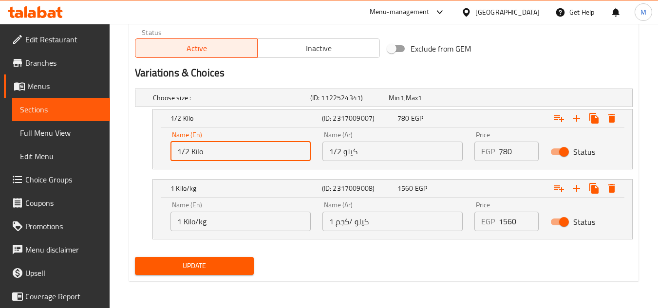
type input "1/2 Kilo"
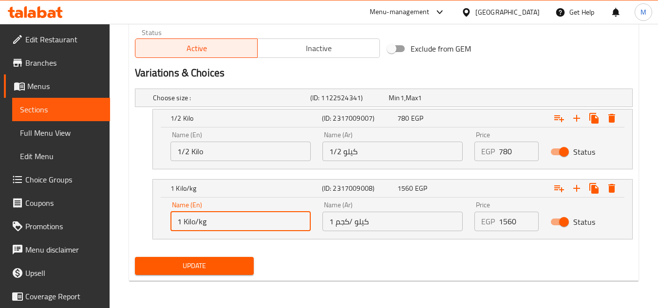
drag, startPoint x: 195, startPoint y: 224, endPoint x: 216, endPoint y: 224, distance: 21.0
click at [216, 224] on input "1 Kilo/kg" at bounding box center [240, 221] width 140 height 19
type input "1 Kilo"
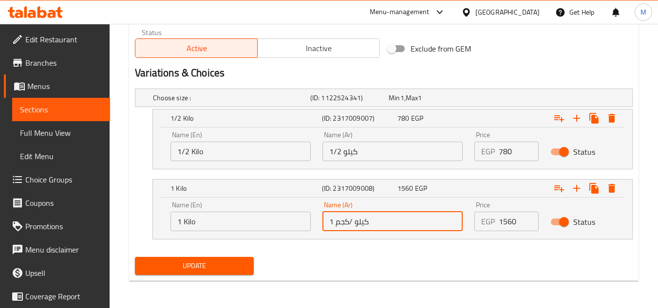
drag, startPoint x: 335, startPoint y: 223, endPoint x: 354, endPoint y: 225, distance: 18.6
click at [354, 225] on input "1 كيلو /كجم" at bounding box center [392, 221] width 140 height 19
type input "1 كيلو"
click at [246, 263] on span "Update" at bounding box center [194, 266] width 103 height 12
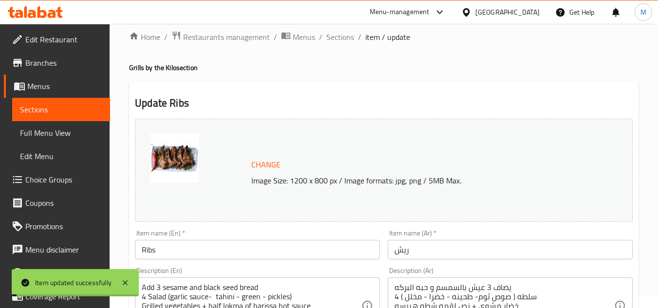
scroll to position [0, 0]
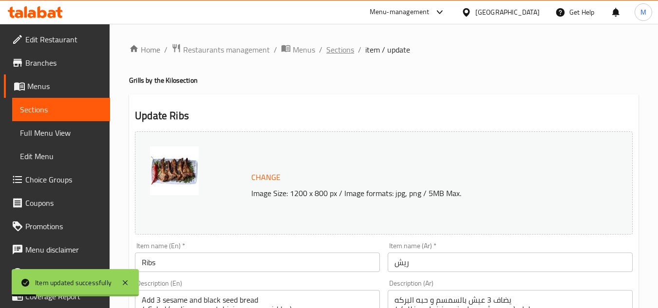
click at [332, 50] on span "Sections" at bounding box center [340, 50] width 28 height 12
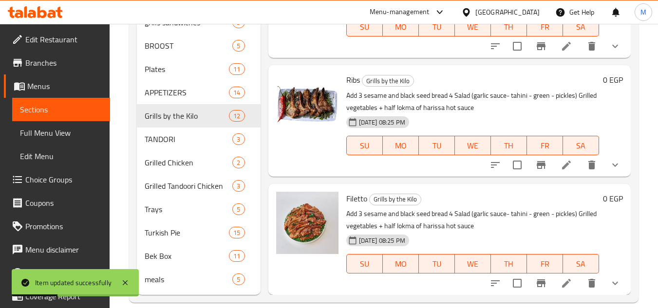
scroll to position [373, 0]
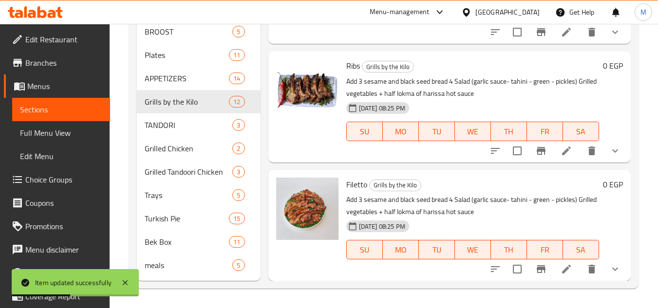
click at [562, 273] on icon at bounding box center [566, 269] width 9 height 9
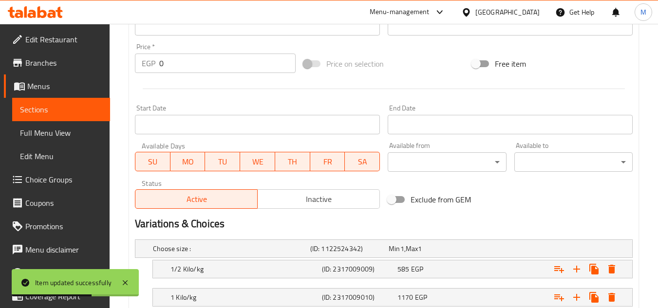
scroll to position [416, 0]
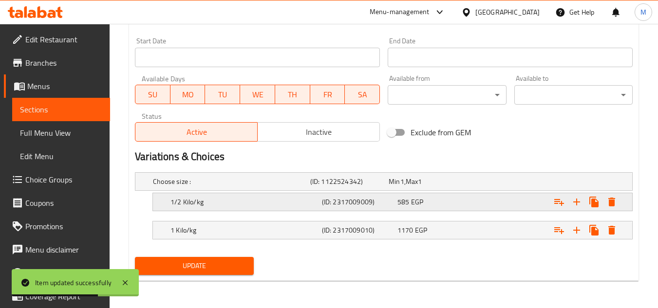
click at [359, 198] on h5 "(ID: 2317009009)" at bounding box center [358, 202] width 72 height 10
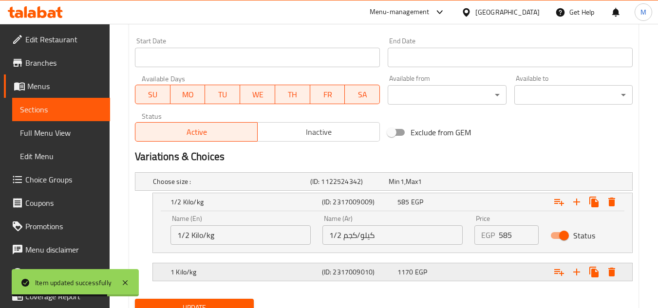
click at [364, 272] on h5 "(ID: 2317009010)" at bounding box center [358, 272] width 72 height 10
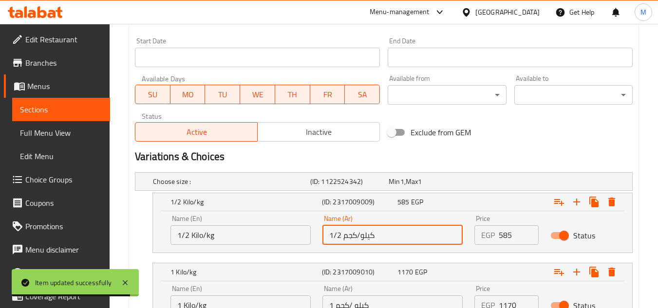
drag, startPoint x: 344, startPoint y: 238, endPoint x: 361, endPoint y: 239, distance: 17.1
click at [361, 239] on input "1/2 كيلو/كجم" at bounding box center [392, 235] width 140 height 19
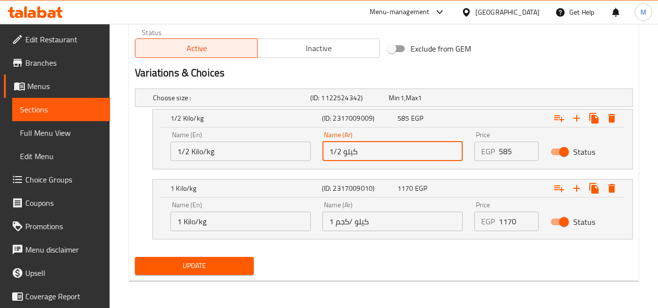
type input "1/2 كيلو"
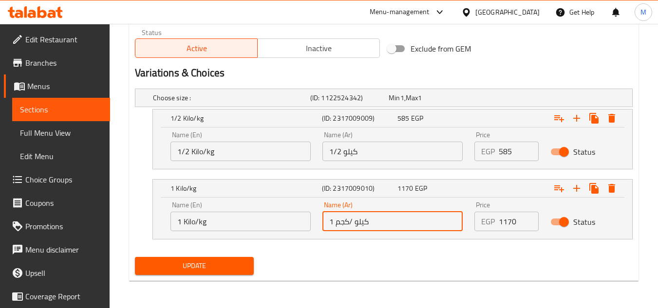
drag, startPoint x: 337, startPoint y: 225, endPoint x: 354, endPoint y: 227, distance: 17.6
click at [354, 227] on input "1 كيلو /كجم" at bounding box center [392, 221] width 140 height 19
type input "1 كيلو"
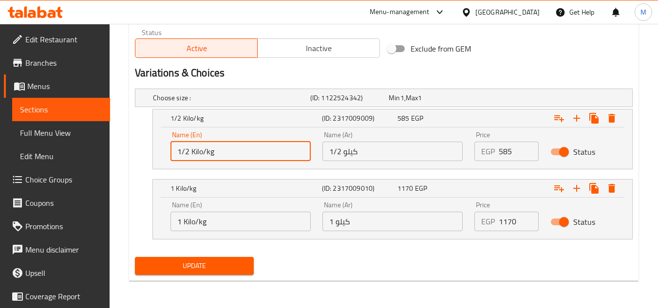
drag, startPoint x: 202, startPoint y: 151, endPoint x: 215, endPoint y: 152, distance: 12.7
click at [215, 152] on input "1/2 Kilo/kg" at bounding box center [240, 151] width 140 height 19
type input "1/2 Kilo"
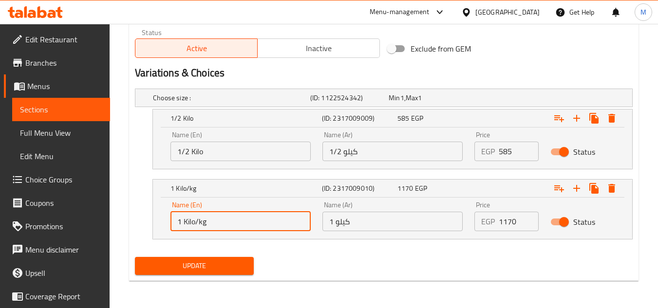
drag, startPoint x: 196, startPoint y: 219, endPoint x: 209, endPoint y: 222, distance: 14.1
click at [209, 222] on input "1 Kilo/kg" at bounding box center [240, 221] width 140 height 19
type input "1 Kilo"
click at [214, 259] on button "Update" at bounding box center [194, 266] width 118 height 18
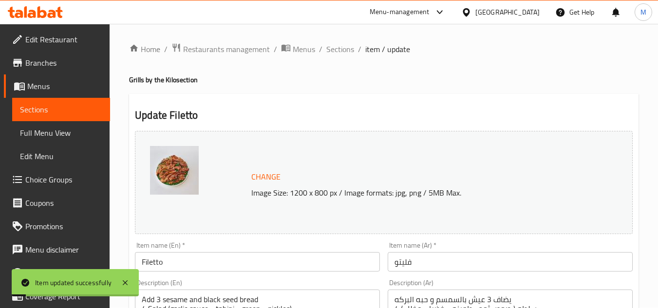
scroll to position [0, 0]
click at [337, 50] on span "Sections" at bounding box center [340, 50] width 28 height 12
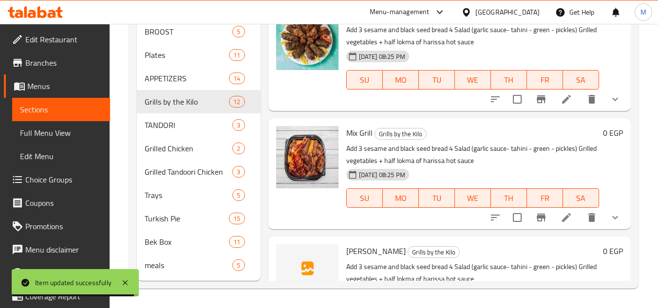
scroll to position [478, 0]
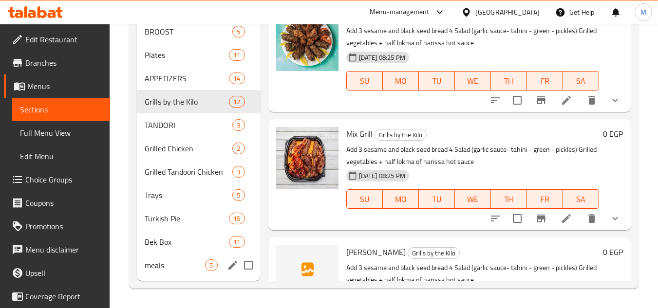
click at [186, 267] on span "meals" at bounding box center [175, 266] width 60 height 12
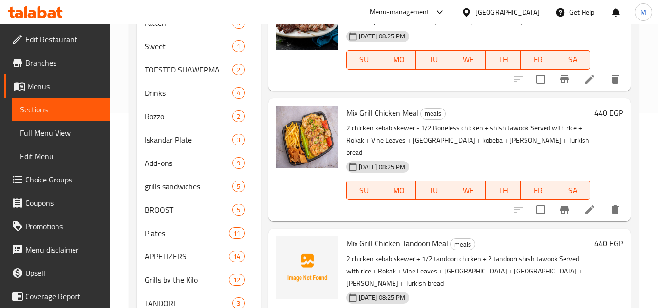
scroll to position [97, 0]
click at [586, 215] on icon at bounding box center [590, 210] width 12 height 12
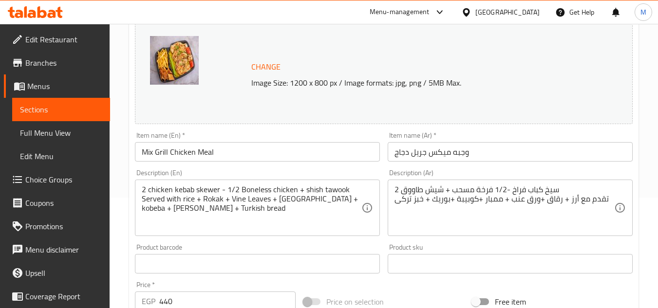
scroll to position [146, 0]
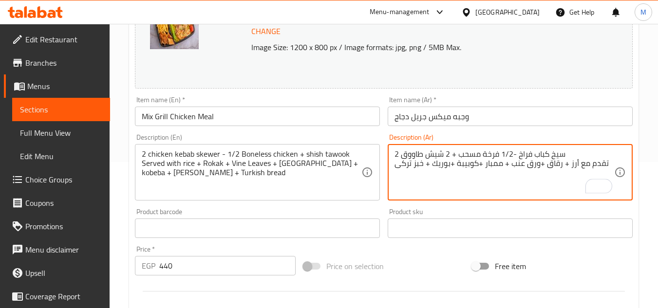
type textarea "2 سيخ كباب فراخ -1/2 فرخة مسحب + 2 شيش طاووق تقدم مع أرز + رقاق +ورق عنب + ممبا…"
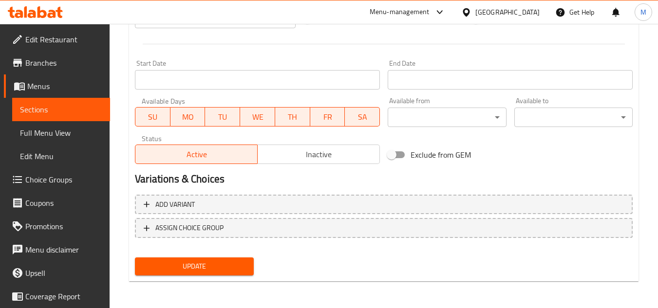
scroll to position [394, 0]
type textarea "2 chicken kebab skewer - 1/2 Boneless chicken + 2 shish tawook Served with rice…"
click at [206, 266] on span "Update" at bounding box center [194, 266] width 103 height 12
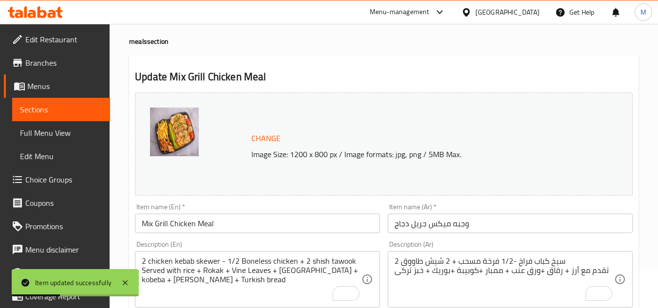
scroll to position [0, 0]
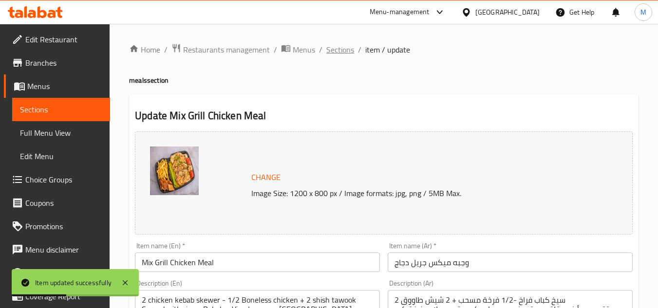
click at [334, 49] on span "Sections" at bounding box center [340, 50] width 28 height 12
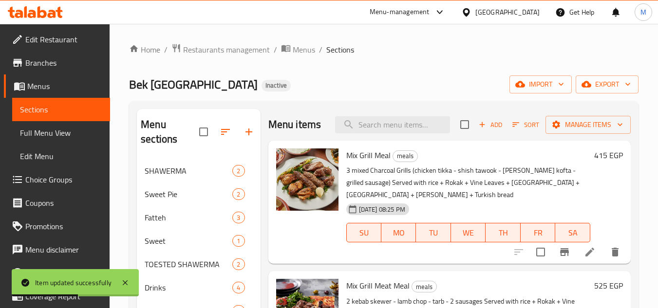
scroll to position [97, 0]
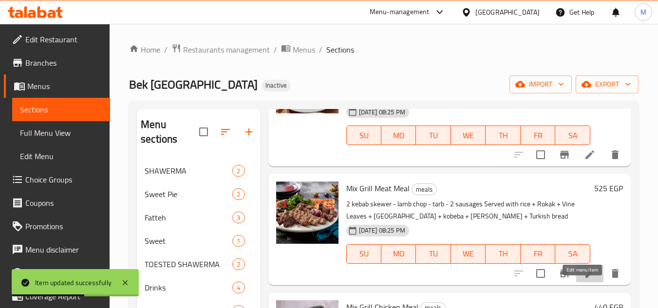
click at [584, 280] on icon at bounding box center [590, 274] width 12 height 12
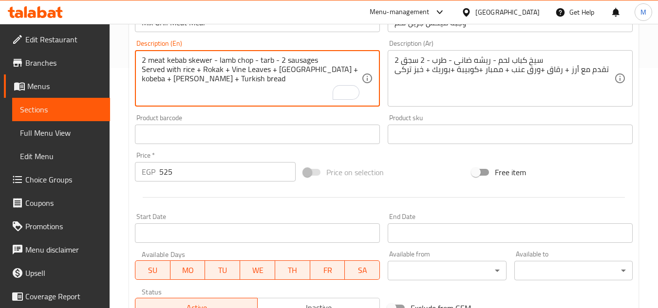
scroll to position [394, 0]
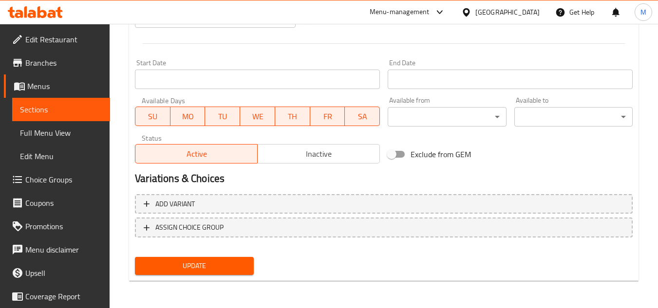
type textarea "2 meat kebab skewer - lamb chop - tarb - 2 sausages Served with rice + Rokak + …"
click at [182, 264] on span "Update" at bounding box center [194, 266] width 103 height 12
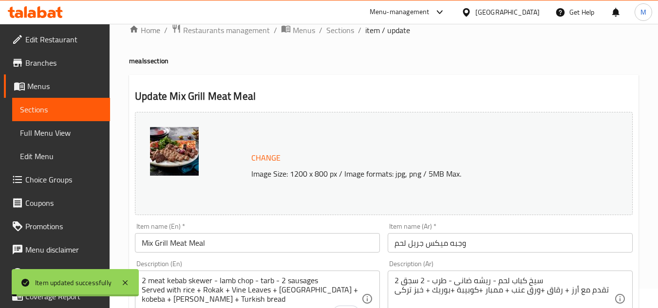
scroll to position [0, 0]
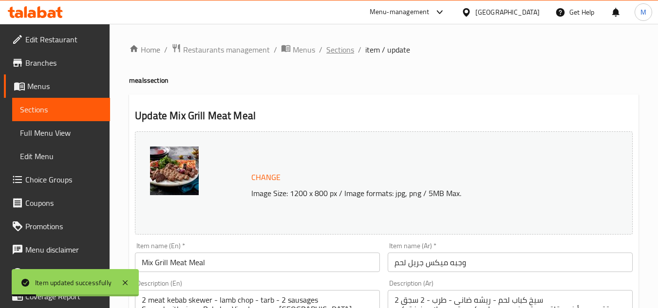
click at [344, 51] on span "Sections" at bounding box center [340, 50] width 28 height 12
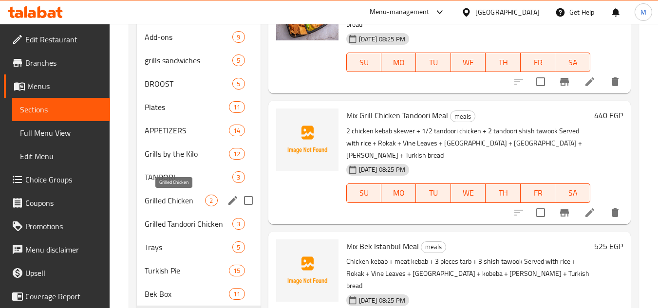
scroll to position [324, 0]
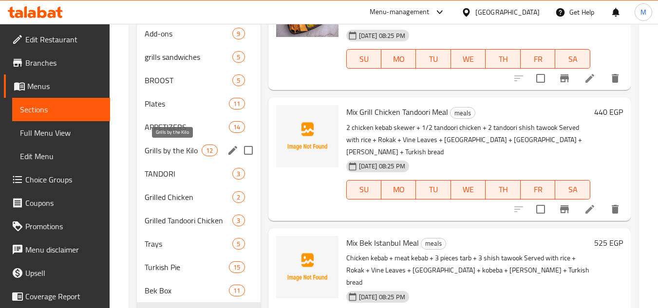
click at [199, 149] on span "Grills by the Kilo" at bounding box center [173, 151] width 57 height 12
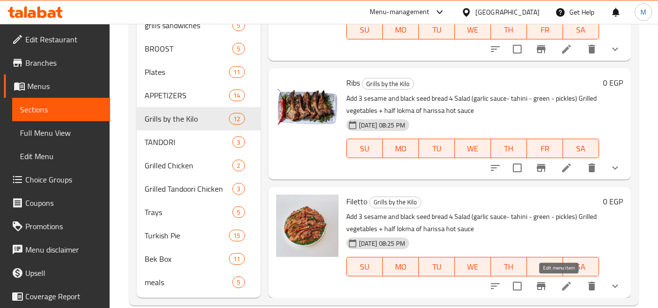
scroll to position [373, 0]
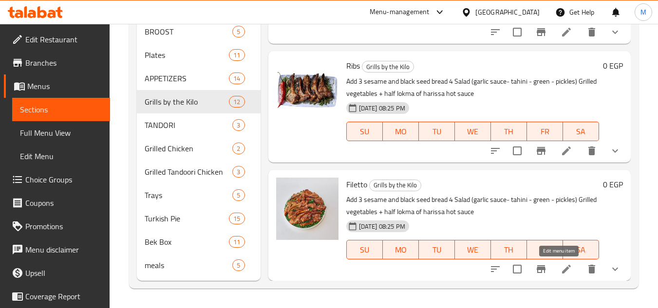
click at [561, 271] on icon at bounding box center [567, 270] width 12 height 12
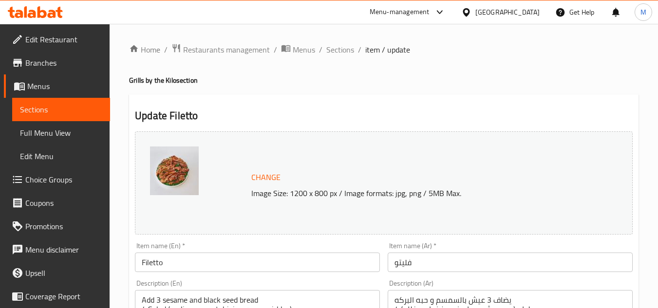
click at [143, 265] on input "Filetto" at bounding box center [257, 262] width 245 height 19
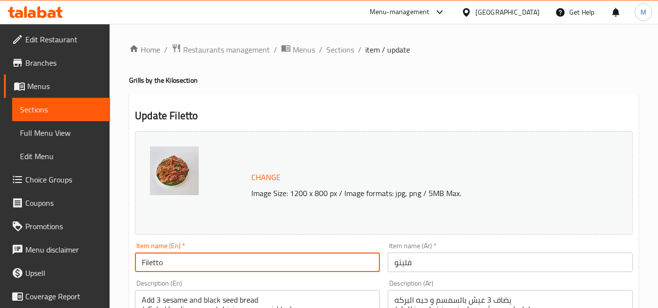
click at [143, 265] on input "Filetto" at bounding box center [257, 262] width 245 height 19
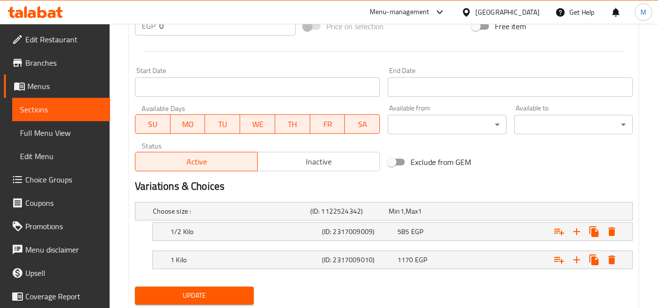
scroll to position [390, 0]
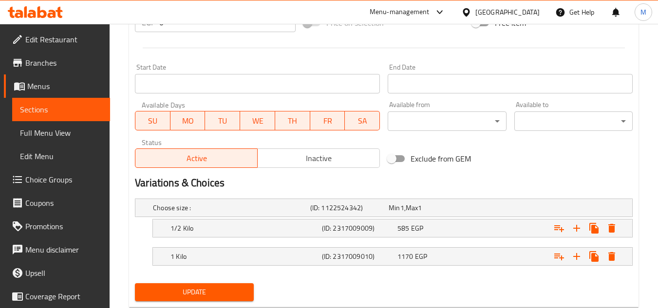
click at [244, 295] on span "Update" at bounding box center [194, 292] width 103 height 12
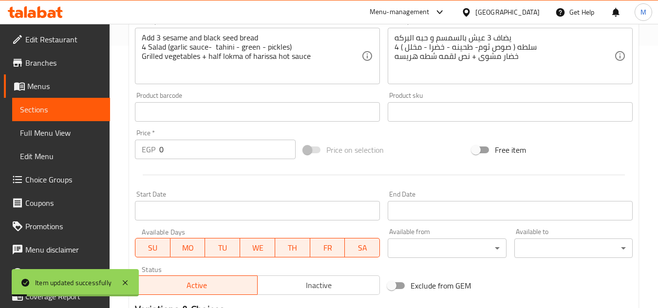
scroll to position [0, 0]
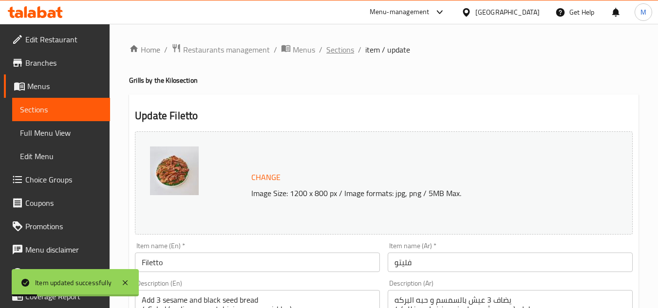
click at [333, 52] on span "Sections" at bounding box center [340, 50] width 28 height 12
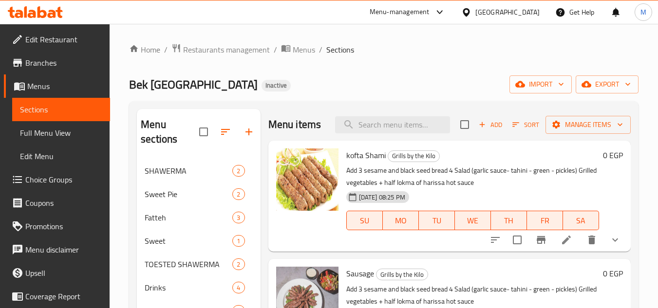
drag, startPoint x: 75, startPoint y: 130, endPoint x: 511, endPoint y: 10, distance: 452.7
click at [75, 130] on span "Full Menu View" at bounding box center [61, 133] width 82 height 12
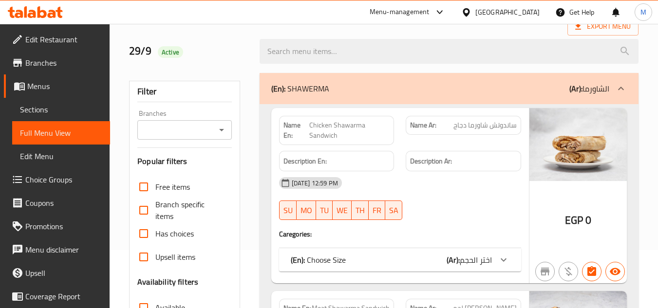
scroll to position [195, 0]
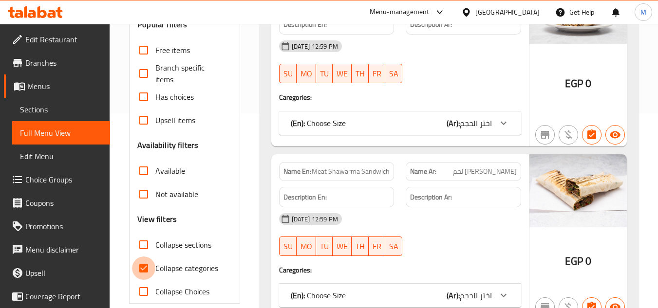
click at [137, 266] on input "Collapse categories" at bounding box center [143, 268] width 23 height 23
checkbox input "false"
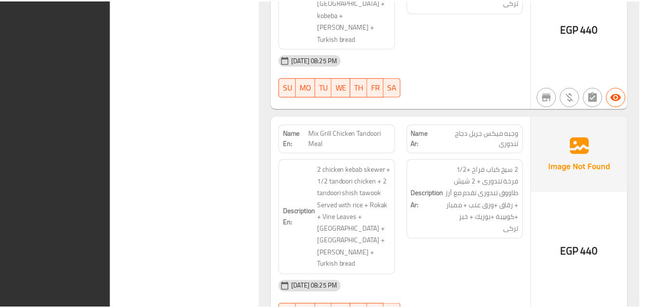
scroll to position [25136, 0]
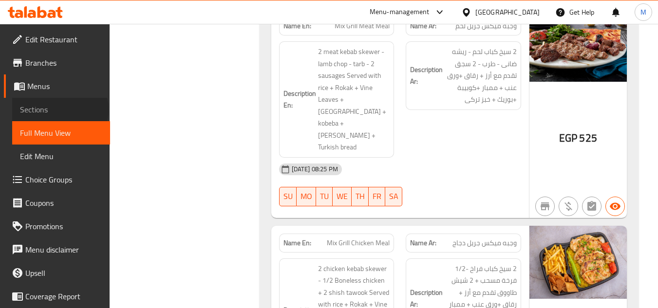
click at [59, 110] on span "Sections" at bounding box center [61, 110] width 82 height 12
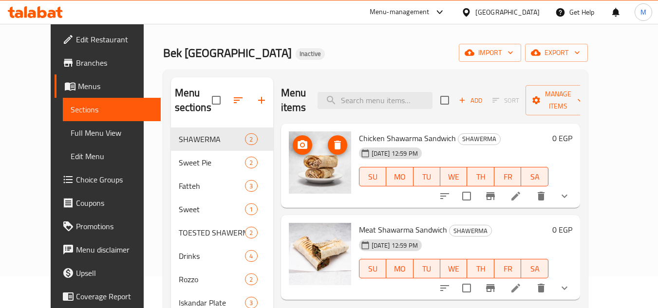
scroll to position [49, 0]
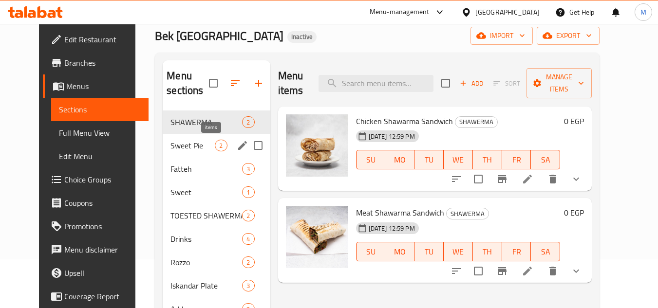
click at [215, 148] on span "2" at bounding box center [220, 145] width 11 height 9
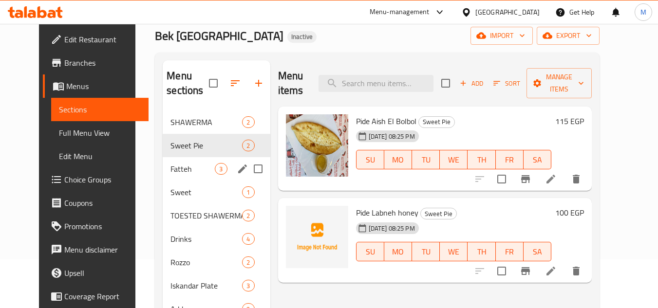
click at [189, 172] on span "Fatteh" at bounding box center [192, 169] width 44 height 12
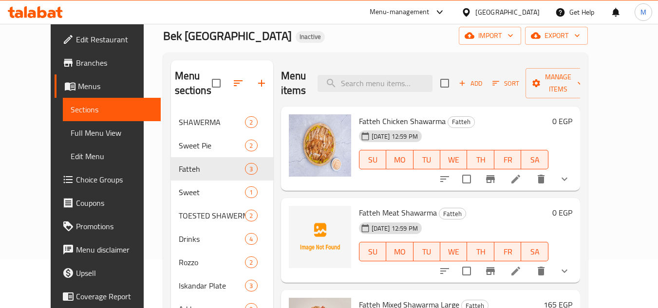
scroll to position [146, 0]
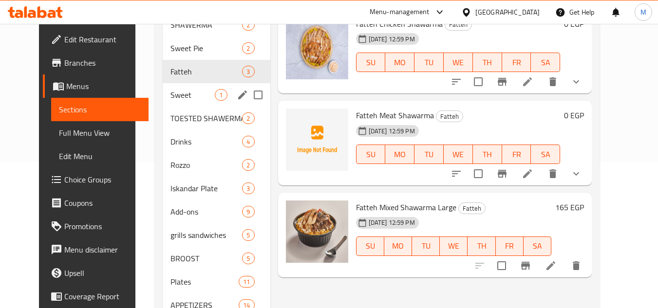
click at [191, 96] on span "Sweet" at bounding box center [192, 95] width 44 height 12
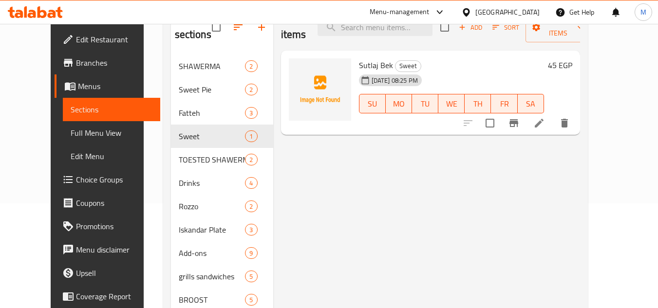
scroll to position [49, 0]
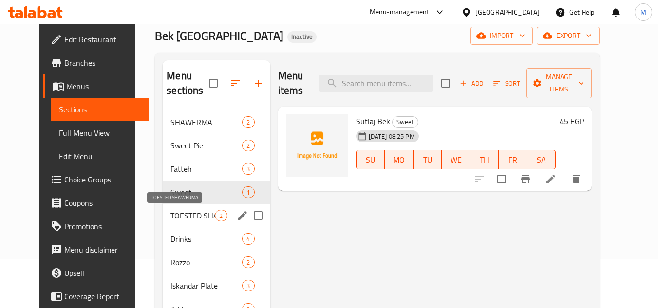
click at [187, 219] on span "TOESTED SHAWERMA" at bounding box center [192, 216] width 44 height 12
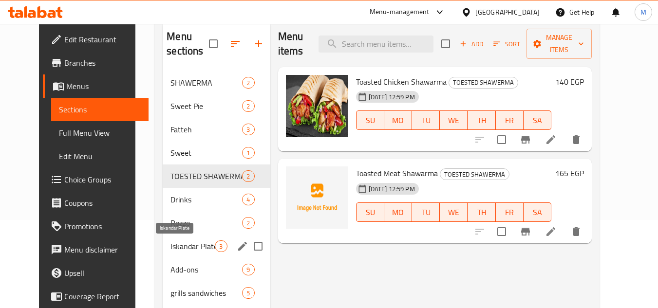
scroll to position [146, 0]
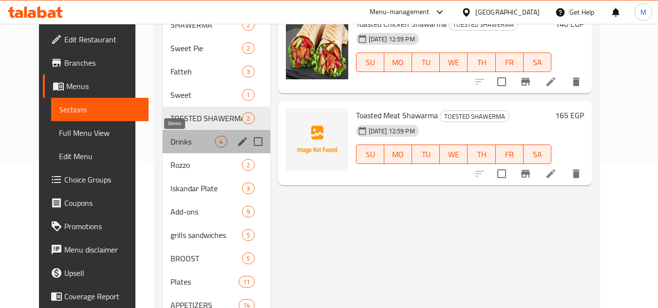
click at [189, 139] on span "Drinks" at bounding box center [192, 142] width 44 height 12
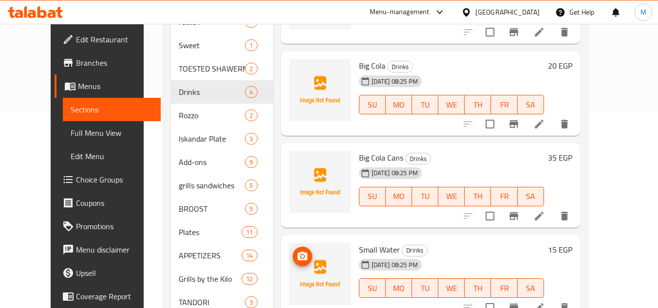
scroll to position [195, 0]
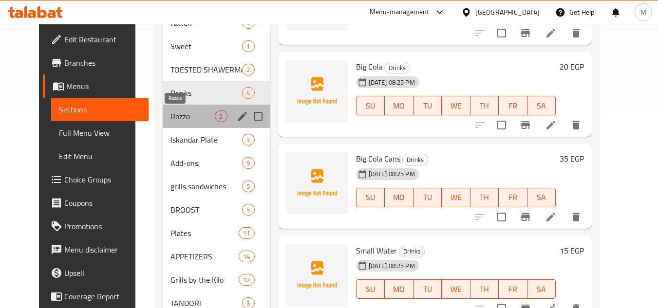
click at [170, 117] on span "Rozzo" at bounding box center [192, 117] width 44 height 12
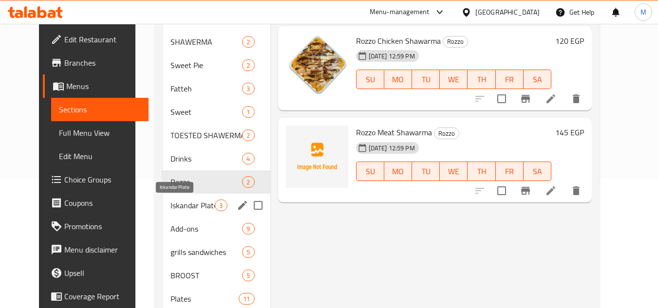
scroll to position [146, 0]
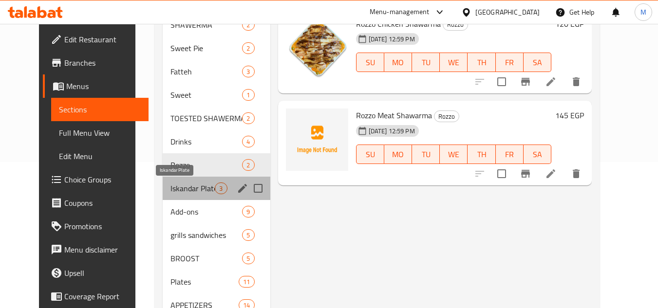
click at [193, 189] on span "Iskandar Plate" at bounding box center [192, 189] width 44 height 12
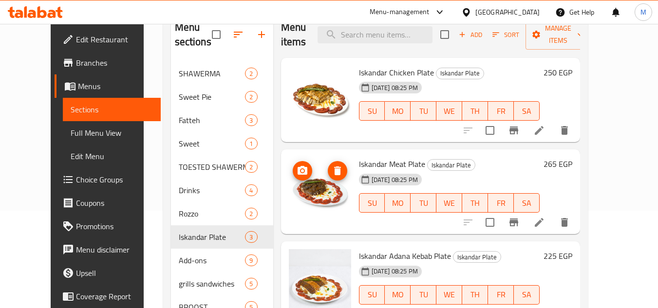
scroll to position [195, 0]
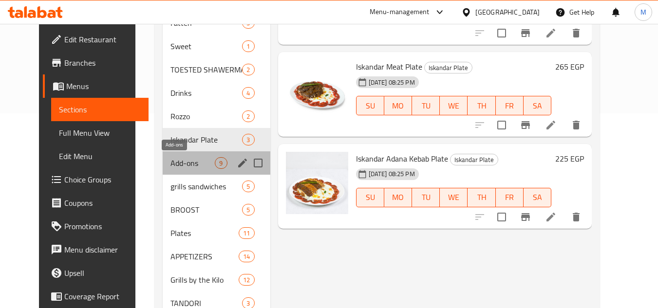
click at [201, 159] on span "Add-ons" at bounding box center [192, 163] width 44 height 12
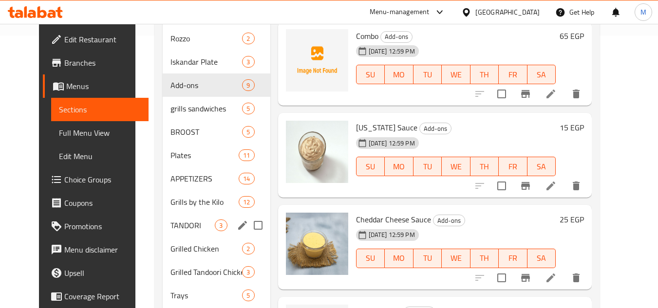
scroll to position [227, 0]
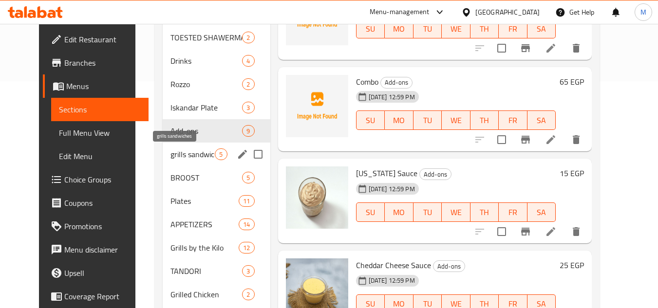
click at [186, 157] on span "grills sandwiches" at bounding box center [192, 155] width 44 height 12
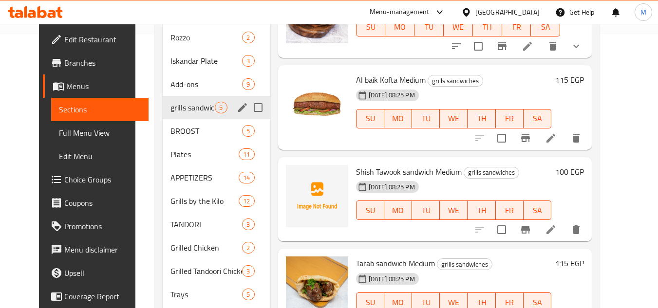
scroll to position [276, 0]
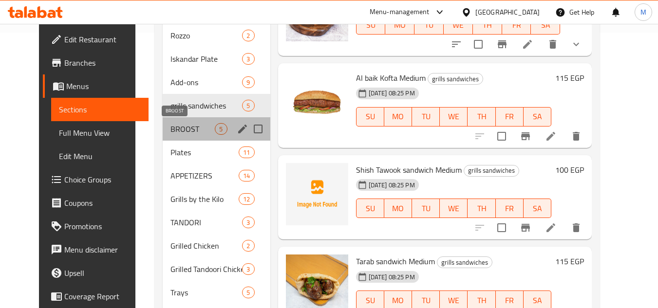
click at [195, 129] on span "BROOST" at bounding box center [192, 129] width 44 height 12
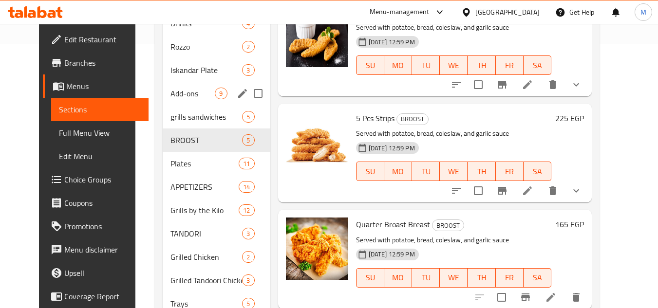
scroll to position [324, 0]
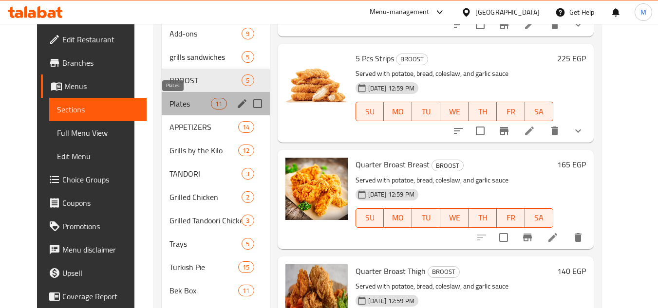
click at [189, 106] on span "Plates" at bounding box center [190, 104] width 41 height 12
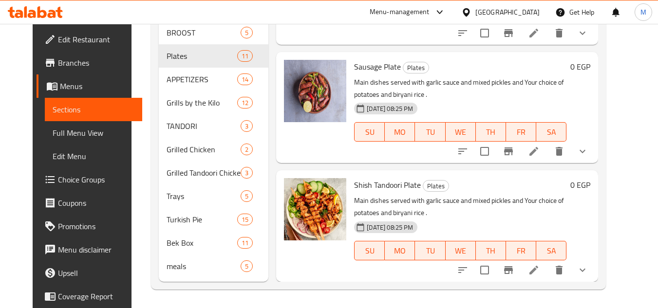
scroll to position [373, 0]
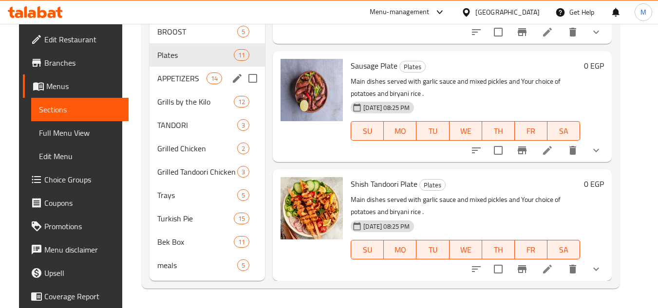
click at [189, 81] on span "APPETIZERS" at bounding box center [181, 79] width 49 height 12
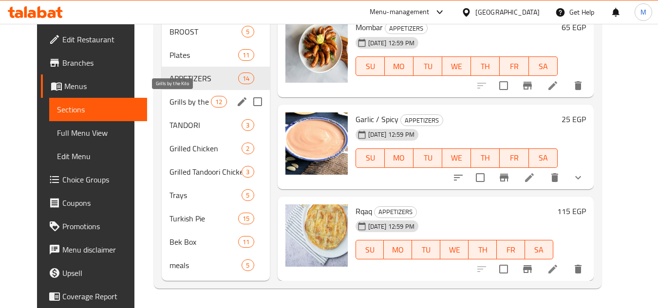
click at [184, 103] on span "Grills by the Kilo" at bounding box center [190, 102] width 41 height 12
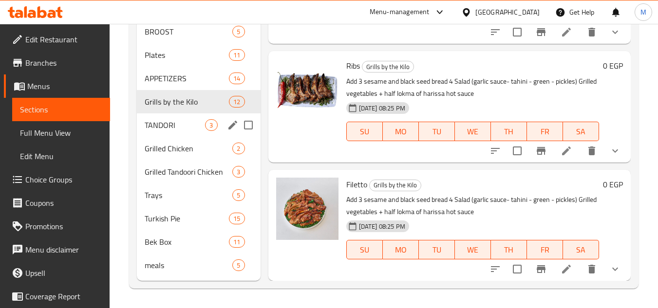
click at [183, 132] on div "TANDORI 3" at bounding box center [198, 124] width 123 height 23
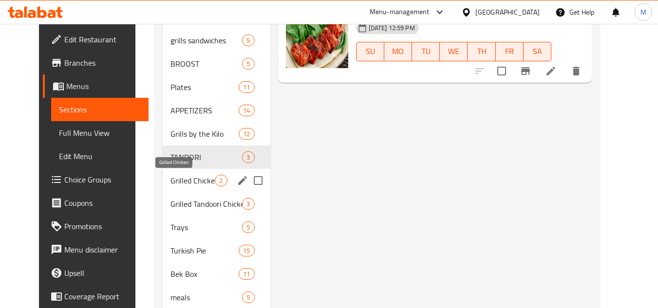
click at [199, 178] on span "Grilled Chicken" at bounding box center [192, 181] width 44 height 12
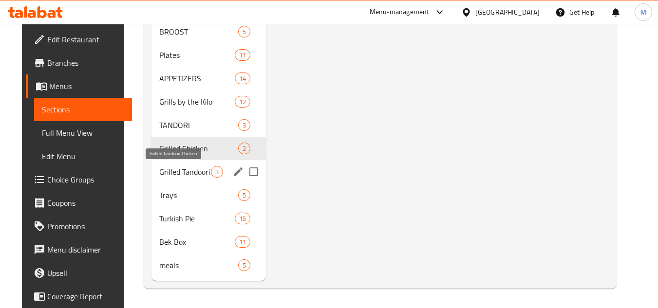
click at [200, 172] on span "Grilled Tandoori Chicken" at bounding box center [184, 172] width 51 height 12
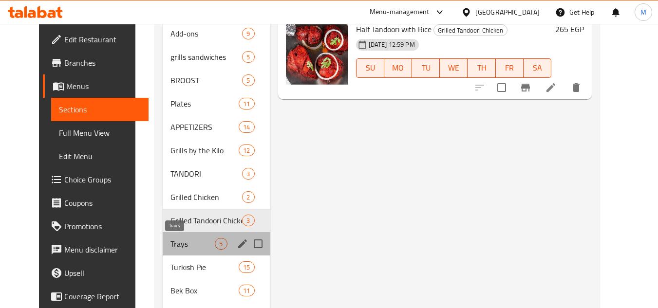
click at [193, 245] on span "Trays" at bounding box center [192, 244] width 44 height 12
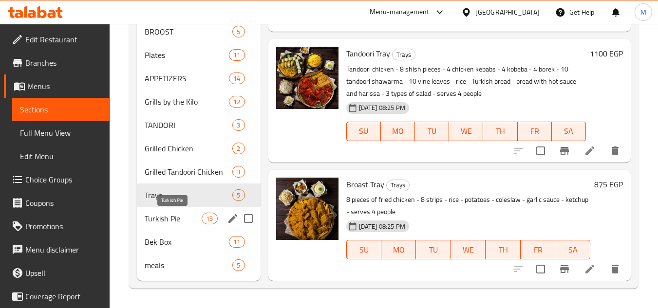
click at [190, 218] on span "Turkish Pie" at bounding box center [173, 219] width 57 height 12
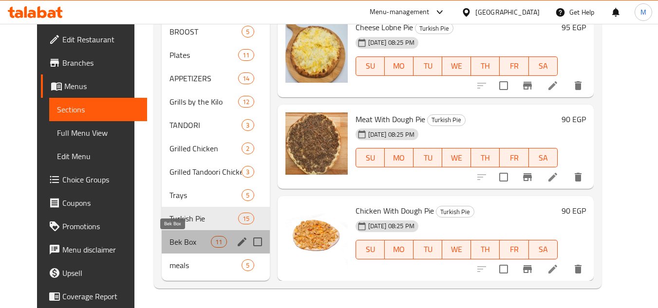
click at [197, 239] on span "Bek Box" at bounding box center [190, 242] width 41 height 12
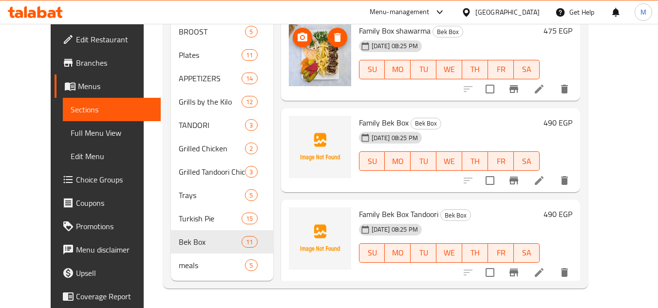
scroll to position [577, 0]
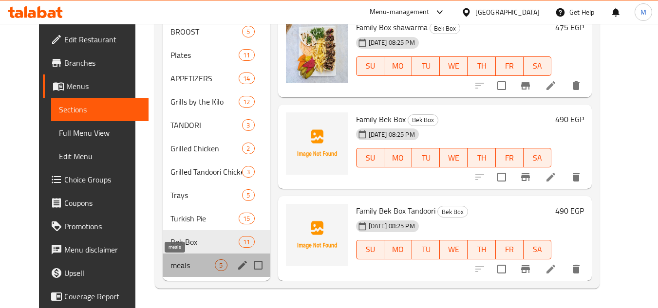
click at [201, 264] on span "meals" at bounding box center [192, 266] width 44 height 12
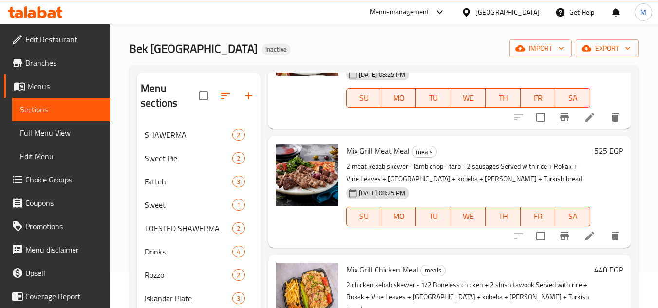
scroll to position [32, 0]
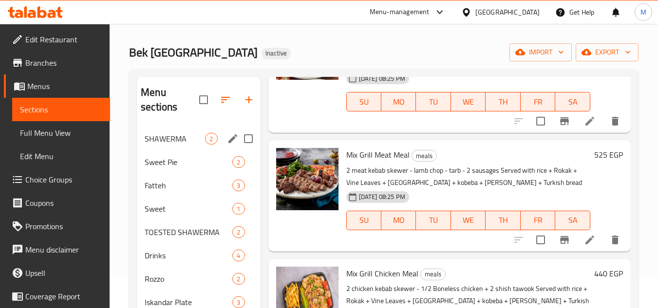
click at [206, 146] on div "SHAWERMA 2" at bounding box center [198, 138] width 123 height 23
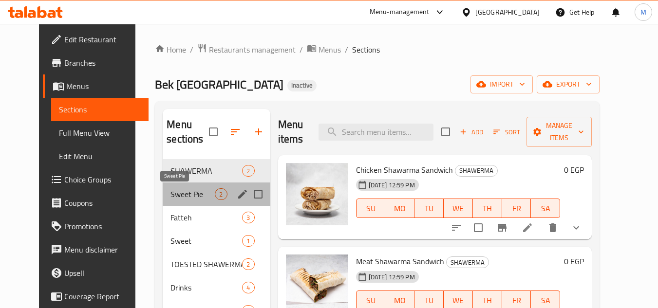
click at [184, 191] on span "Sweet Pie" at bounding box center [192, 195] width 44 height 12
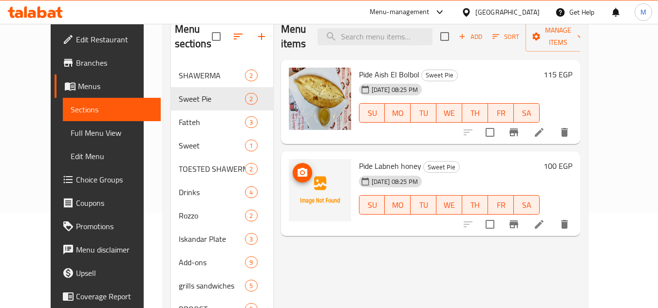
scroll to position [97, 0]
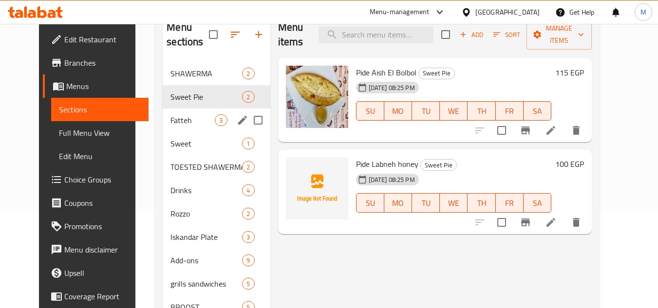
click at [197, 122] on span "Fatteh" at bounding box center [192, 120] width 44 height 12
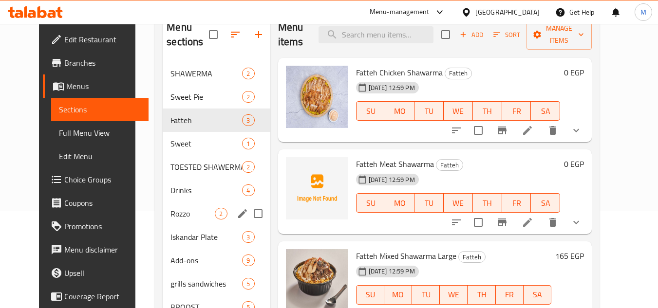
scroll to position [195, 0]
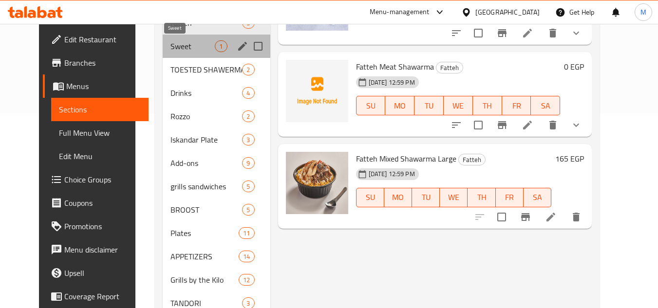
click at [190, 46] on span "Sweet" at bounding box center [192, 46] width 44 height 12
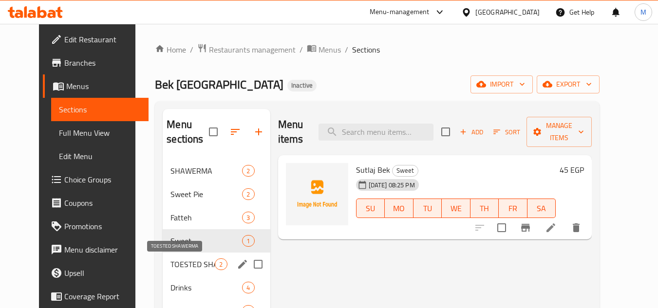
click at [177, 263] on span "TOESTED SHAWERMA" at bounding box center [192, 265] width 44 height 12
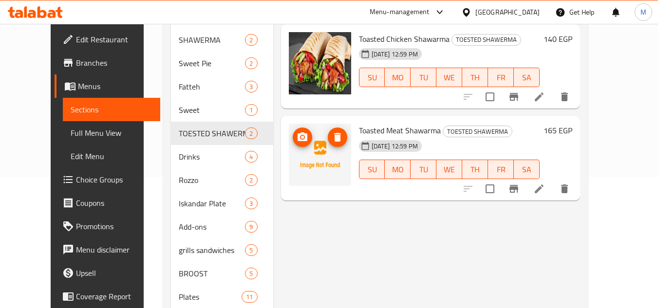
scroll to position [146, 0]
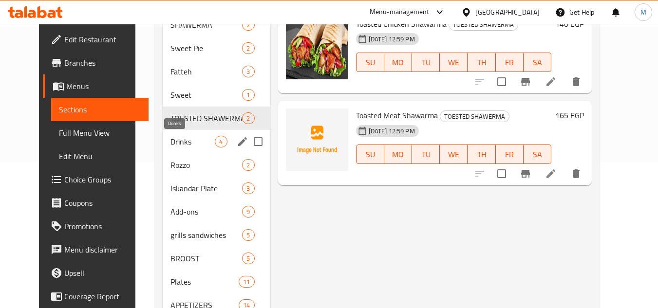
click at [185, 143] on span "Drinks" at bounding box center [192, 142] width 44 height 12
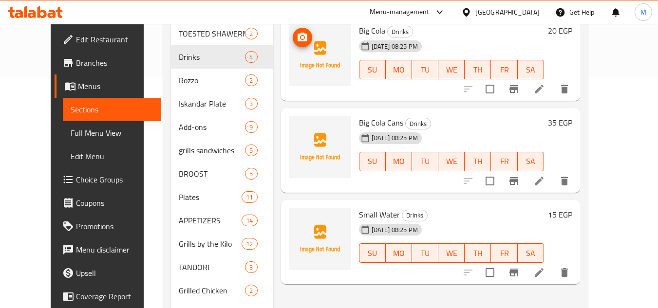
scroll to position [244, 0]
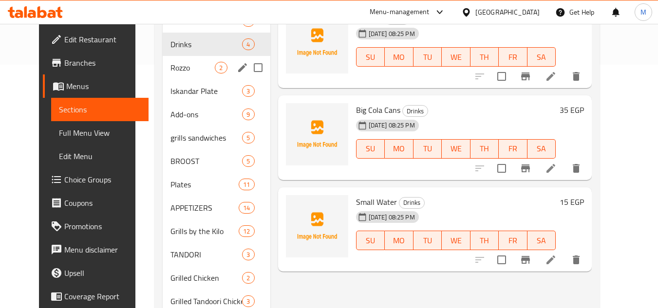
click at [179, 72] on span "Rozzo" at bounding box center [192, 68] width 44 height 12
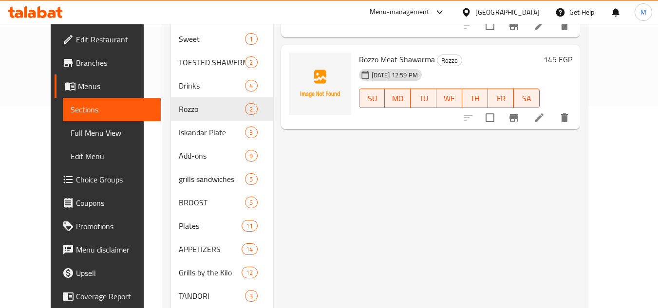
scroll to position [146, 0]
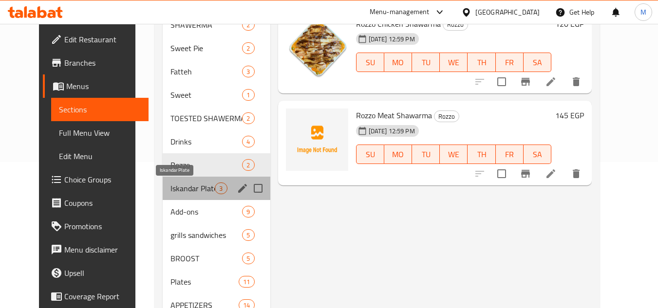
click at [177, 189] on span "Iskandar Plate" at bounding box center [192, 189] width 44 height 12
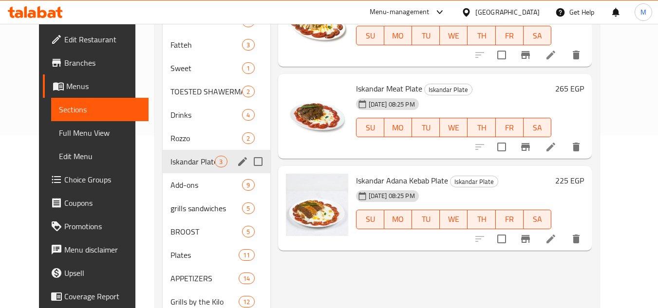
scroll to position [195, 0]
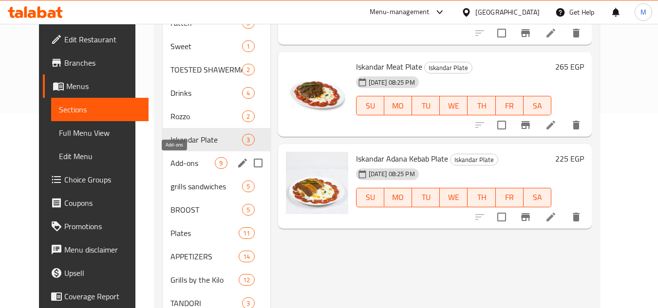
click at [176, 167] on span "Add-ons" at bounding box center [192, 163] width 44 height 12
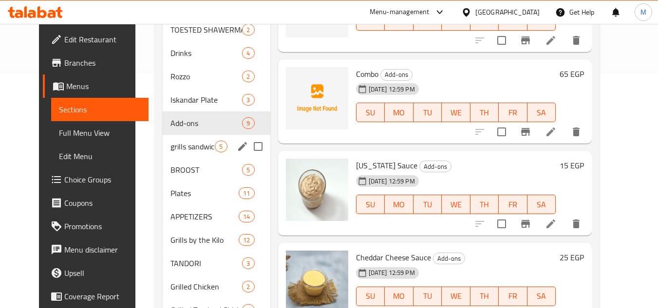
scroll to position [227, 0]
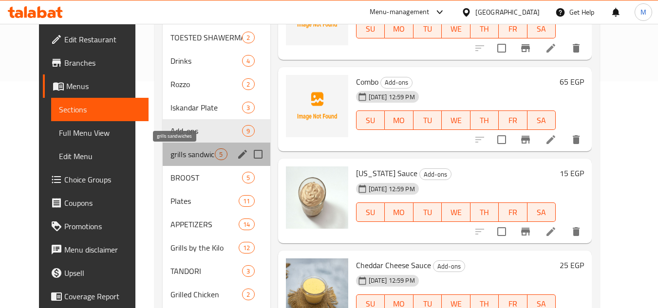
click at [191, 155] on span "grills sandwiches" at bounding box center [192, 155] width 44 height 12
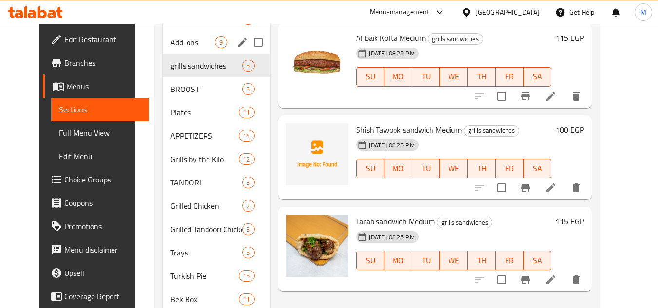
scroll to position [227, 0]
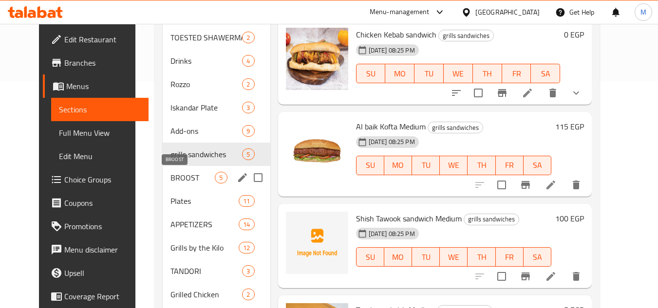
click at [188, 177] on span "BROOST" at bounding box center [192, 178] width 44 height 12
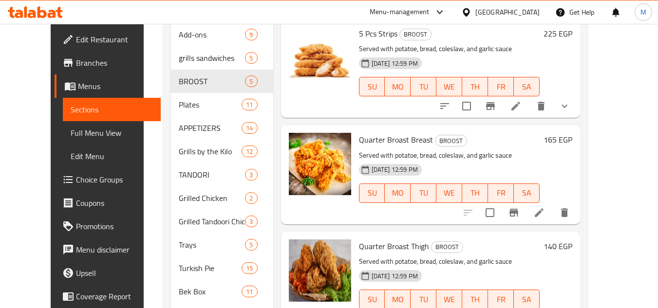
scroll to position [373, 0]
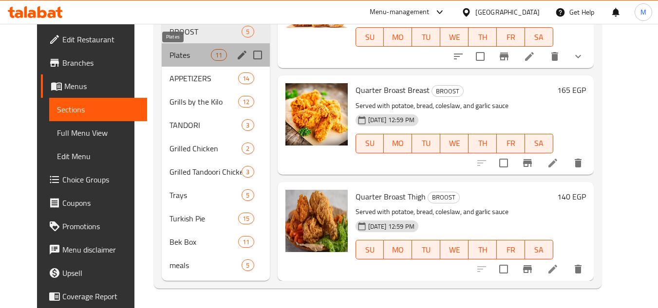
click at [172, 55] on span "Plates" at bounding box center [190, 55] width 41 height 12
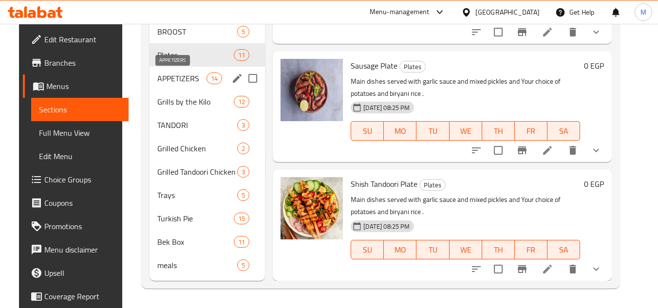
click at [157, 77] on span "APPETIZERS" at bounding box center [181, 79] width 49 height 12
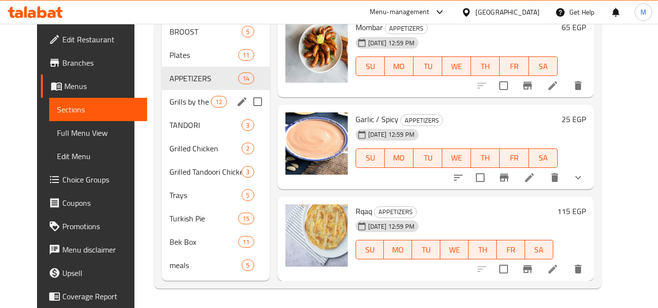
click at [170, 104] on span "Grills by the Kilo" at bounding box center [190, 102] width 41 height 12
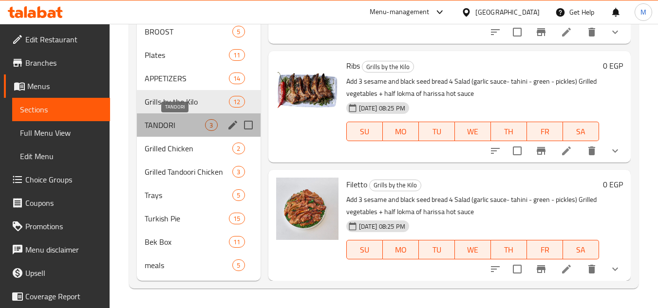
click at [156, 129] on span "TANDORI" at bounding box center [175, 125] width 60 height 12
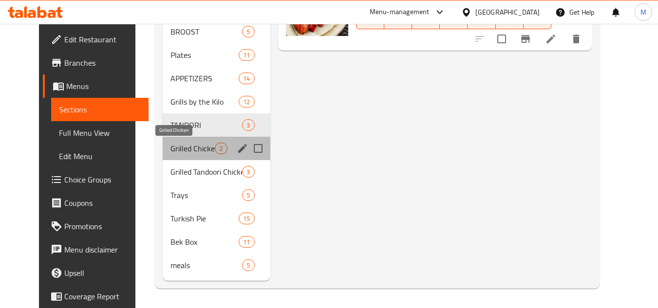
click at [179, 150] on span "Grilled Chicken" at bounding box center [192, 149] width 44 height 12
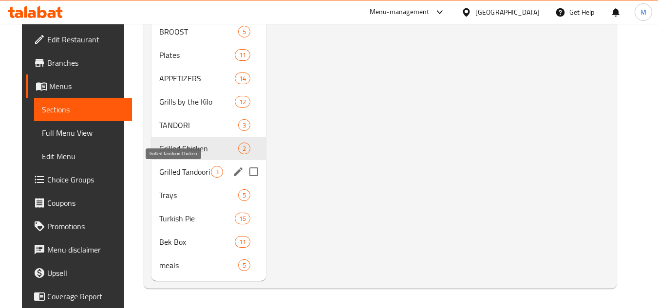
click at [189, 176] on span "Grilled Tandoori Chicken" at bounding box center [184, 172] width 51 height 12
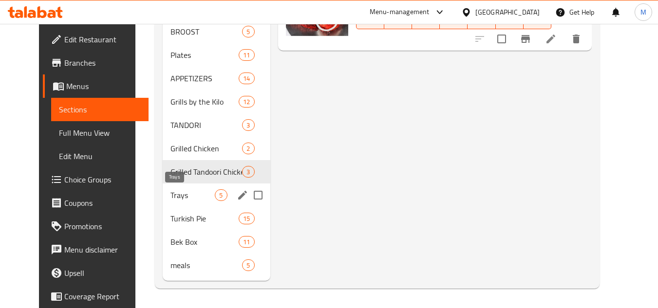
click at [195, 200] on span "Trays" at bounding box center [192, 195] width 44 height 12
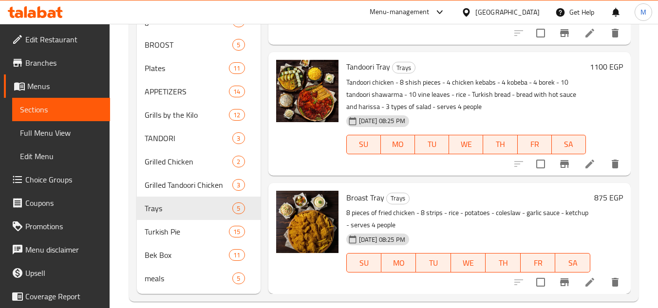
scroll to position [373, 0]
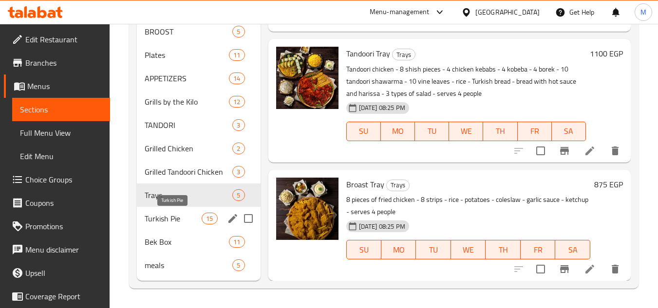
click at [185, 218] on span "Turkish Pie" at bounding box center [173, 219] width 57 height 12
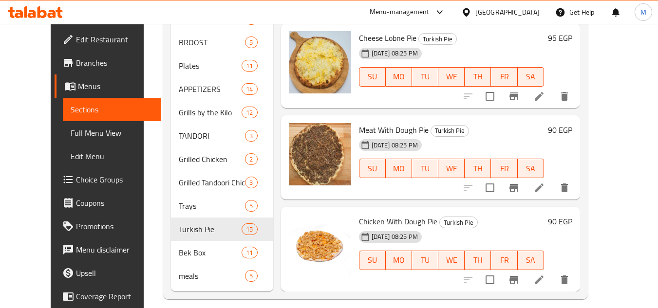
scroll to position [373, 0]
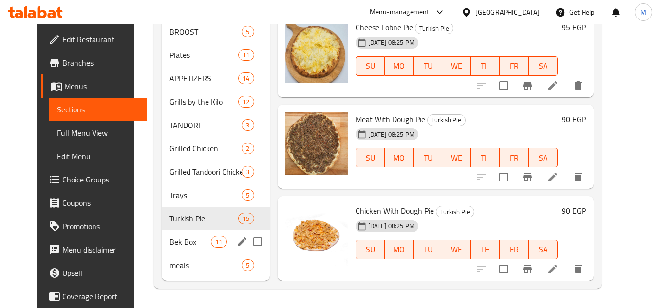
click at [170, 246] on span "Bek Box" at bounding box center [190, 242] width 41 height 12
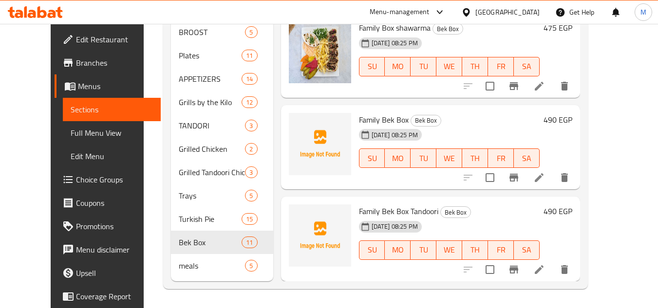
scroll to position [373, 0]
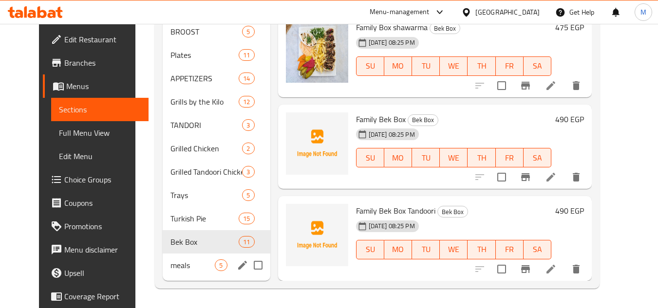
click at [191, 266] on span "meals" at bounding box center [192, 266] width 44 height 12
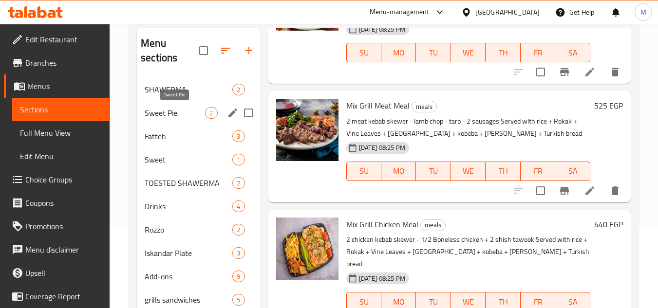
scroll to position [81, 0]
click at [178, 214] on div "Drinks 4" at bounding box center [198, 206] width 123 height 23
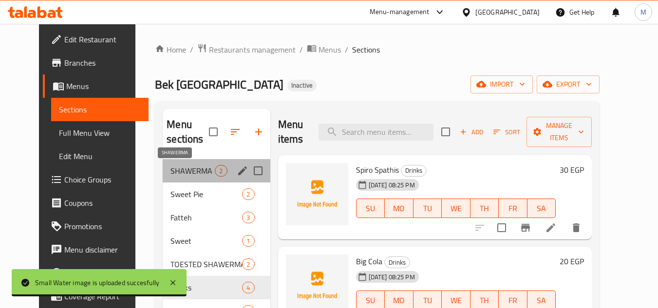
click at [201, 171] on span "SHAWERMA" at bounding box center [192, 171] width 44 height 12
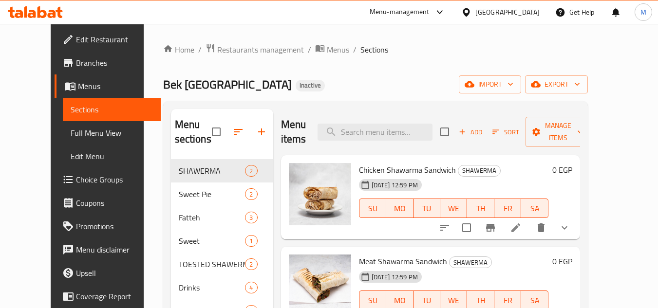
click at [439, 176] on div "[DATE] 12:59 PM SU MO TU WE TH FR SA" at bounding box center [453, 201] width 197 height 53
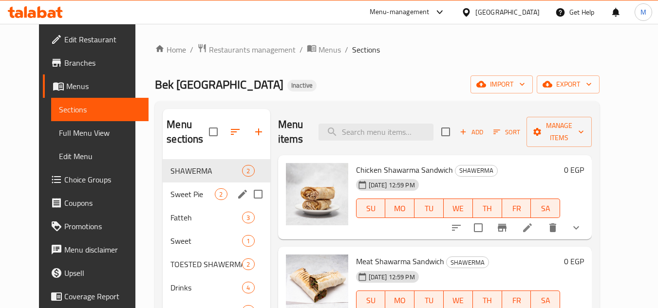
click at [206, 187] on div "Sweet Pie 2" at bounding box center [216, 194] width 107 height 23
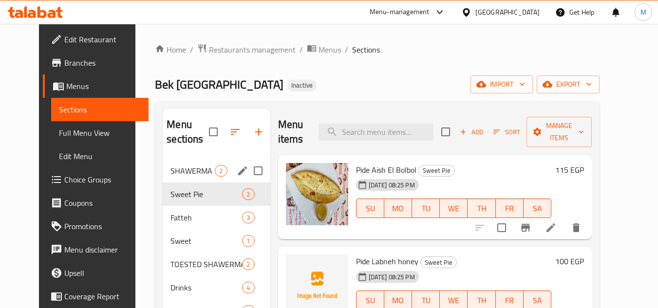
click at [191, 172] on span "SHAWERMA" at bounding box center [192, 171] width 44 height 12
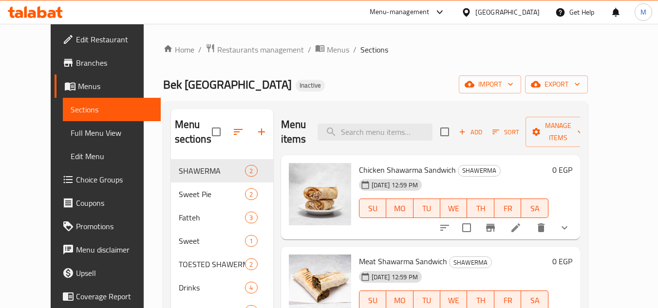
click at [370, 163] on span "Chicken Shawarma Sandwich" at bounding box center [407, 170] width 97 height 15
copy h6 "Chicken Shawarma Sandwich"
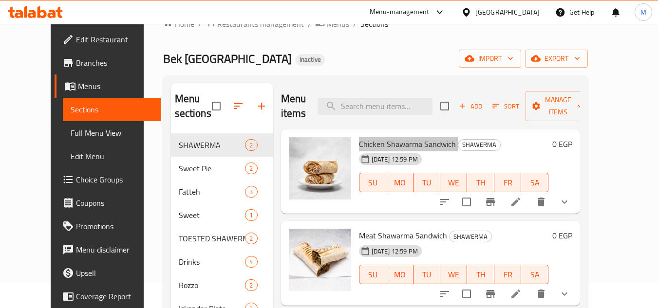
scroll to position [49, 0]
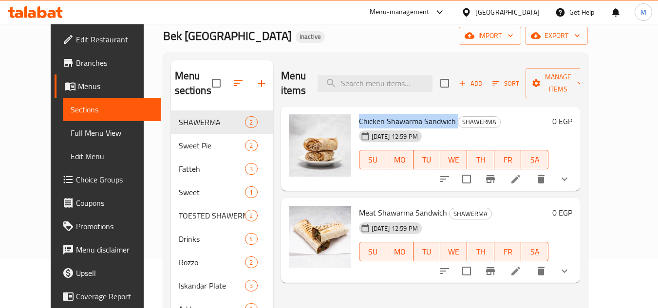
click at [369, 206] on span "Meat Shawarma Sandwich" at bounding box center [403, 213] width 88 height 15
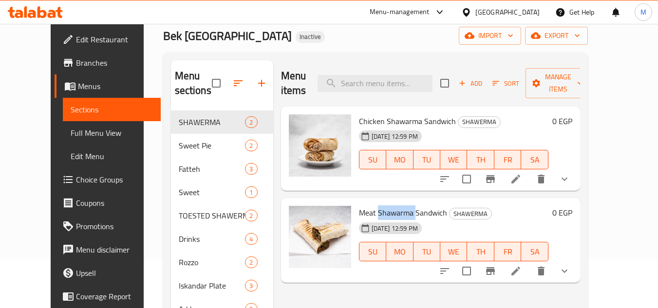
click at [369, 206] on span "Meat Shawarma Sandwich" at bounding box center [403, 213] width 88 height 15
copy h6 "Meat Shawarma Sandwich"
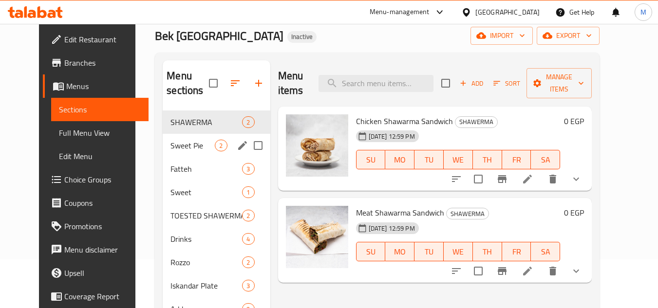
click at [204, 149] on span "Sweet Pie" at bounding box center [192, 146] width 44 height 12
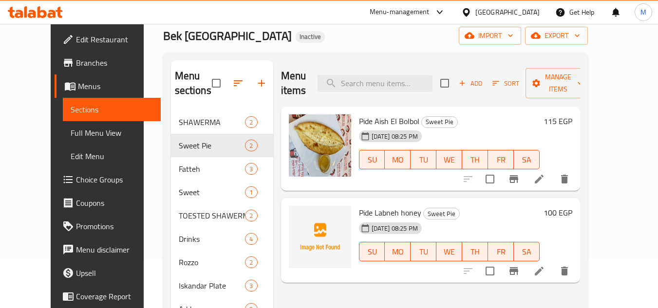
click at [359, 114] on span "Pide Aish El Bolbol" at bounding box center [389, 121] width 60 height 15
copy h6 "Pide Aish El Bolbol"
click at [359, 206] on span "Pide Labneh honey" at bounding box center [390, 213] width 62 height 15
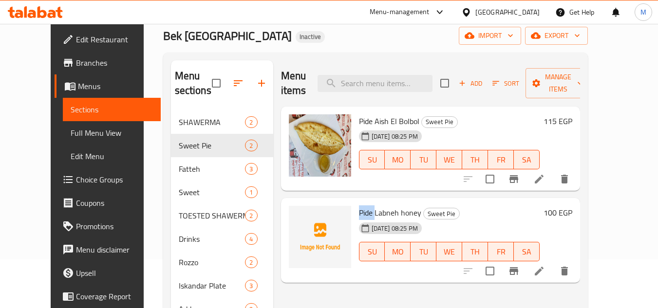
click at [359, 206] on span "Pide Labneh honey" at bounding box center [390, 213] width 62 height 15
copy h6 "Pide Labneh honey"
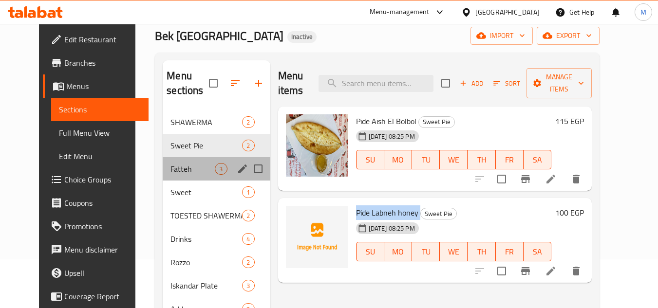
click at [192, 176] on div "Fatteh 3" at bounding box center [216, 168] width 107 height 23
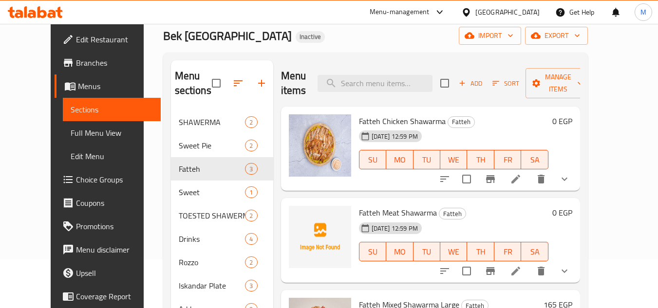
click at [359, 114] on span "Fatteh Chicken Shawarma" at bounding box center [402, 121] width 87 height 15
copy h6 "Fatteh Chicken Shawarma"
click at [370, 206] on span "Fatteh Meat Shawarma" at bounding box center [398, 213] width 78 height 15
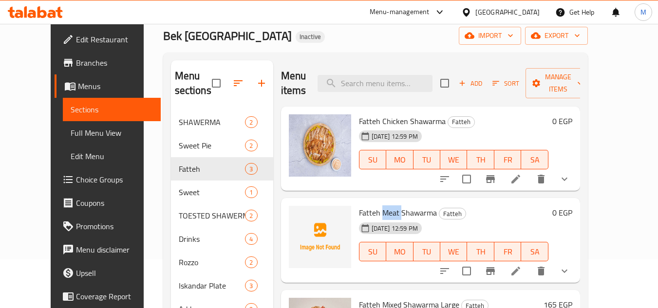
click at [370, 206] on span "Fatteh Meat Shawarma" at bounding box center [398, 213] width 78 height 15
copy h6 "Fatteh Meat Shawarma"
click at [475, 219] on div "[DATE] 12:59 PM SU MO TU WE TH FR SA" at bounding box center [453, 245] width 197 height 53
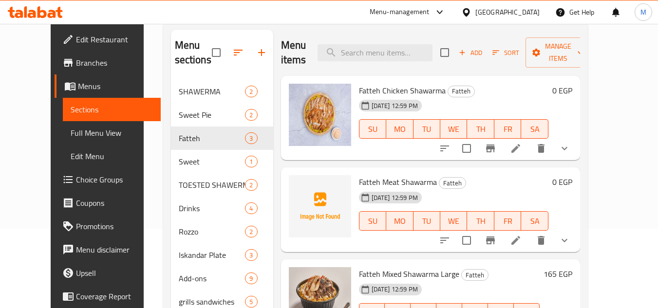
scroll to position [146, 0]
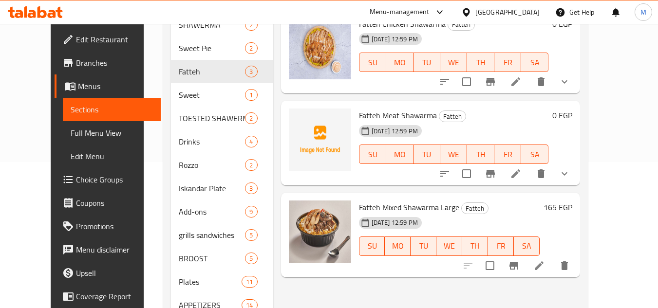
click at [370, 200] on span "Fatteh Mixed Shawarma Large" at bounding box center [409, 207] width 100 height 15
copy h6 "Fatteh Mixed Shawarma Large"
click at [434, 172] on div "Menu items Add Sort Manage items Fatteh Chicken Shawarma Fatteh [DATE] 12:59 PM…" at bounding box center [426, 235] width 307 height 545
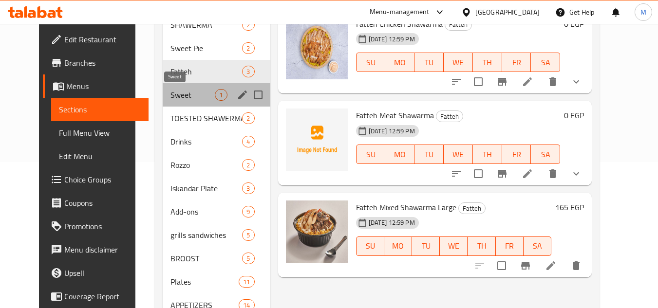
click at [170, 92] on span "Sweet" at bounding box center [192, 95] width 44 height 12
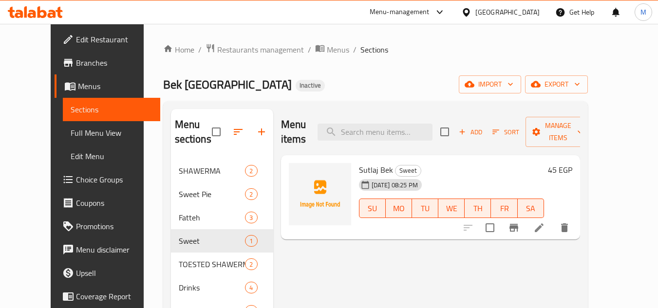
click at [359, 163] on span "Sutlaj Bek" at bounding box center [376, 170] width 34 height 15
copy h6 "Sutlaj Bek"
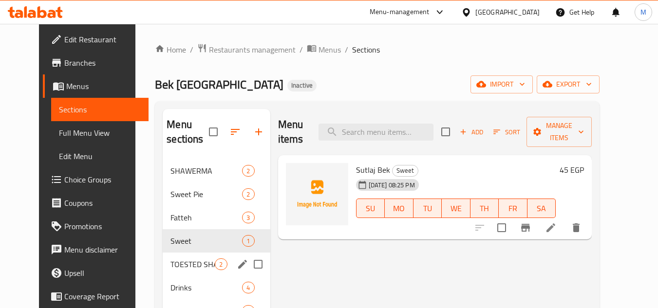
click at [178, 267] on span "TOESTED SHAWERMA" at bounding box center [192, 265] width 44 height 12
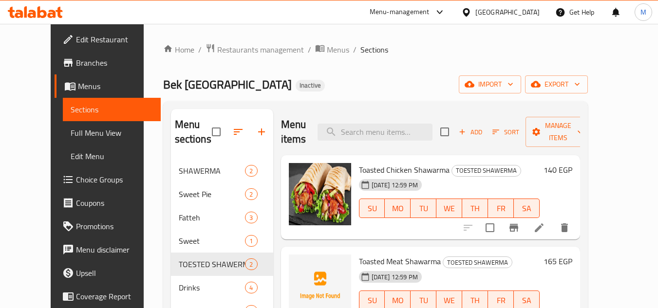
click at [368, 163] on span "Toasted Chicken Shawarma" at bounding box center [404, 170] width 91 height 15
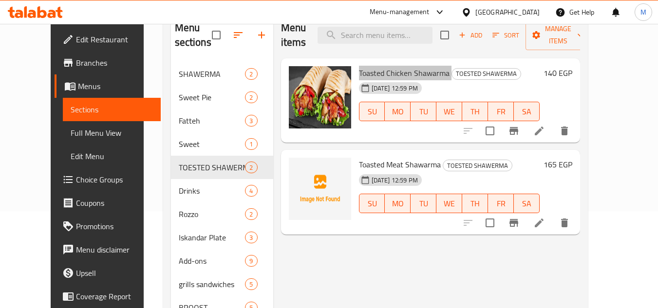
scroll to position [97, 0]
click at [383, 157] on span "Toasted Meat Shawarma" at bounding box center [400, 164] width 82 height 15
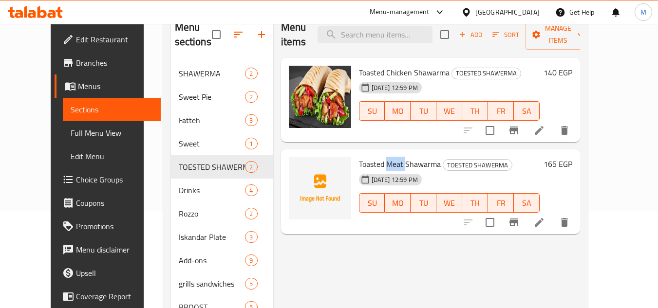
click at [383, 157] on span "Toasted Meat Shawarma" at bounding box center [400, 164] width 82 height 15
copy h6 "Toasted Meat Shawarma"
drag, startPoint x: 414, startPoint y: 241, endPoint x: 359, endPoint y: 224, distance: 57.6
click at [414, 241] on div "Menu items Add Sort Manage items Toasted Chicken Shawarma TOESTED SHAWERMA [DAT…" at bounding box center [426, 284] width 307 height 545
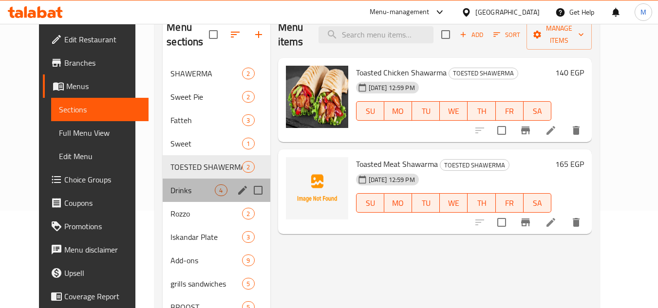
click at [199, 181] on div "Drinks 4" at bounding box center [216, 190] width 107 height 23
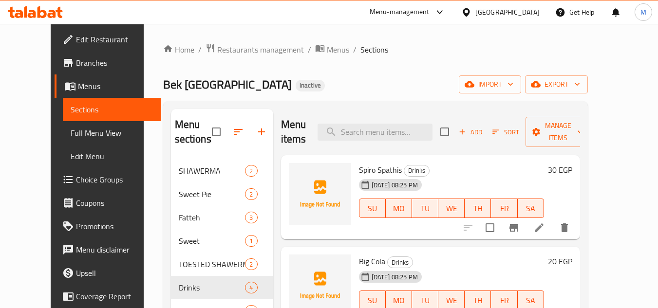
click at [360, 163] on span "Spiro Spathis" at bounding box center [380, 170] width 43 height 15
copy h6 "Spiro Spathis"
click at [359, 254] on span "Big Cola" at bounding box center [372, 261] width 26 height 15
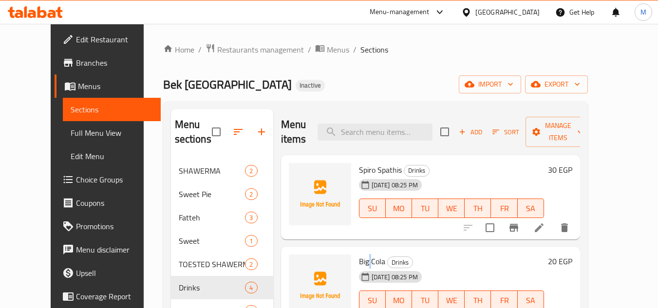
click at [359, 254] on span "Big Cola" at bounding box center [372, 261] width 26 height 15
click at [428, 255] on h6 "Big Cola Drinks" at bounding box center [451, 262] width 185 height 14
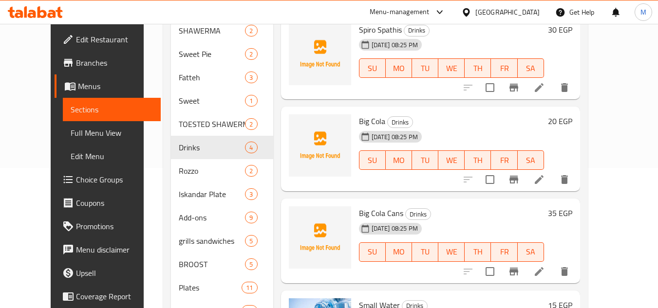
scroll to position [146, 0]
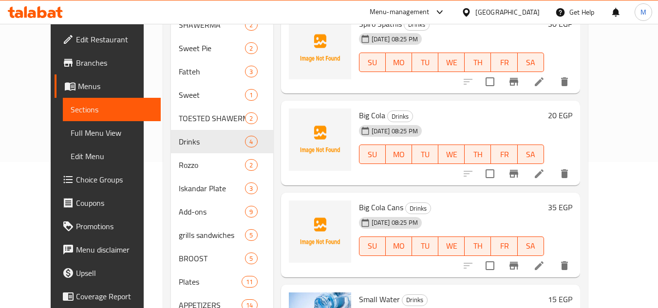
click at [360, 200] on span "Big Cola Cans" at bounding box center [381, 207] width 44 height 15
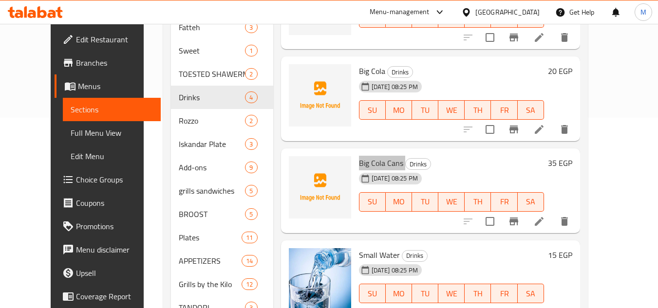
scroll to position [244, 0]
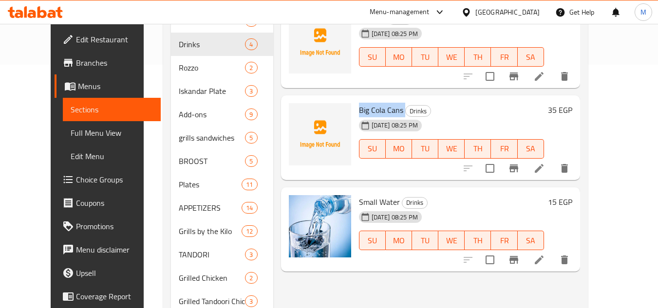
click at [359, 195] on span "Small Water" at bounding box center [379, 202] width 41 height 15
click at [453, 244] on div "[DATE] 08:25 PM SU MO TU WE TH FR SA" at bounding box center [451, 234] width 193 height 53
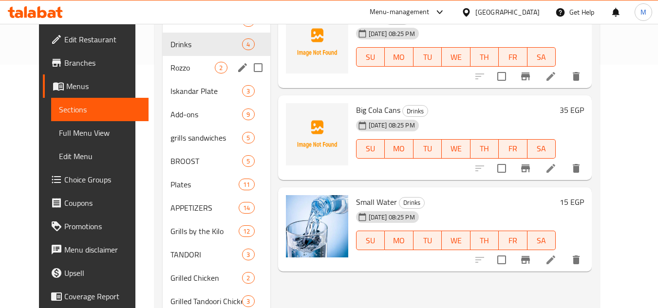
click at [180, 63] on span "Rozzo" at bounding box center [192, 68] width 44 height 12
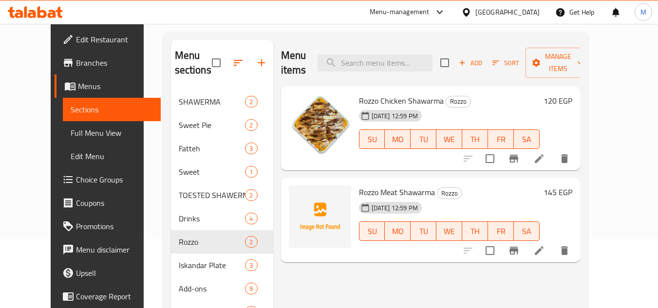
scroll to position [49, 0]
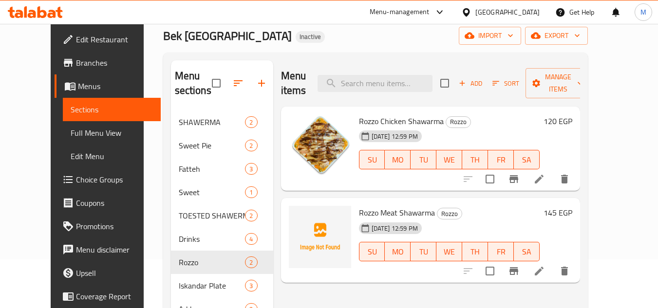
click at [359, 114] on span "Rozzo Chicken Shawarma" at bounding box center [401, 121] width 85 height 15
click at [365, 206] on span "Rozzo Meat Shawarma" at bounding box center [397, 213] width 76 height 15
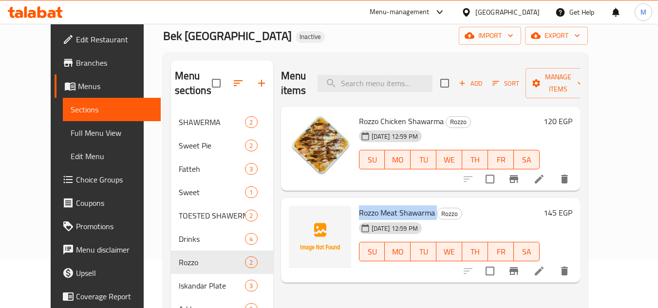
click at [365, 206] on span "Rozzo Meat Shawarma" at bounding box center [397, 213] width 76 height 15
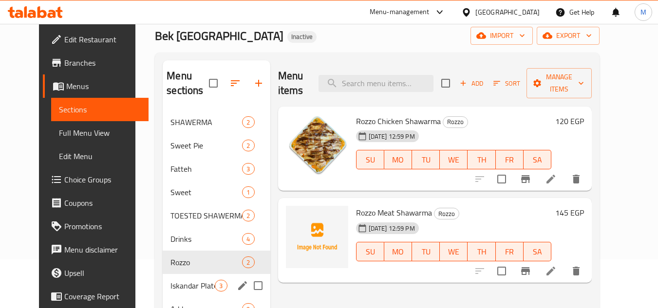
click at [174, 286] on span "Iskandar Plate" at bounding box center [192, 286] width 44 height 12
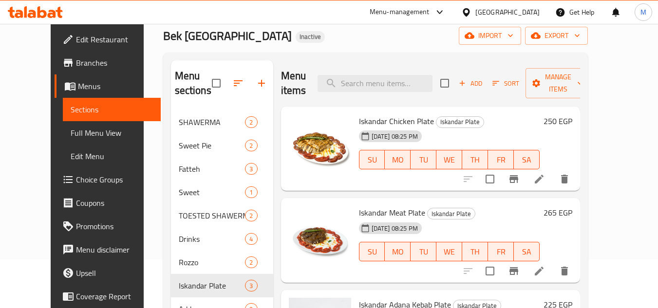
click at [362, 114] on span "Iskandar Chicken Plate" at bounding box center [396, 121] width 75 height 15
click at [363, 206] on span "Iskandar Meat Plate" at bounding box center [392, 213] width 66 height 15
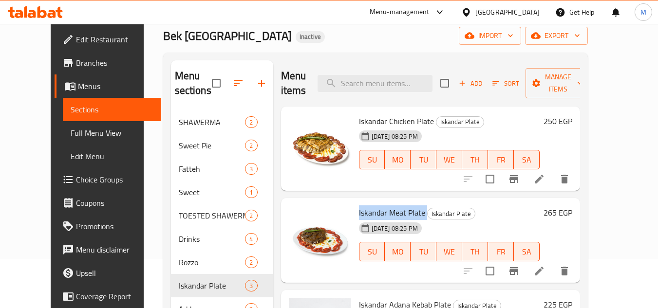
click at [363, 206] on span "Iskandar Meat Plate" at bounding box center [392, 213] width 66 height 15
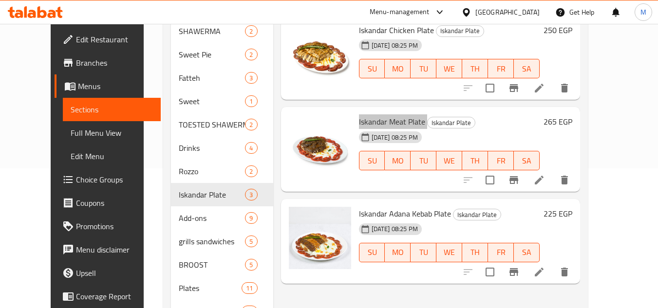
scroll to position [146, 0]
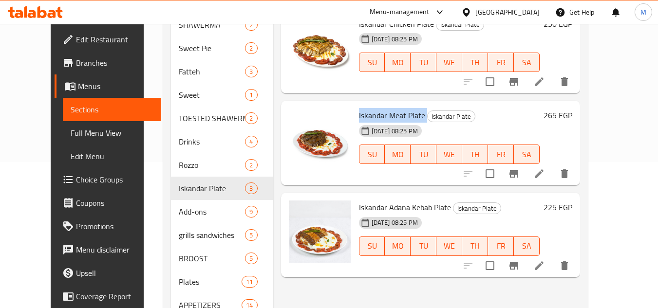
click at [375, 200] on span "Iskandar Adana Kebab Plate" at bounding box center [405, 207] width 92 height 15
click at [461, 277] on div "Menu items Add Sort Manage items Iskandar Chicken Plate Iskandar Plate [DATE] 0…" at bounding box center [426, 235] width 307 height 545
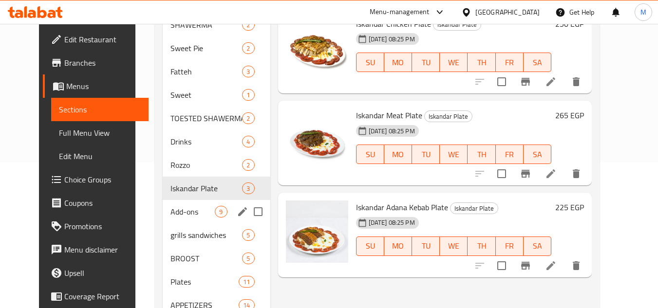
click at [180, 217] on span "Add-ons" at bounding box center [192, 212] width 44 height 12
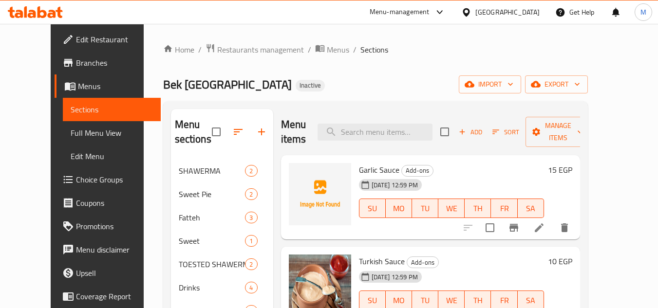
click at [359, 174] on span "Garlic Sauce" at bounding box center [379, 170] width 40 height 15
click at [363, 255] on span "Turkish Sauce" at bounding box center [382, 261] width 46 height 15
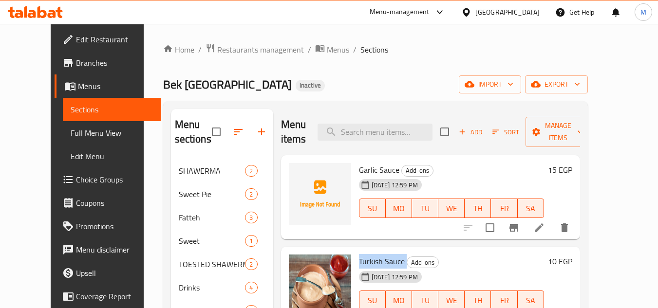
click at [363, 255] on span "Turkish Sauce" at bounding box center [382, 261] width 46 height 15
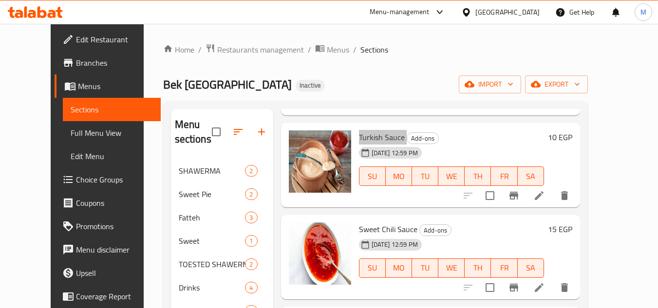
scroll to position [146, 0]
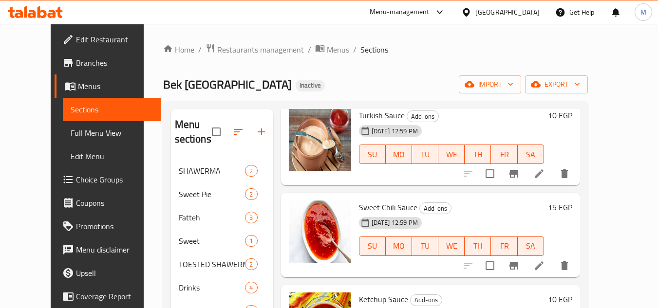
click at [367, 202] on span "Sweet Chili Sauce" at bounding box center [388, 207] width 58 height 15
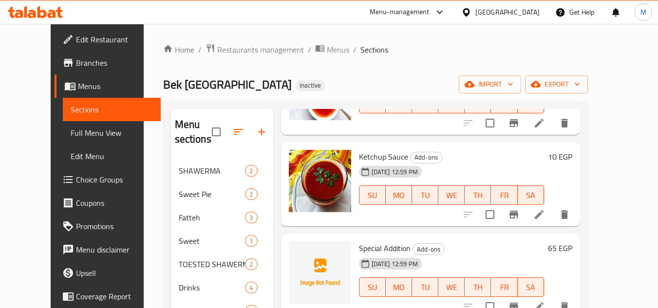
scroll to position [292, 0]
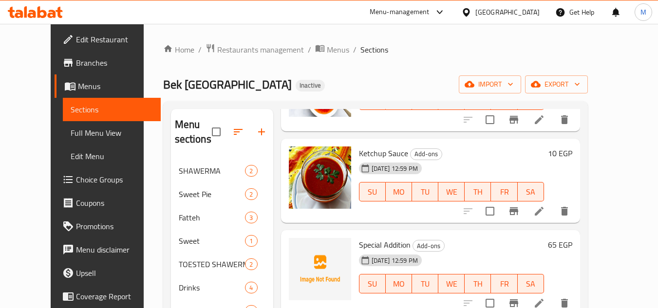
click at [359, 152] on span "Ketchup Sauce" at bounding box center [383, 153] width 49 height 15
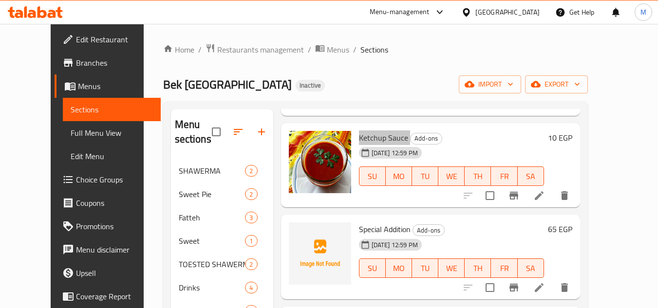
scroll to position [321, 0]
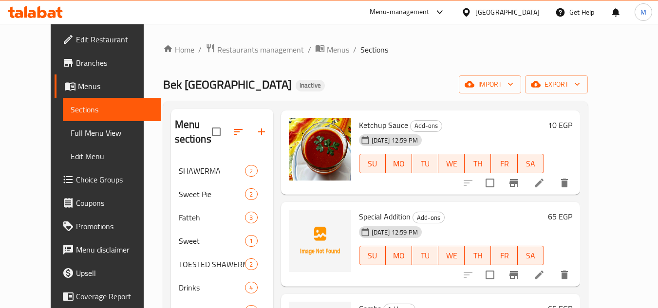
click at [359, 215] on span "Special Addition" at bounding box center [385, 216] width 52 height 15
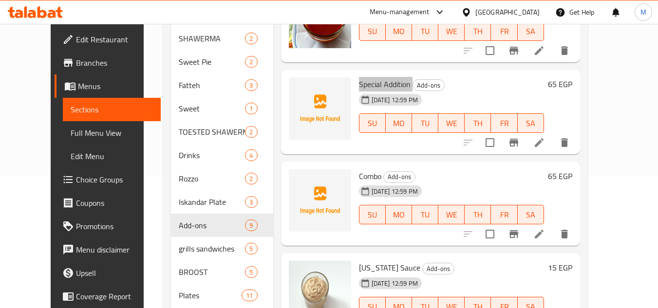
scroll to position [146, 0]
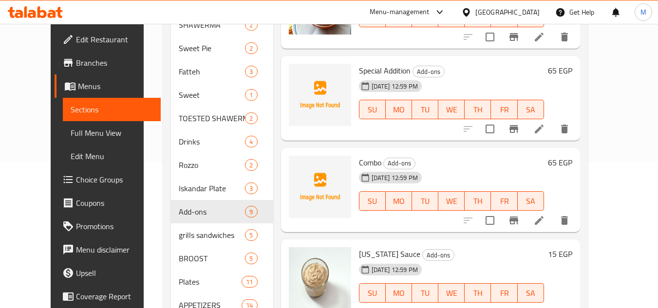
click at [361, 158] on span "Combo" at bounding box center [370, 162] width 22 height 15
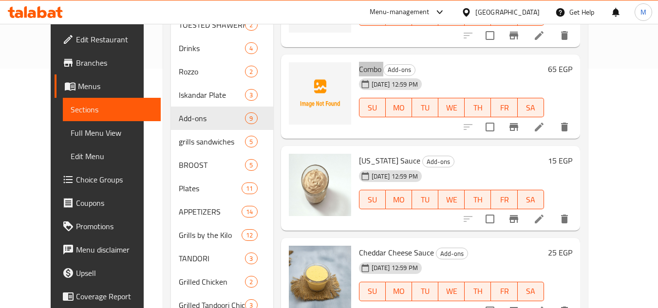
scroll to position [244, 0]
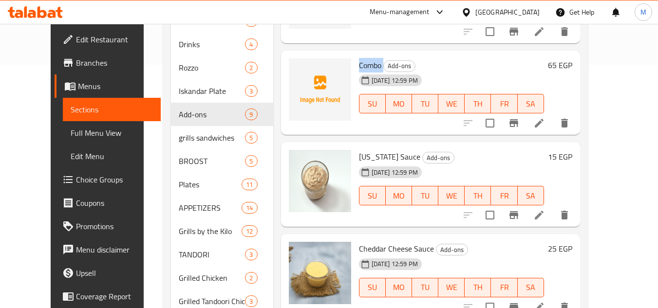
click at [359, 157] on span "[US_STATE] Sauce" at bounding box center [389, 157] width 61 height 15
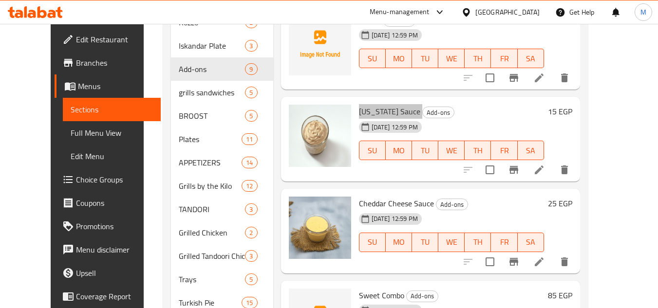
scroll to position [341, 0]
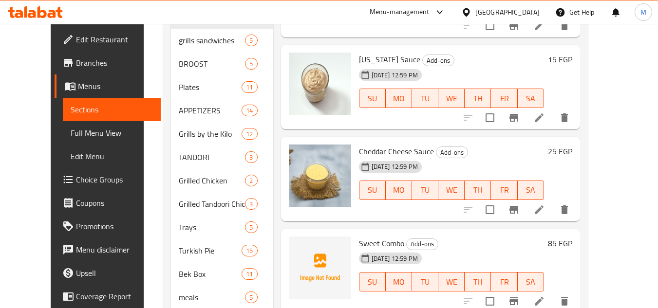
click at [360, 143] on div "Cheddar Cheese Sauce Add-ons [DATE] 12:59 PM SU MO TU WE TH FR SA" at bounding box center [451, 179] width 193 height 77
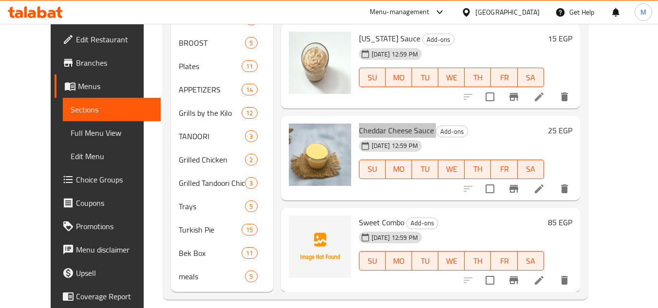
scroll to position [373, 0]
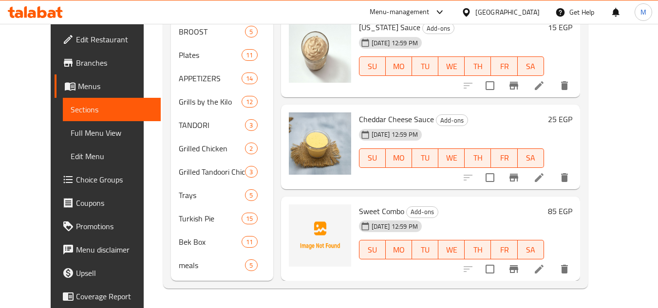
click at [359, 208] on span "Sweet Combo" at bounding box center [381, 211] width 45 height 15
click at [453, 186] on div "Cheddar Cheese Sauce Add-ons [DATE] 12:59 PM SU MO TU WE TH FR SA 25 EGP" at bounding box center [430, 147] width 299 height 85
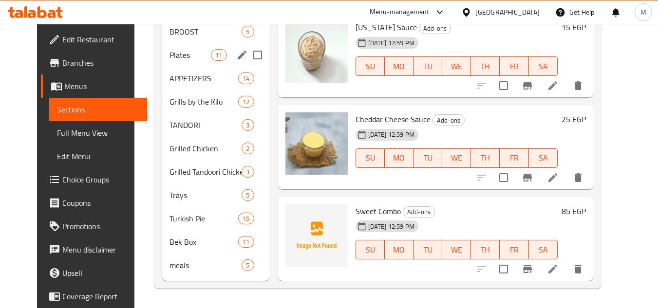
scroll to position [227, 0]
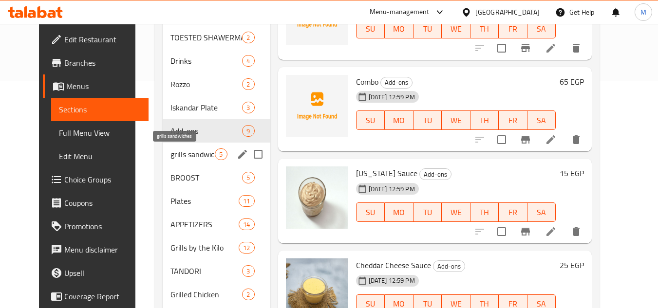
click at [188, 149] on span "grills sandwiches" at bounding box center [192, 155] width 44 height 12
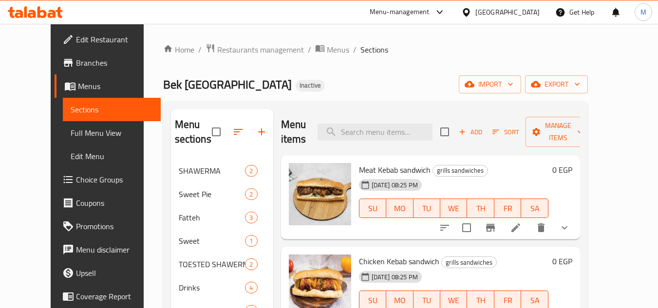
click at [359, 163] on span "Meat Kebab sandwich" at bounding box center [395, 170] width 72 height 15
click at [359, 254] on span "Chicken Kebab sandwich" at bounding box center [399, 261] width 80 height 15
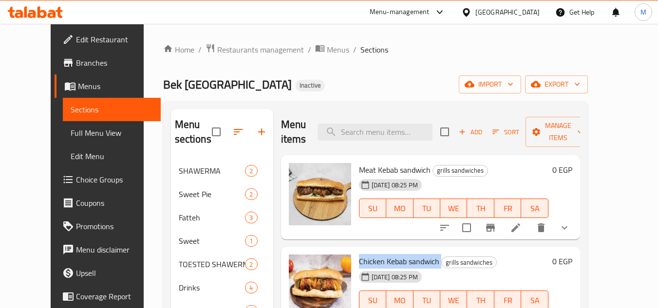
click at [359, 254] on span "Chicken Kebab sandwich" at bounding box center [399, 261] width 80 height 15
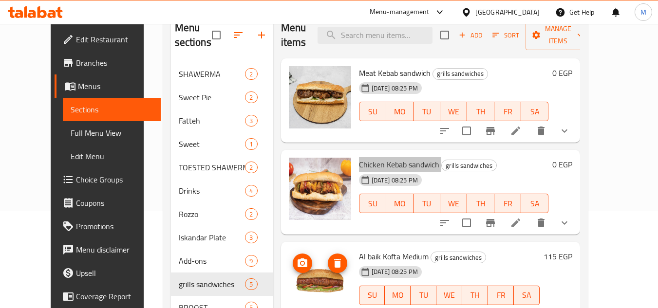
scroll to position [97, 0]
click at [367, 249] on span "Al baik Kofta Medium" at bounding box center [394, 256] width 70 height 15
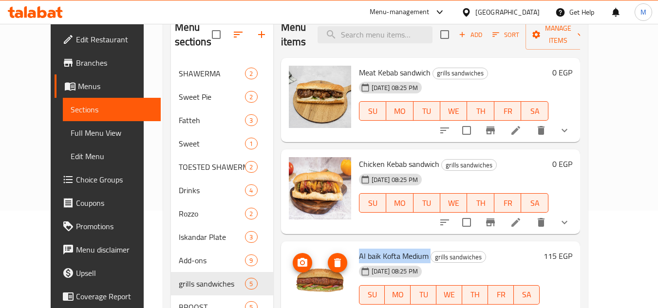
click at [367, 249] on span "Al baik Kofta Medium" at bounding box center [394, 256] width 70 height 15
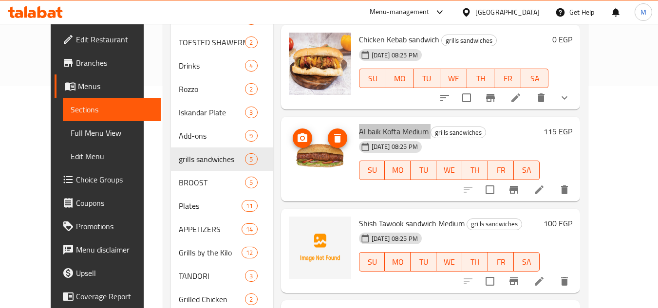
scroll to position [244, 0]
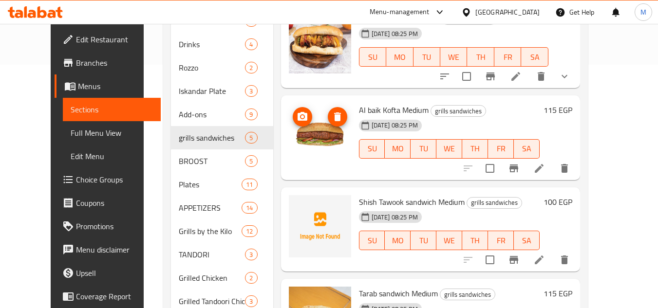
click at [359, 195] on span "Shish Tawook sandwich Medium" at bounding box center [412, 202] width 106 height 15
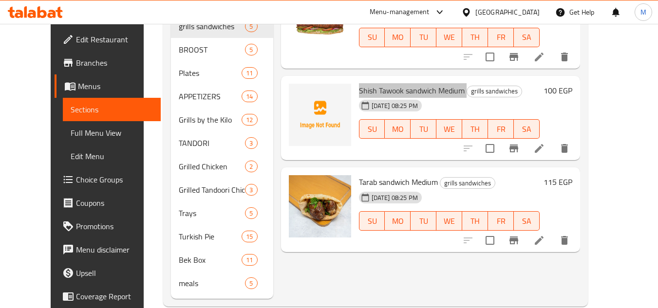
scroll to position [373, 0]
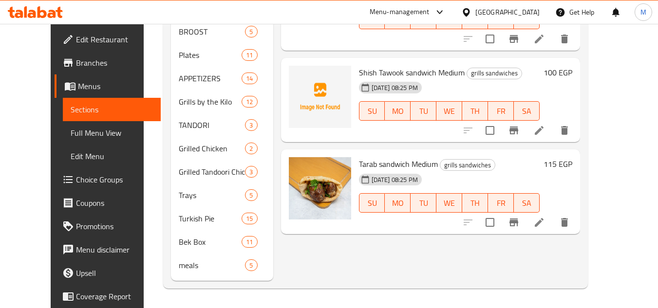
click at [358, 170] on div "[DATE] 08:25 PM" at bounding box center [378, 179] width 47 height 19
click at [359, 157] on span "Tarab sandwich Medium" at bounding box center [398, 164] width 79 height 15
click at [400, 243] on div "Menu items Add Sort Manage items Meat Kebab sandwich grills sandwiches [DATE] 0…" at bounding box center [426, 8] width 307 height 545
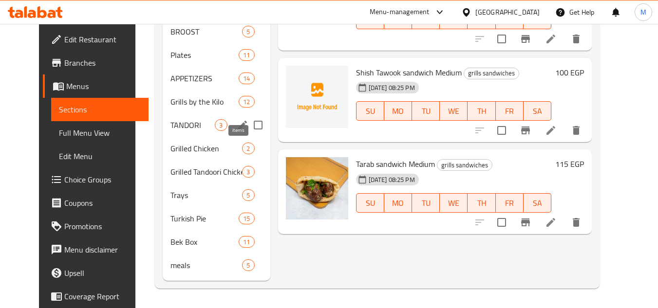
scroll to position [227, 0]
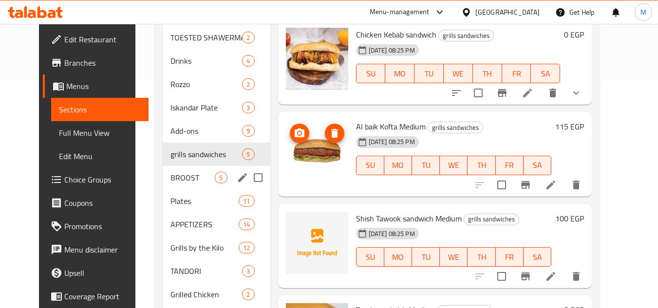
click at [188, 170] on div "BROOST 5" at bounding box center [216, 177] width 107 height 23
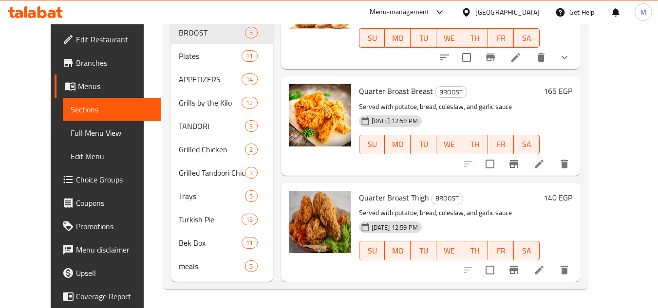
scroll to position [373, 0]
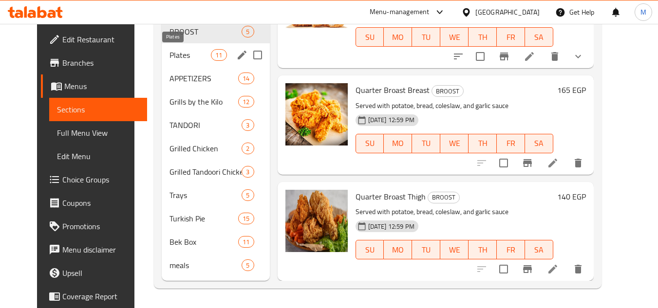
click at [184, 56] on span "Plates" at bounding box center [190, 55] width 41 height 12
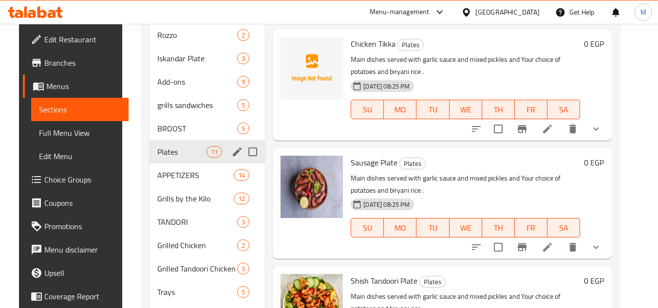
scroll to position [276, 0]
click at [193, 181] on span "APPETIZERS" at bounding box center [181, 176] width 49 height 12
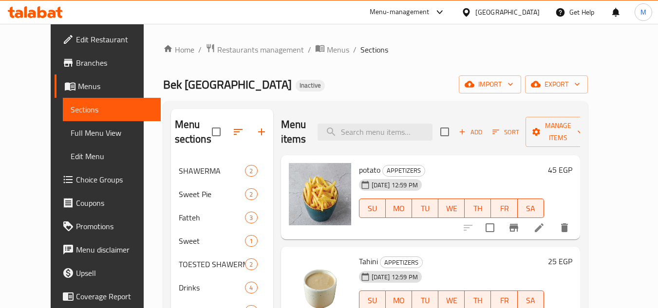
click at [361, 168] on span "potato" at bounding box center [369, 170] width 21 height 15
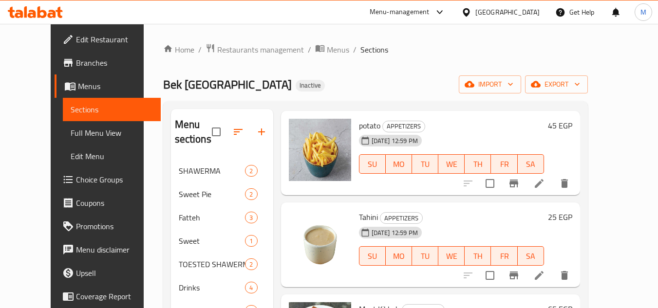
scroll to position [97, 0]
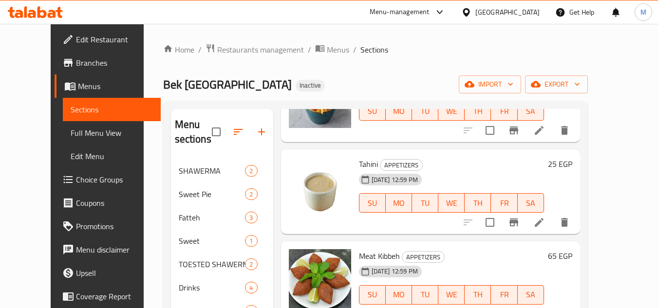
click at [359, 161] on span "Tahini" at bounding box center [368, 164] width 19 height 15
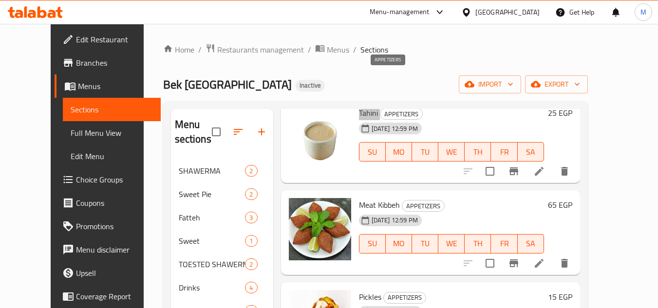
scroll to position [195, 0]
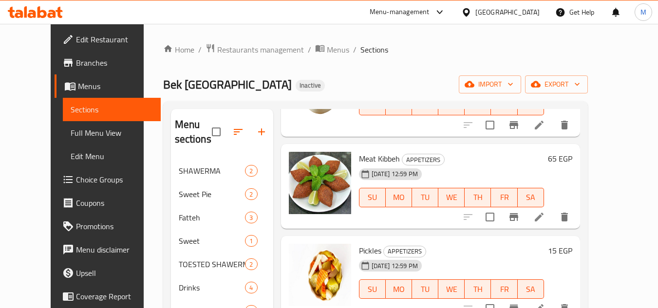
click at [359, 153] on span "Meat Kibbeh" at bounding box center [379, 158] width 41 height 15
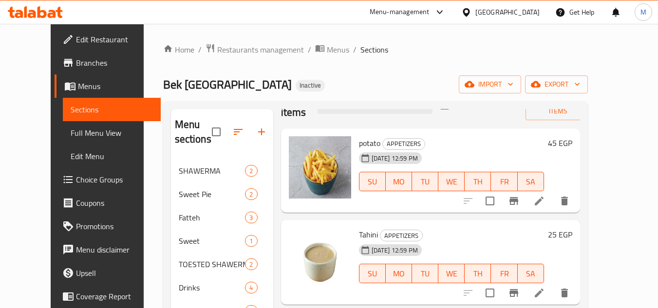
scroll to position [0, 0]
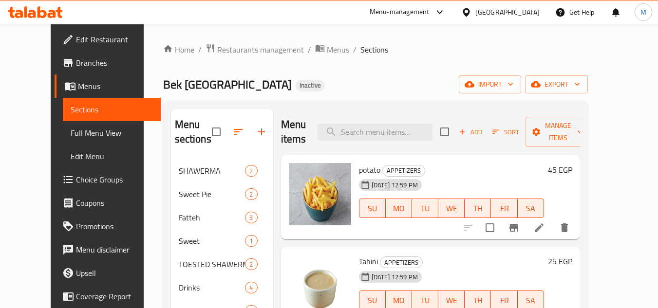
click at [359, 260] on span "Tahini" at bounding box center [368, 261] width 19 height 15
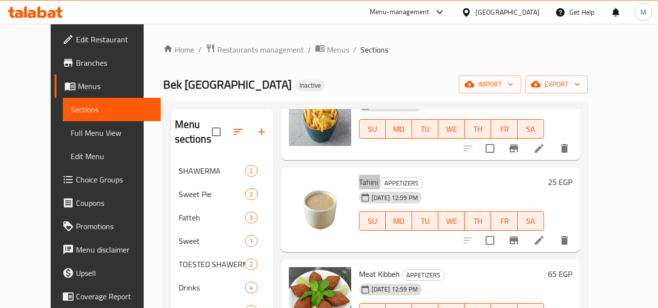
scroll to position [195, 0]
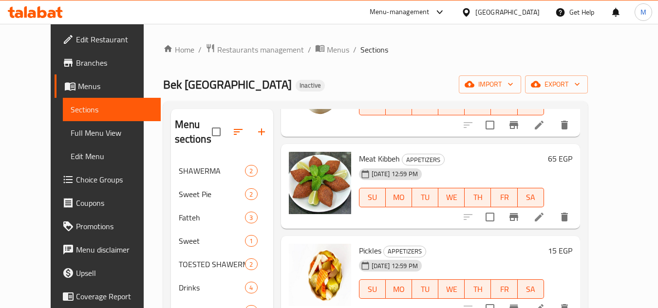
click at [359, 158] on span "Meat Kibbeh" at bounding box center [379, 158] width 41 height 15
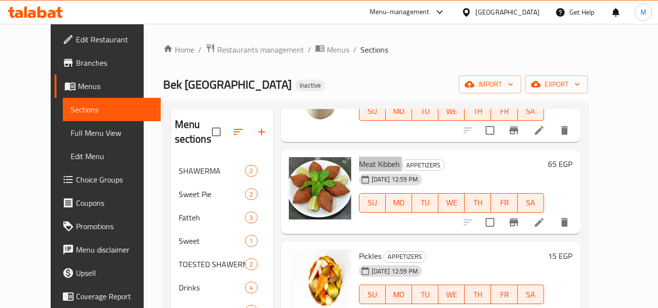
scroll to position [244, 0]
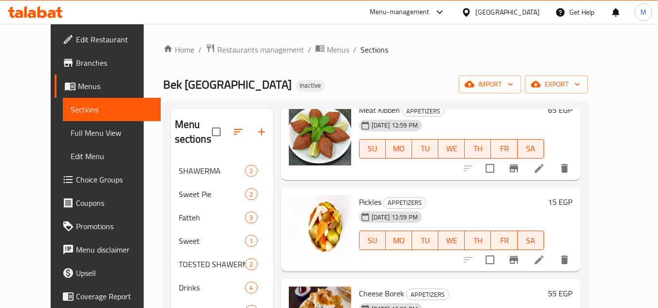
click at [359, 200] on span "Pickles" at bounding box center [370, 202] width 22 height 15
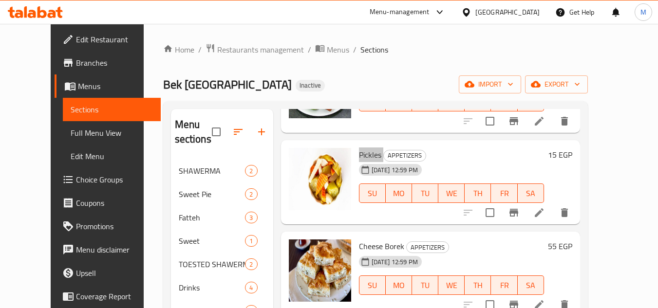
scroll to position [341, 0]
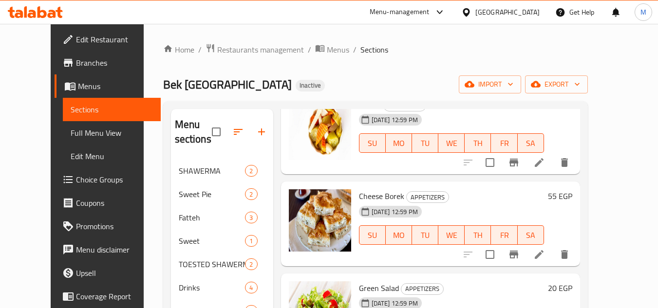
click at [359, 191] on span "Cheese Borek" at bounding box center [381, 196] width 45 height 15
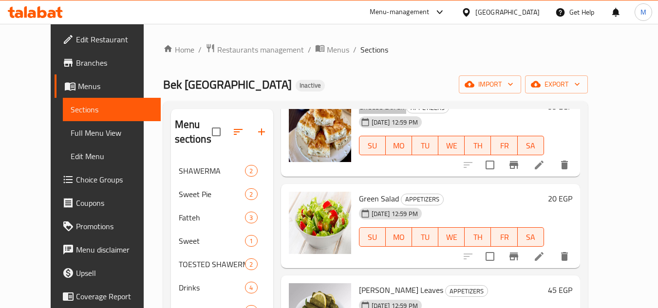
scroll to position [438, 0]
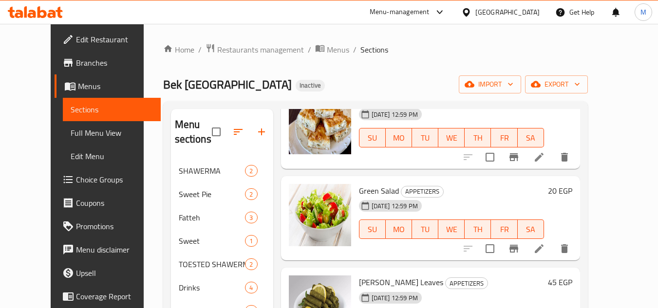
click at [359, 188] on span "Green Salad" at bounding box center [379, 191] width 40 height 15
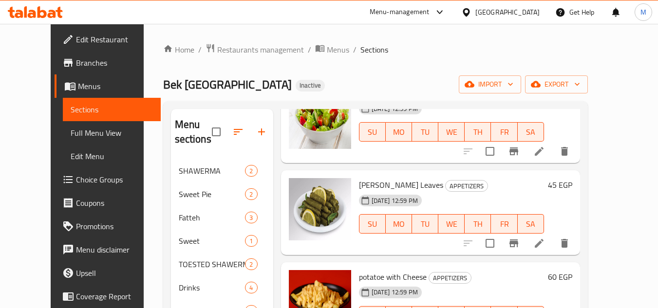
click at [359, 187] on span "[PERSON_NAME] Leaves" at bounding box center [401, 185] width 84 height 15
click at [359, 184] on span "[PERSON_NAME] Leaves" at bounding box center [401, 185] width 84 height 15
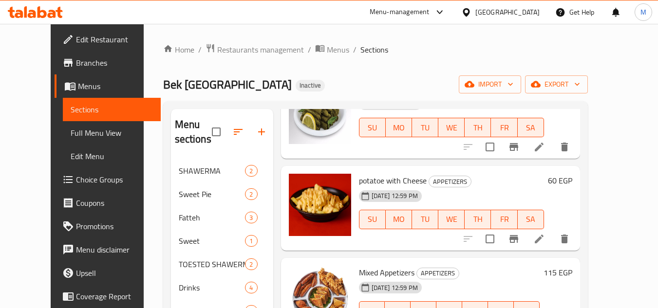
scroll to position [633, 0]
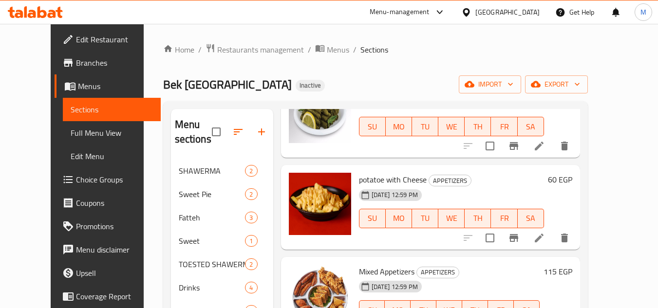
click at [368, 181] on span "potatoe with Cheese" at bounding box center [393, 179] width 68 height 15
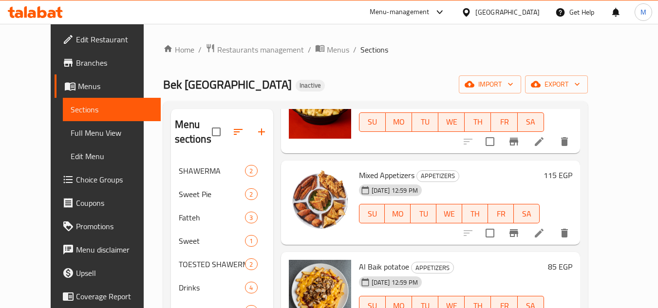
scroll to position [731, 0]
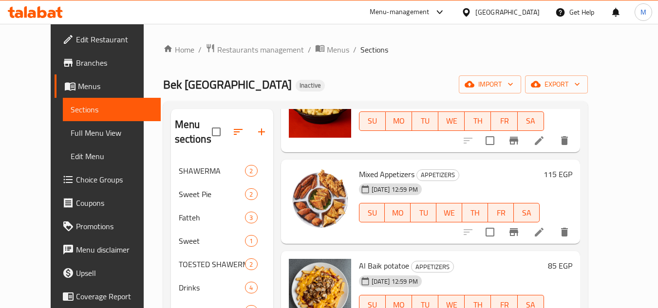
click at [359, 175] on span "Mixed Appetizers" at bounding box center [387, 174] width 56 height 15
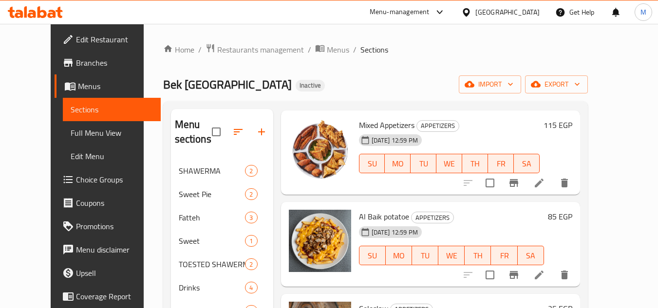
click at [359, 210] on span "Al Baik potatoe" at bounding box center [384, 216] width 50 height 15
click at [368, 212] on span "Al Baik potatoe" at bounding box center [384, 216] width 50 height 15
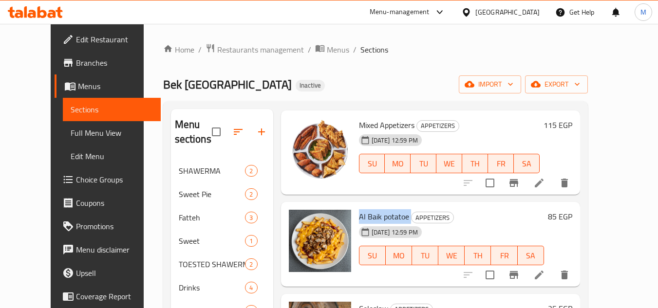
click at [368, 212] on span "Al Baik potatoe" at bounding box center [384, 216] width 50 height 15
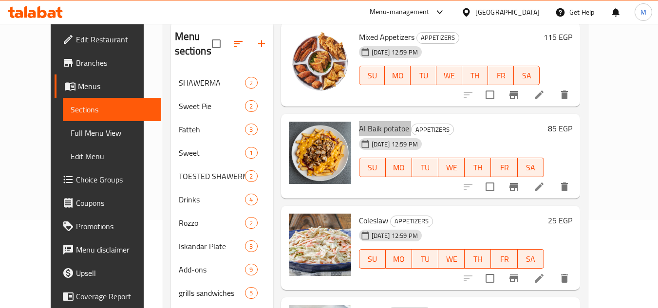
scroll to position [97, 0]
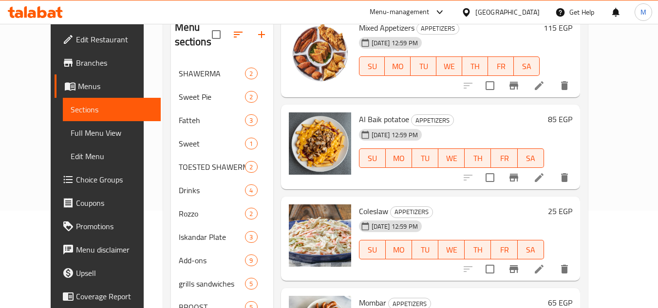
click at [359, 207] on span "Coleslaw" at bounding box center [373, 211] width 29 height 15
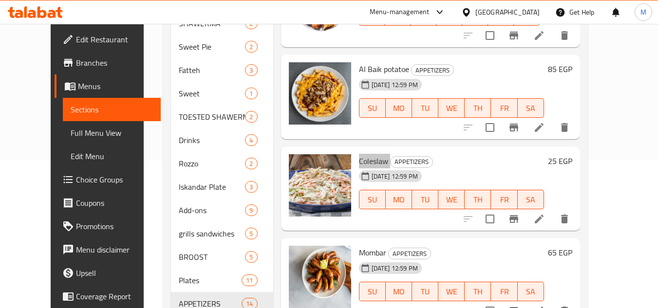
scroll to position [195, 0]
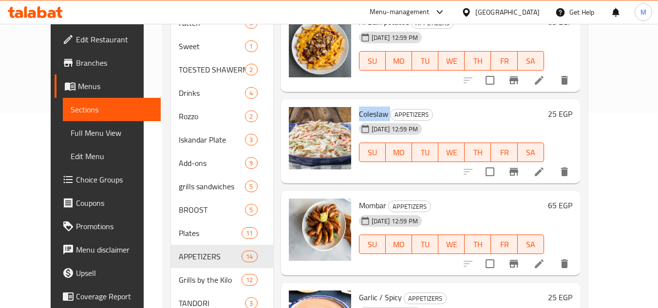
click at [359, 204] on span "Mombar" at bounding box center [372, 205] width 27 height 15
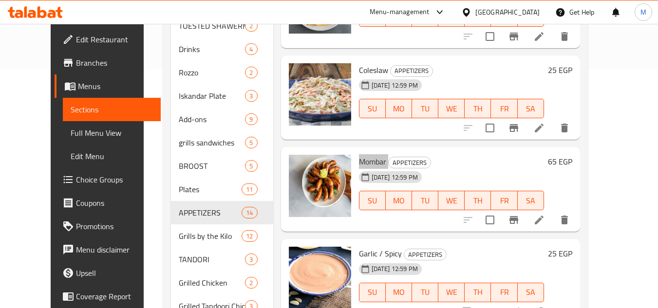
scroll to position [292, 0]
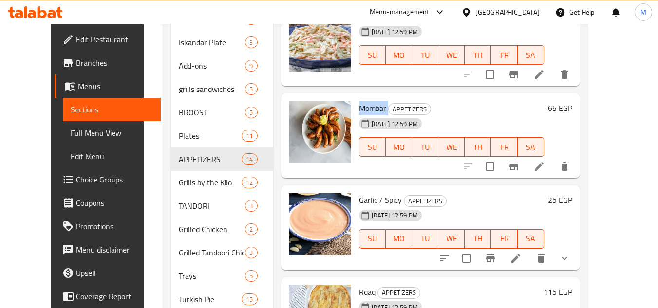
click at [364, 202] on span "Garlic / Spicy" at bounding box center [380, 200] width 43 height 15
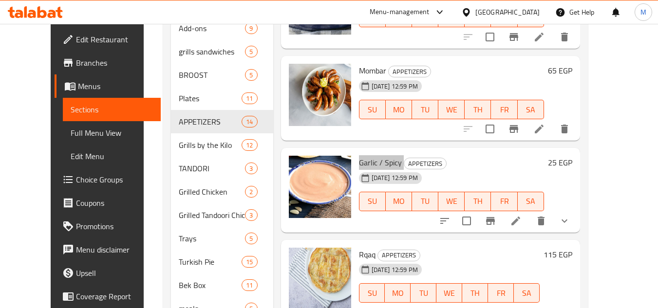
scroll to position [373, 0]
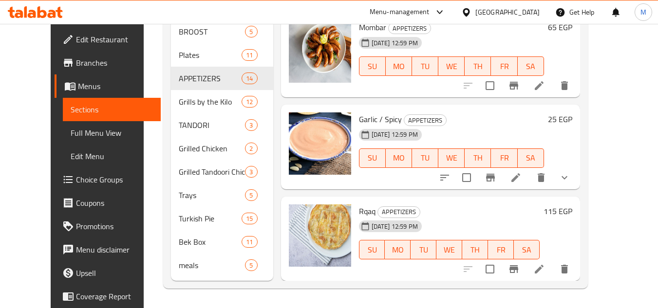
click at [359, 212] on span "Rqaq" at bounding box center [367, 211] width 17 height 15
click at [423, 209] on h6 "Rqaq APPETIZERS" at bounding box center [449, 212] width 181 height 14
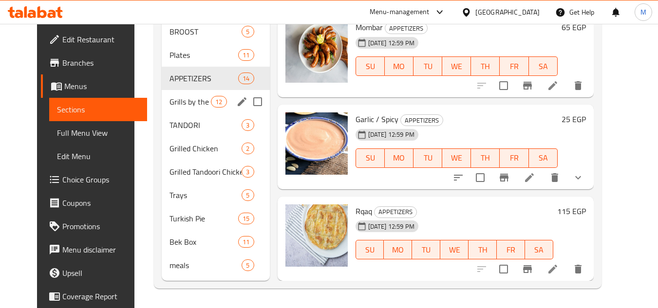
click at [190, 105] on span "Grills by the Kilo" at bounding box center [190, 102] width 41 height 12
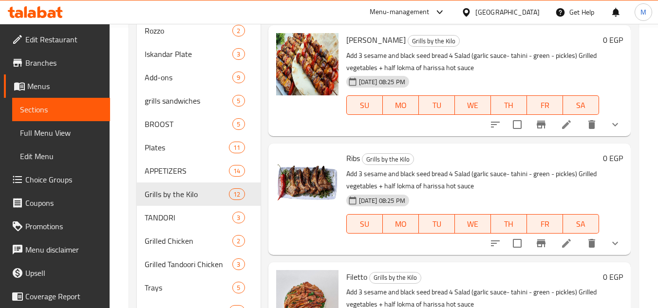
scroll to position [341, 0]
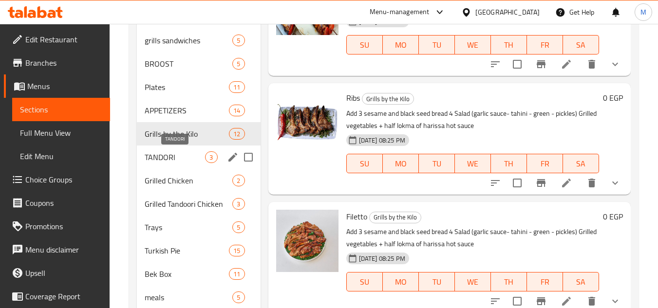
click at [184, 160] on span "TANDORI" at bounding box center [175, 157] width 60 height 12
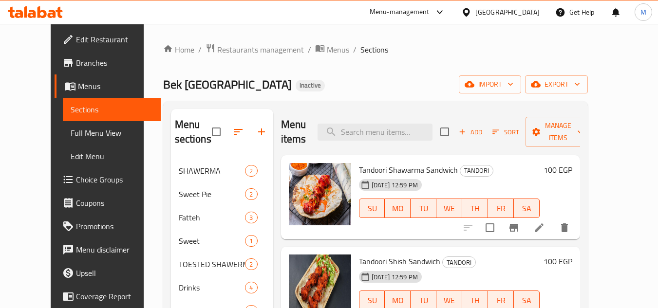
click at [341, 167] on div at bounding box center [320, 197] width 70 height 77
click at [359, 163] on span "Tandoori Shawarma Sandwich" at bounding box center [408, 170] width 99 height 15
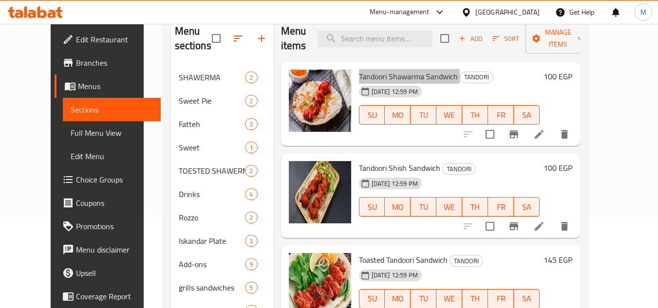
scroll to position [97, 0]
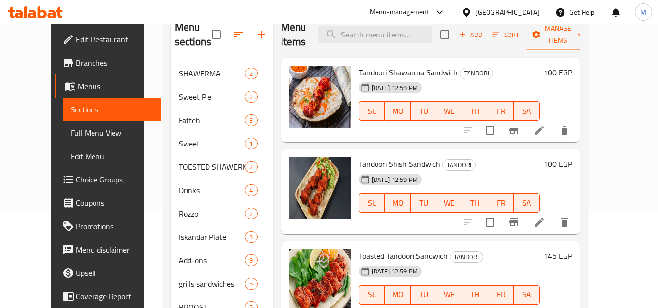
click at [362, 157] on span "Tandoori Shish Sandwich" at bounding box center [399, 164] width 81 height 15
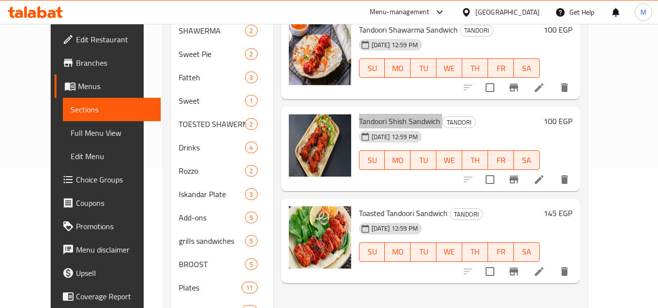
scroll to position [195, 0]
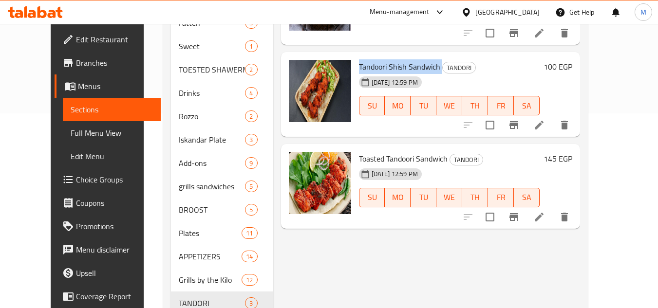
click at [380, 151] on span "Toasted Tandoori Sandwich" at bounding box center [403, 158] width 89 height 15
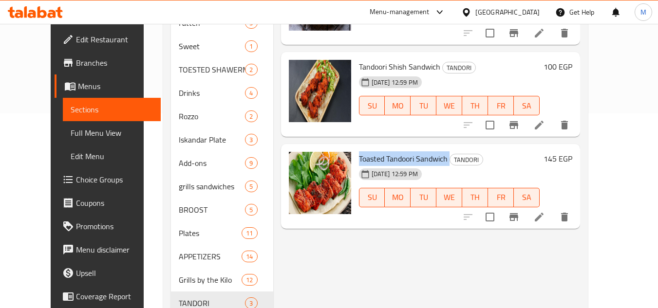
click at [380, 151] on span "Toasted Tandoori Sandwich" at bounding box center [403, 158] width 89 height 15
click at [394, 240] on div "Menu items Add Sort Manage items Tandoori Shawarma Sandwich TANDORI [DATE] 12:5…" at bounding box center [426, 186] width 307 height 545
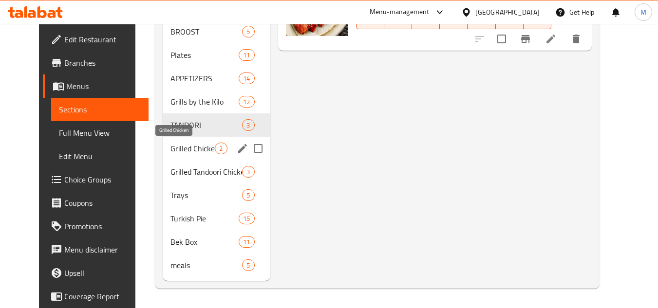
click at [201, 151] on span "Grilled Chicken" at bounding box center [192, 149] width 44 height 12
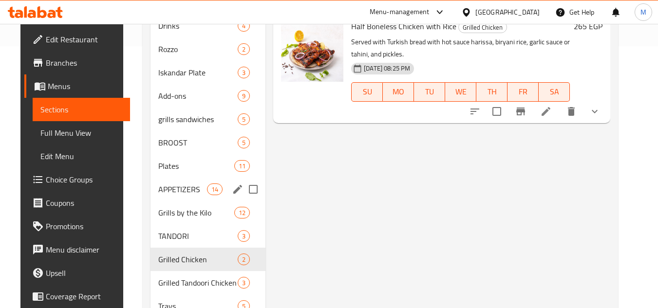
scroll to position [324, 0]
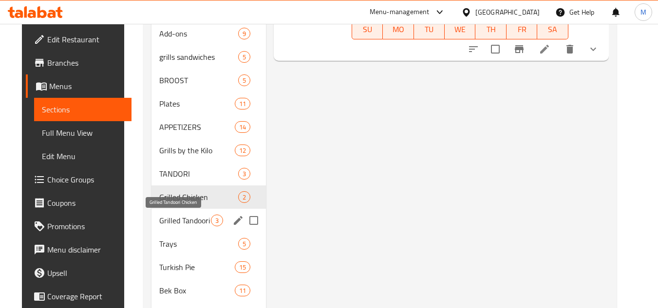
click at [192, 220] on span "Grilled Tandoori Chicken" at bounding box center [184, 221] width 51 height 12
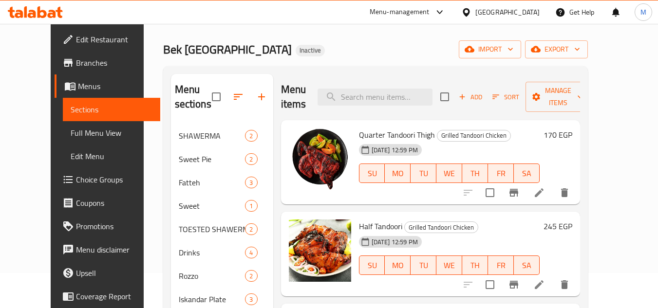
scroll to position [32, 0]
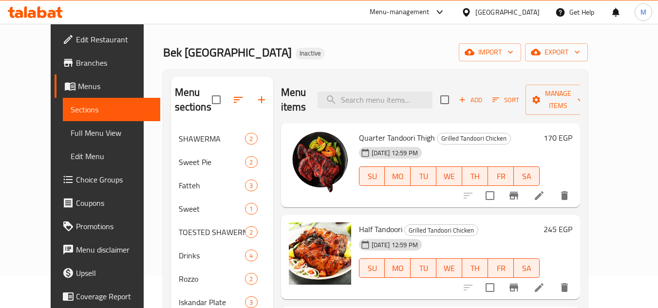
click at [359, 131] on span "Quarter Tandoori Thigh" at bounding box center [397, 138] width 76 height 15
click at [369, 222] on span "Half Tandoori" at bounding box center [380, 229] width 43 height 15
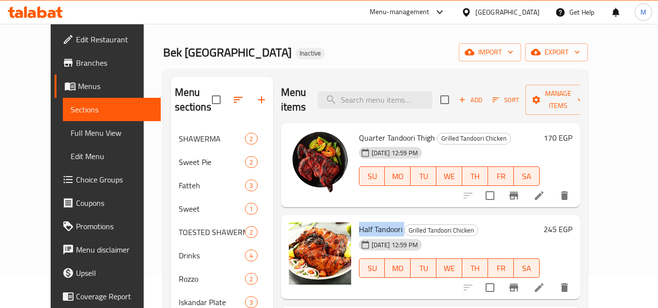
click at [369, 222] on span "Half Tandoori" at bounding box center [380, 229] width 43 height 15
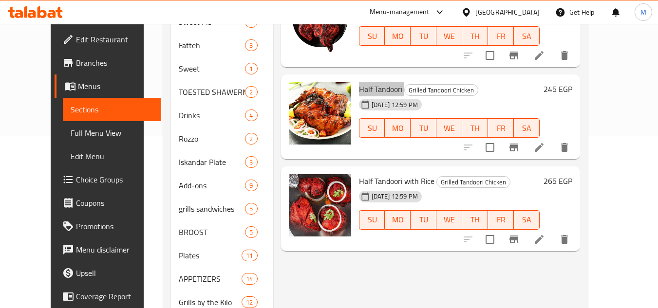
scroll to position [178, 0]
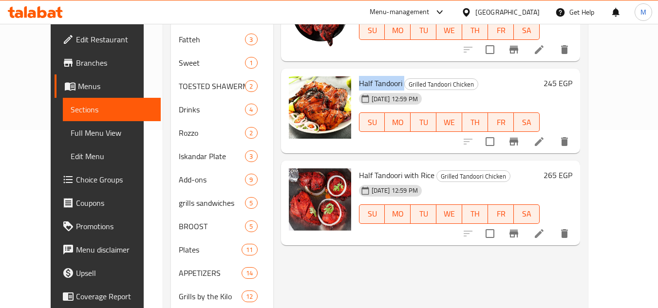
click at [374, 168] on span "Half Tandoori with Rice" at bounding box center [397, 175] width 76 height 15
click at [410, 246] on div "Menu items Add Sort Manage items Quarter Tandoori Thigh Grilled Tandoori Chicke…" at bounding box center [426, 203] width 307 height 545
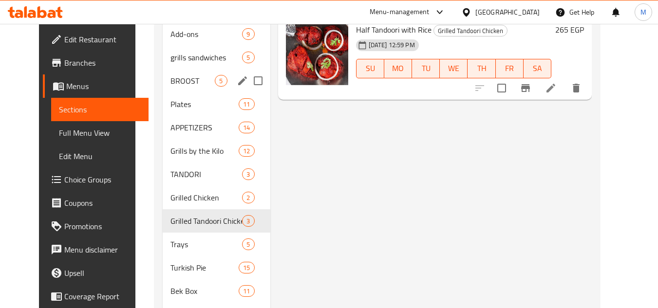
scroll to position [324, 0]
click at [189, 245] on span "Trays" at bounding box center [192, 244] width 44 height 12
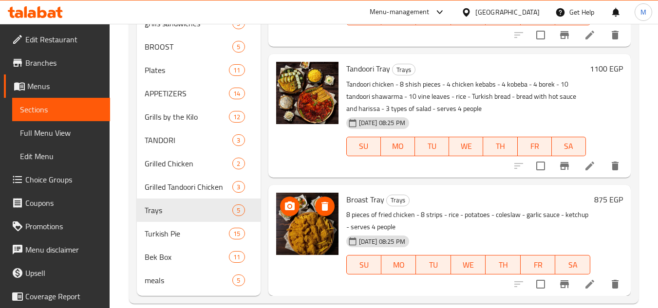
scroll to position [373, 0]
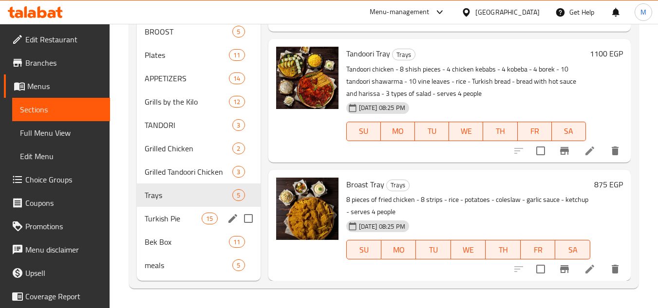
click at [154, 229] on div "Turkish Pie 15" at bounding box center [198, 218] width 123 height 23
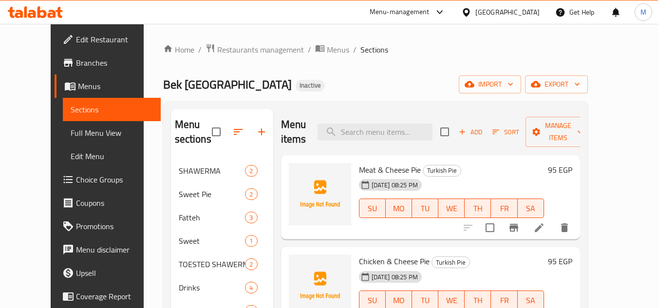
click at [359, 170] on span "Meat & Cheese Pie" at bounding box center [390, 170] width 62 height 15
click at [360, 261] on span "Chicken & Cheese Pie" at bounding box center [394, 261] width 71 height 15
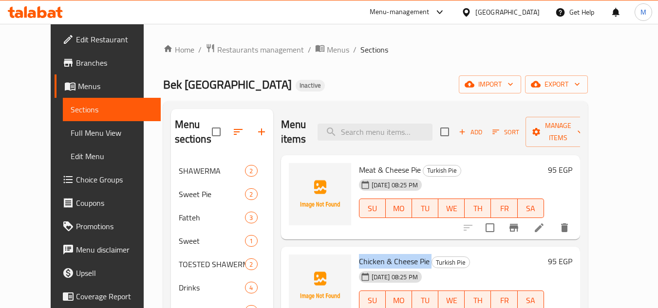
click at [360, 261] on span "Chicken & Cheese Pie" at bounding box center [394, 261] width 71 height 15
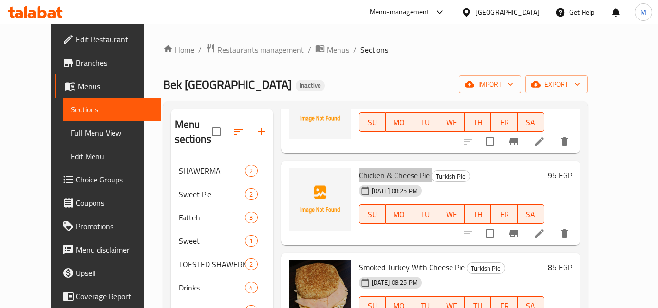
scroll to position [97, 0]
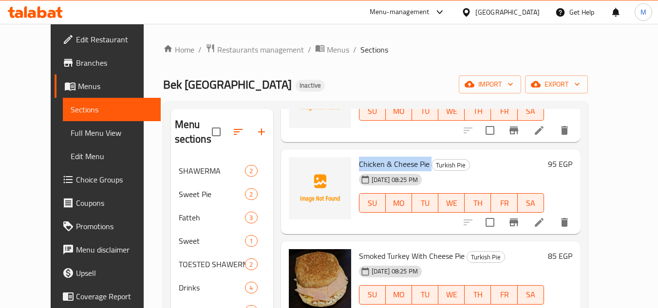
click at [359, 257] on span "Smoked Turkey With Cheese Pie" at bounding box center [412, 256] width 106 height 15
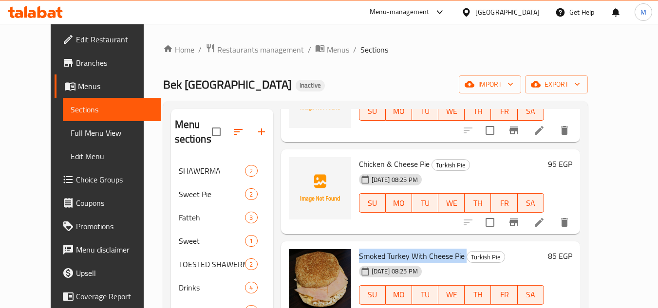
click at [359, 257] on span "Smoked Turkey With Cheese Pie" at bounding box center [412, 256] width 106 height 15
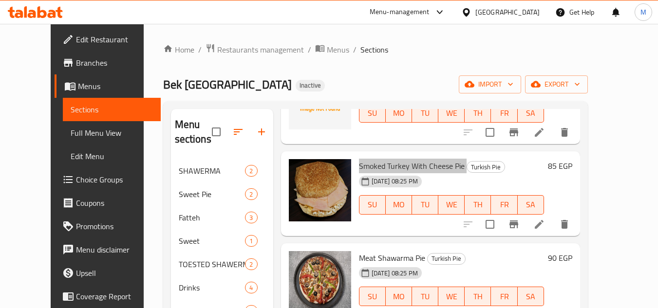
scroll to position [195, 0]
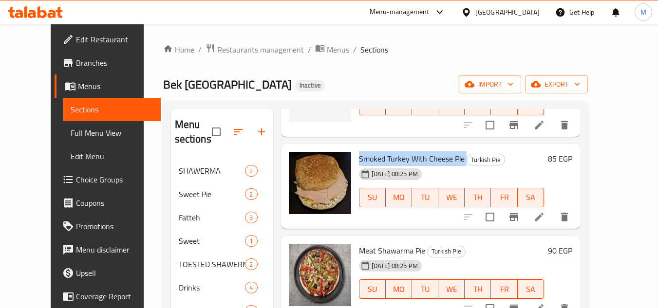
click at [359, 249] on span "Meat Shawarma Pie" at bounding box center [392, 251] width 66 height 15
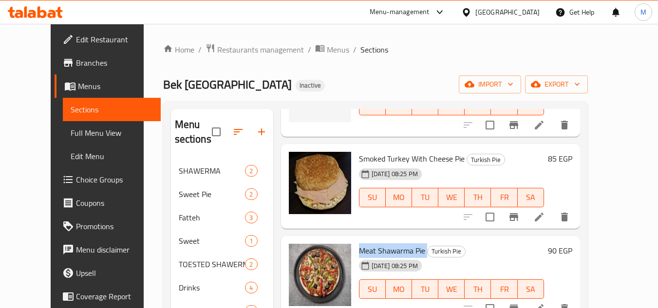
click at [359, 249] on span "Meat Shawarma Pie" at bounding box center [392, 251] width 66 height 15
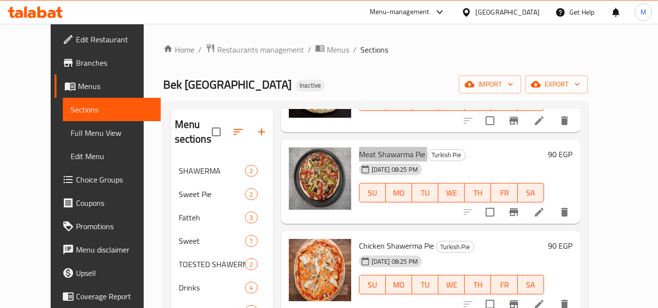
scroll to position [292, 0]
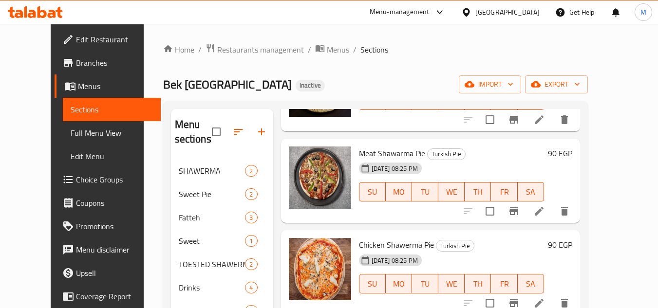
click at [359, 249] on span "Chicken Shawerma Pie" at bounding box center [396, 245] width 75 height 15
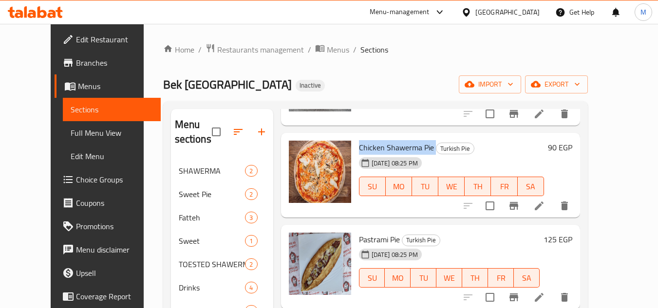
click at [364, 239] on span "Pastrami Pie" at bounding box center [379, 239] width 41 height 15
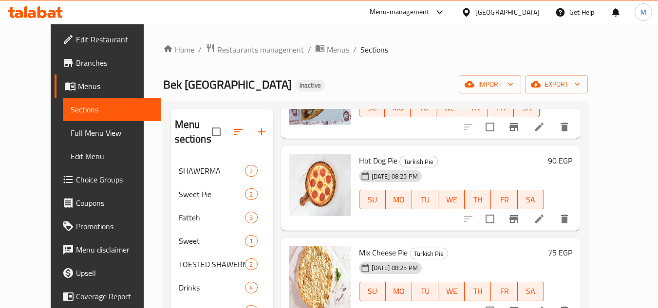
scroll to position [585, 0]
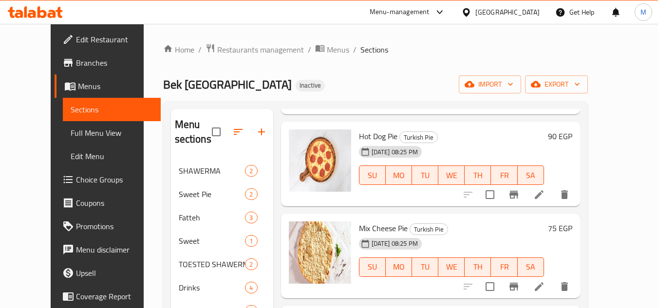
click at [362, 140] on span "Hot Dog Pie" at bounding box center [378, 136] width 38 height 15
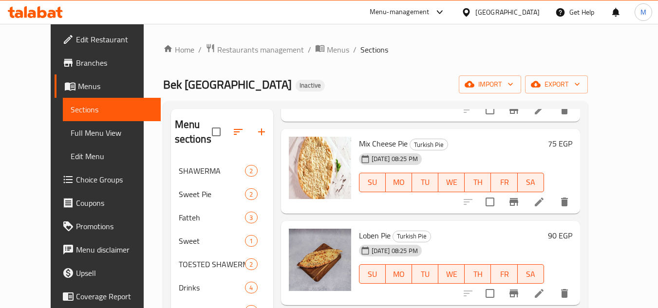
scroll to position [682, 0]
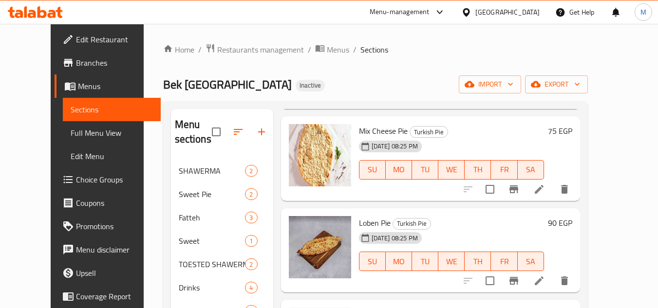
click at [359, 135] on span "Mix Cheese Pie" at bounding box center [383, 131] width 49 height 15
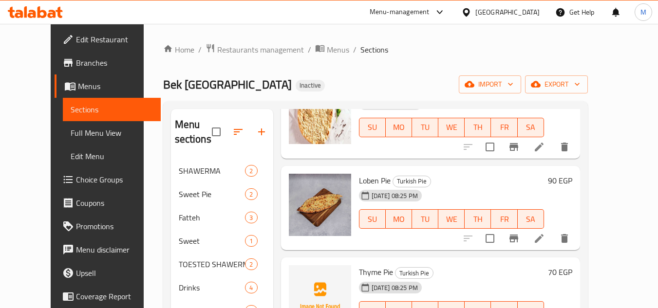
scroll to position [779, 0]
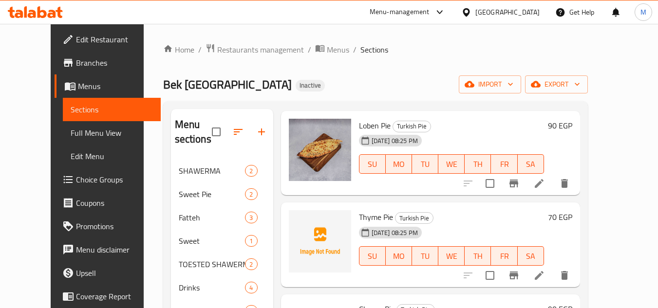
click at [363, 125] on span "Loben Pie" at bounding box center [375, 125] width 32 height 15
click at [359, 220] on span "Thyme Pie" at bounding box center [376, 217] width 34 height 15
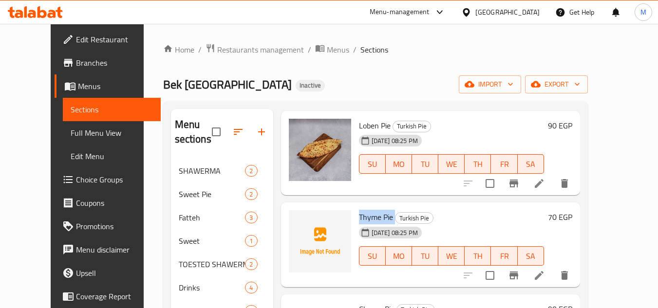
click at [359, 220] on span "Thyme Pie" at bounding box center [376, 217] width 34 height 15
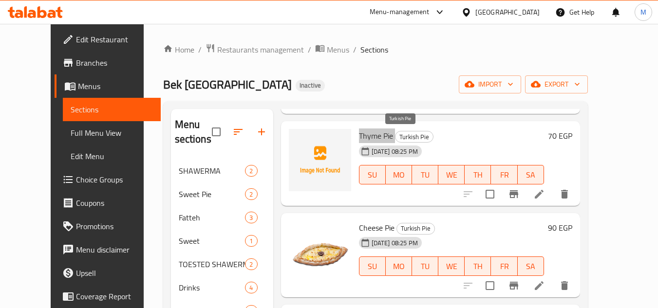
scroll to position [872, 0]
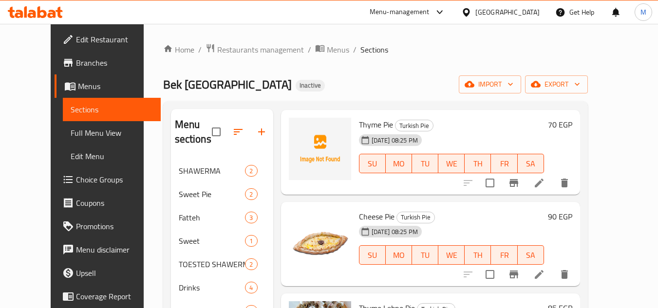
click at [374, 211] on span "Cheese Pie" at bounding box center [377, 216] width 36 height 15
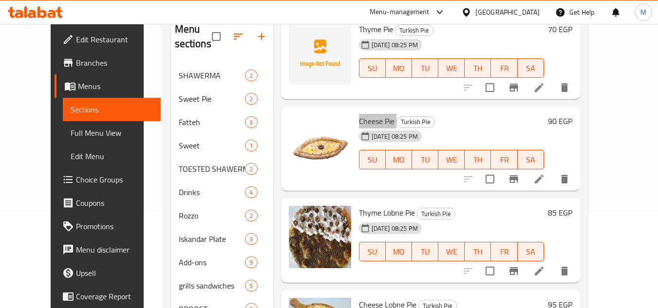
scroll to position [97, 0]
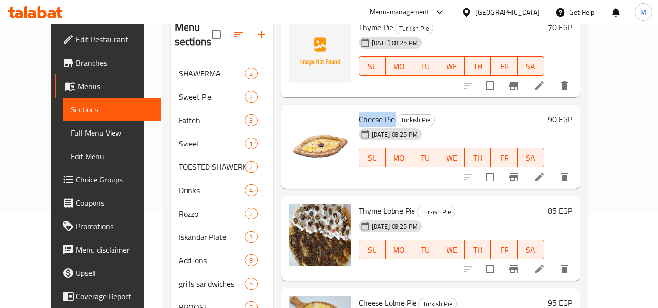
click at [380, 208] on span "Thyme Lobne Pie" at bounding box center [387, 211] width 56 height 15
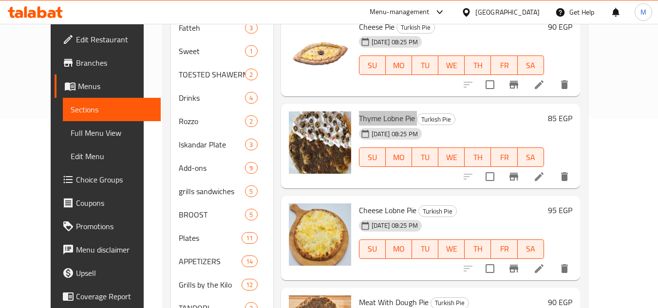
scroll to position [195, 0]
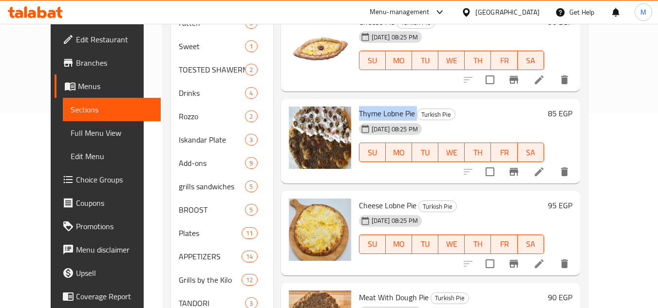
click at [362, 208] on span "Cheese Lobne Pie" at bounding box center [387, 205] width 57 height 15
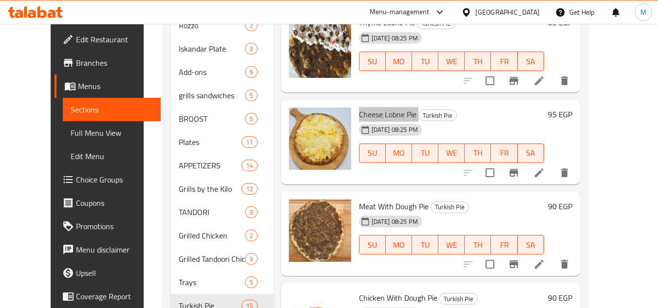
scroll to position [292, 0]
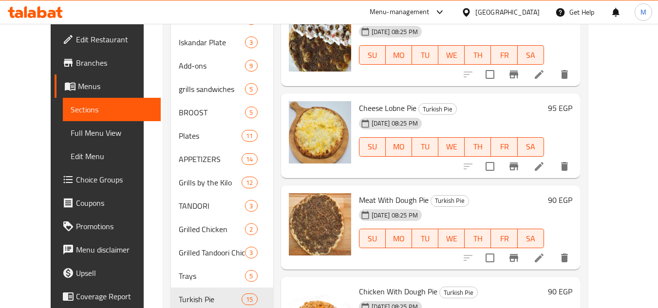
click at [372, 194] on span "Meat With Dough Pie" at bounding box center [394, 200] width 70 height 15
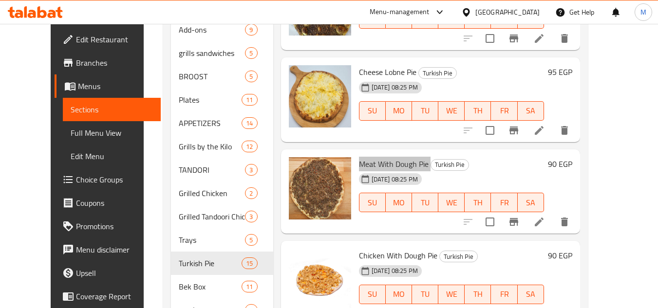
scroll to position [373, 0]
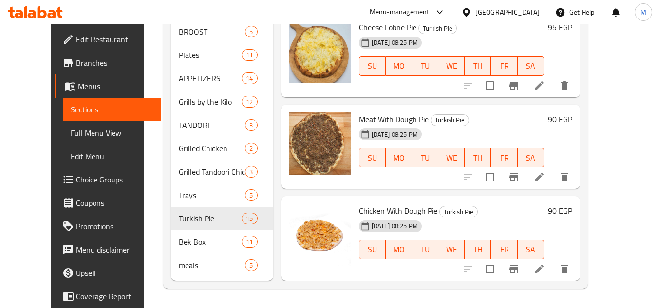
click at [359, 209] on span "Chicken With Dough Pie" at bounding box center [398, 211] width 78 height 15
click at [428, 193] on div "Menu items Add Sort Manage items Meat & Cheese Pie Turkish Pie [DATE] 08:25 PM …" at bounding box center [426, 8] width 307 height 545
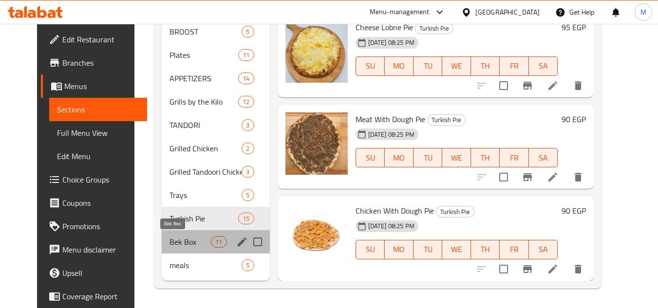
click at [200, 242] on span "Bek Box" at bounding box center [190, 242] width 41 height 12
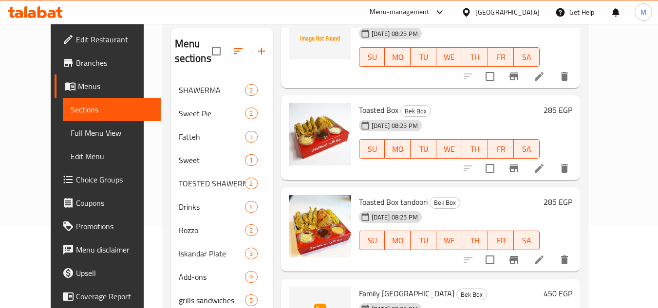
scroll to position [480, 0]
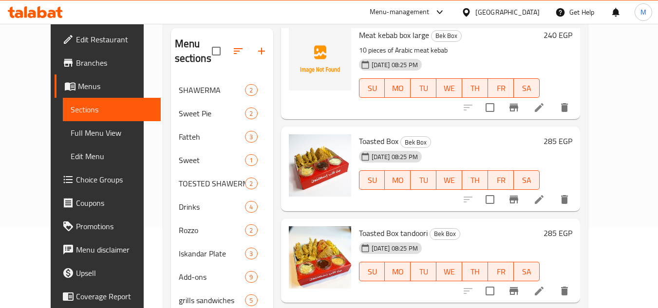
click at [365, 134] on span "Toasted Box" at bounding box center [378, 141] width 39 height 15
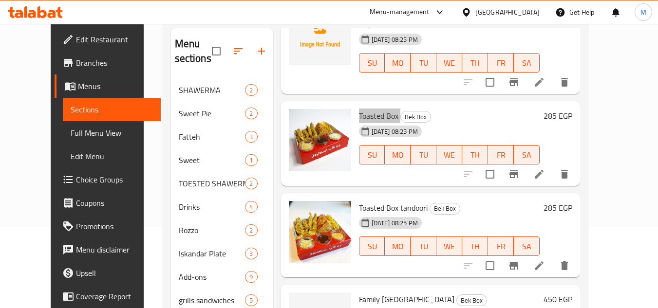
scroll to position [529, 0]
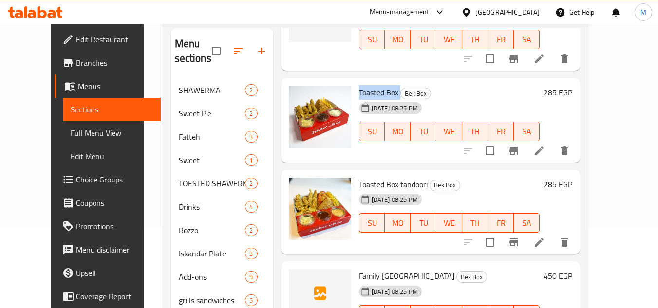
click at [375, 188] on span "Toasted Box tandoori" at bounding box center [393, 184] width 69 height 15
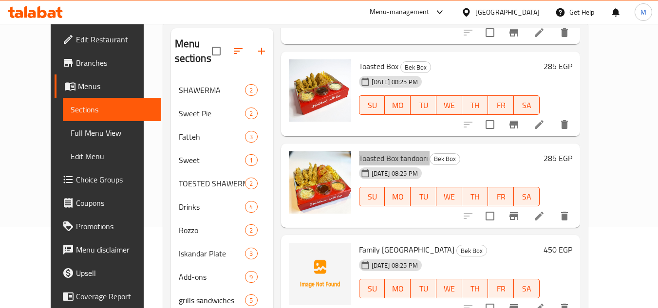
scroll to position [577, 0]
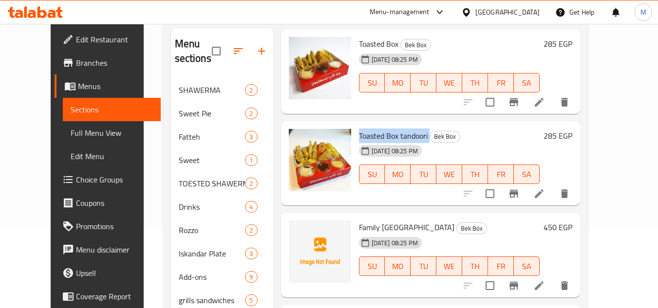
click at [378, 226] on span "Family [GEOGRAPHIC_DATA]" at bounding box center [406, 227] width 95 height 15
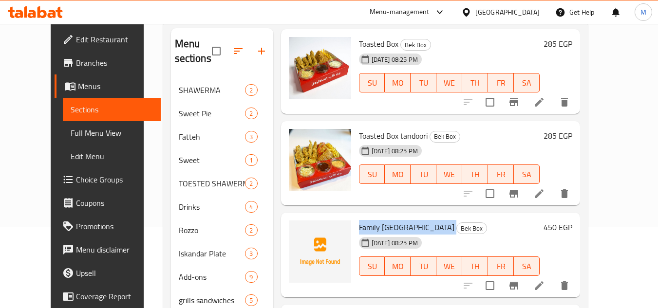
click at [378, 226] on span "Family [GEOGRAPHIC_DATA]" at bounding box center [406, 227] width 95 height 15
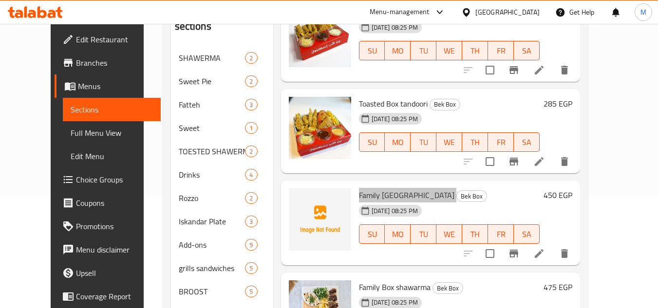
scroll to position [227, 0]
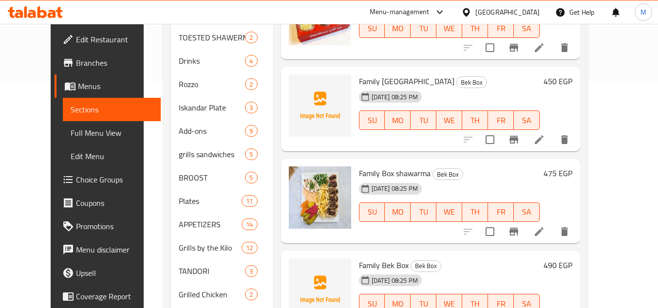
click at [387, 171] on span "Family Box shawarma" at bounding box center [395, 173] width 72 height 15
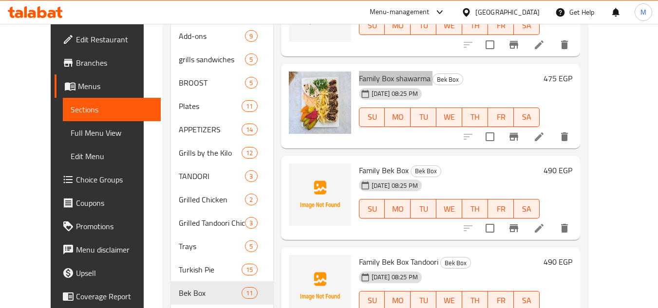
scroll to position [324, 0]
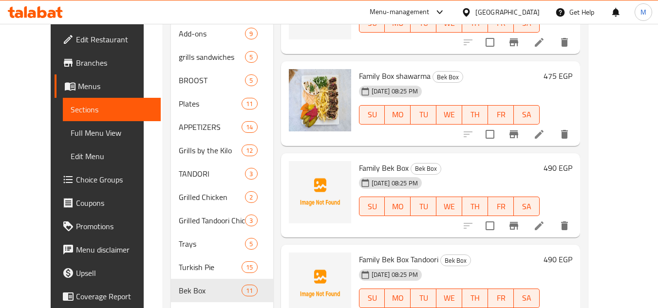
click at [376, 172] on span "Family Bek Box" at bounding box center [384, 168] width 50 height 15
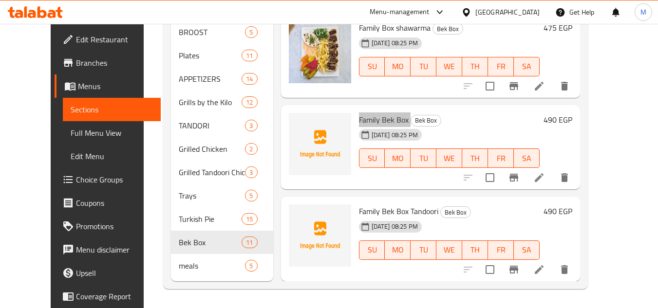
scroll to position [373, 0]
click at [387, 210] on span "Family Bek Box Tandoori" at bounding box center [398, 211] width 79 height 15
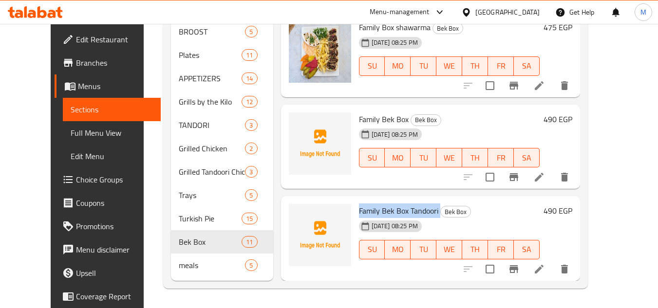
click at [387, 210] on span "Family Bek Box Tandoori" at bounding box center [398, 211] width 79 height 15
click at [476, 226] on div "[DATE] 08:25 PM SU MO TU WE TH FR SA" at bounding box center [449, 243] width 189 height 53
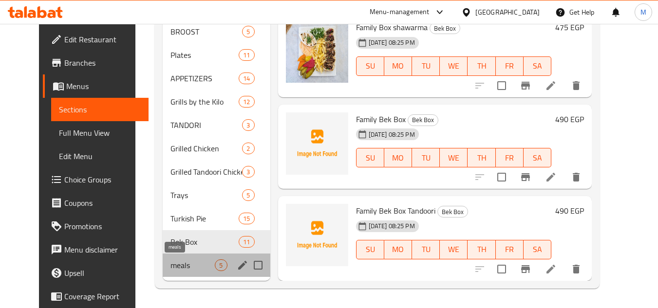
click at [192, 268] on span "meals" at bounding box center [192, 266] width 44 height 12
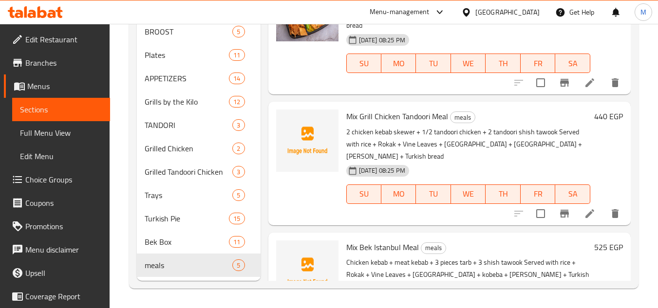
scroll to position [99, 0]
